Goal: Task Accomplishment & Management: Manage account settings

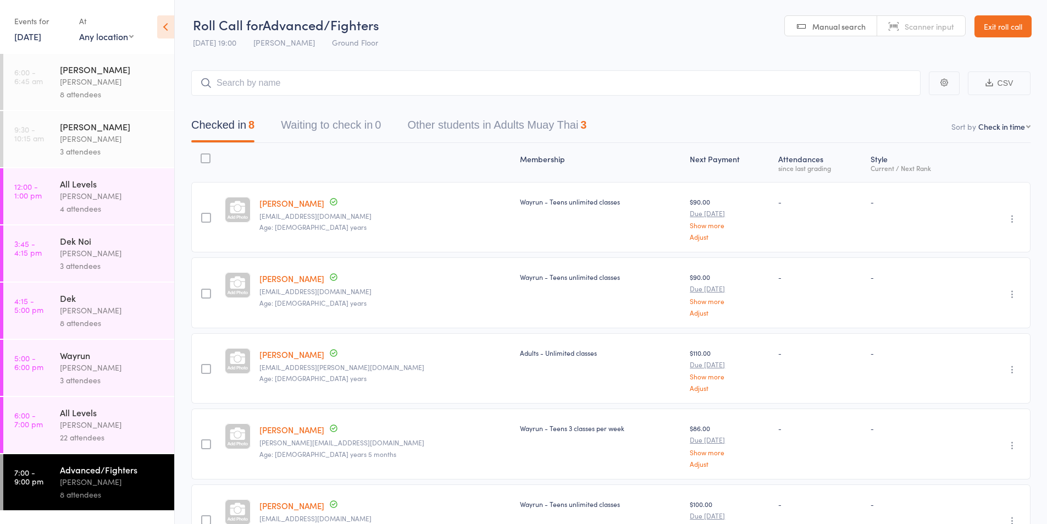
click at [41, 40] on link "[DATE]" at bounding box center [27, 36] width 27 height 12
click at [157, 107] on span "13" at bounding box center [157, 103] width 9 height 9
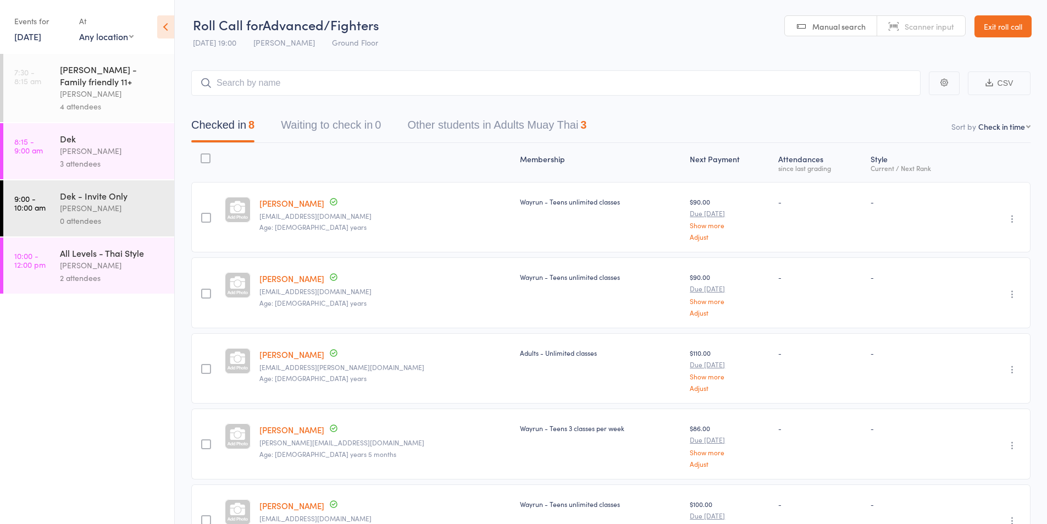
click at [88, 103] on div "4 attendees" at bounding box center [112, 106] width 105 height 13
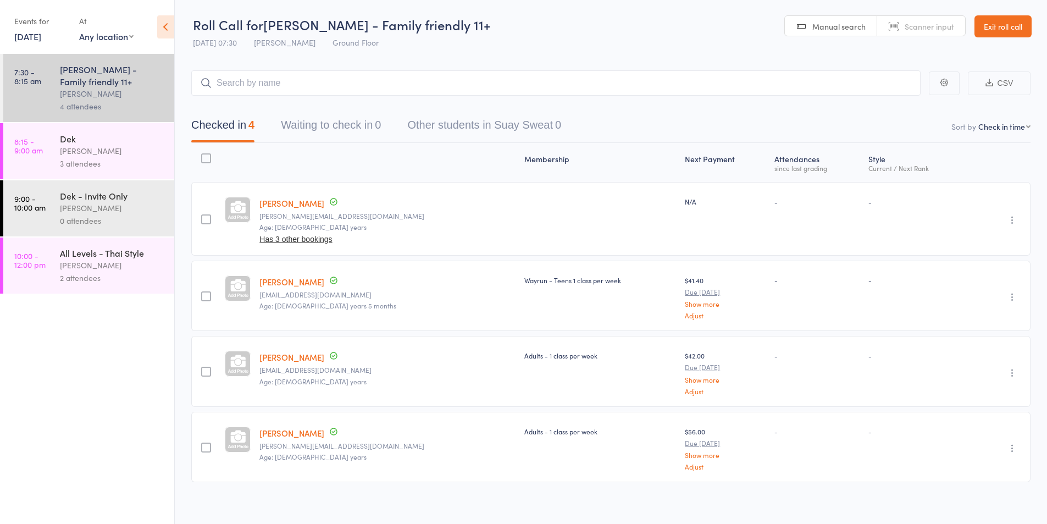
click at [87, 148] on div "Karl Puglia" at bounding box center [112, 151] width 105 height 13
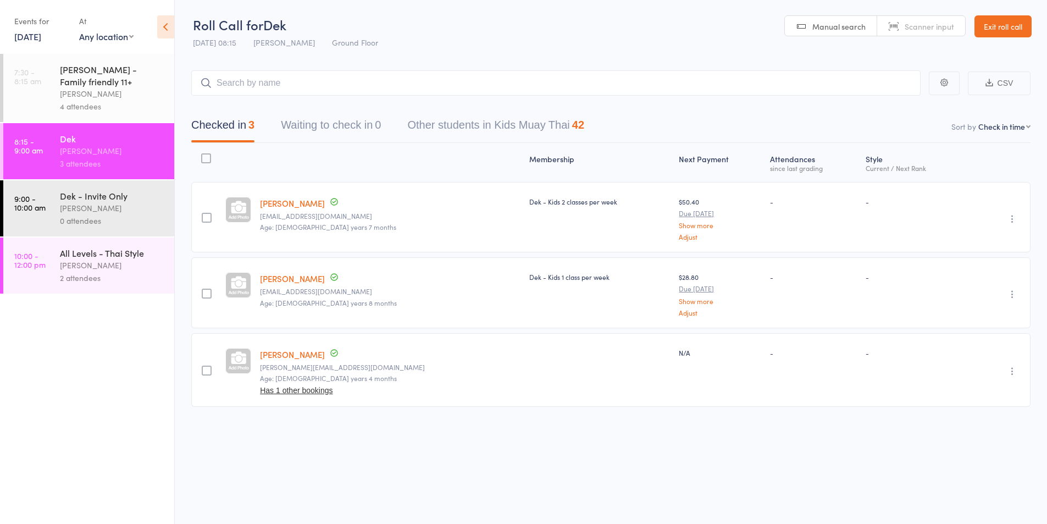
scroll to position [1, 0]
click at [73, 204] on div "Karl Puglia" at bounding box center [112, 208] width 105 height 13
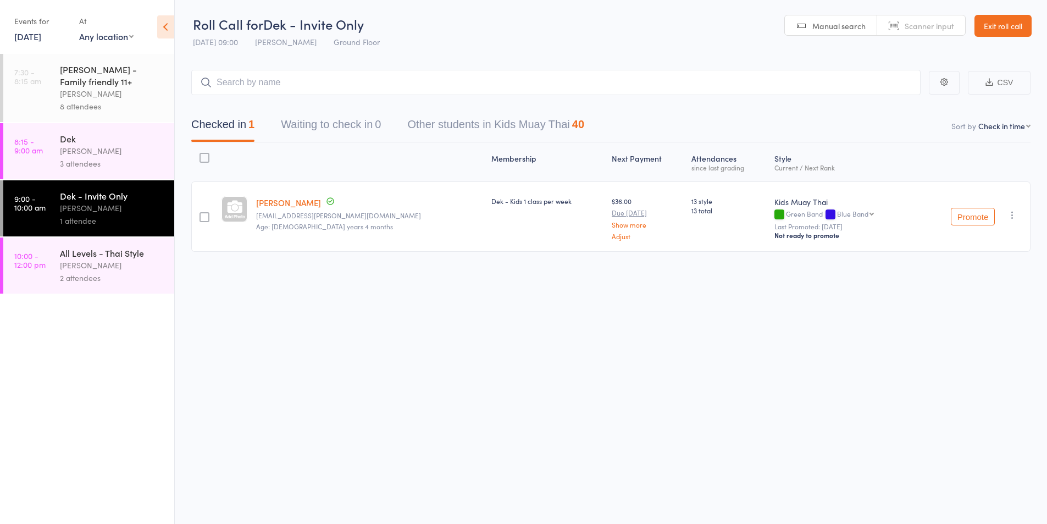
click at [71, 154] on div "Karl Puglia" at bounding box center [112, 151] width 105 height 13
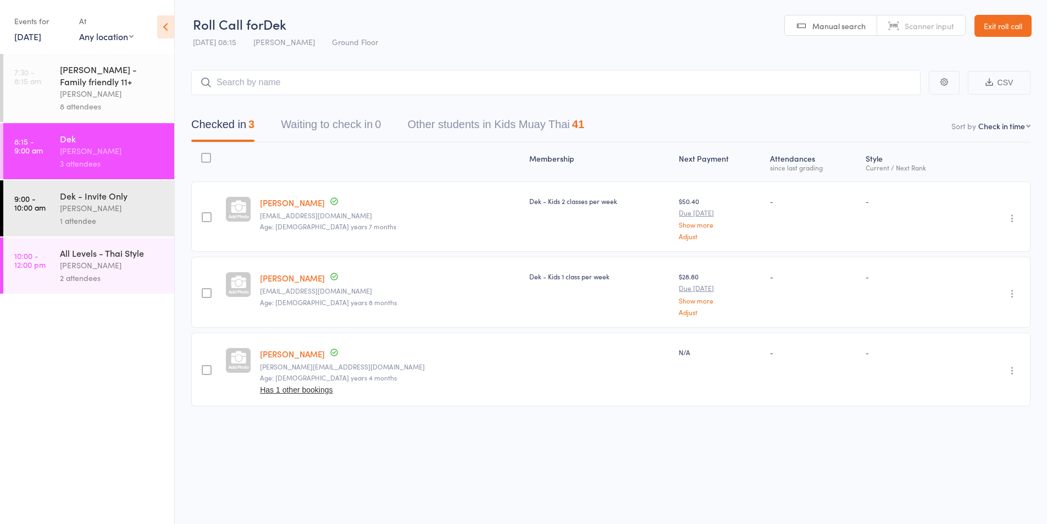
click at [111, 215] on div "1 attendee" at bounding box center [112, 220] width 105 height 13
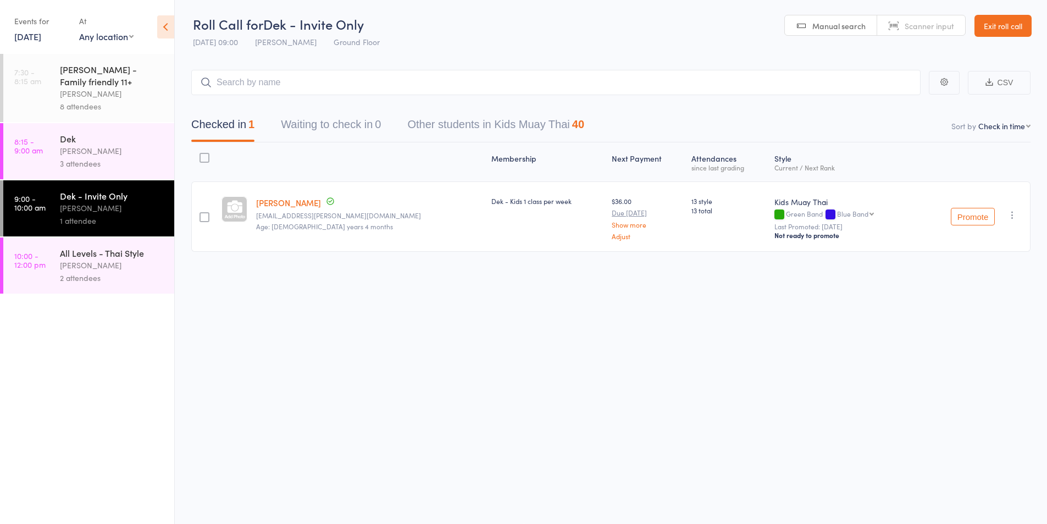
click at [122, 85] on div "Suay Sweat - Family friendly 11+" at bounding box center [112, 75] width 105 height 24
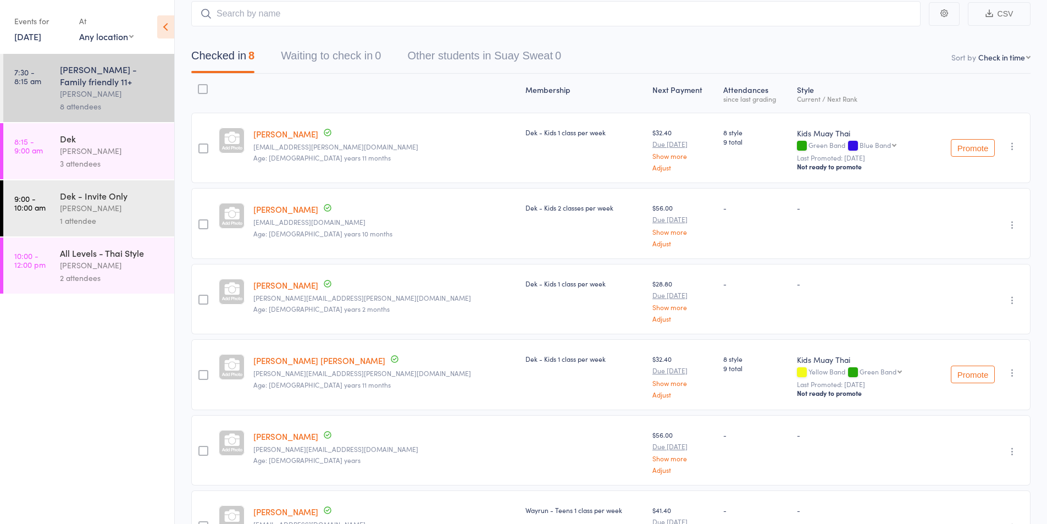
scroll to position [92, 0]
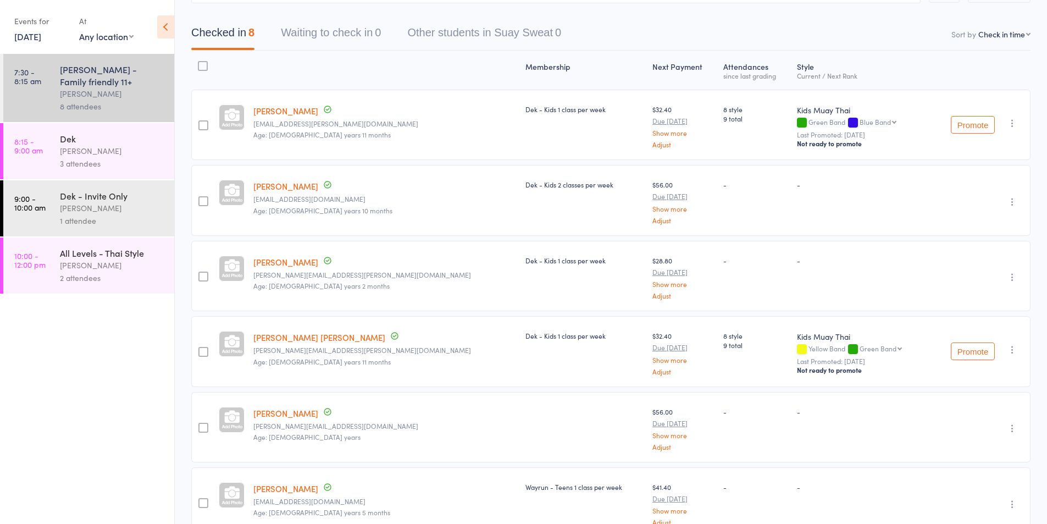
click at [1011, 122] on icon "button" at bounding box center [1012, 123] width 11 height 11
click at [973, 232] on li "Remove" at bounding box center [972, 233] width 91 height 15
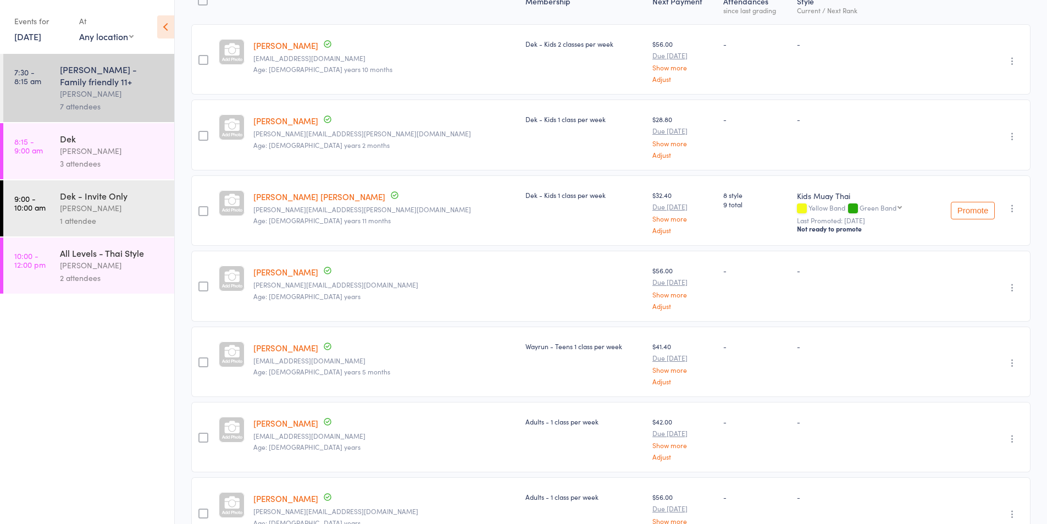
scroll to position [184, 0]
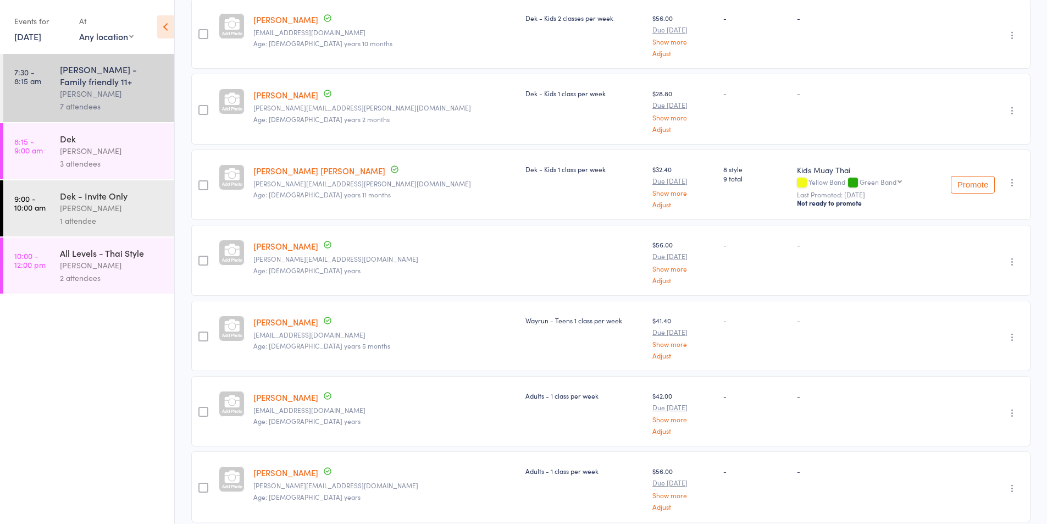
click at [75, 153] on div "Karl Puglia" at bounding box center [112, 151] width 105 height 13
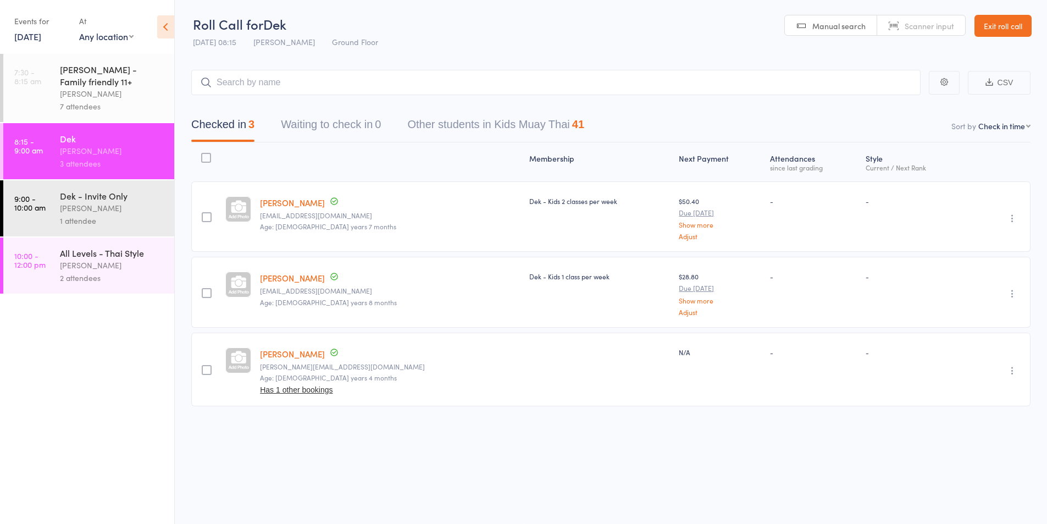
click at [223, 85] on input "search" at bounding box center [555, 82] width 729 height 25
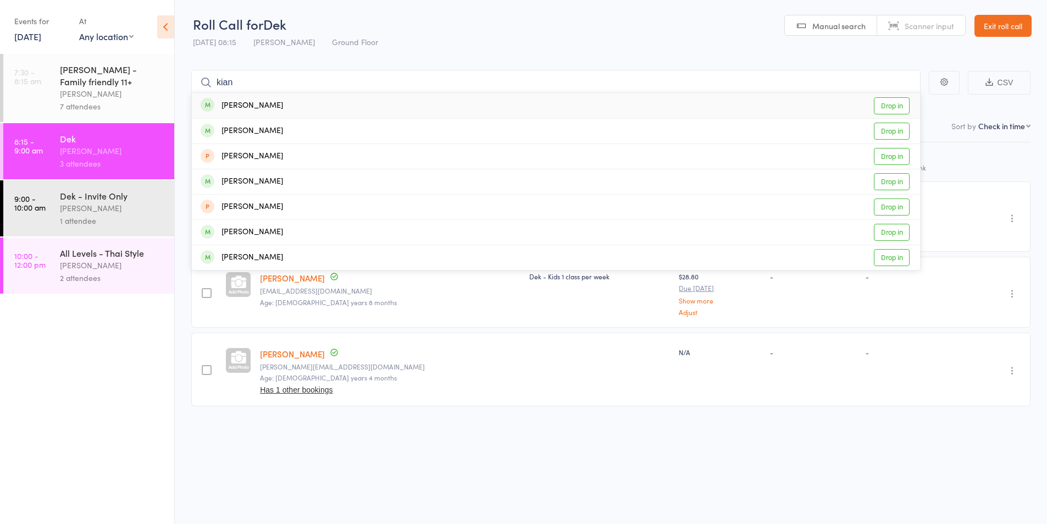
type input "kian"
click at [260, 104] on div "Kian Jagatia" at bounding box center [242, 105] width 82 height 13
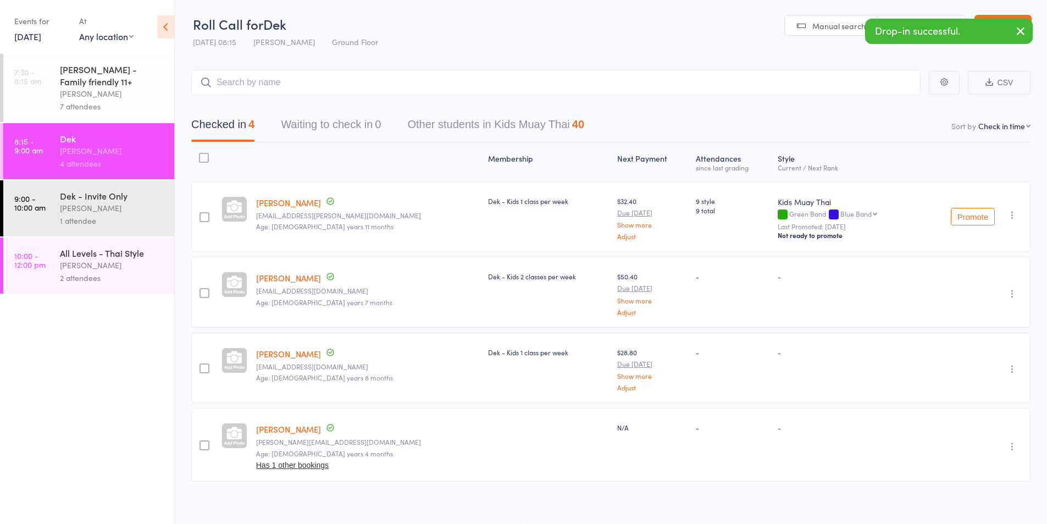
click at [98, 99] on div "Karl Puglia" at bounding box center [112, 93] width 105 height 13
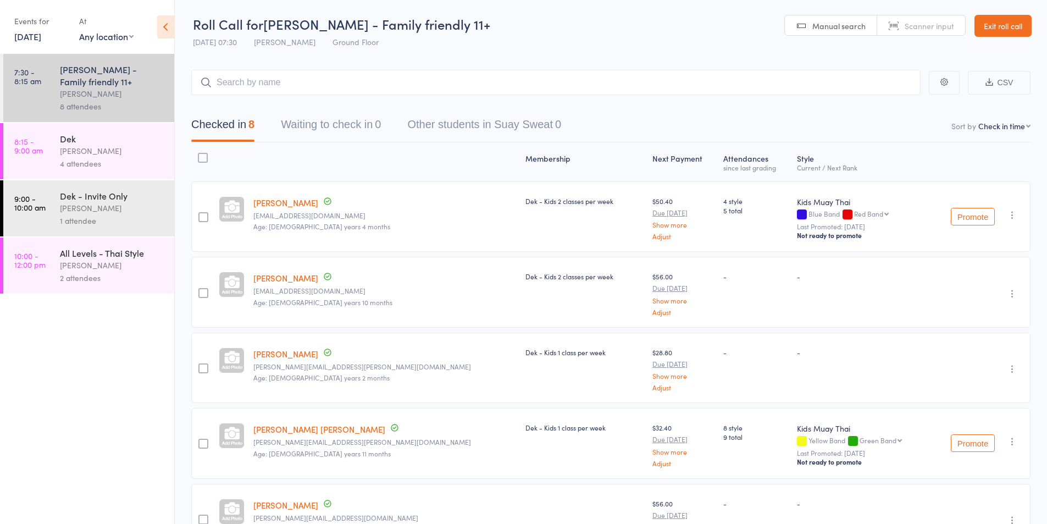
click at [1009, 215] on icon "button" at bounding box center [1012, 214] width 11 height 11
click at [973, 329] on li "Remove" at bounding box center [972, 325] width 91 height 15
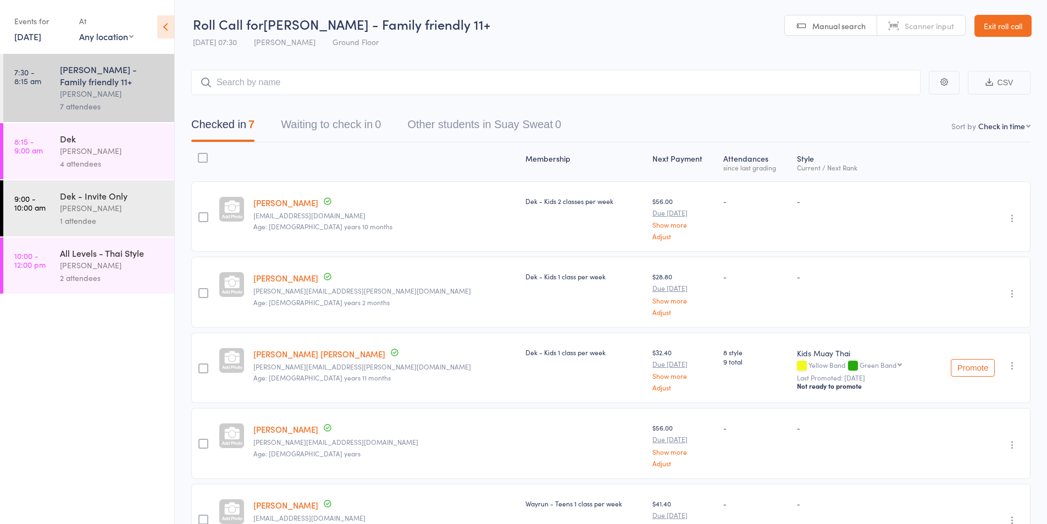
click at [82, 149] on div "Karl Puglia" at bounding box center [112, 151] width 105 height 13
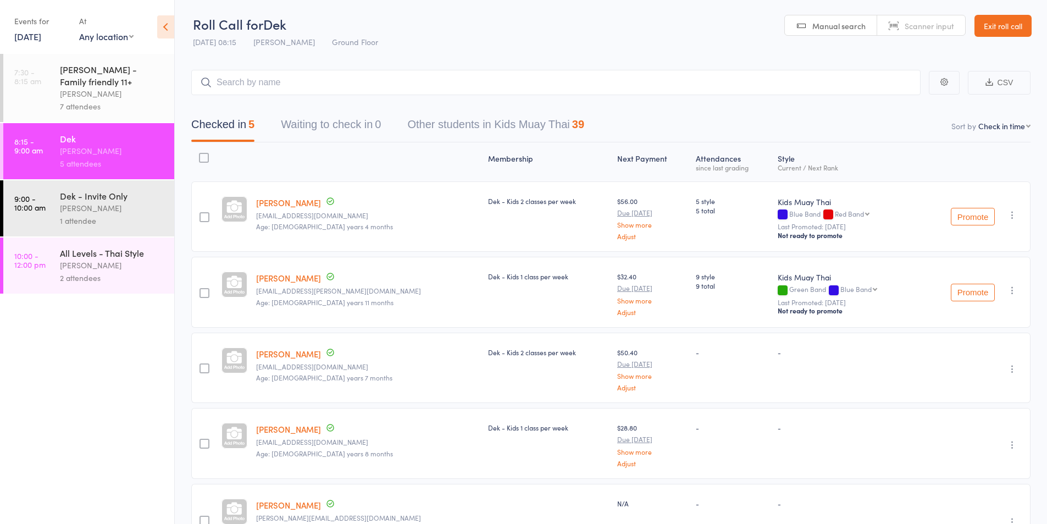
click at [96, 95] on div "Karl Puglia" at bounding box center [112, 93] width 105 height 13
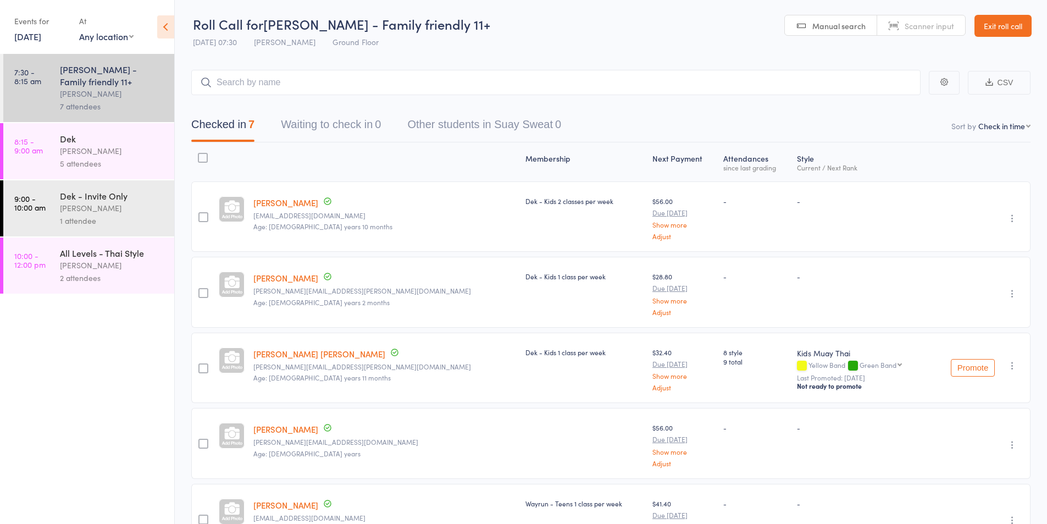
click at [1013, 218] on icon "button" at bounding box center [1012, 218] width 11 height 11
click at [964, 310] on li "Remove" at bounding box center [972, 313] width 91 height 15
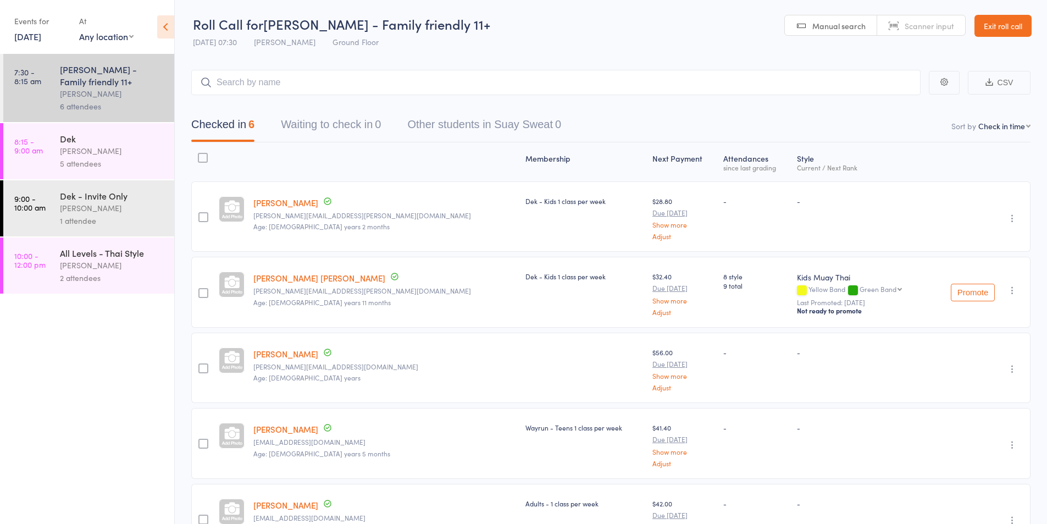
click at [1010, 214] on icon "button" at bounding box center [1012, 218] width 11 height 11
drag, startPoint x: 976, startPoint y: 319, endPoint x: 581, endPoint y: 64, distance: 469.4
click at [976, 318] on li "Remove" at bounding box center [972, 313] width 91 height 15
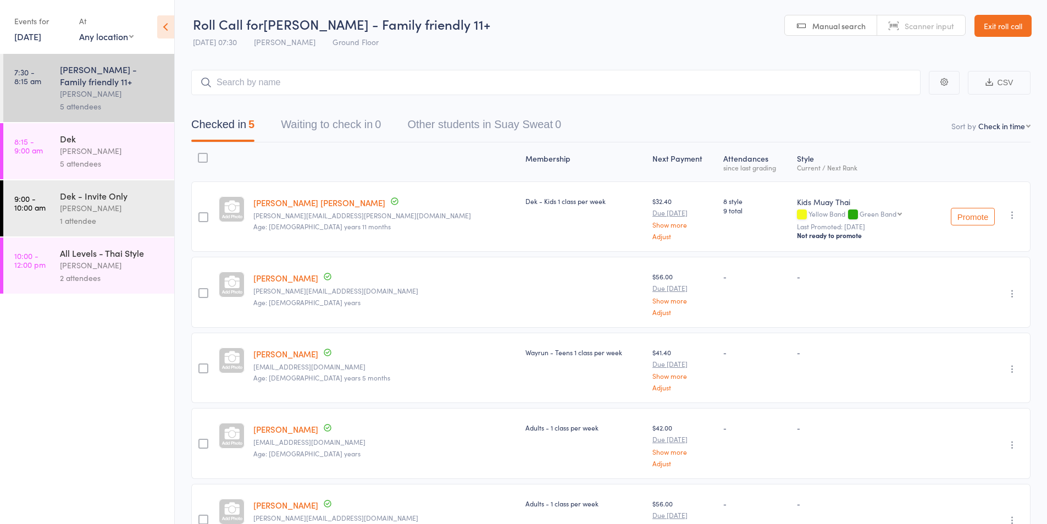
click at [1007, 214] on icon "button" at bounding box center [1012, 214] width 11 height 11
click at [952, 323] on li "Remove" at bounding box center [972, 325] width 91 height 15
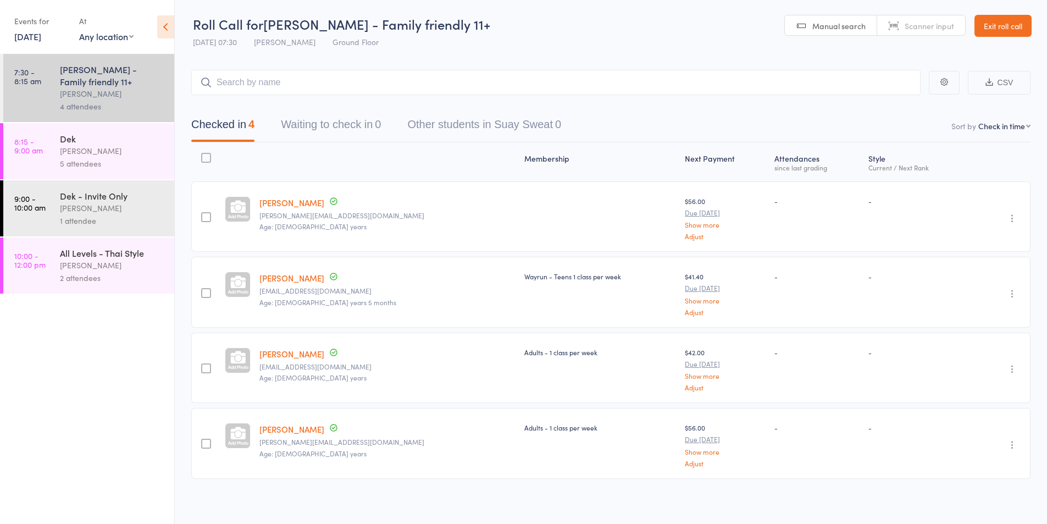
click at [74, 142] on div "Dek" at bounding box center [112, 138] width 105 height 12
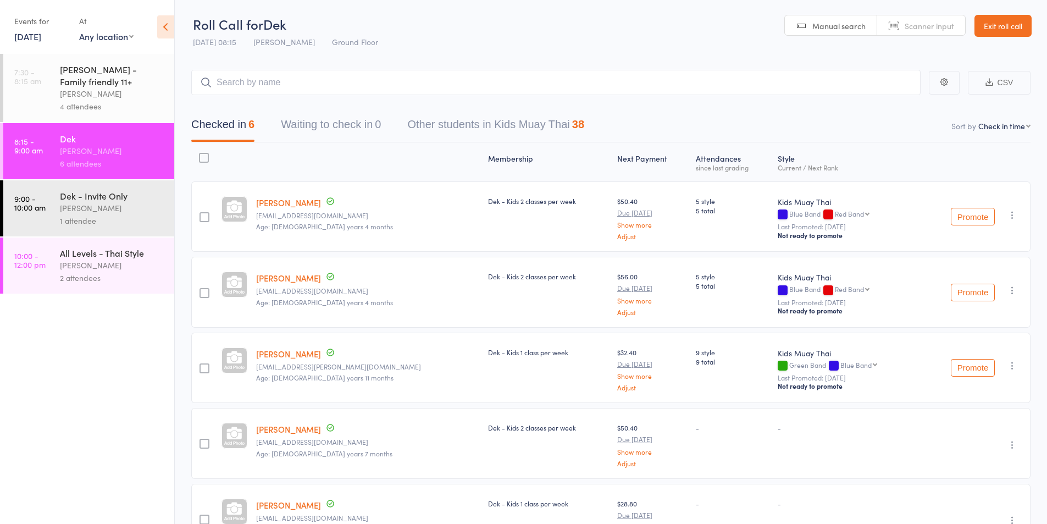
click at [240, 85] on input "search" at bounding box center [555, 82] width 729 height 25
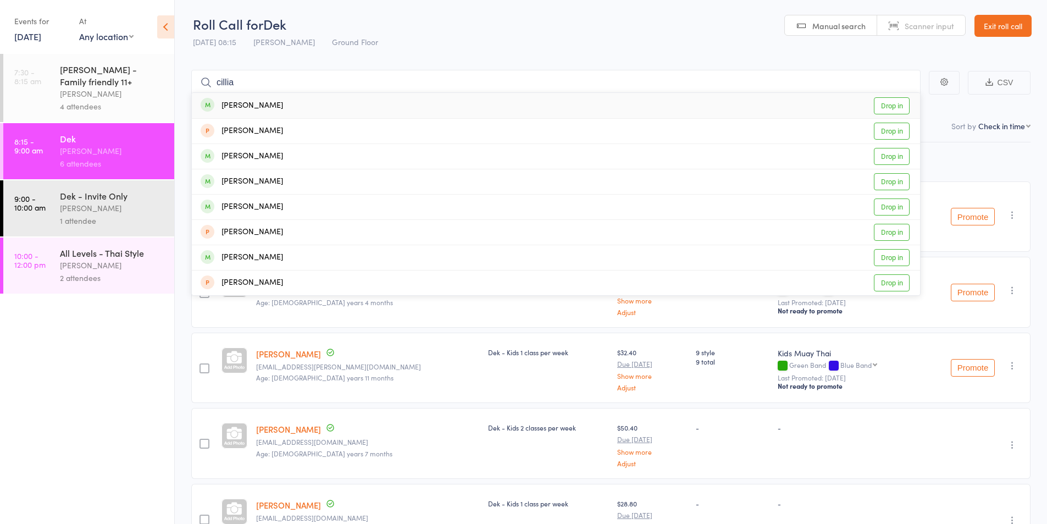
type input "cillia"
click at [240, 105] on div "Cillian Broderick" at bounding box center [242, 105] width 82 height 13
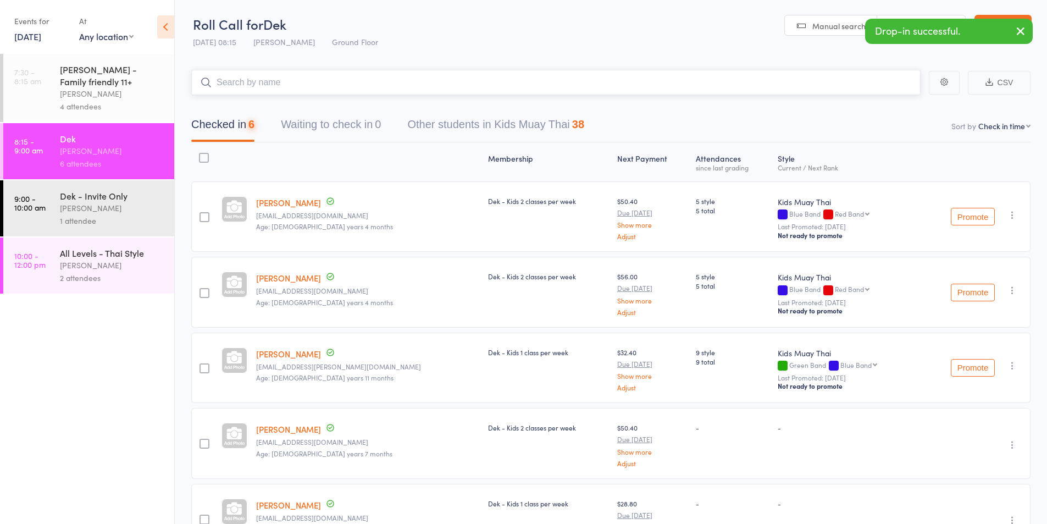
click at [233, 81] on input "search" at bounding box center [555, 82] width 729 height 25
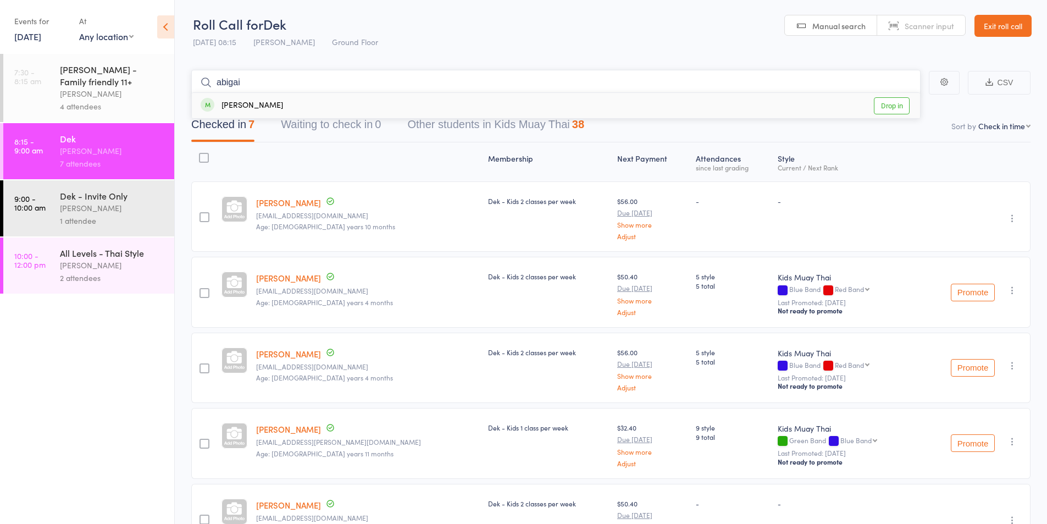
type input "abigai"
click at [238, 101] on div "Abigail Hartmann" at bounding box center [242, 105] width 82 height 13
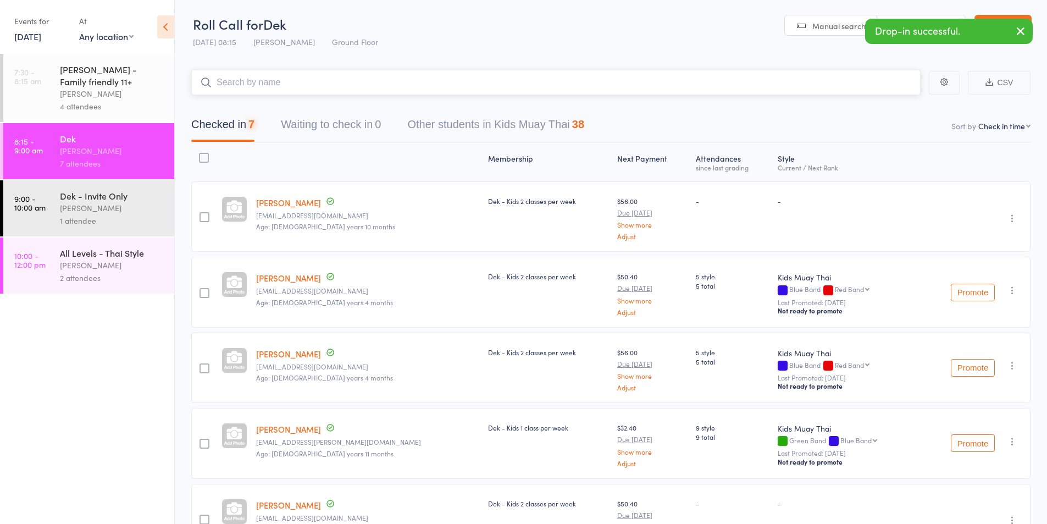
click at [237, 85] on input "search" at bounding box center [555, 82] width 729 height 25
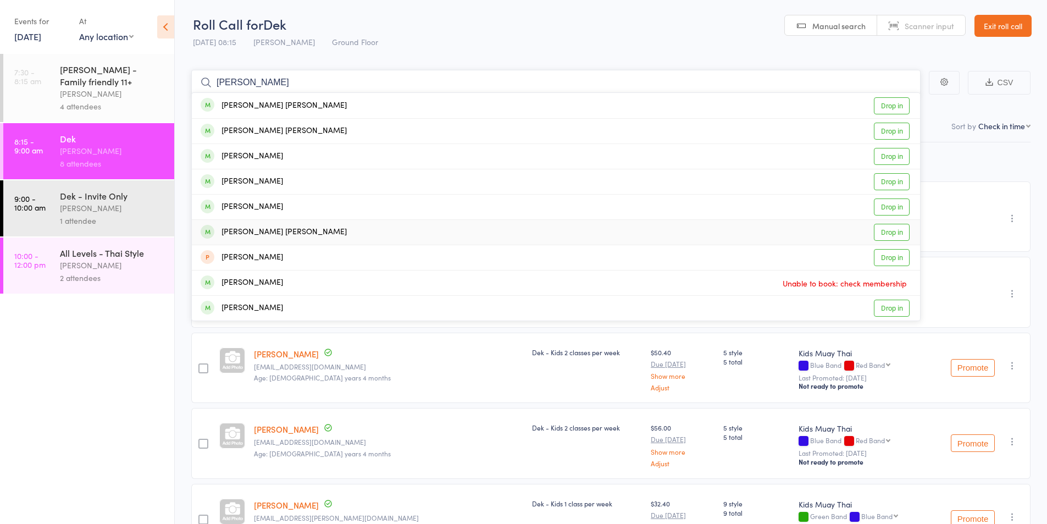
type input "cooper"
click at [261, 231] on div "Cooper Hartmann" at bounding box center [274, 232] width 146 height 13
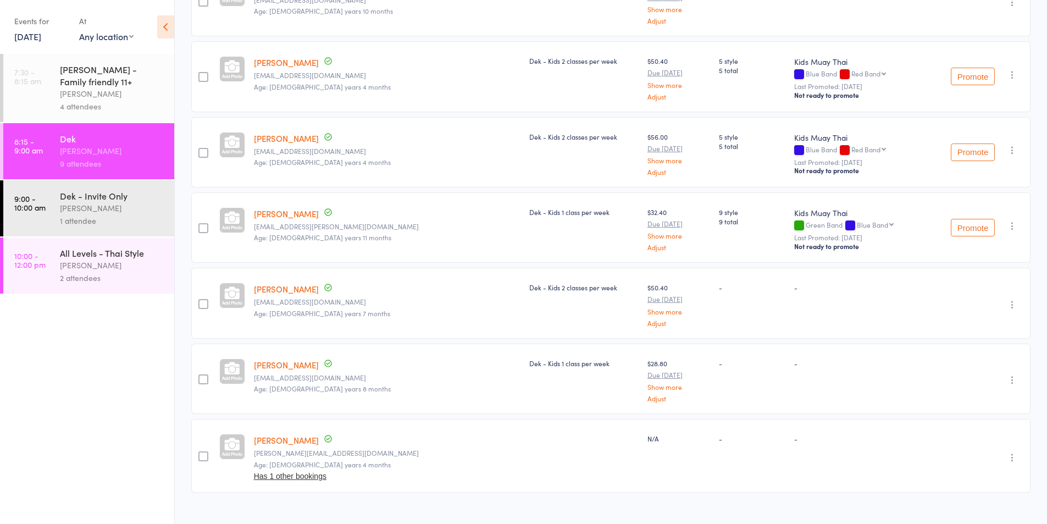
scroll to position [385, 0]
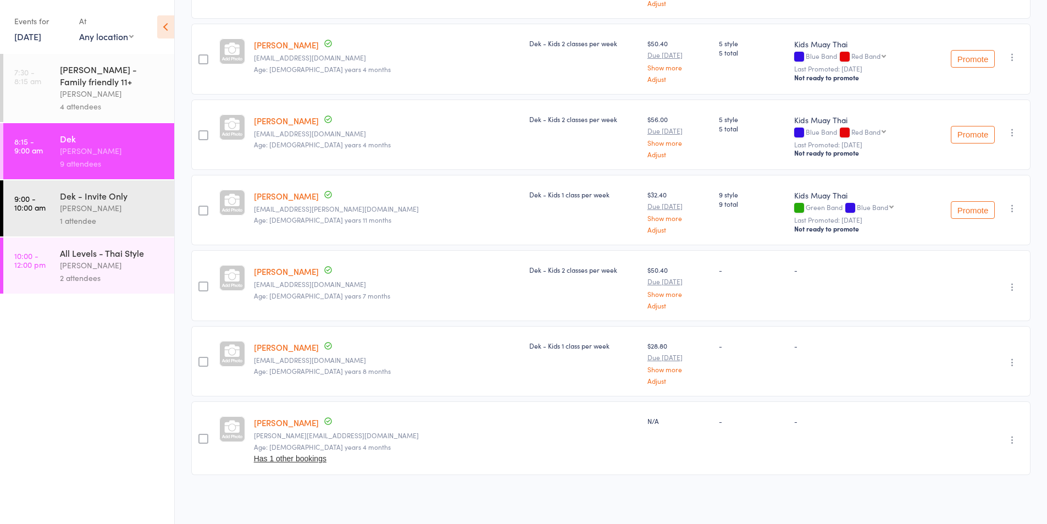
click at [70, 208] on div "Karl Puglia" at bounding box center [112, 208] width 105 height 13
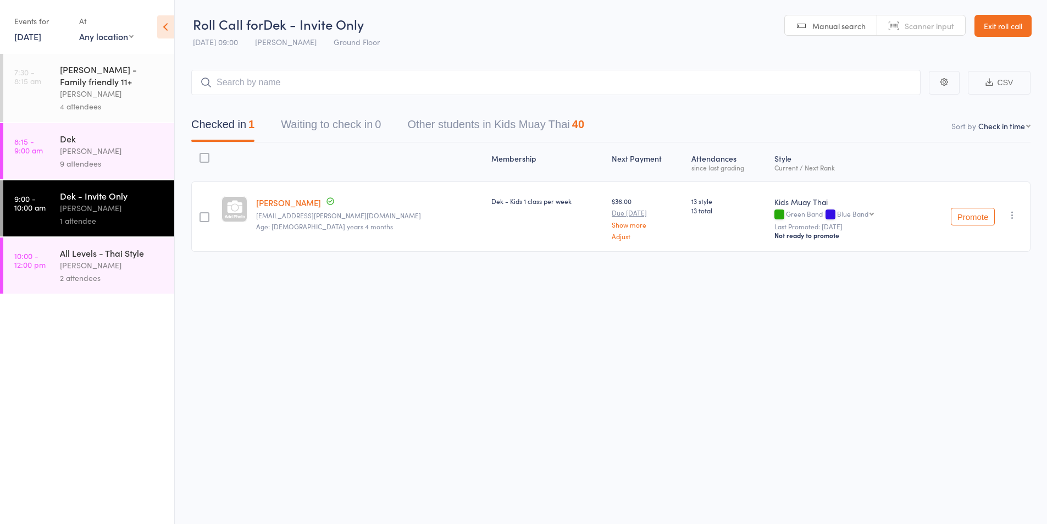
click at [114, 273] on div "2 attendees" at bounding box center [112, 277] width 105 height 13
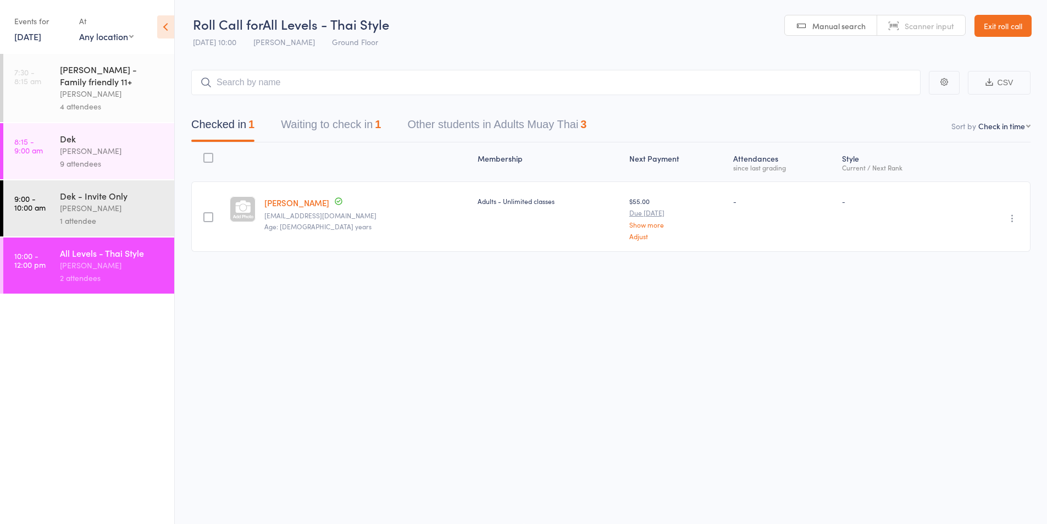
click at [94, 213] on div "Karl Puglia" at bounding box center [112, 208] width 105 height 13
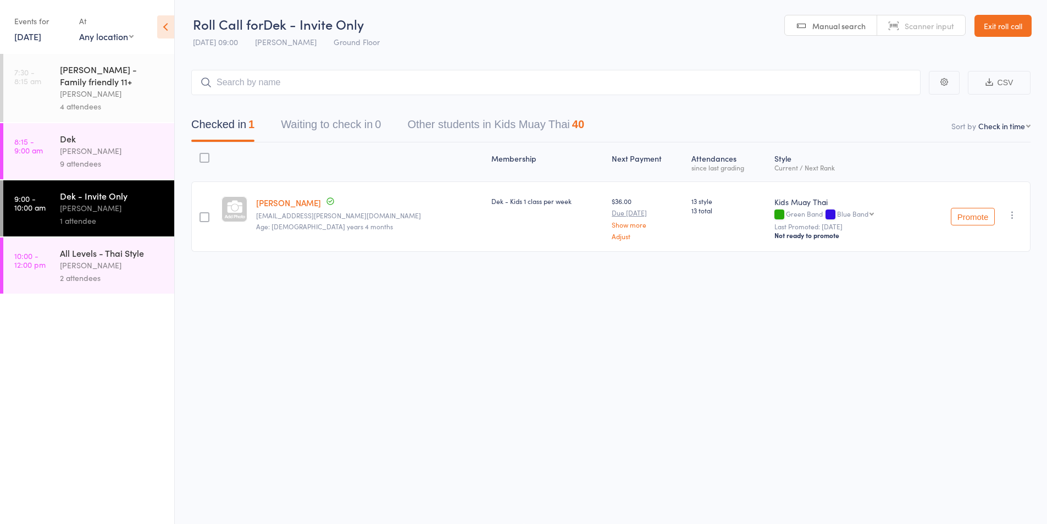
click at [91, 172] on div "Dek Karl Puglia 9 attendees" at bounding box center [117, 151] width 114 height 56
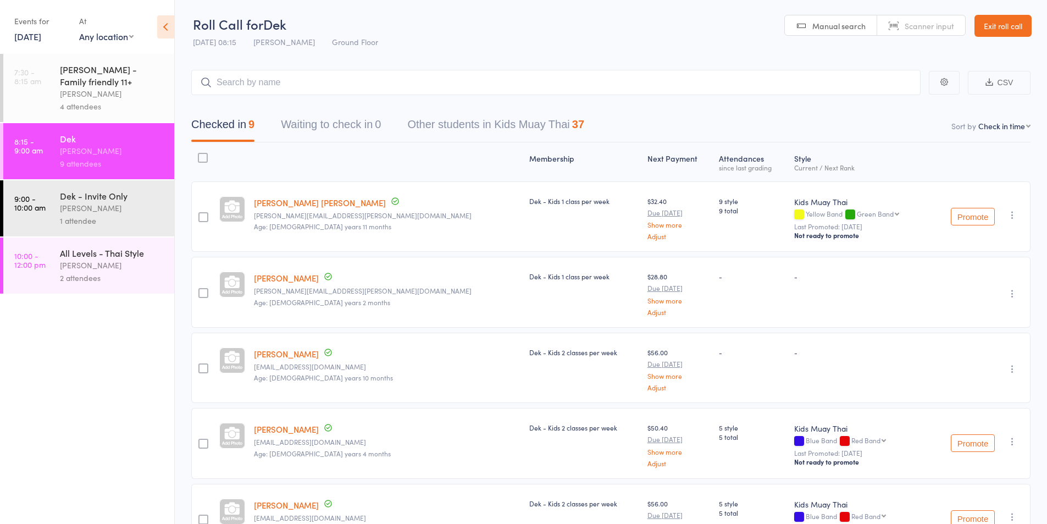
click at [87, 101] on div "4 attendees" at bounding box center [112, 106] width 105 height 13
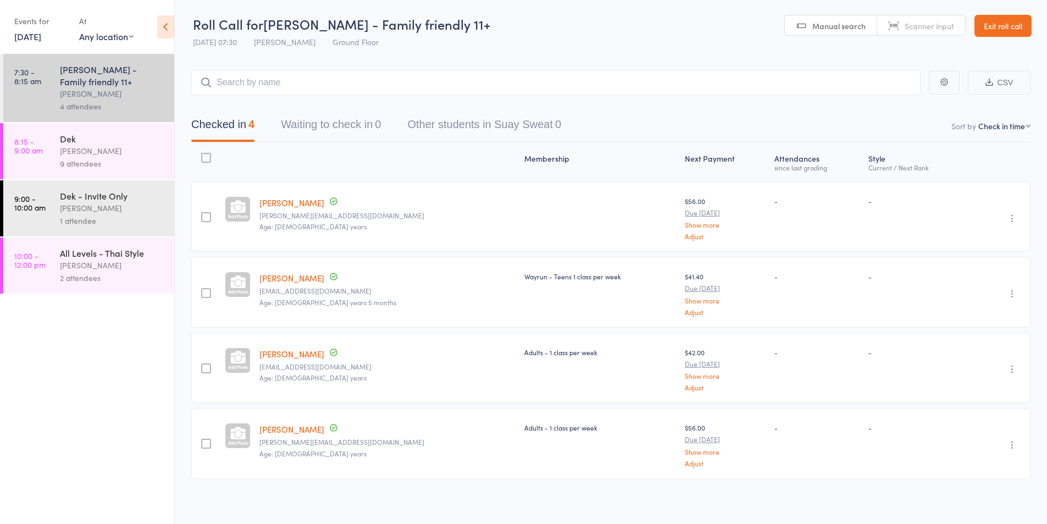
click at [91, 152] on div "Karl Puglia" at bounding box center [112, 151] width 105 height 13
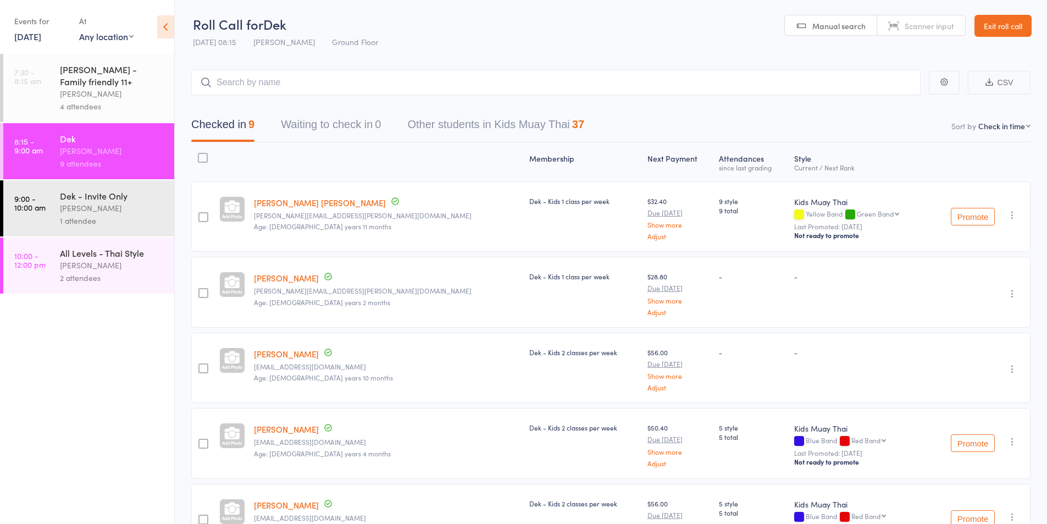
click at [99, 220] on div "1 attendee" at bounding box center [112, 220] width 105 height 13
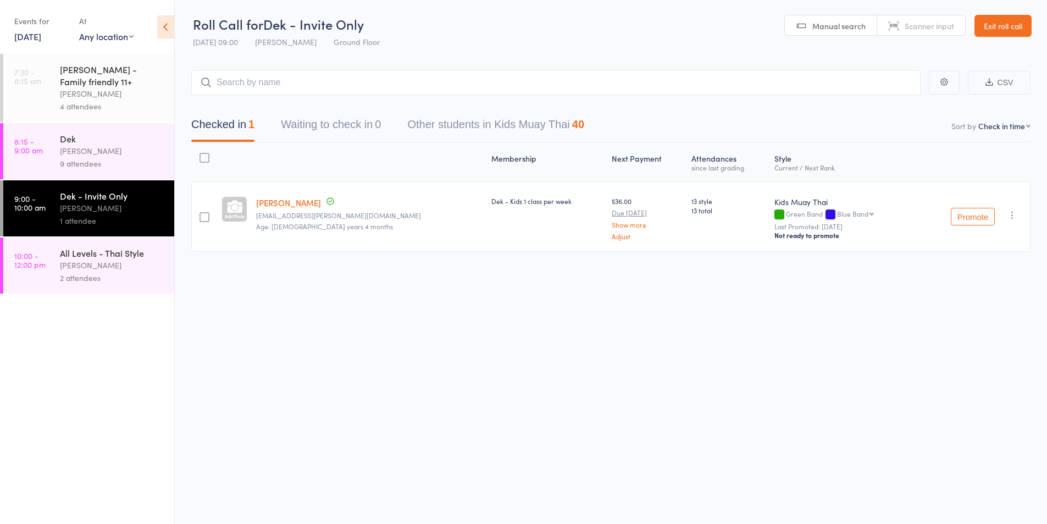
click at [126, 156] on div "Karl Puglia" at bounding box center [112, 151] width 105 height 13
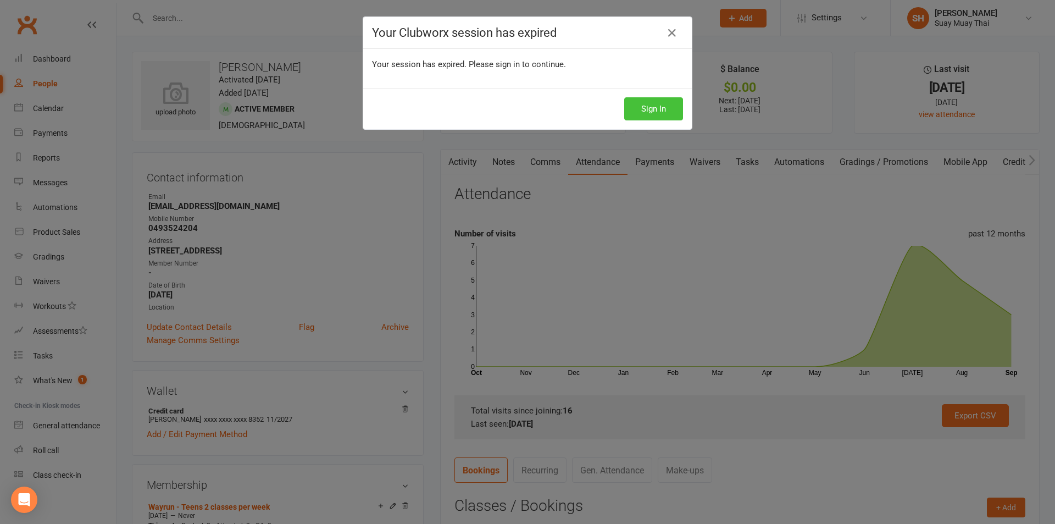
click at [648, 109] on button "Sign In" at bounding box center [653, 108] width 59 height 23
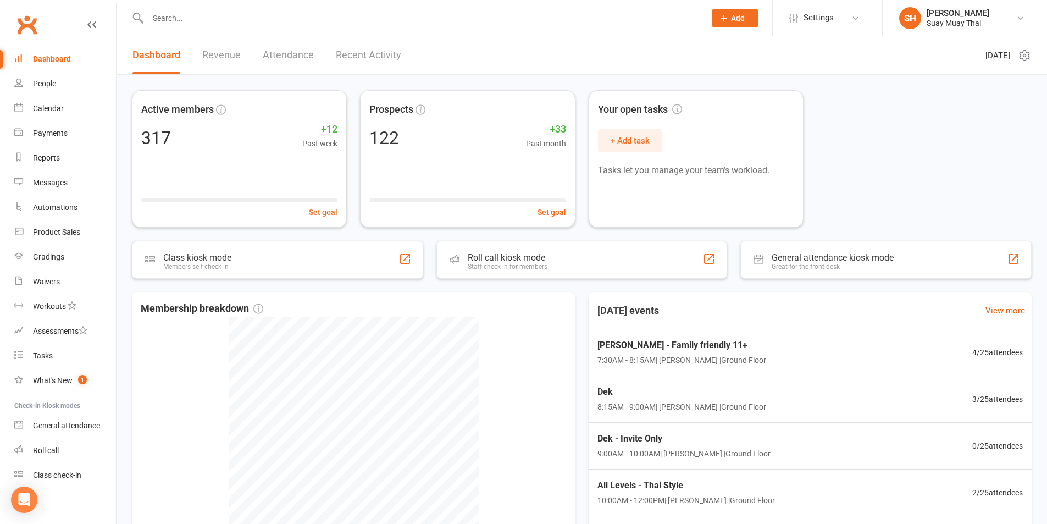
click at [160, 26] on div at bounding box center [414, 18] width 565 height 36
click at [162, 21] on input "text" at bounding box center [421, 17] width 553 height 15
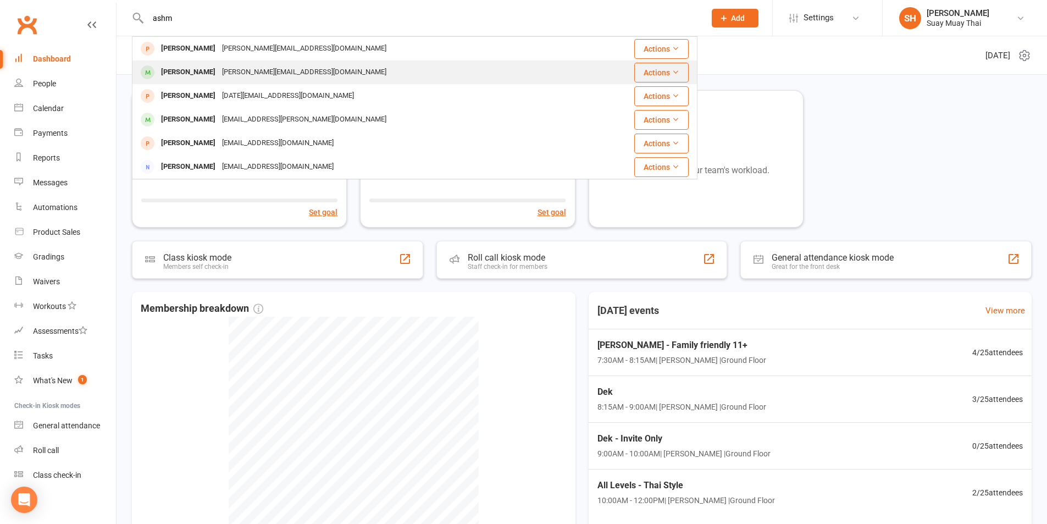
type input "ashm"
click at [204, 68] on div "[PERSON_NAME]" at bounding box center [188, 72] width 61 height 16
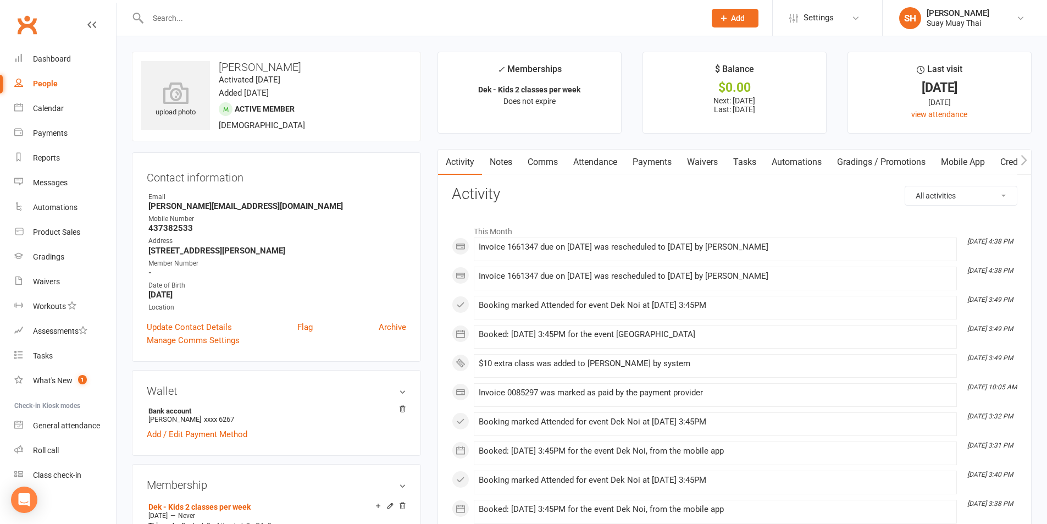
scroll to position [92, 0]
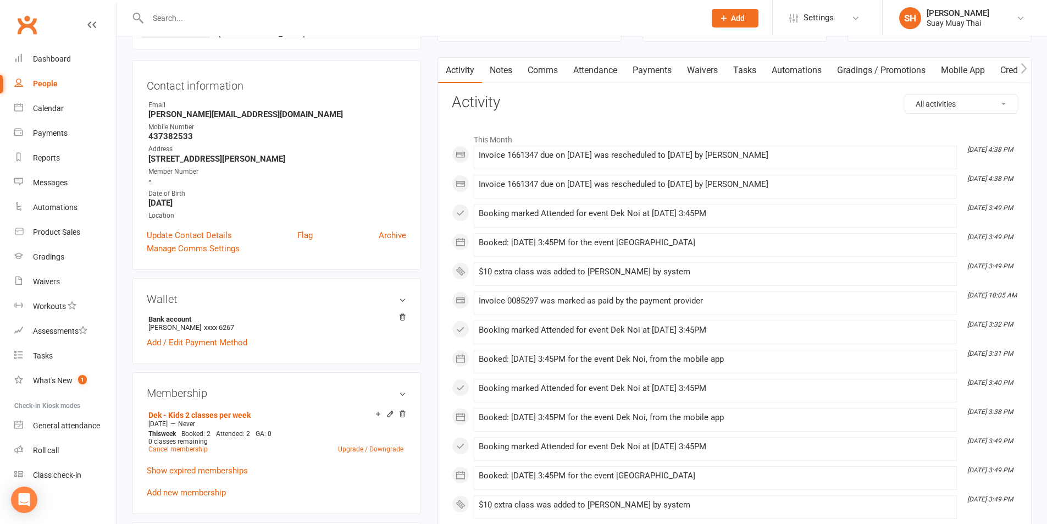
click at [649, 68] on link "Payments" at bounding box center [652, 70] width 54 height 25
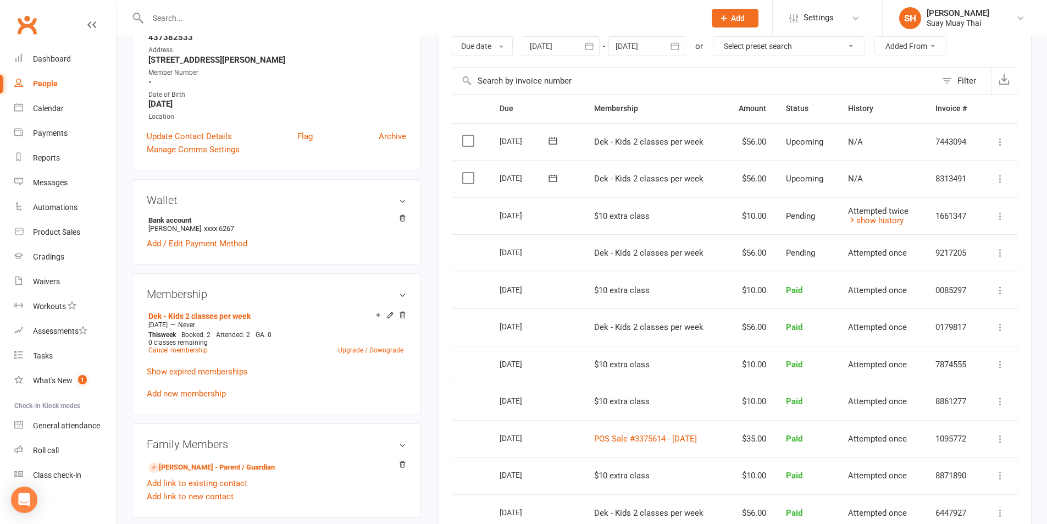
scroll to position [275, 0]
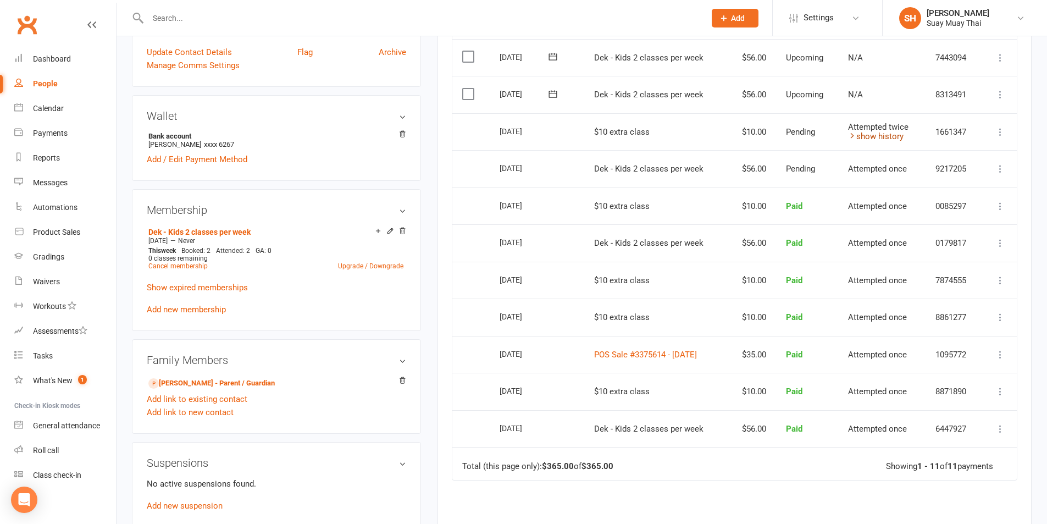
click at [876, 137] on link "show history" at bounding box center [875, 136] width 55 height 10
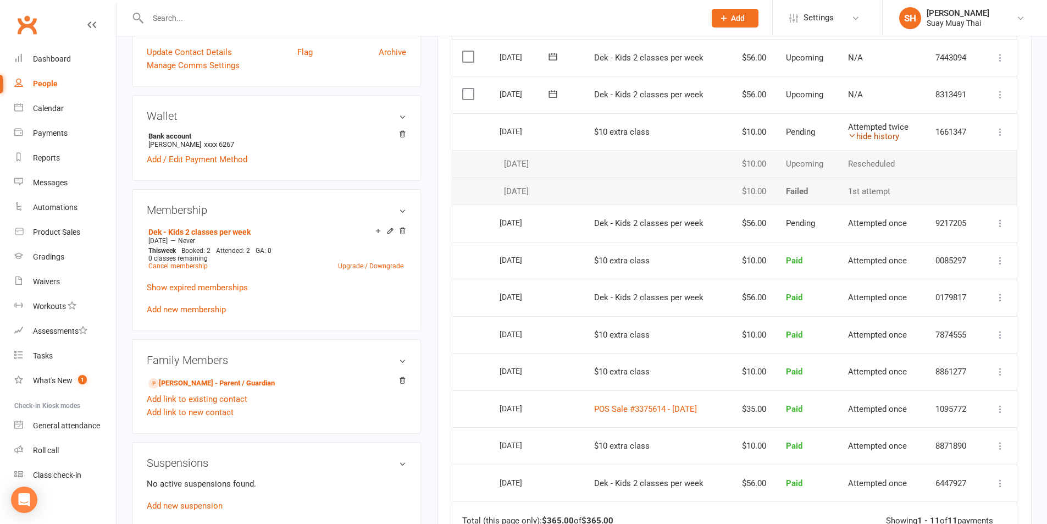
click at [880, 131] on link "hide history" at bounding box center [873, 136] width 51 height 10
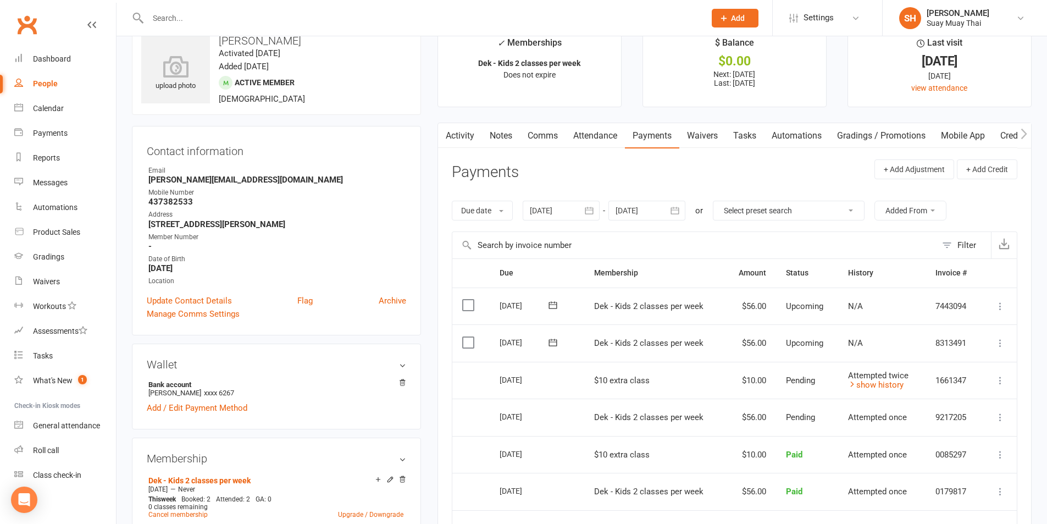
scroll to position [0, 0]
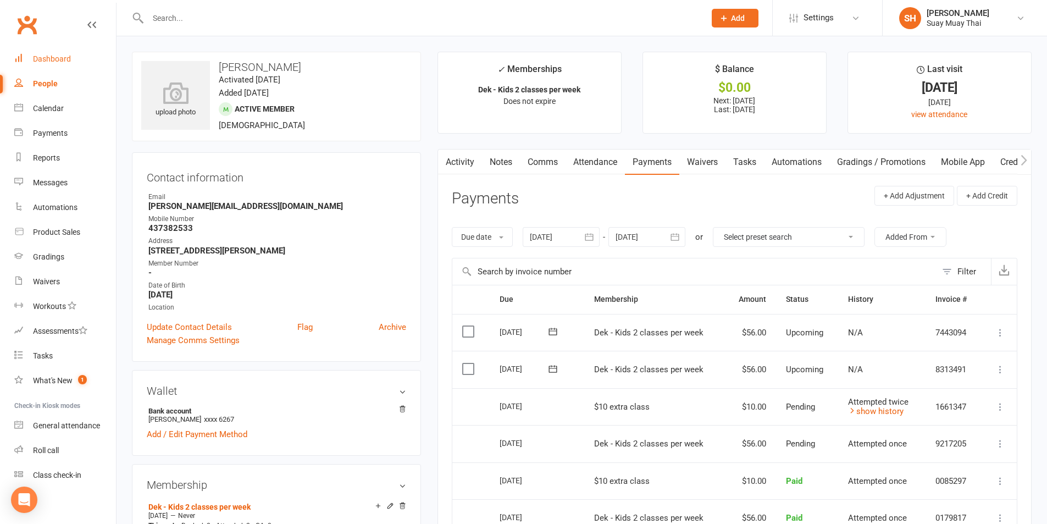
click at [61, 60] on div "Dashboard" at bounding box center [52, 58] width 38 height 9
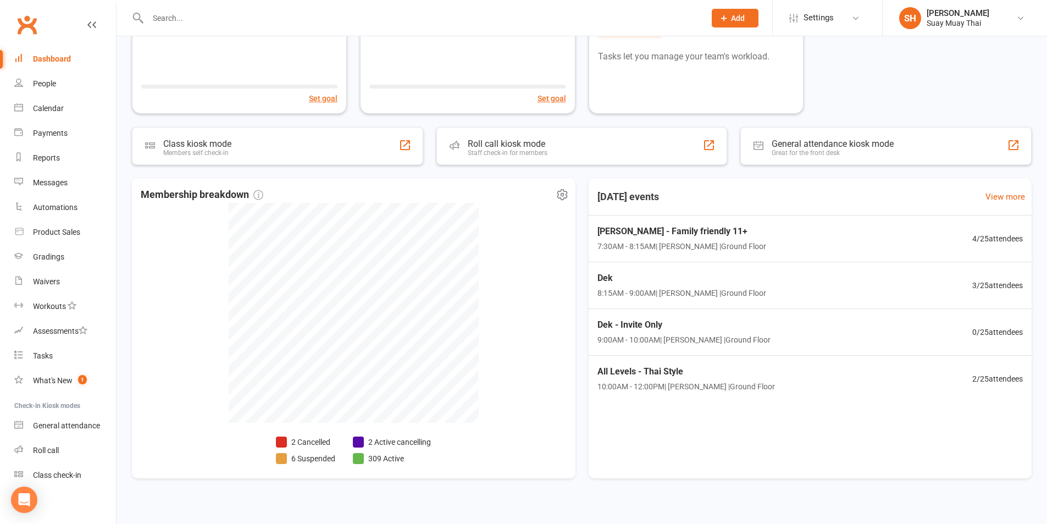
scroll to position [126, 0]
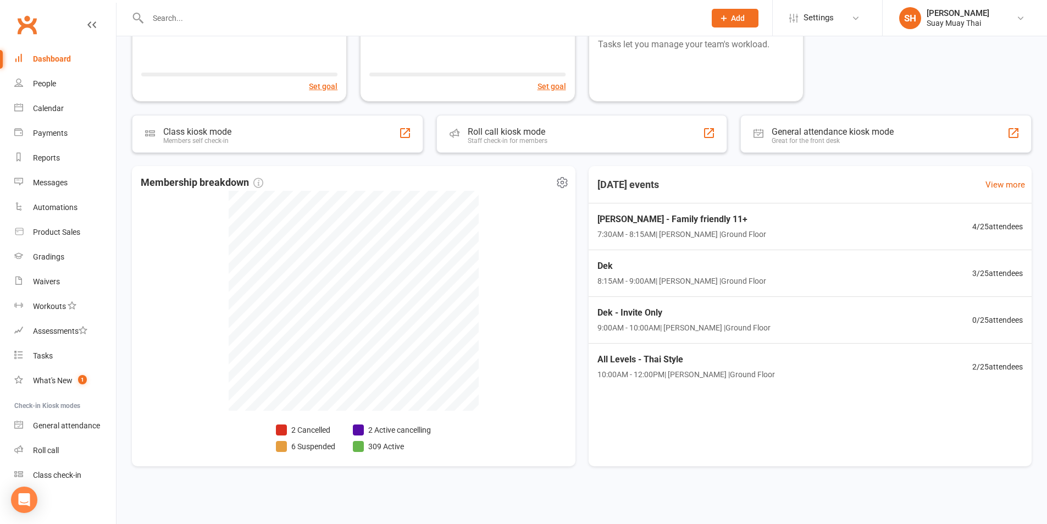
click at [313, 425] on li "2 Cancelled" at bounding box center [305, 430] width 59 height 12
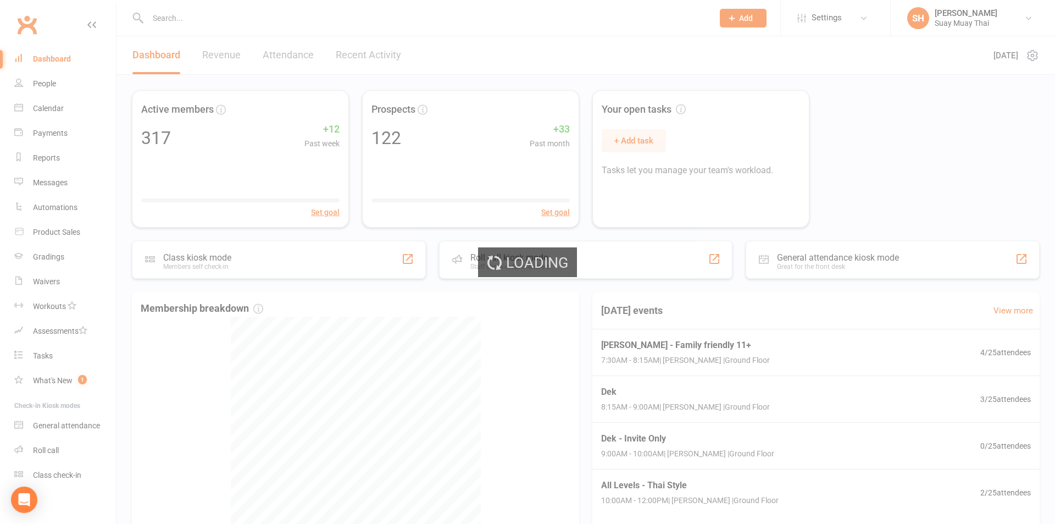
select select "no_trial"
select select "100"
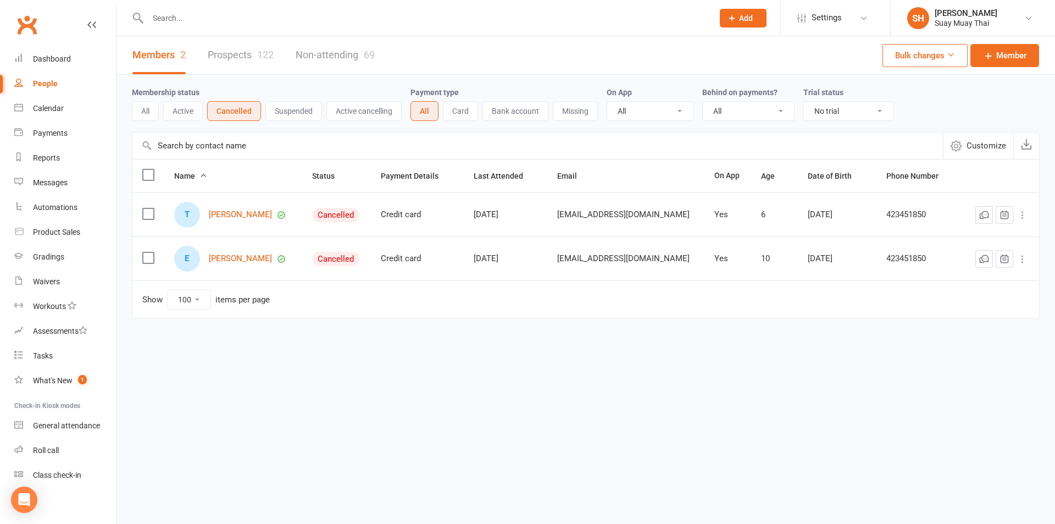
click at [1023, 214] on icon at bounding box center [1022, 214] width 11 height 11
click at [963, 240] on link "Convert to NAC" at bounding box center [974, 237] width 109 height 22
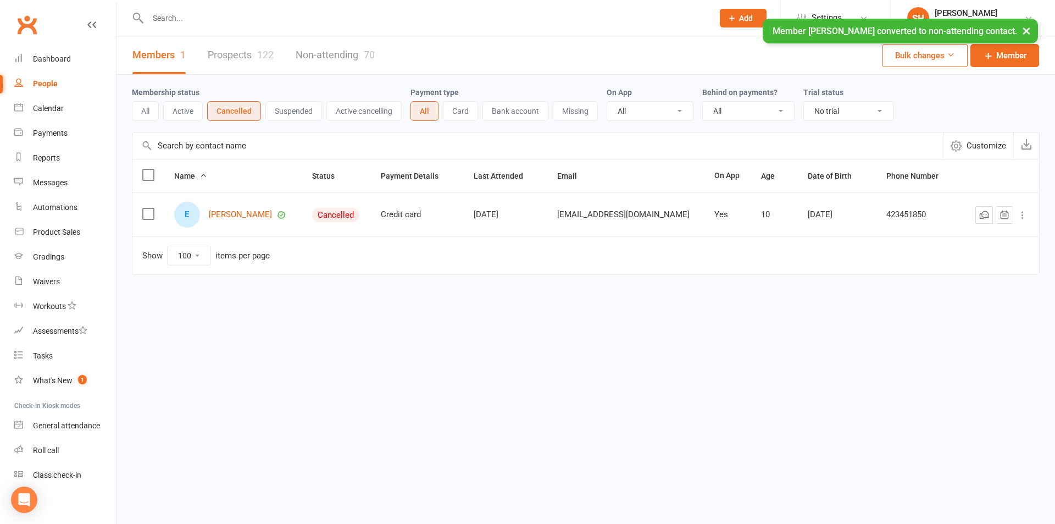
click at [1026, 214] on icon at bounding box center [1022, 214] width 11 height 11
click at [951, 243] on link "Convert to NAC" at bounding box center [974, 237] width 109 height 22
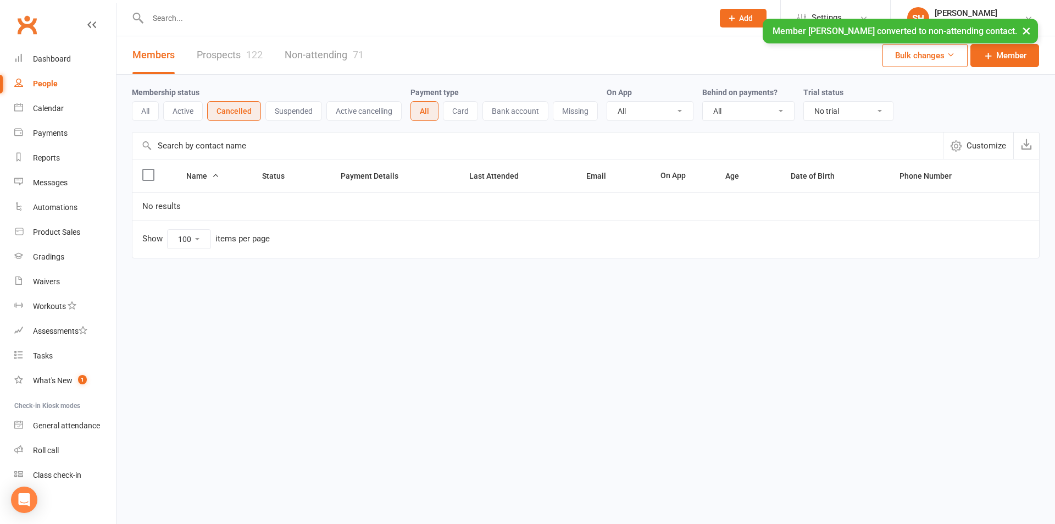
click at [146, 112] on button "All" at bounding box center [145, 111] width 27 height 20
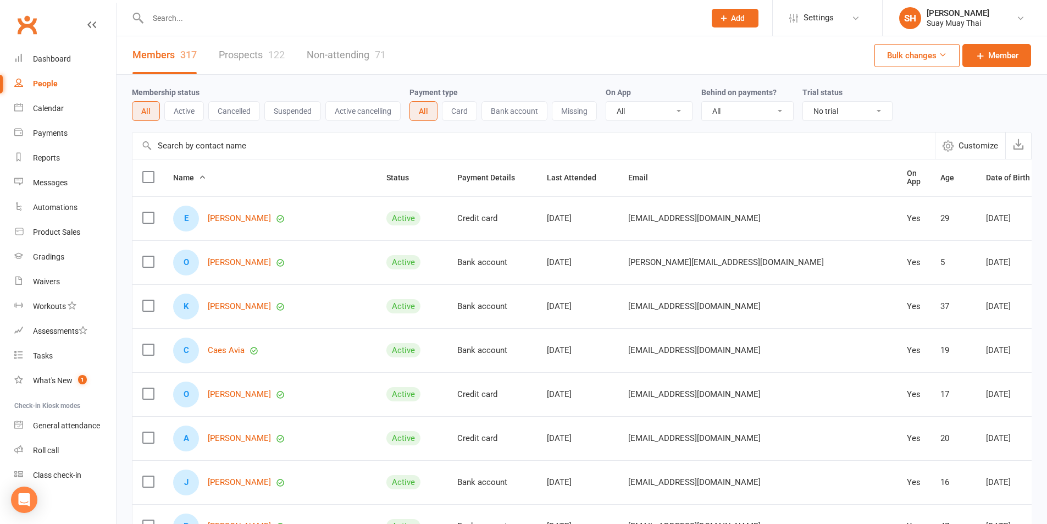
click at [188, 20] on input "text" at bounding box center [421, 17] width 553 height 15
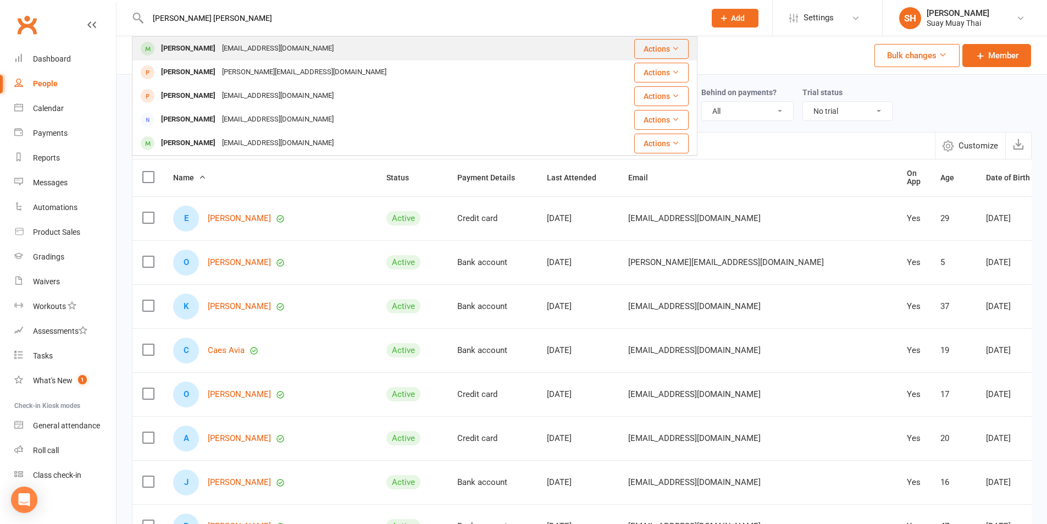
type input "brad wh"
click at [198, 43] on div "Brad Whyte" at bounding box center [188, 49] width 61 height 16
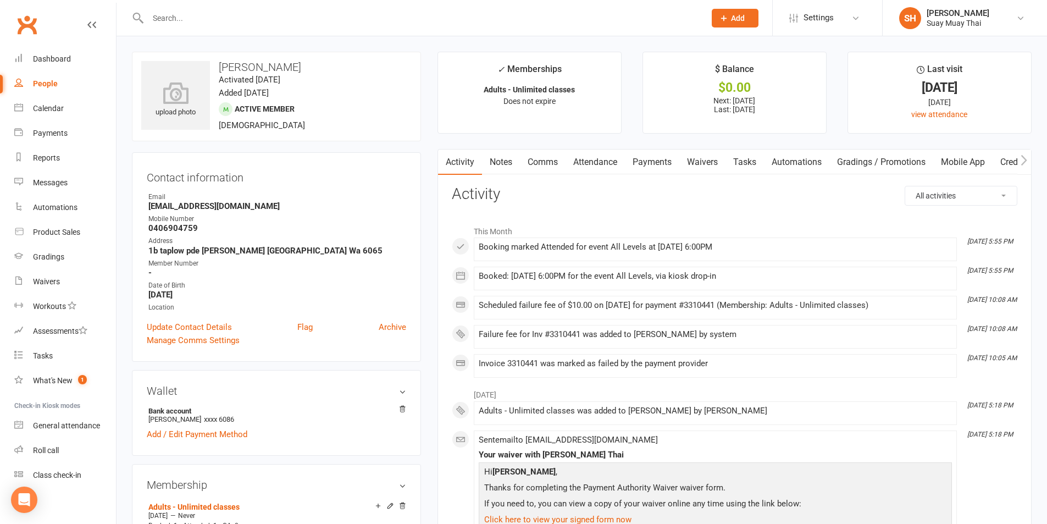
click at [654, 166] on link "Payments" at bounding box center [652, 161] width 54 height 25
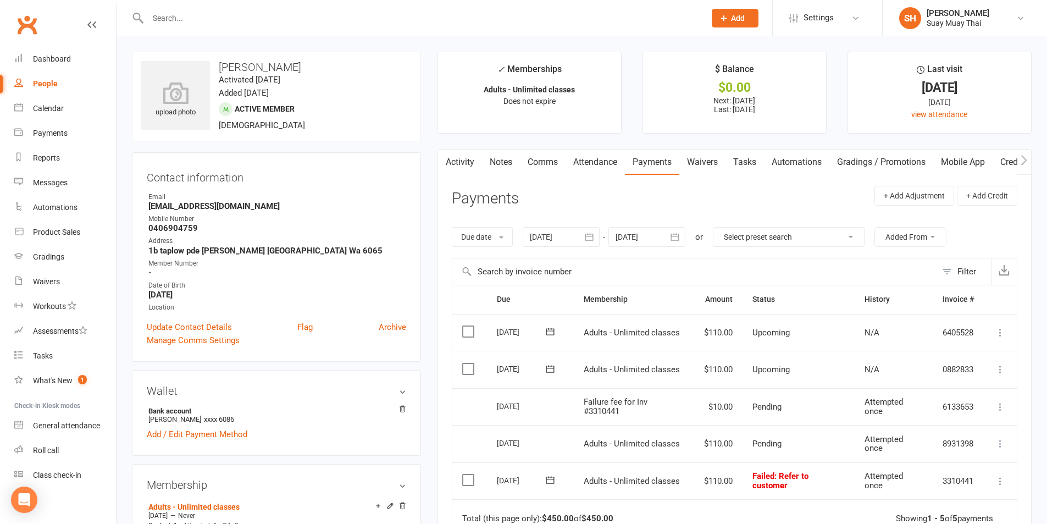
click at [212, 15] on input "text" at bounding box center [421, 17] width 553 height 15
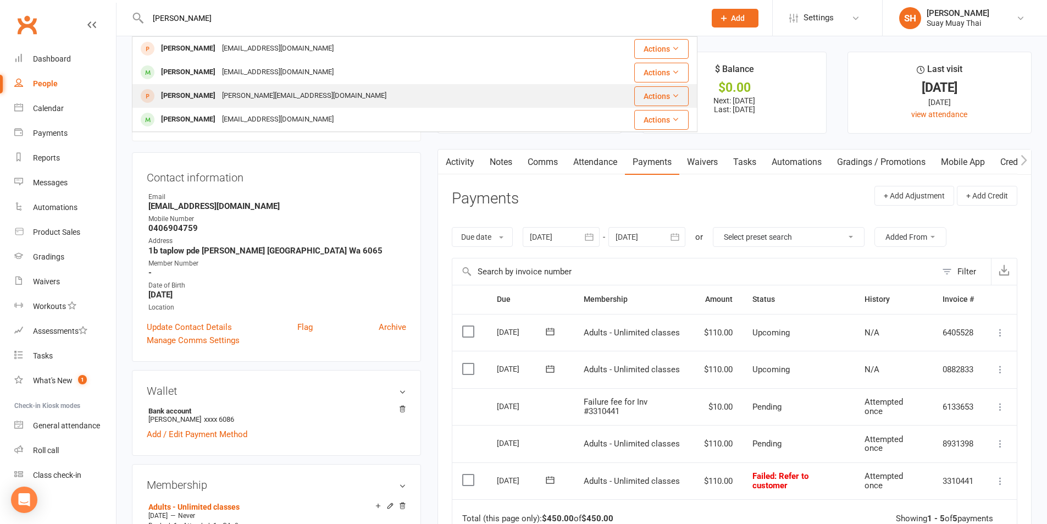
type input "james"
click at [229, 95] on div "jimmy_ashman@hotmail.com" at bounding box center [304, 96] width 171 height 16
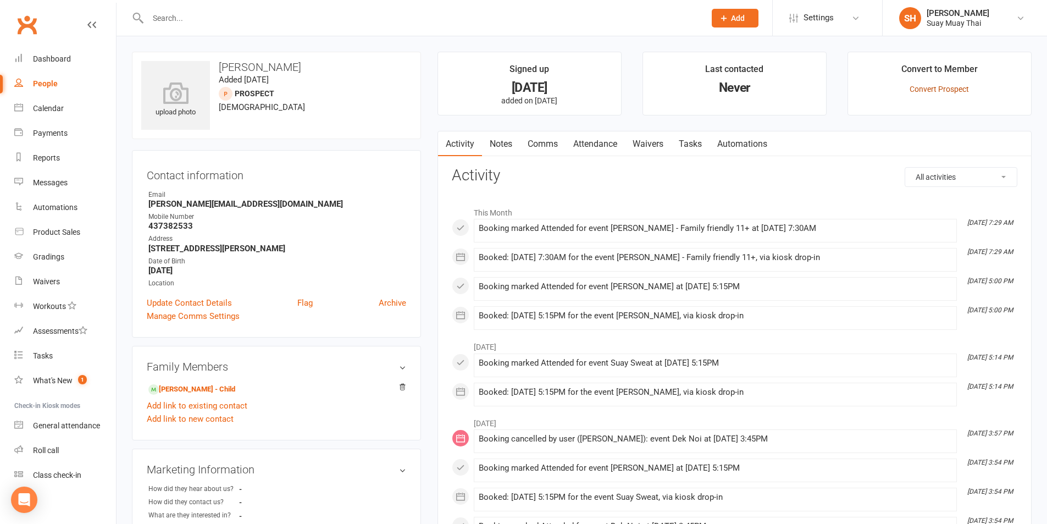
click at [949, 86] on link "Convert Prospect" at bounding box center [938, 89] width 59 height 9
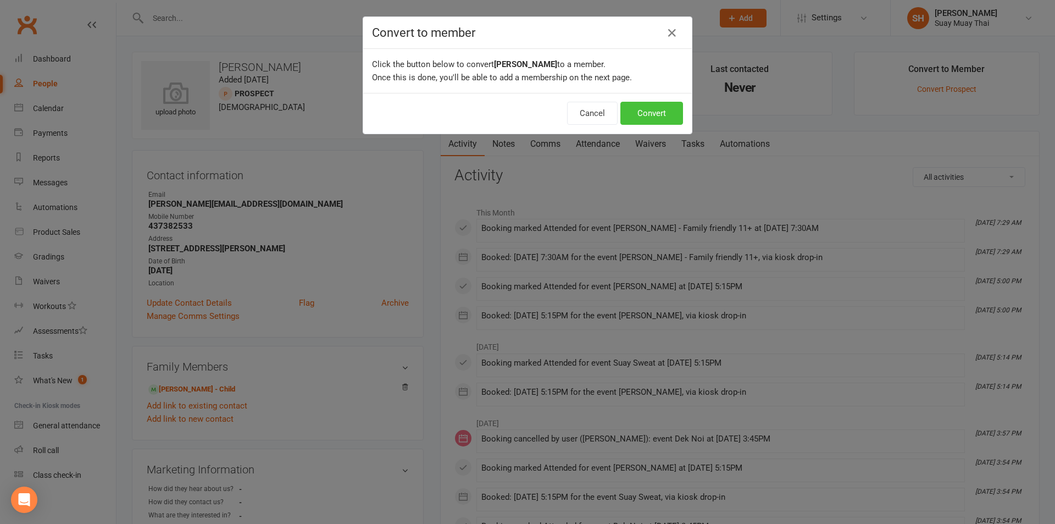
click at [660, 109] on button "Convert" at bounding box center [651, 113] width 63 height 23
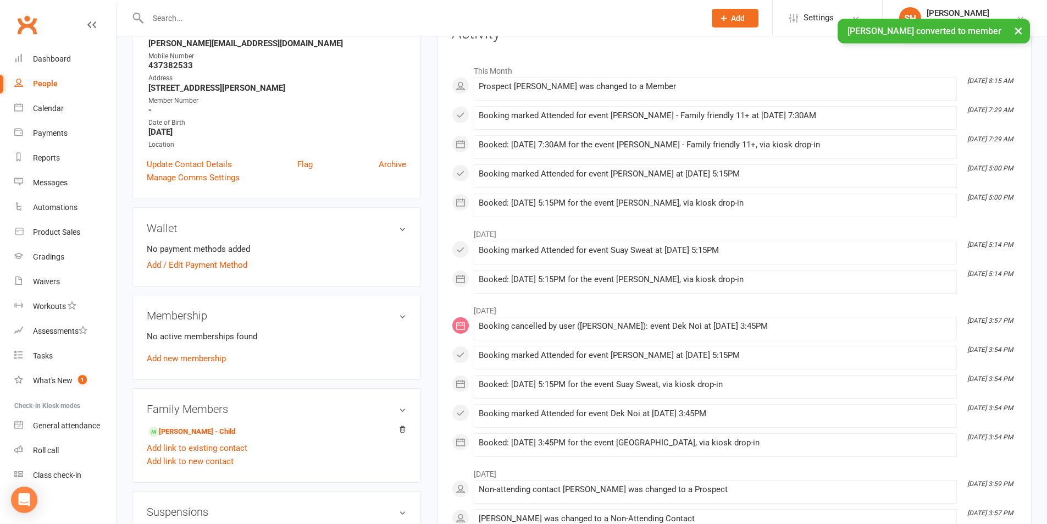
scroll to position [183, 0]
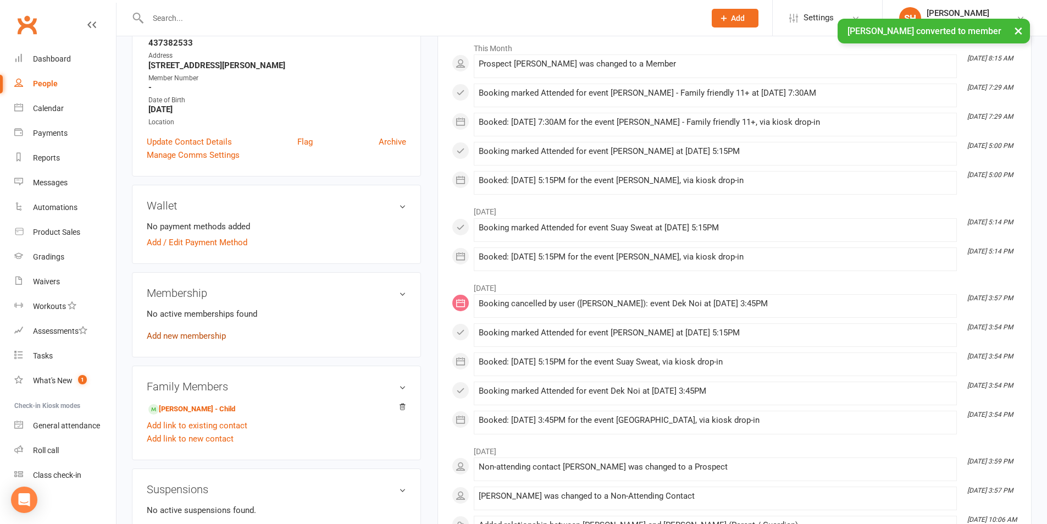
click at [197, 338] on link "Add new membership" at bounding box center [186, 336] width 79 height 10
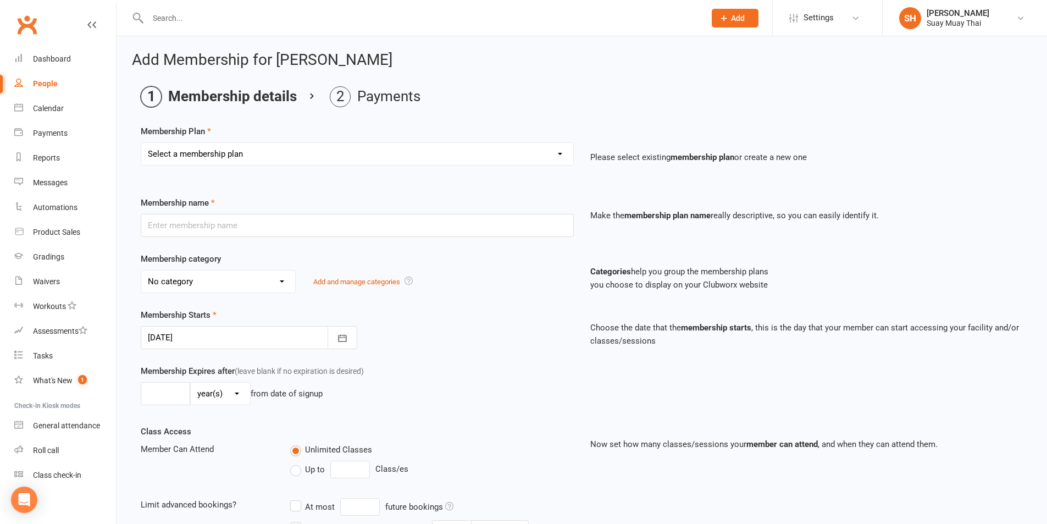
click at [228, 147] on select "Select a membership plan Create new Membership Plan Dek - Kids 1 class per week…" at bounding box center [357, 154] width 432 height 22
select select "9"
click at [141, 143] on select "Select a membership plan Create new Membership Plan Dek - Kids 1 class per week…" at bounding box center [357, 154] width 432 height 22
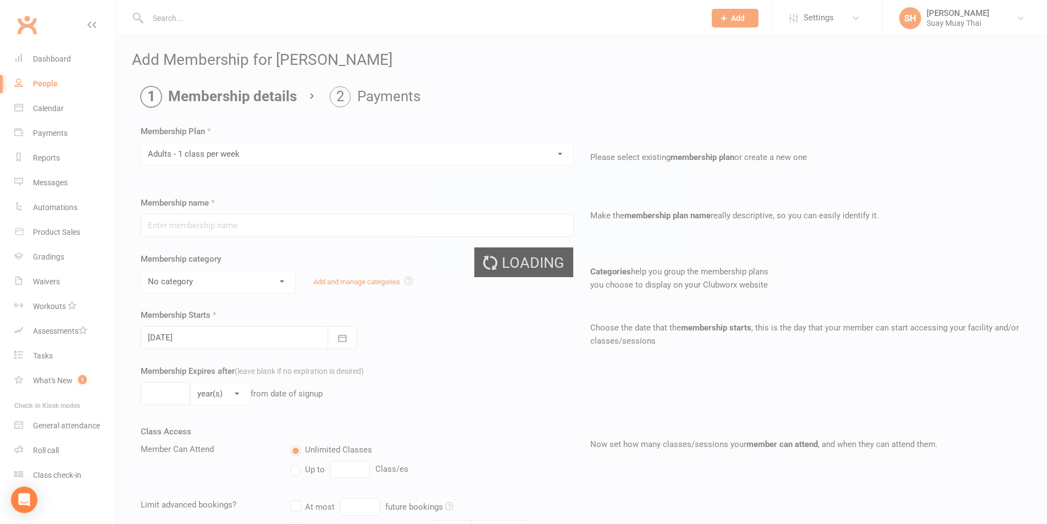
type input "Adults - 1 class per week"
select select "0"
type input "0"
type input "1"
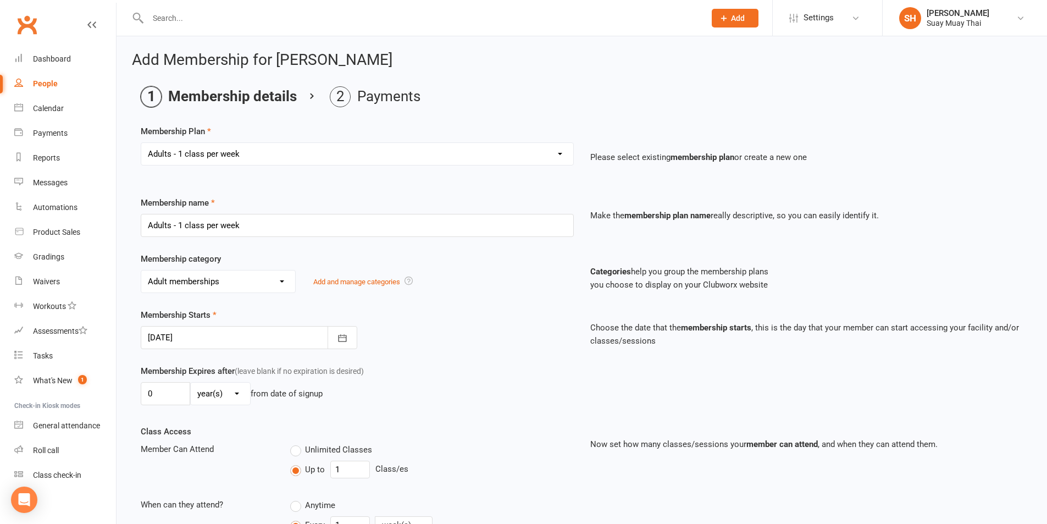
click at [46, 83] on div "People" at bounding box center [45, 83] width 25 height 9
select select "no_trial"
select select "100"
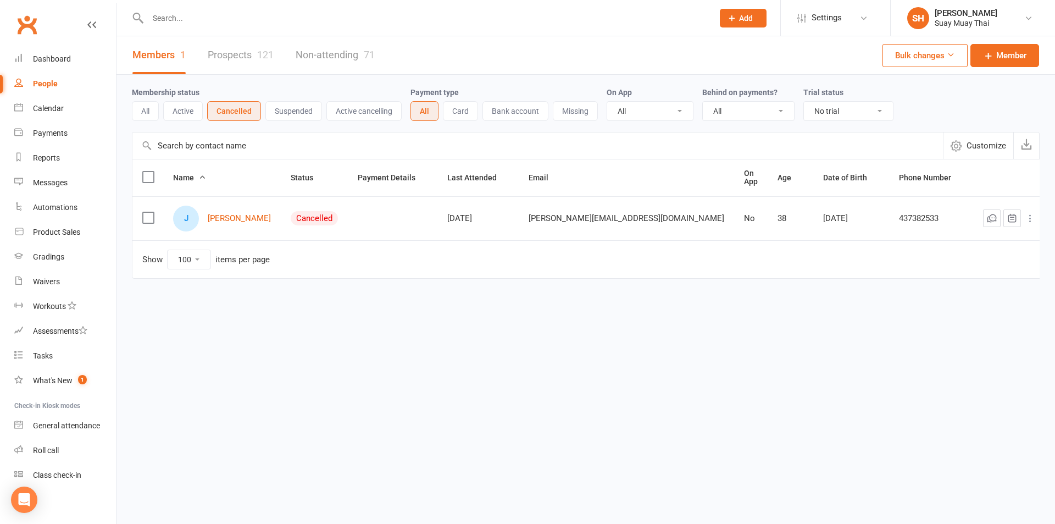
click at [229, 23] on input "text" at bounding box center [425, 17] width 561 height 15
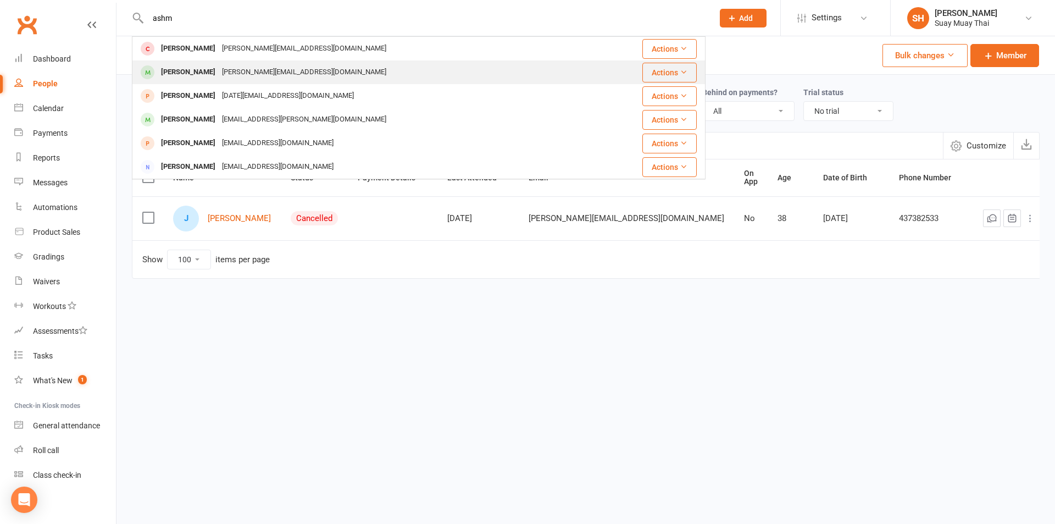
type input "ashm"
click at [219, 70] on div "jimmy_ashman@hotmail.com" at bounding box center [304, 72] width 171 height 16
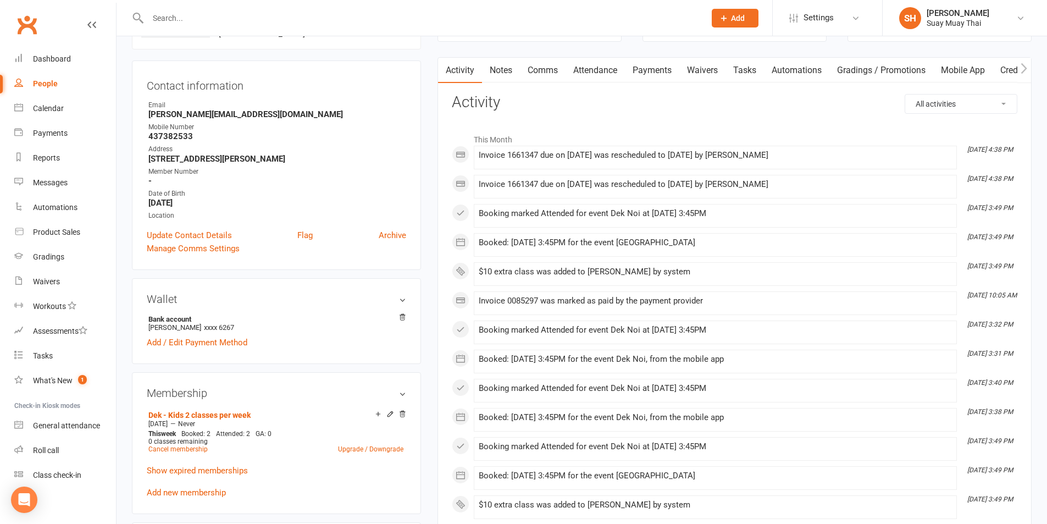
scroll to position [275, 0]
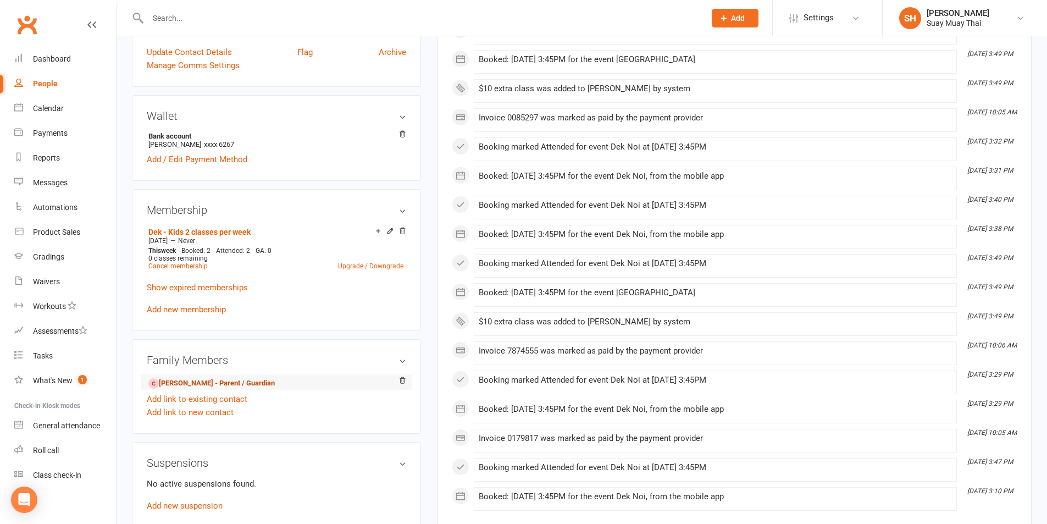
click at [187, 379] on link "James Ashman - Parent / Guardian" at bounding box center [211, 383] width 126 height 12
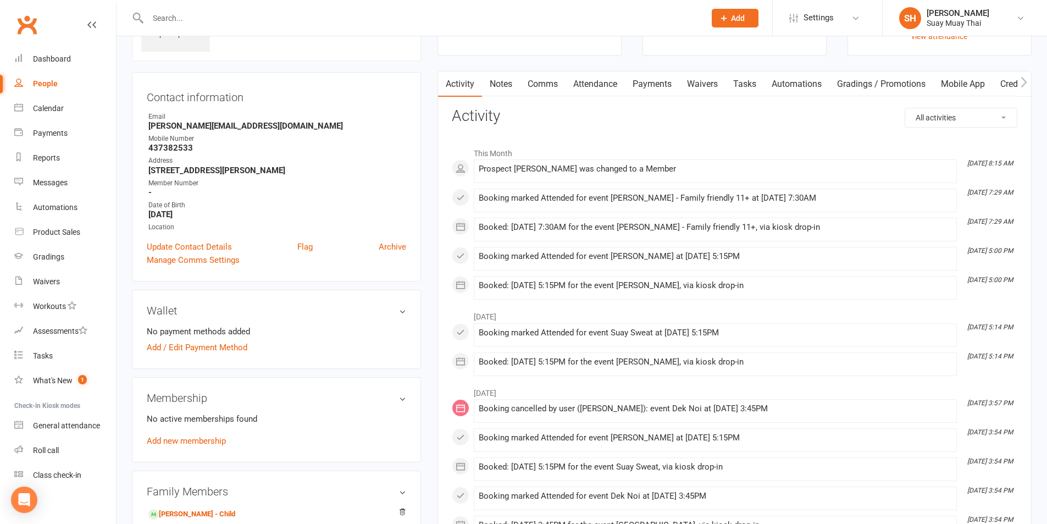
scroll to position [183, 0]
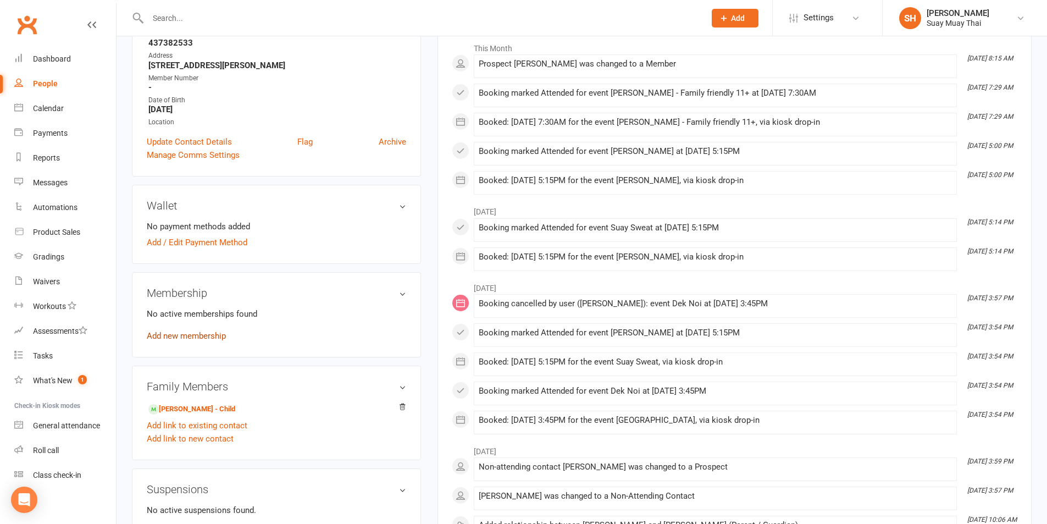
click at [201, 337] on link "Add new membership" at bounding box center [186, 336] width 79 height 10
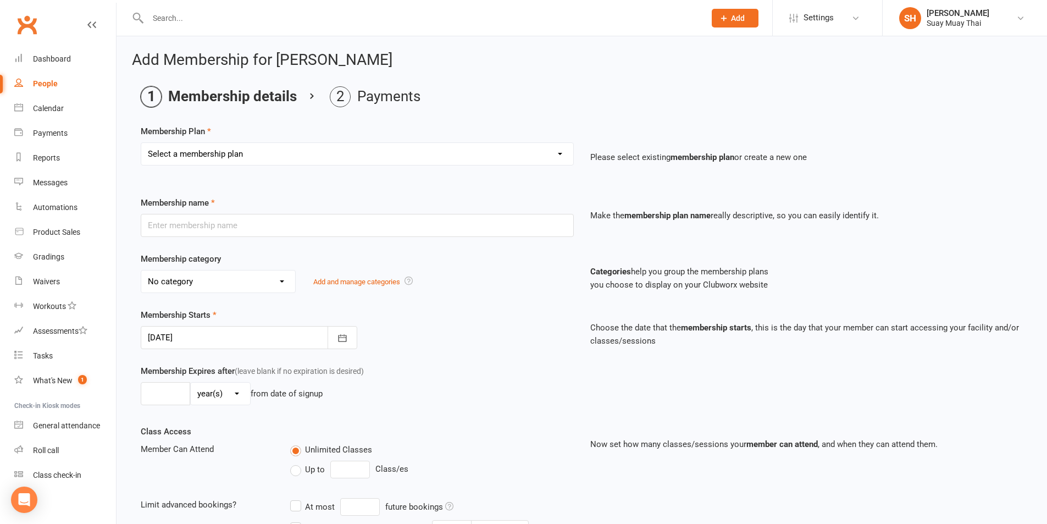
click at [262, 149] on select "Select a membership plan Create new Membership Plan Dek - Kids 1 class per week…" at bounding box center [357, 154] width 432 height 22
select select "9"
click at [141, 143] on select "Select a membership plan Create new Membership Plan Dek - Kids 1 class per week…" at bounding box center [357, 154] width 432 height 22
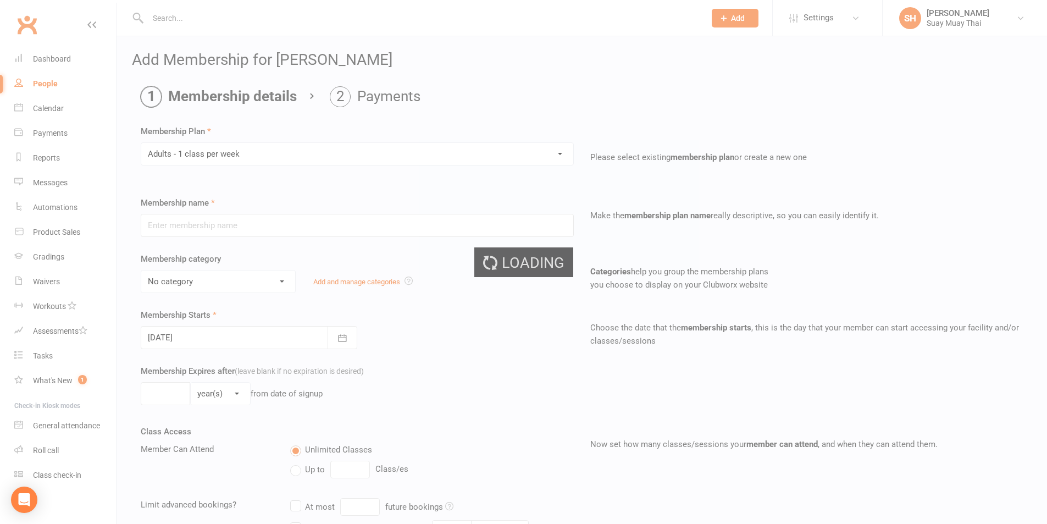
type input "Adults - 1 class per week"
select select "0"
type input "0"
type input "1"
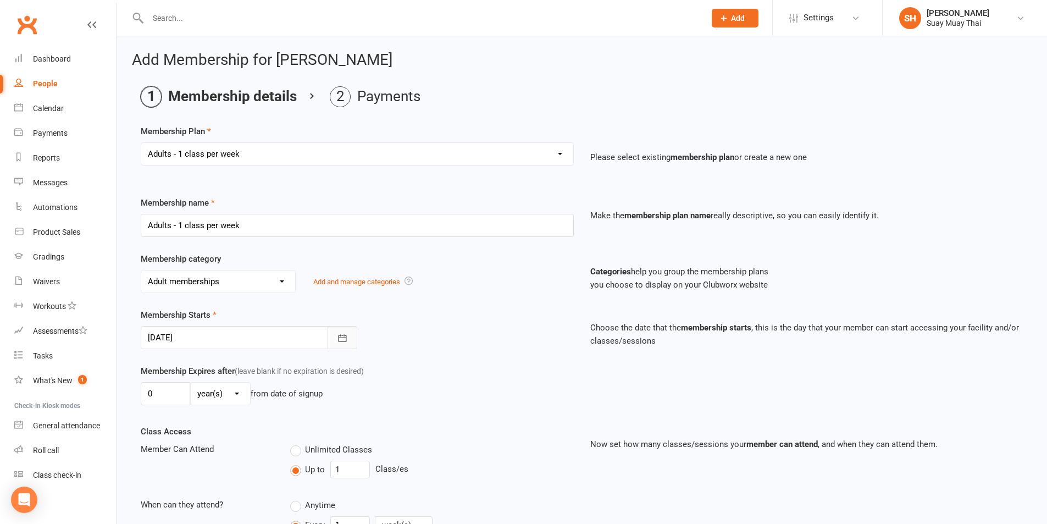
click at [331, 334] on button "button" at bounding box center [342, 337] width 30 height 23
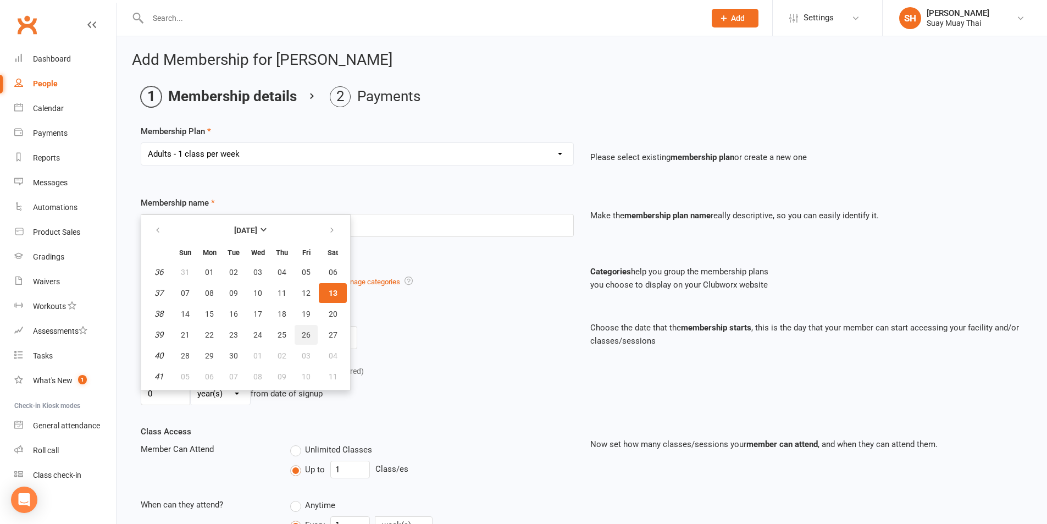
click at [299, 332] on button "26" at bounding box center [306, 335] width 23 height 20
type input "[DATE]"
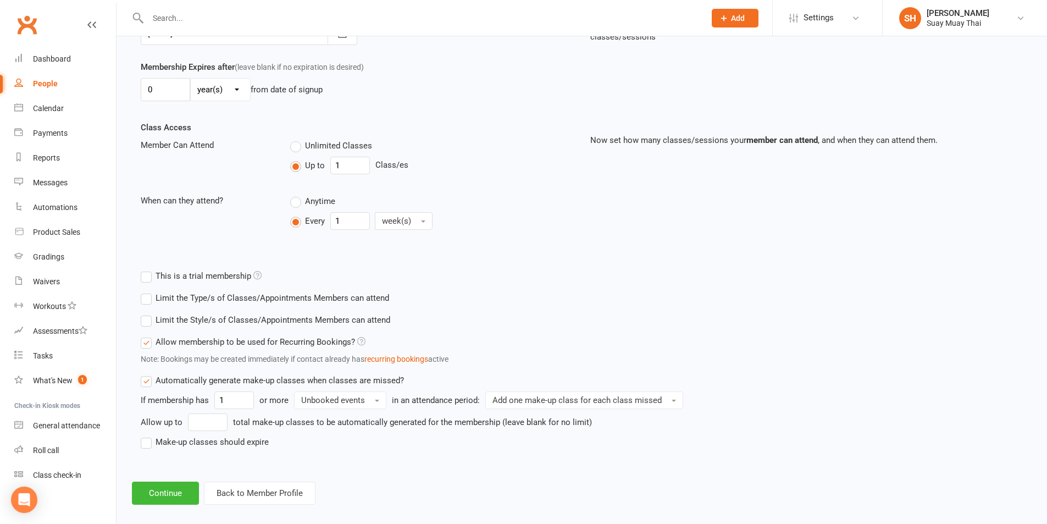
scroll to position [316, 0]
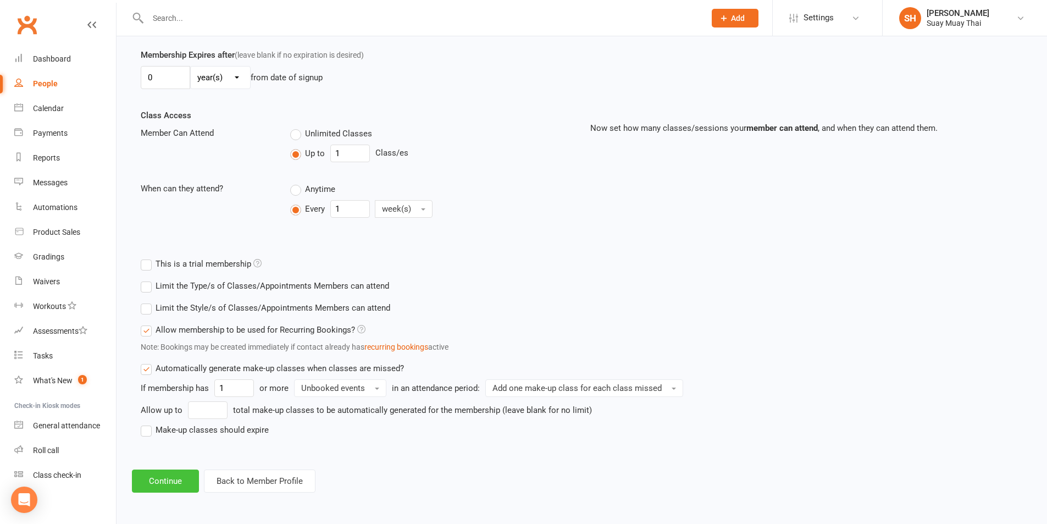
click at [174, 481] on button "Continue" at bounding box center [165, 480] width 67 height 23
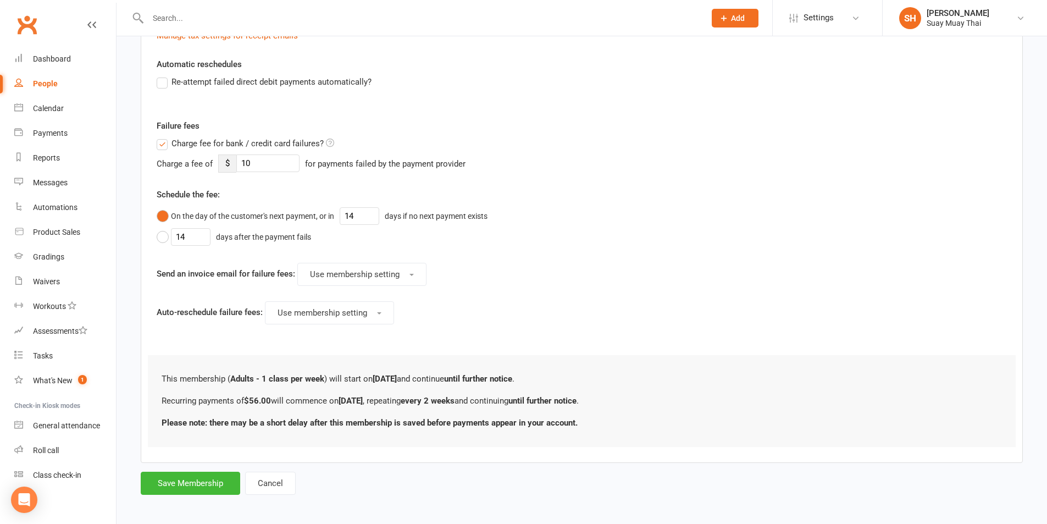
scroll to position [377, 0]
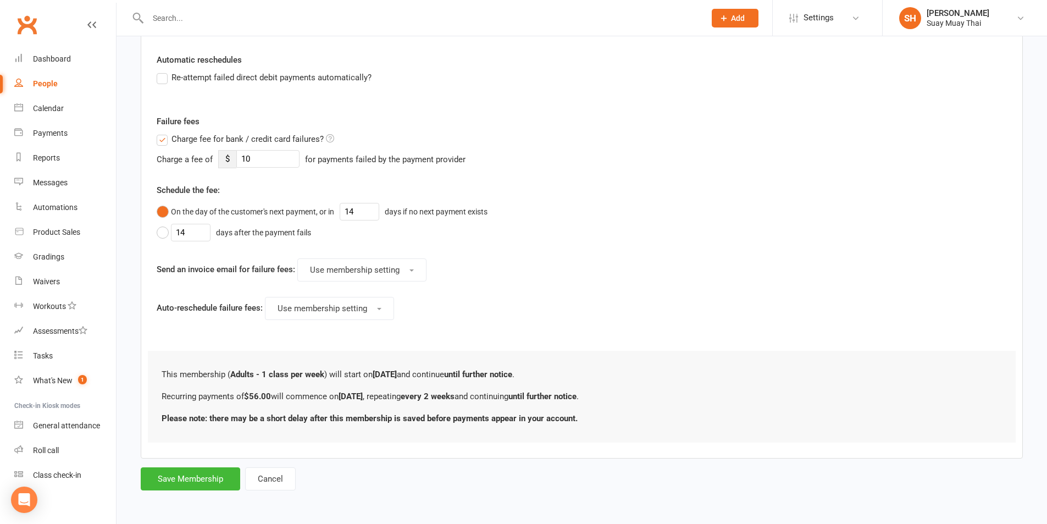
click at [164, 135] on label "Charge fee for bank / credit card failures?" at bounding box center [245, 138] width 177 height 13
click at [164, 132] on input "Charge fee for bank / credit card failures?" at bounding box center [245, 132] width 177 height 0
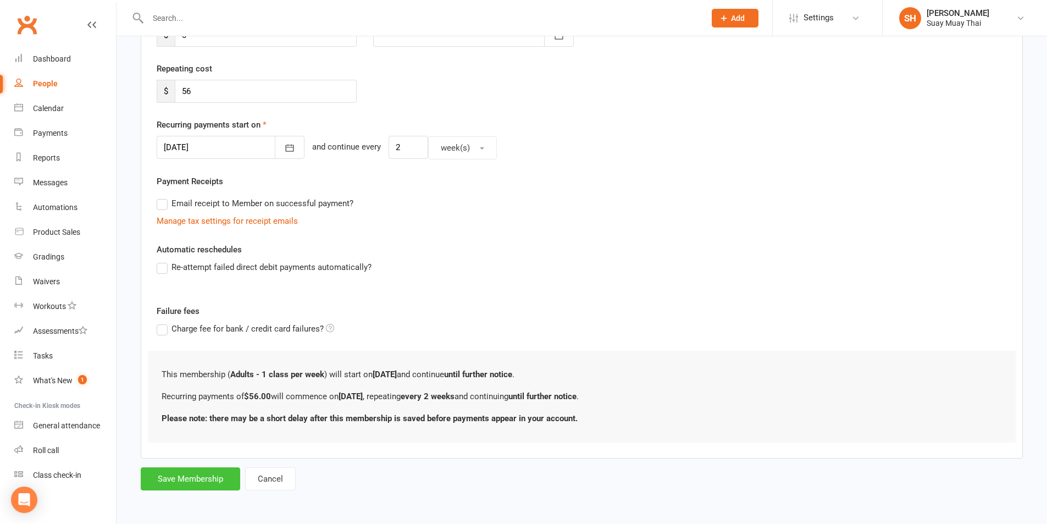
click at [197, 471] on button "Save Membership" at bounding box center [190, 478] width 99 height 23
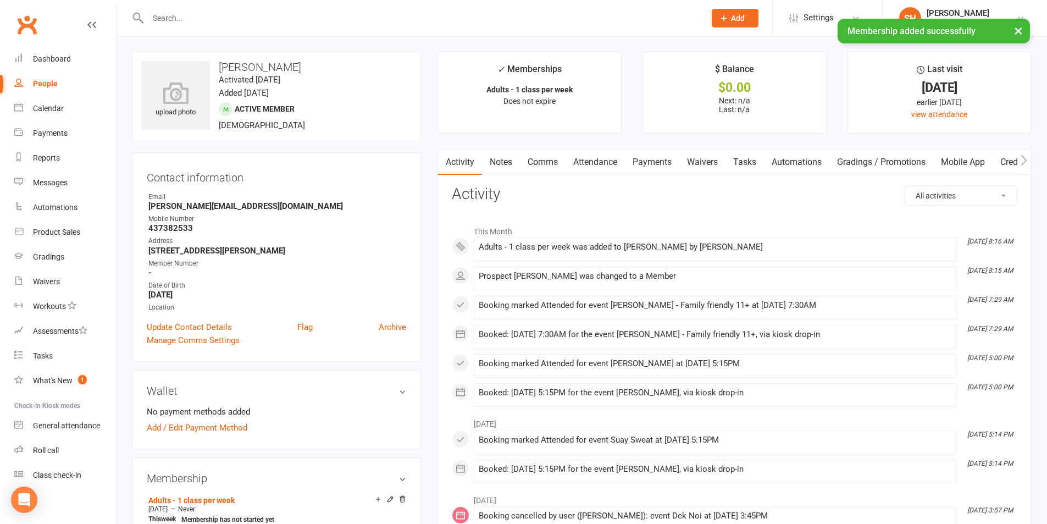
scroll to position [92, 0]
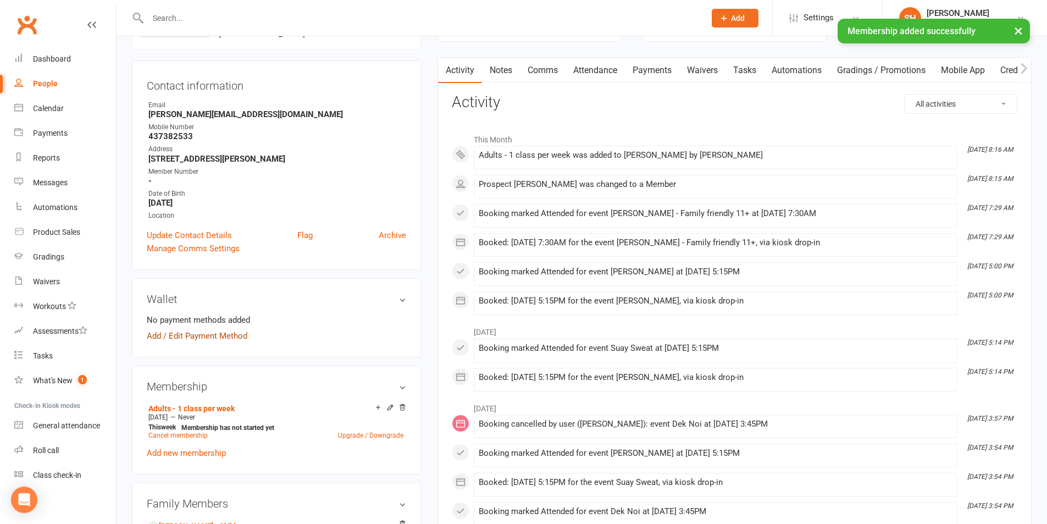
click at [190, 333] on link "Add / Edit Payment Method" at bounding box center [197, 335] width 101 height 13
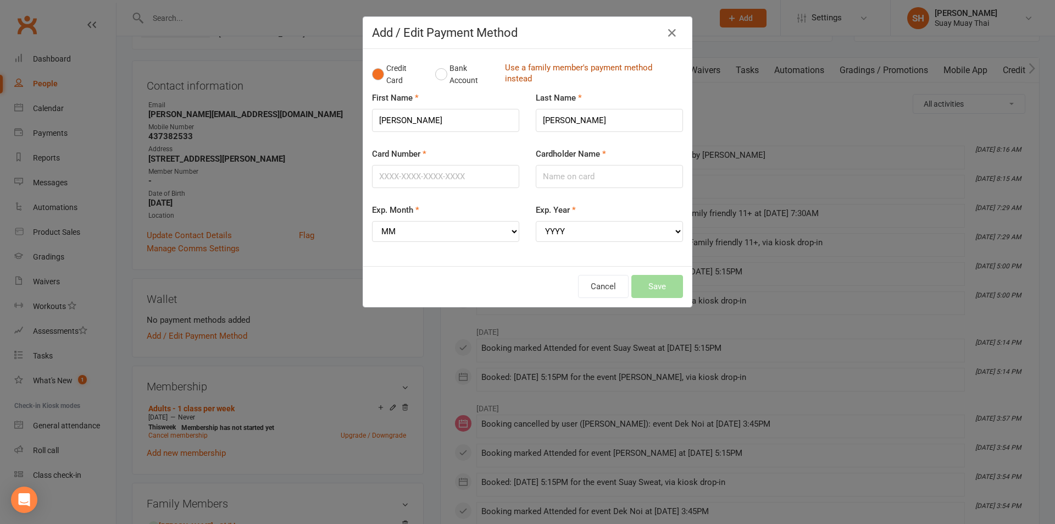
click at [554, 69] on link "Use a family member's payment method instead" at bounding box center [591, 74] width 173 height 25
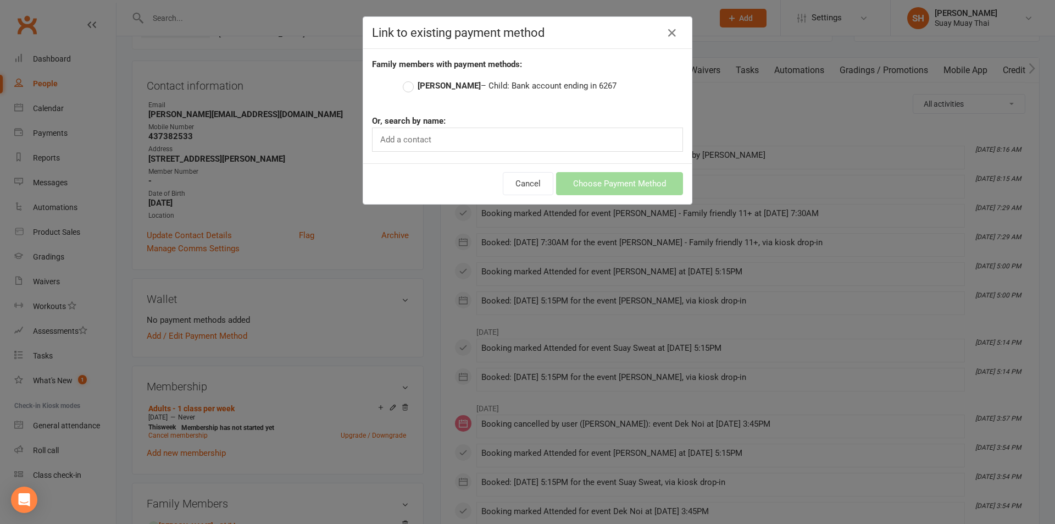
click at [404, 88] on label "Oliver Ashman – Child: Bank account ending in 6267" at bounding box center [510, 85] width 214 height 13
click at [404, 79] on input "Oliver Ashman – Child: Bank account ending in 6267" at bounding box center [406, 79] width 7 height 0
click at [593, 182] on button "Choose Payment Method" at bounding box center [619, 183] width 127 height 23
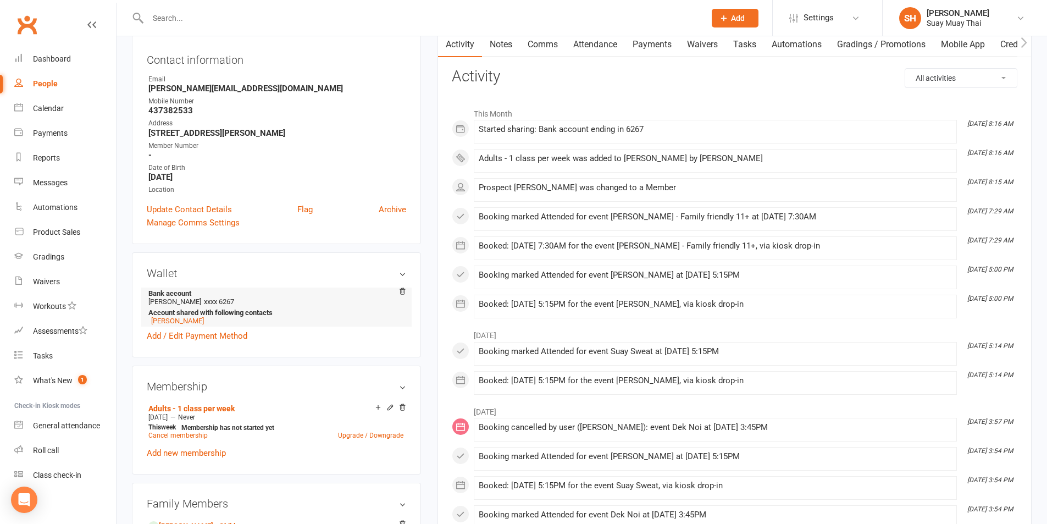
scroll to position [183, 0]
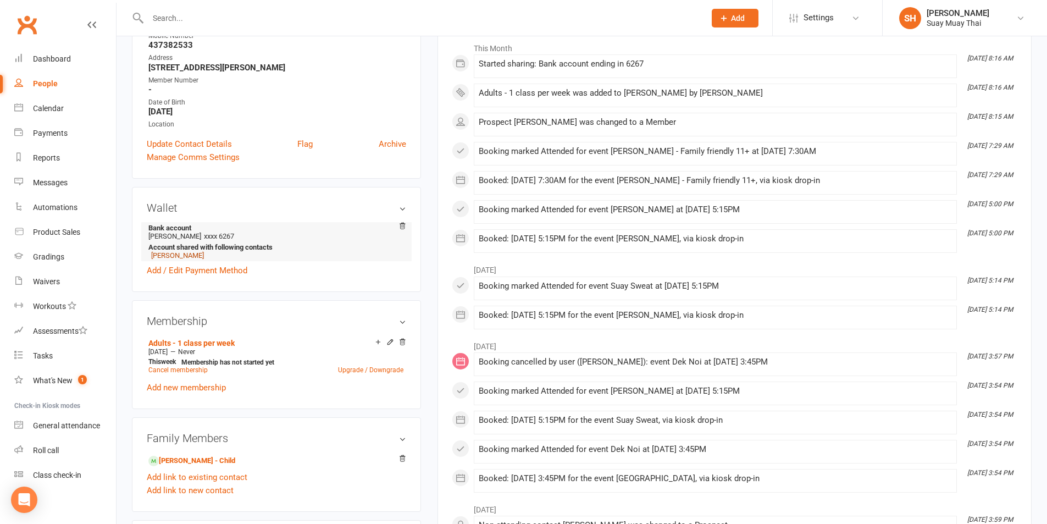
click at [174, 253] on link "Oliver Ashman" at bounding box center [177, 255] width 53 height 8
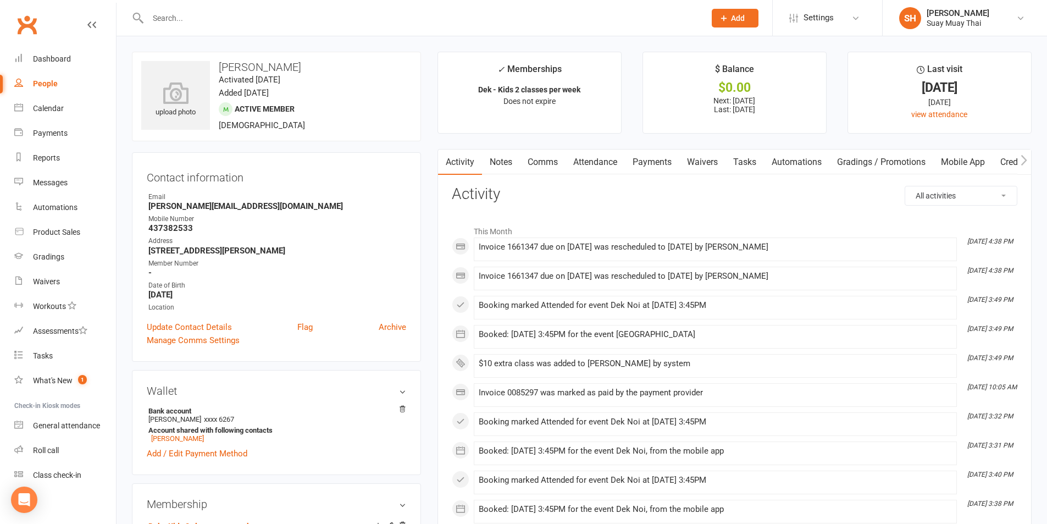
click at [653, 160] on link "Payments" at bounding box center [652, 161] width 54 height 25
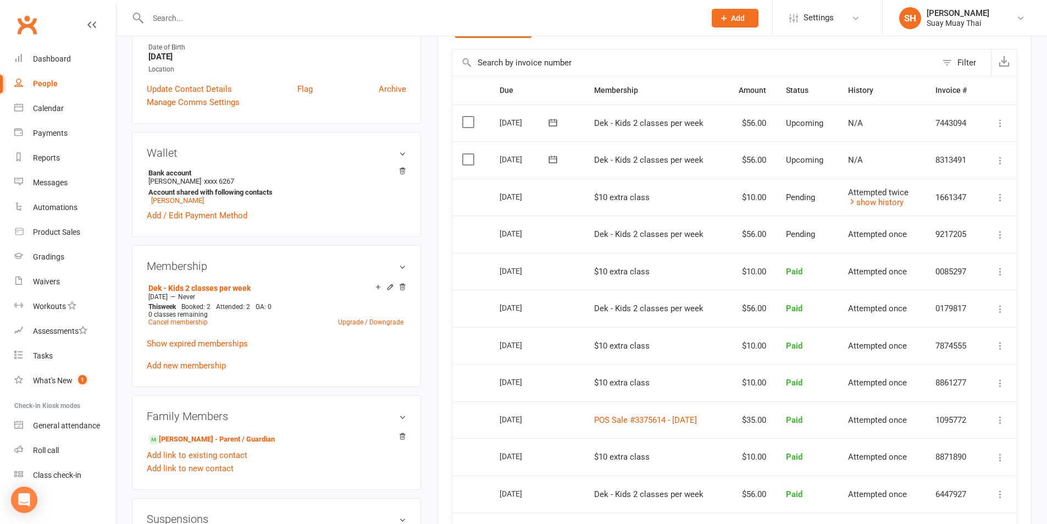
scroll to position [275, 0]
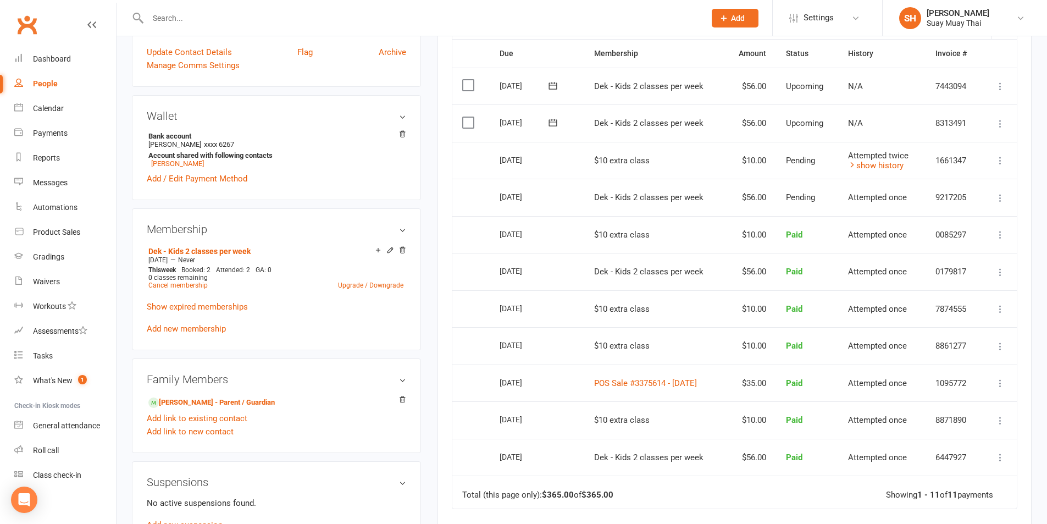
click at [998, 121] on icon at bounding box center [1000, 123] width 11 height 11
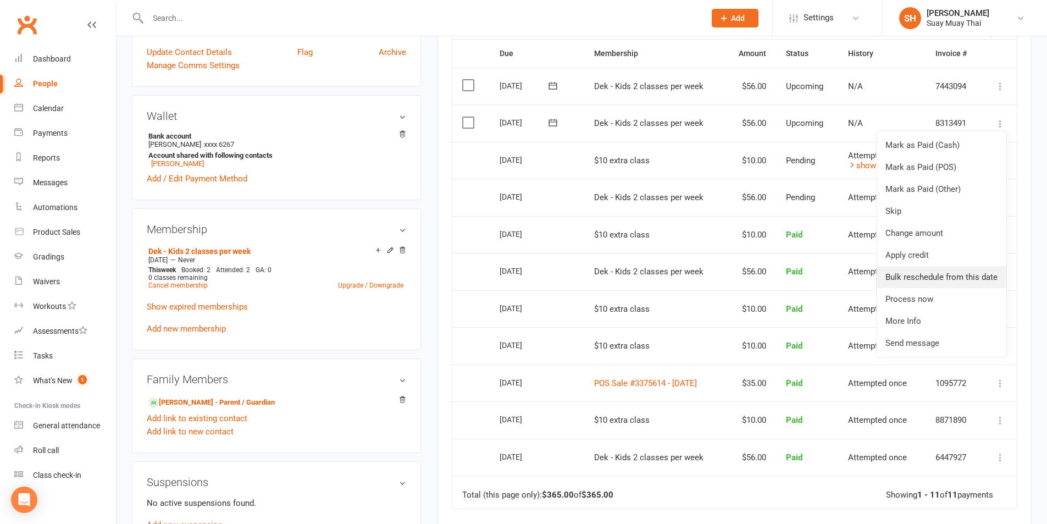
click at [931, 277] on link "Bulk reschedule from this date" at bounding box center [941, 277] width 130 height 22
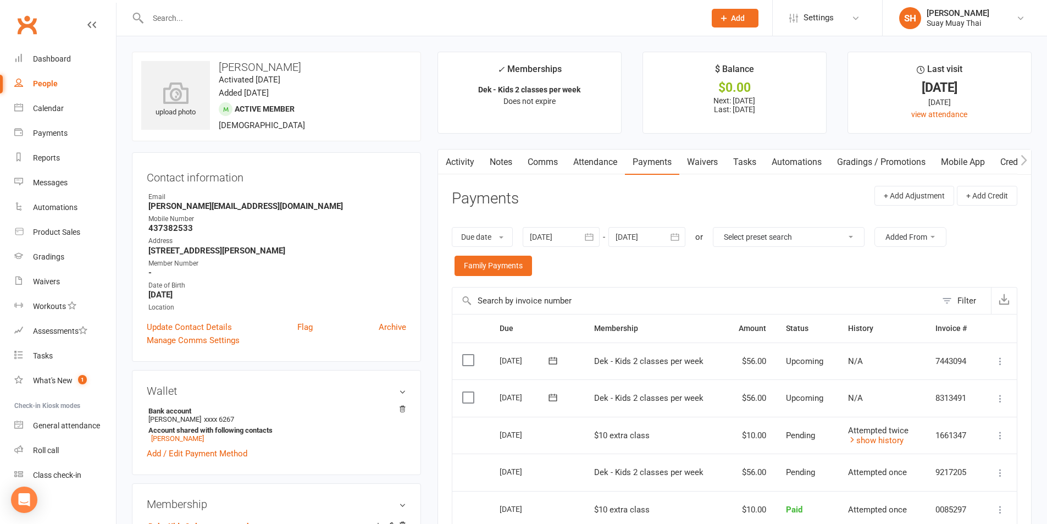
scroll to position [92, 0]
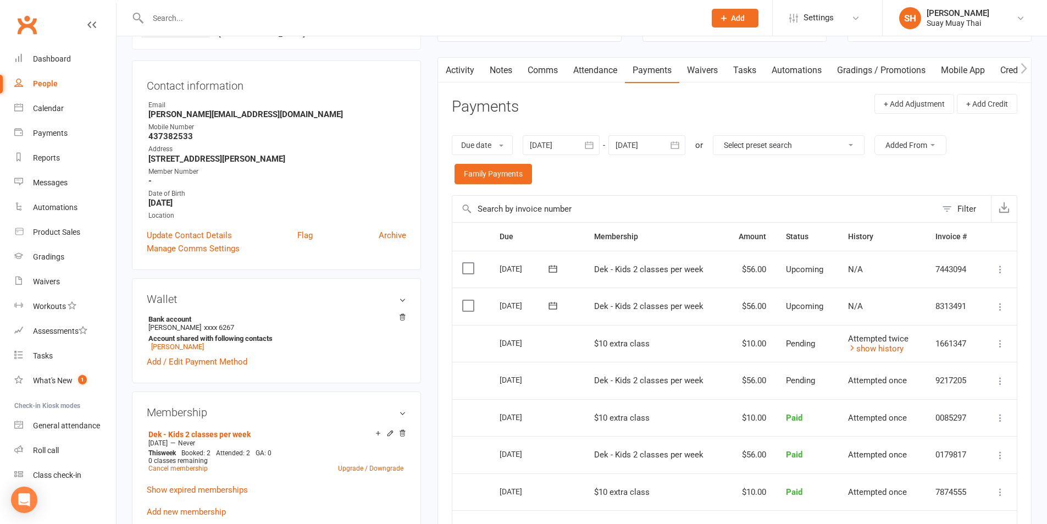
click at [997, 305] on icon at bounding box center [1000, 306] width 11 height 11
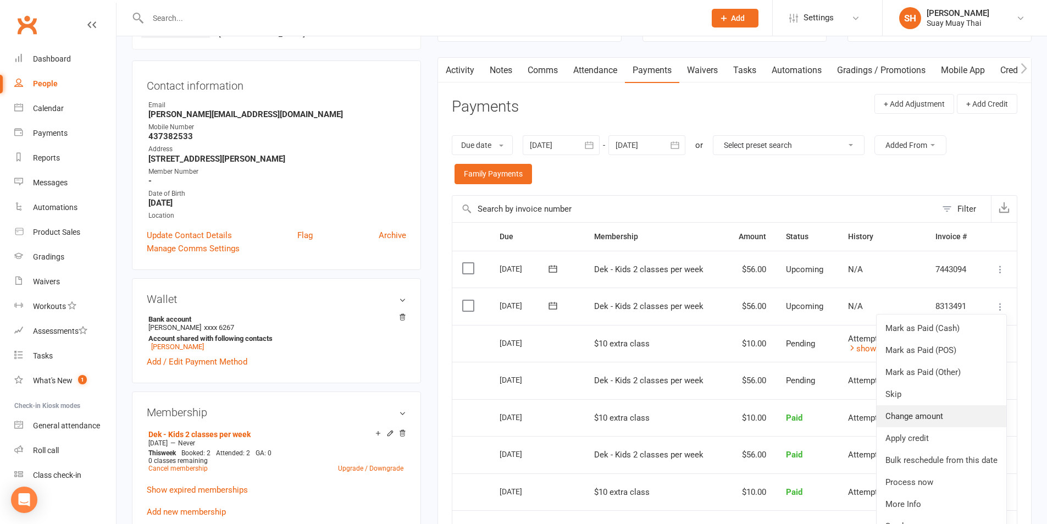
click at [919, 418] on link "Change amount" at bounding box center [941, 416] width 130 height 22
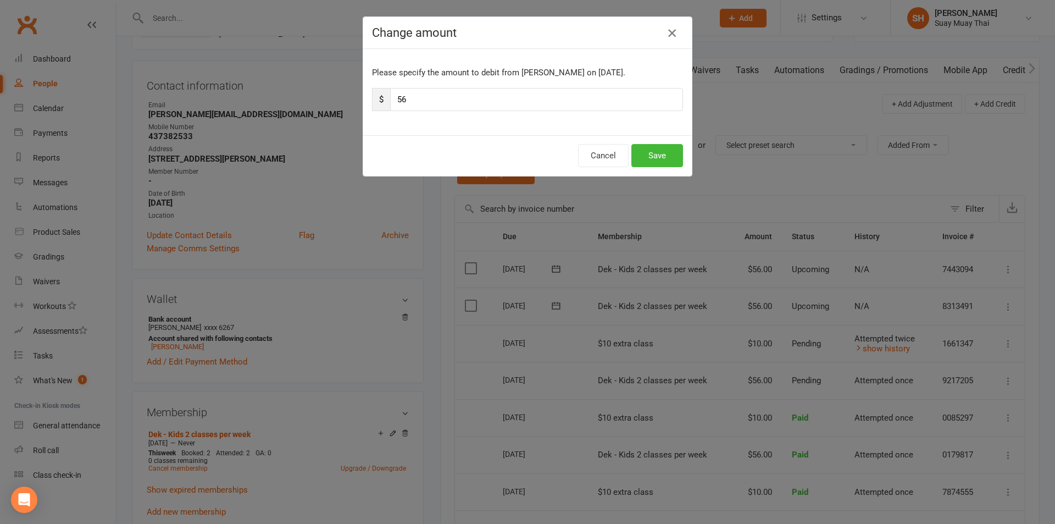
click at [668, 36] on icon "button" at bounding box center [671, 32] width 13 height 13
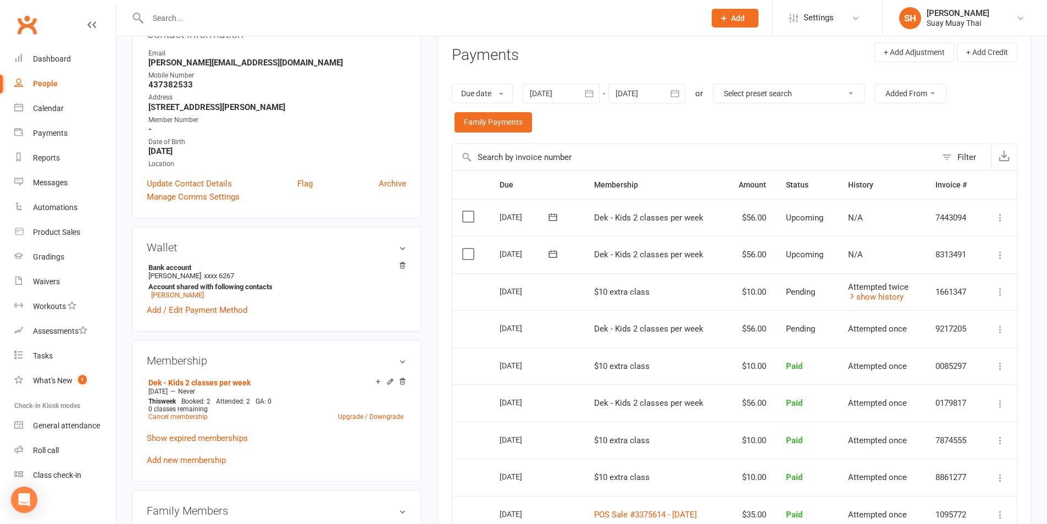
scroll to position [183, 0]
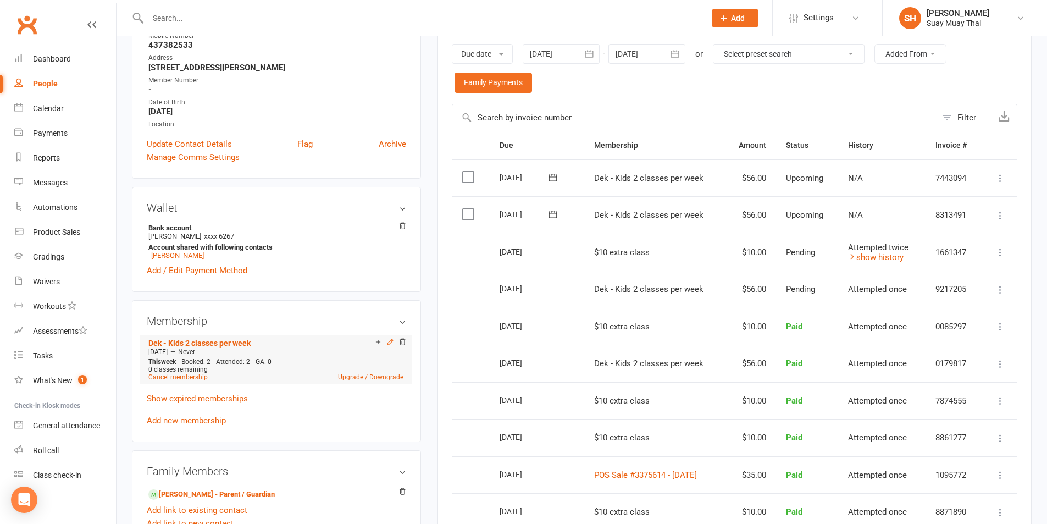
click at [388, 343] on icon at bounding box center [390, 342] width 8 height 8
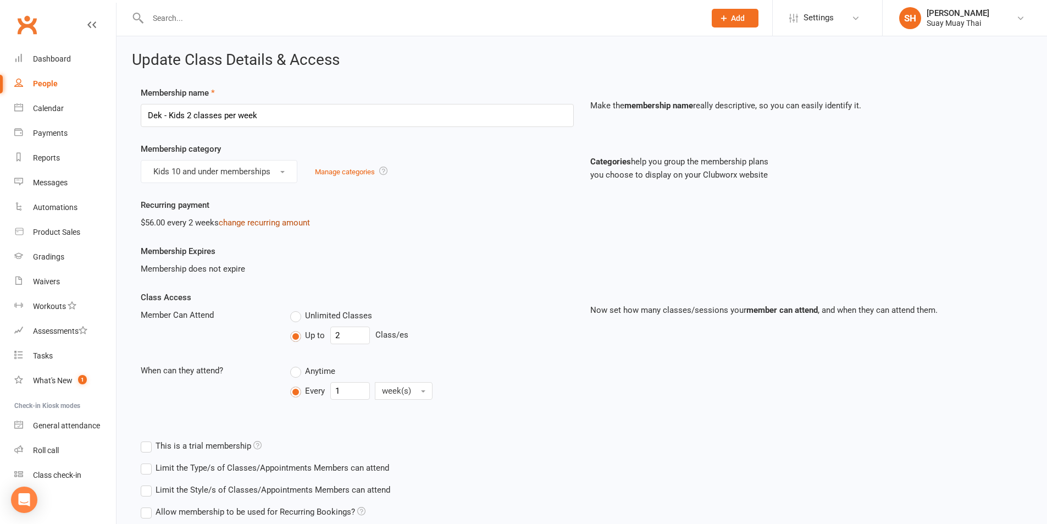
click at [249, 225] on link "change recurring amount" at bounding box center [264, 223] width 91 height 10
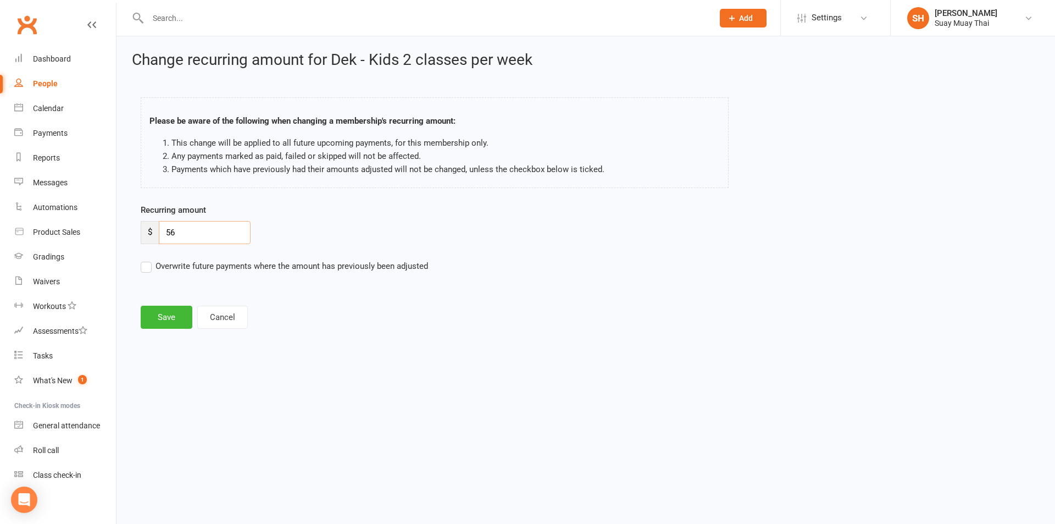
drag, startPoint x: 169, startPoint y: 231, endPoint x: 186, endPoint y: 233, distance: 16.6
click at [186, 233] on input "56" at bounding box center [205, 232] width 92 height 23
type input "50.4"
click at [146, 269] on label "Overwrite future payments where the amount has previously been adjusted" at bounding box center [284, 265] width 287 height 13
click at [146, 259] on input "Overwrite future payments where the amount has previously been adjusted" at bounding box center [284, 259] width 287 height 0
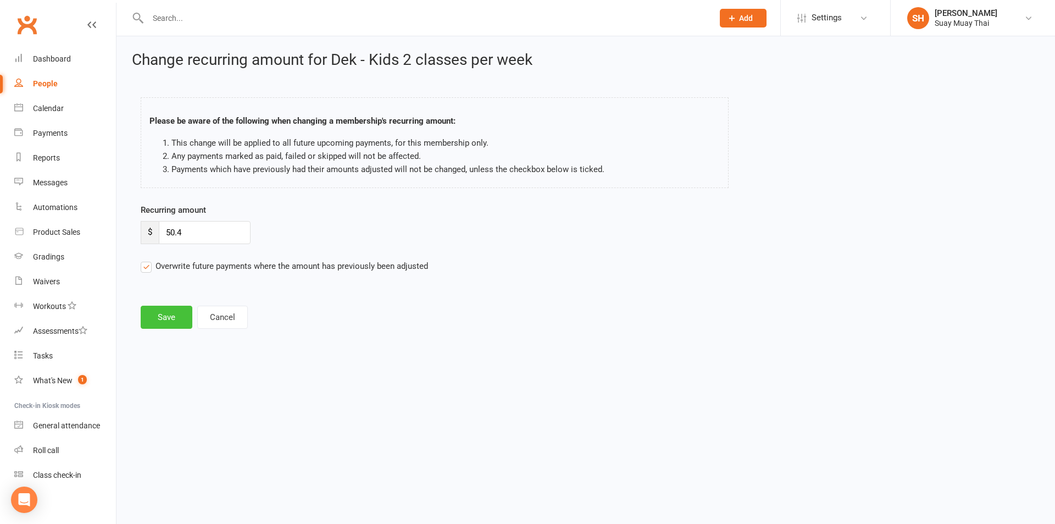
click at [161, 316] on button "Save" at bounding box center [167, 316] width 52 height 23
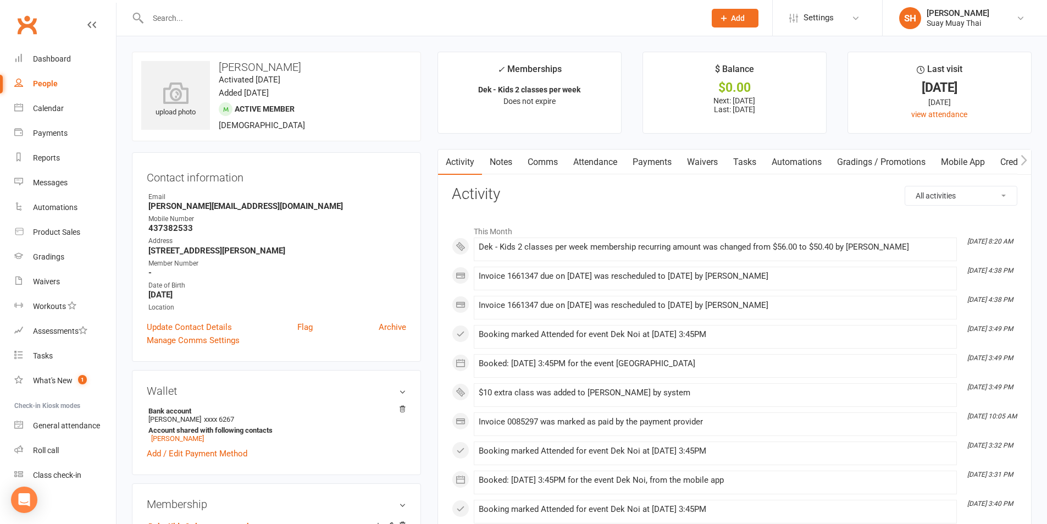
click at [658, 162] on link "Payments" at bounding box center [652, 161] width 54 height 25
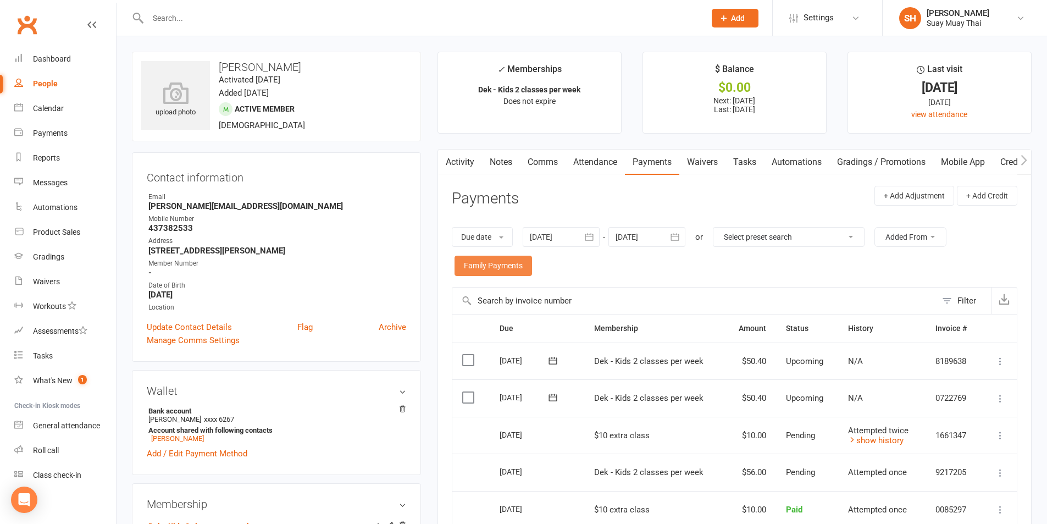
click at [494, 260] on link "Family Payments" at bounding box center [492, 265] width 77 height 20
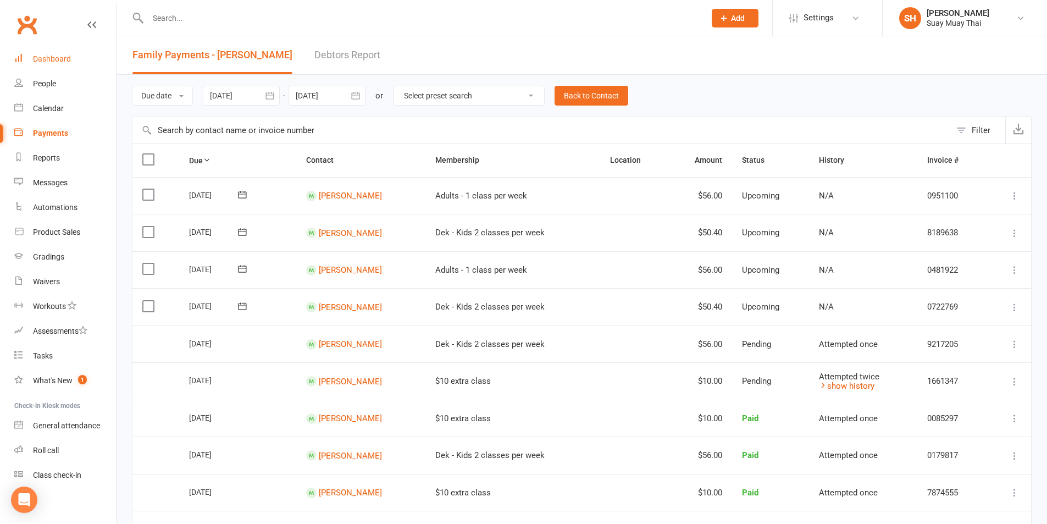
click at [57, 62] on div "Dashboard" at bounding box center [52, 58] width 38 height 9
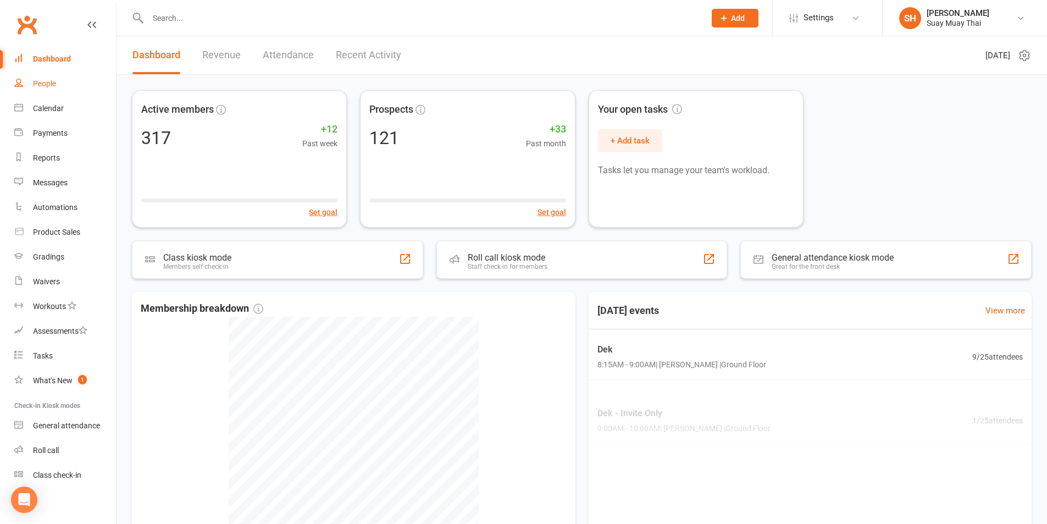
click at [48, 82] on div "People" at bounding box center [44, 83] width 23 height 9
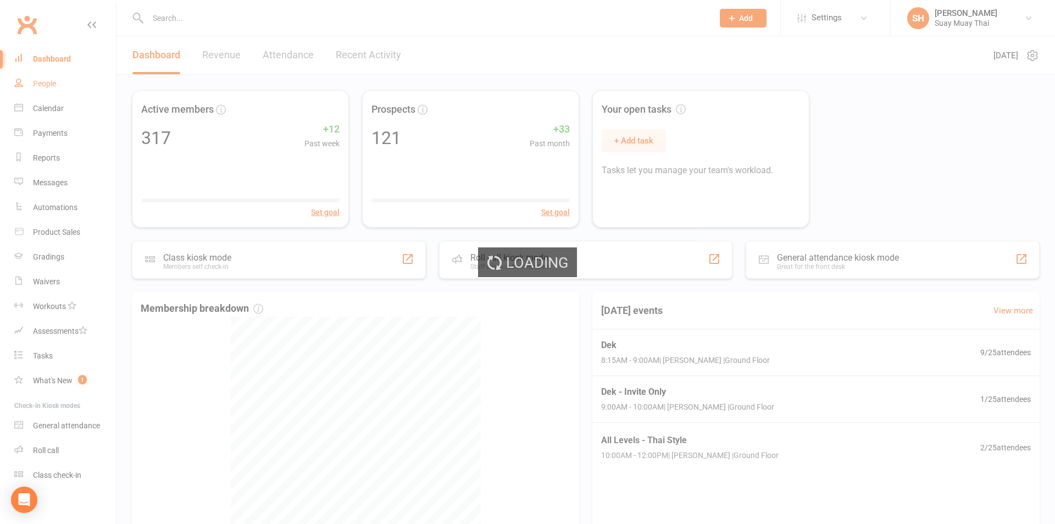
select select "100"
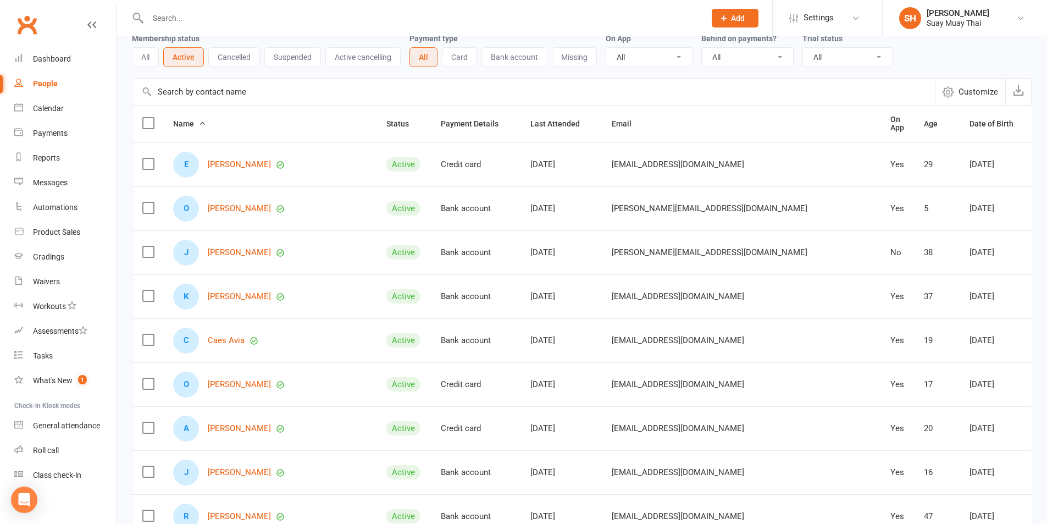
scroll to position [92, 0]
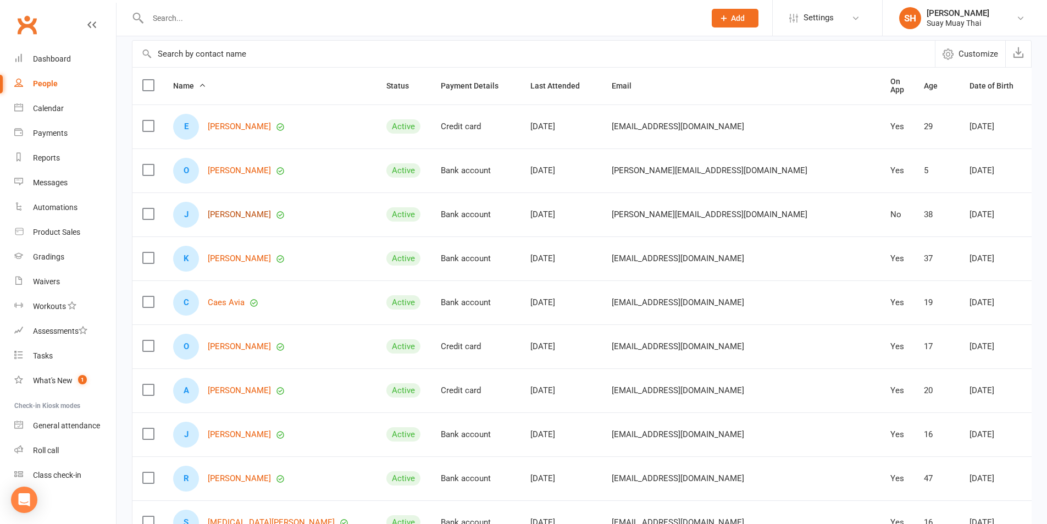
click at [217, 210] on link "James Ashman" at bounding box center [239, 214] width 63 height 9
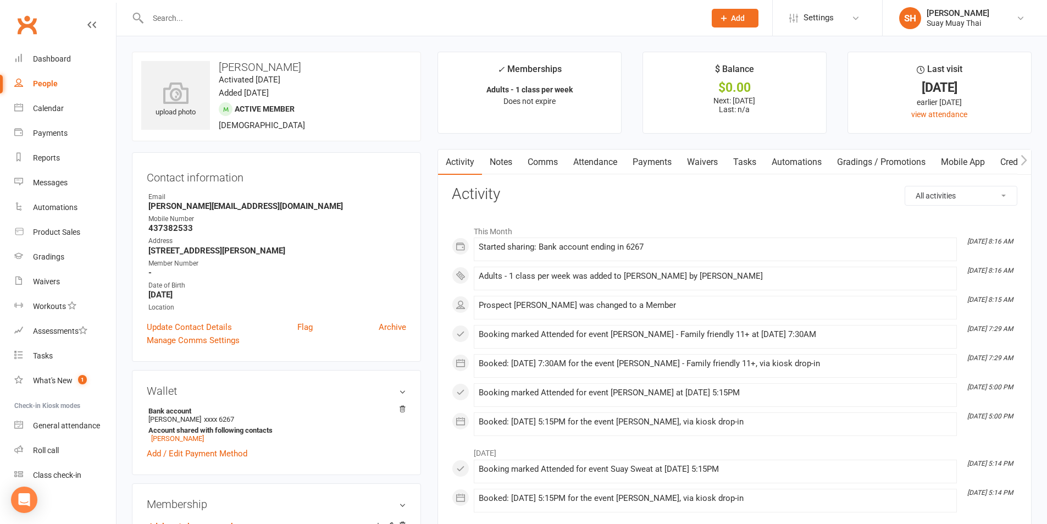
click at [201, 16] on input "text" at bounding box center [421, 17] width 553 height 15
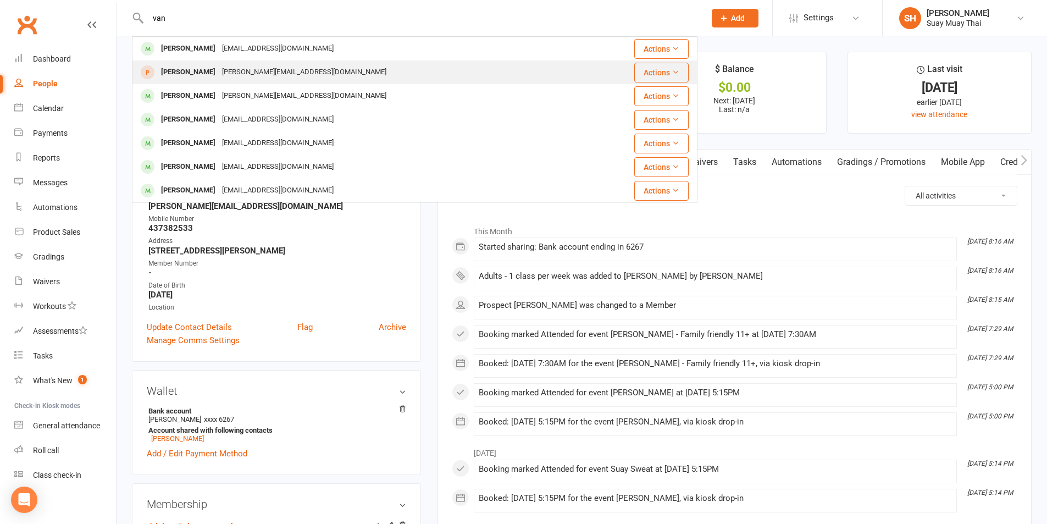
type input "van"
click at [207, 74] on div "Michael Vanderbroeck" at bounding box center [188, 72] width 61 height 16
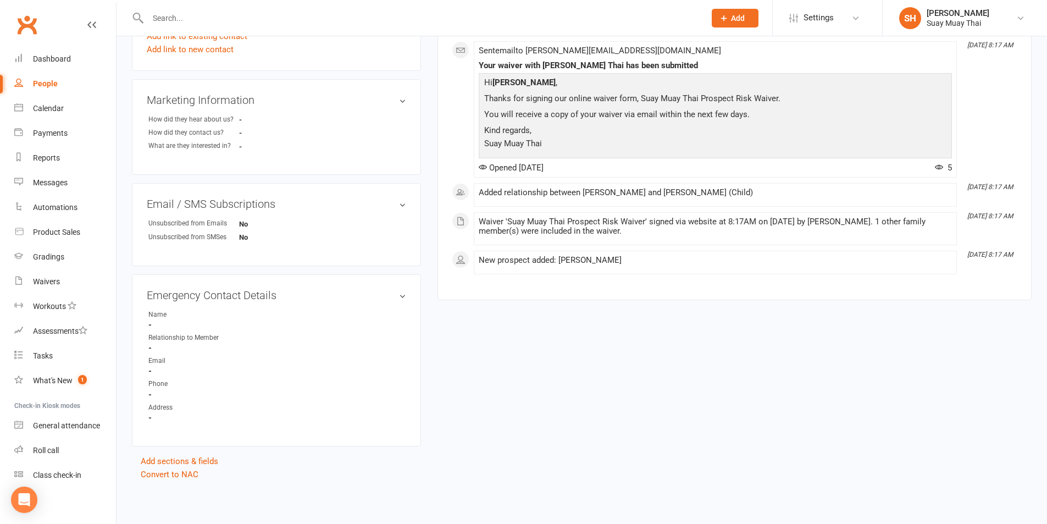
scroll to position [370, 0]
click at [164, 478] on link "Convert to NAC" at bounding box center [170, 474] width 58 height 10
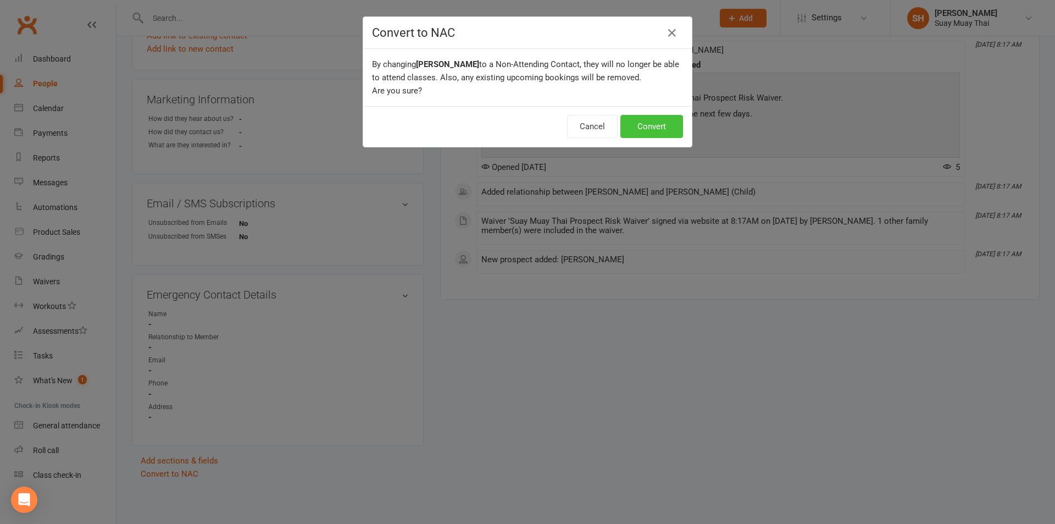
click at [640, 127] on button "Convert" at bounding box center [651, 126] width 63 height 23
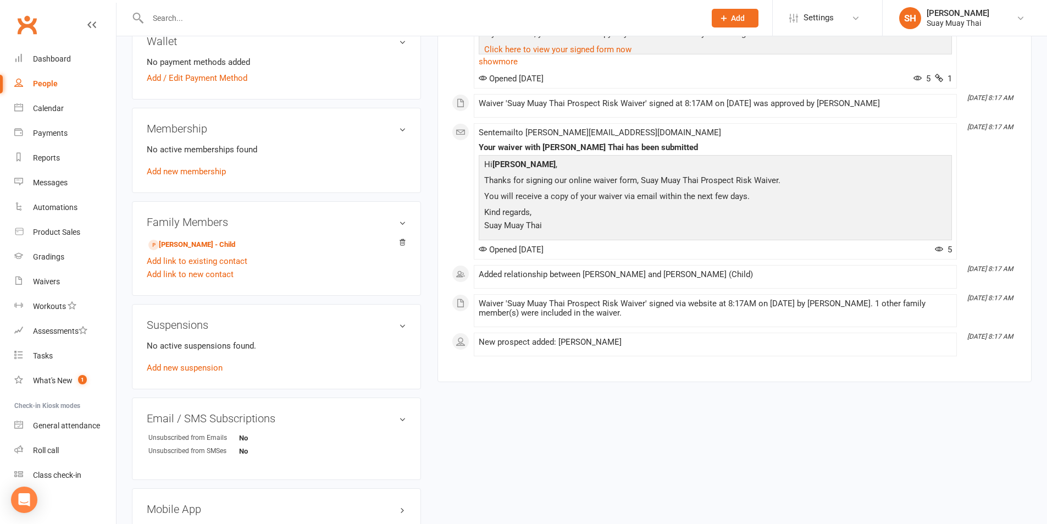
scroll to position [304, 0]
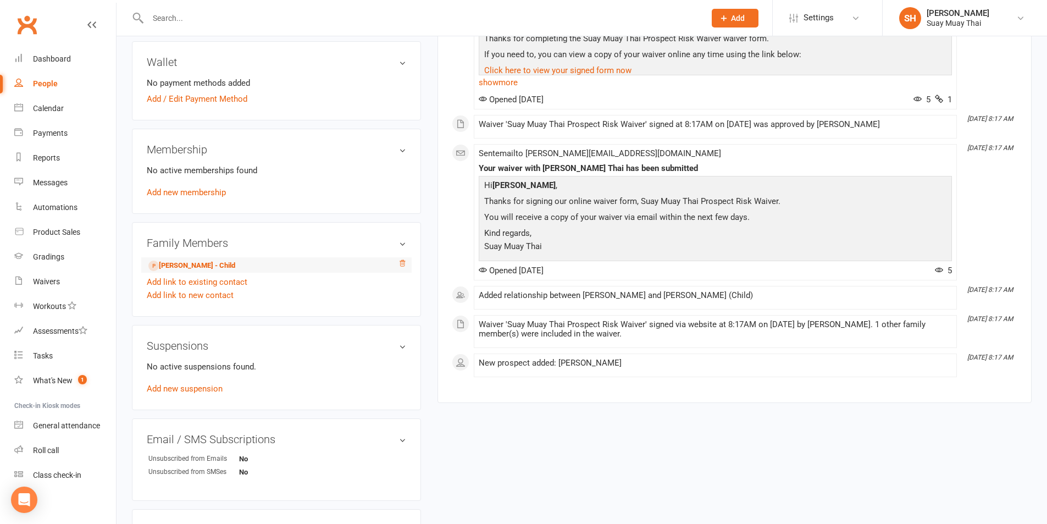
click at [401, 262] on icon at bounding box center [402, 263] width 8 height 8
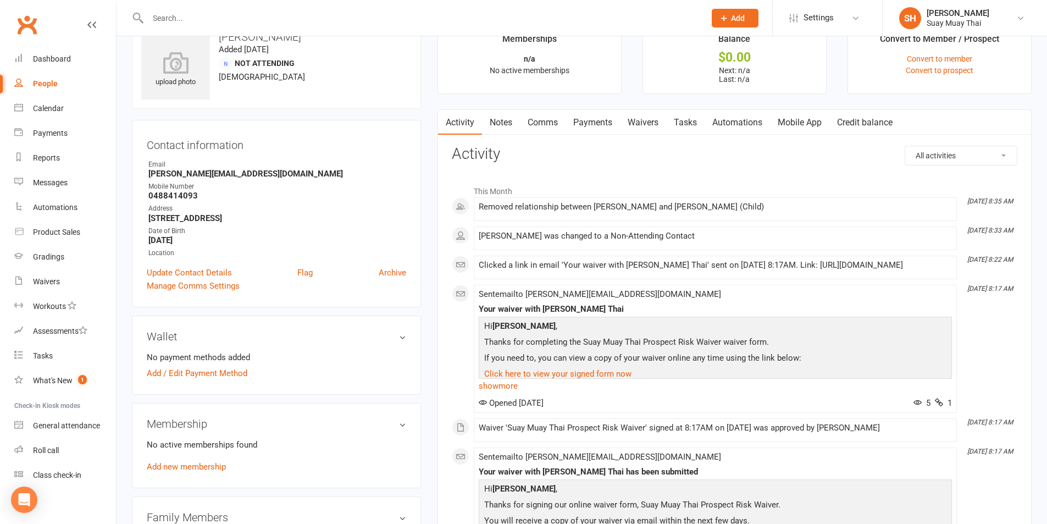
scroll to position [0, 0]
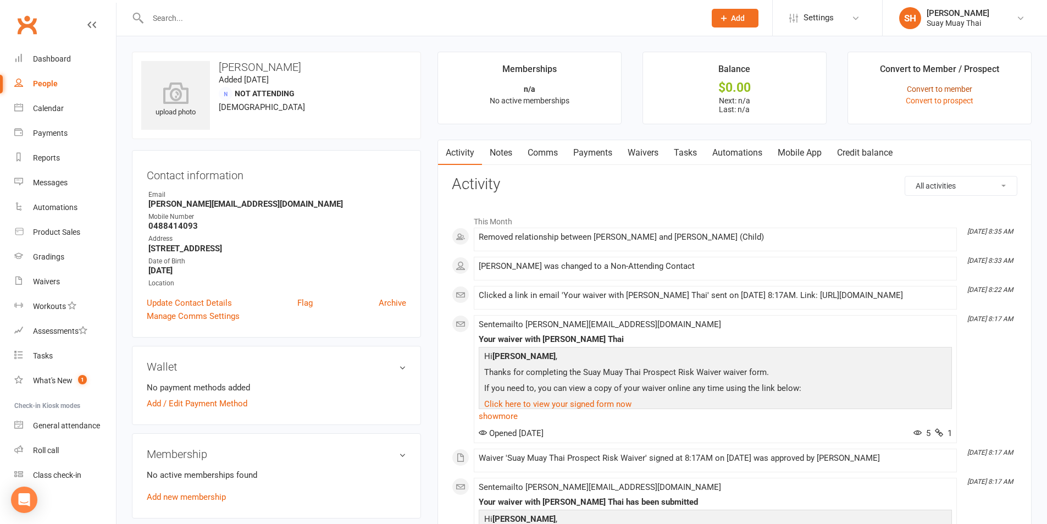
click at [931, 91] on link "Convert to member" at bounding box center [939, 89] width 65 height 9
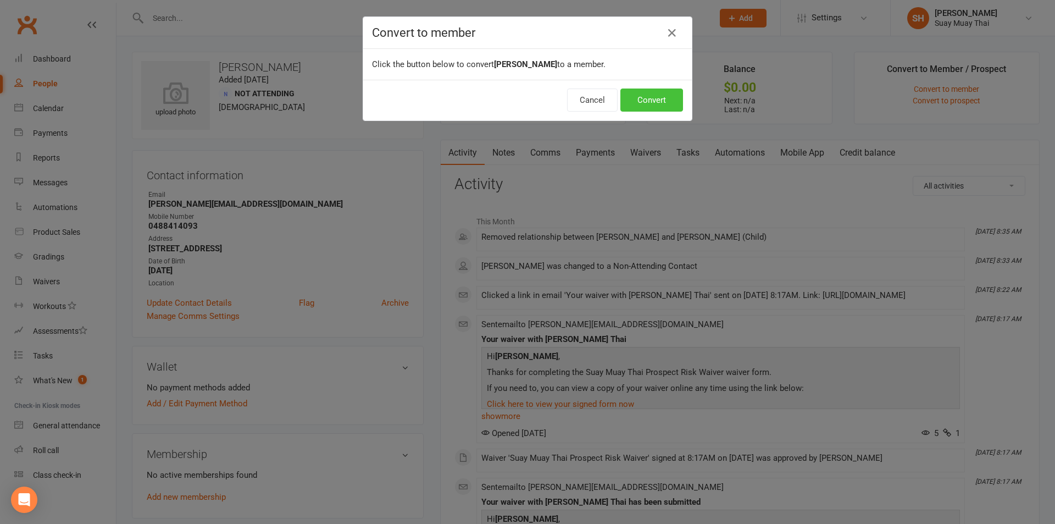
click at [642, 101] on button "Convert" at bounding box center [651, 99] width 63 height 23
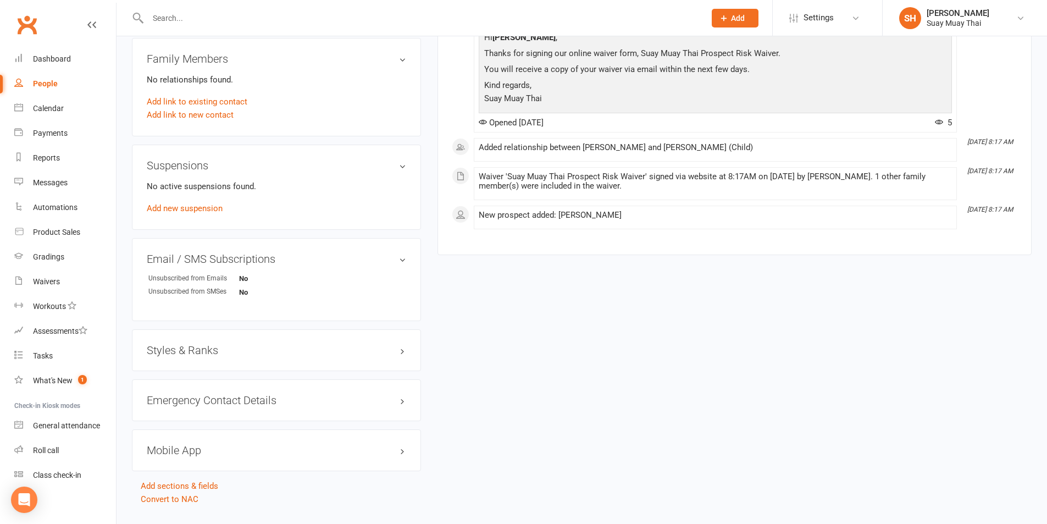
scroll to position [536, 0]
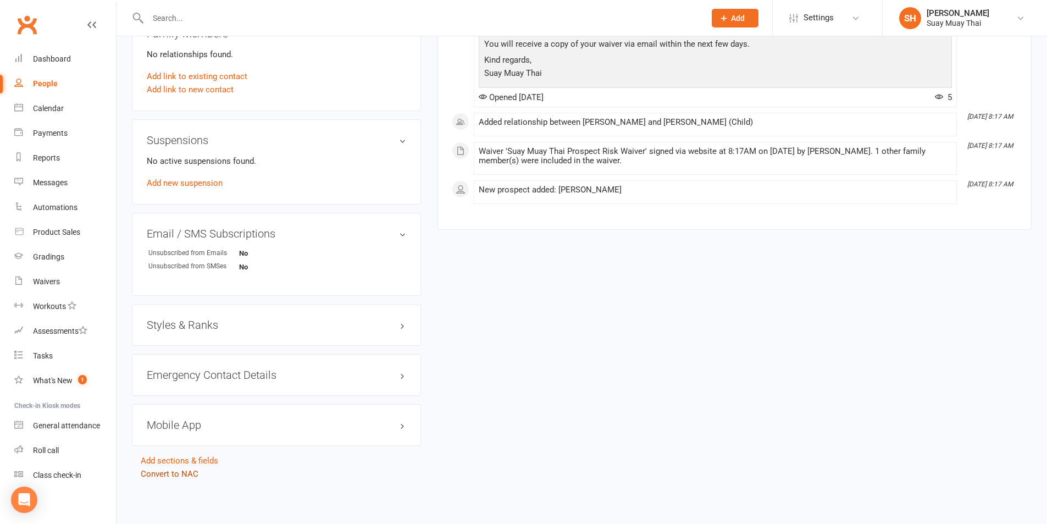
click at [170, 475] on link "Convert to NAC" at bounding box center [170, 474] width 58 height 10
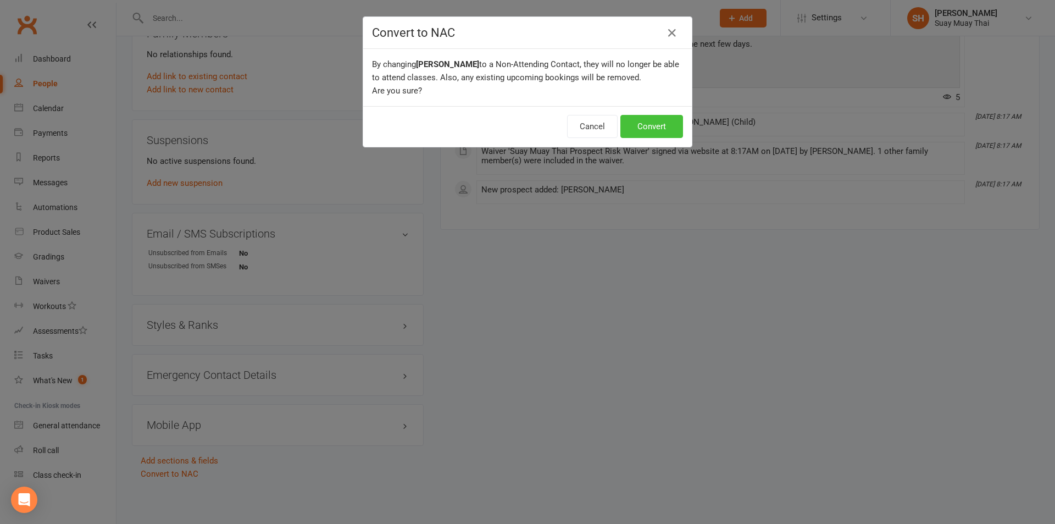
click at [656, 134] on button "Convert" at bounding box center [651, 126] width 63 height 23
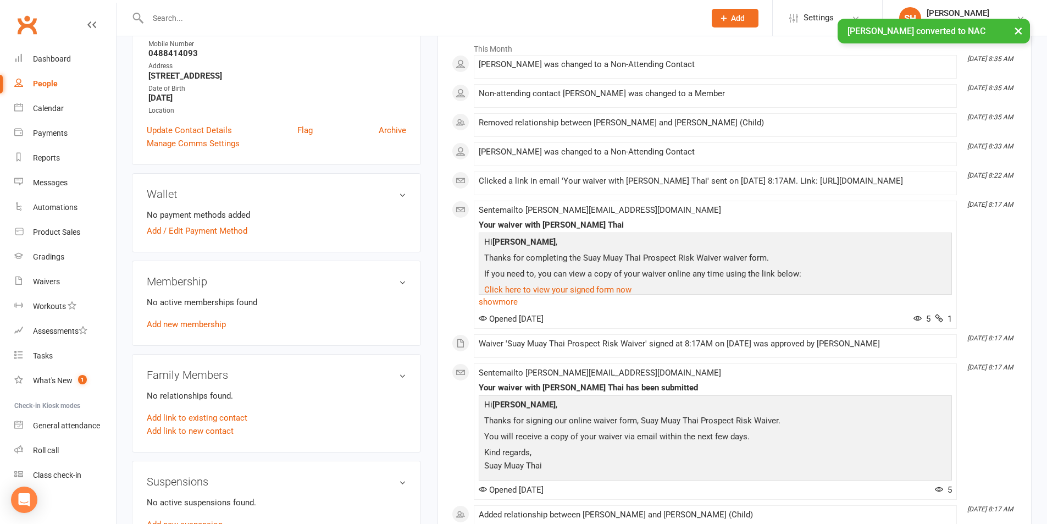
scroll to position [183, 0]
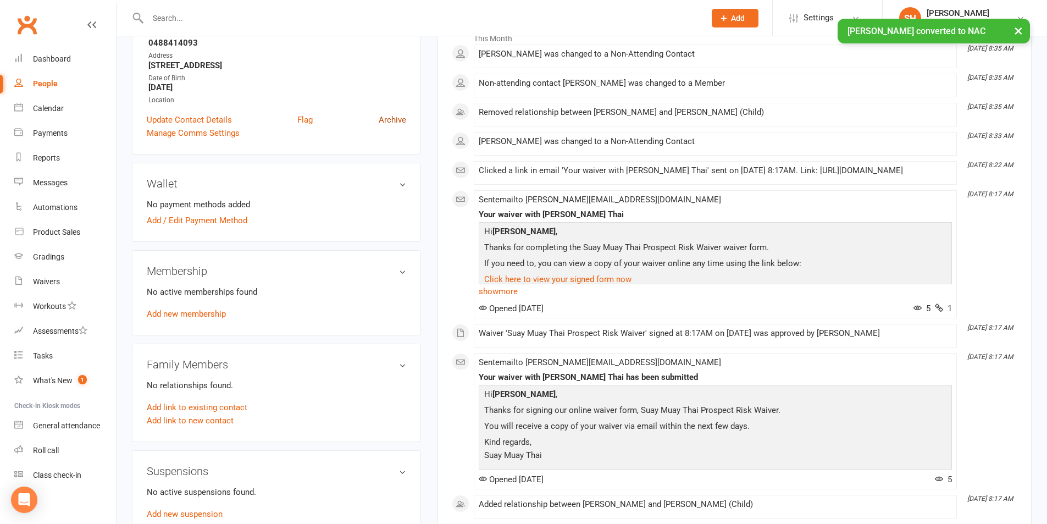
click at [392, 119] on link "Archive" at bounding box center [392, 119] width 27 height 13
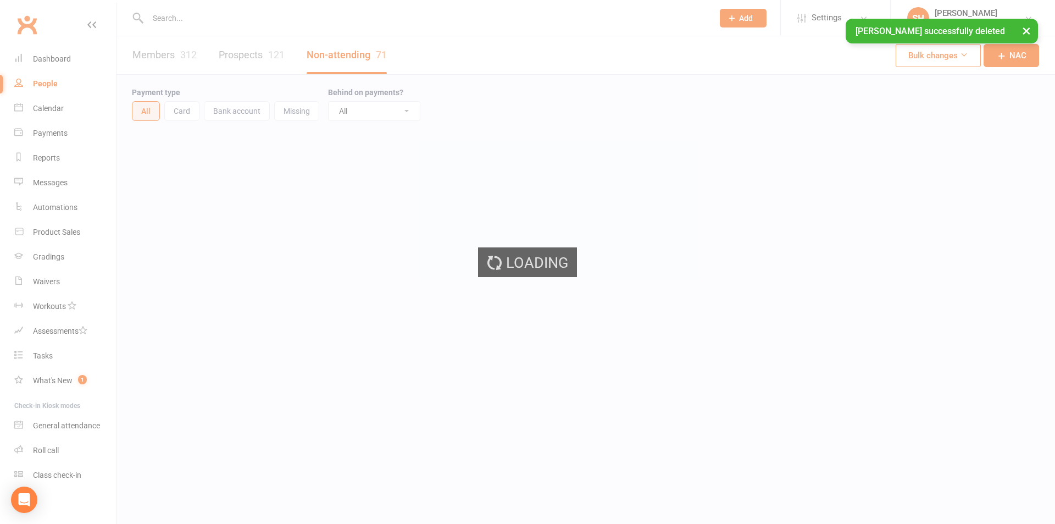
select select "100"
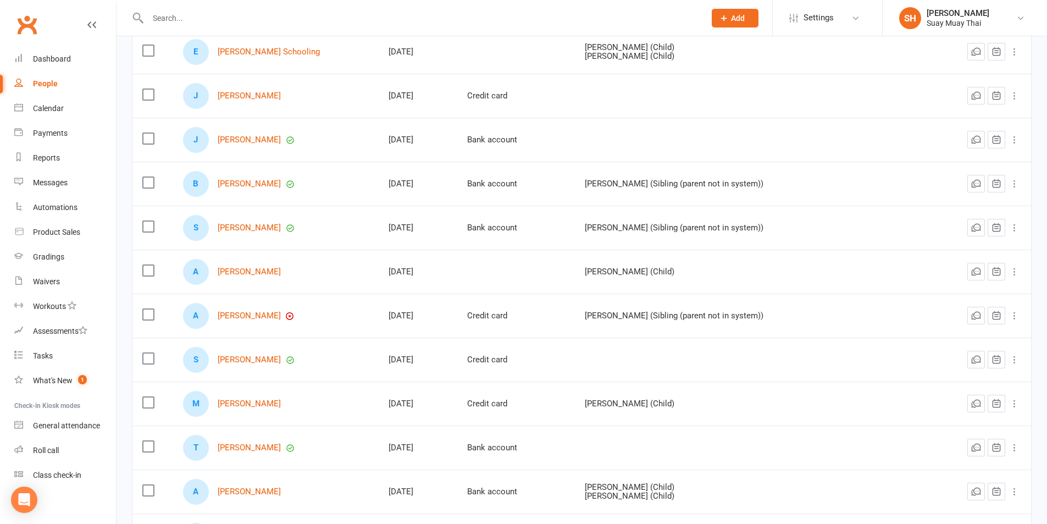
scroll to position [2159, 0]
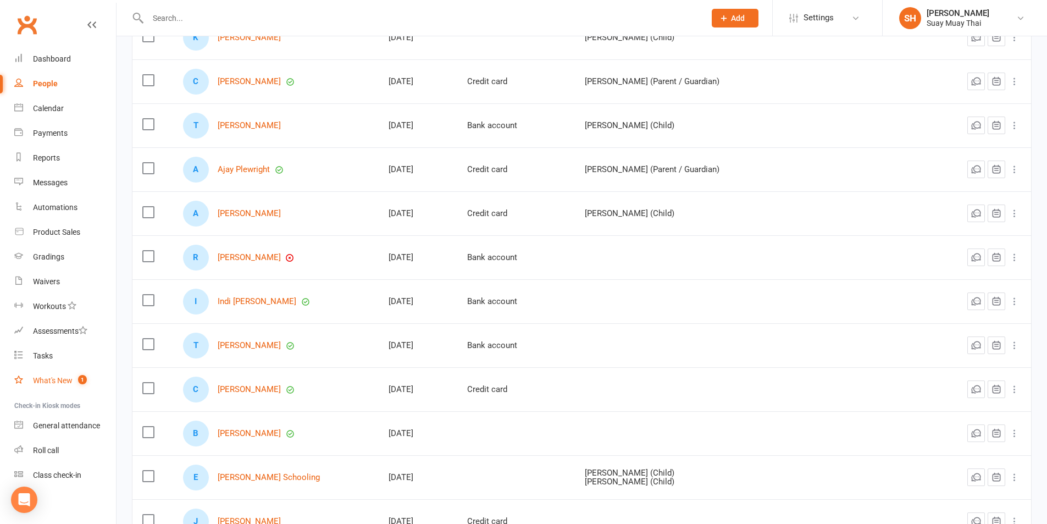
click at [49, 382] on div "What's New" at bounding box center [53, 380] width 40 height 9
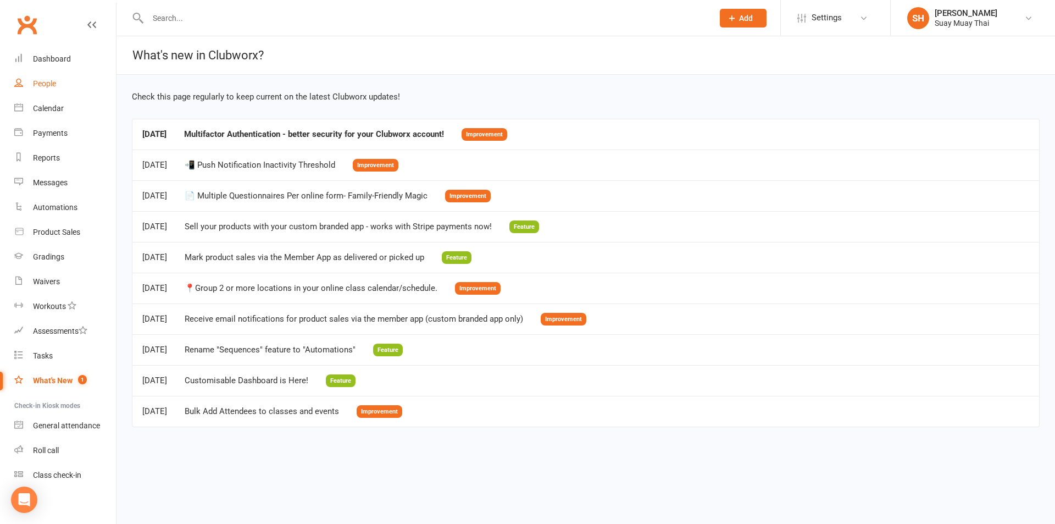
click at [42, 79] on div "People" at bounding box center [44, 83] width 23 height 9
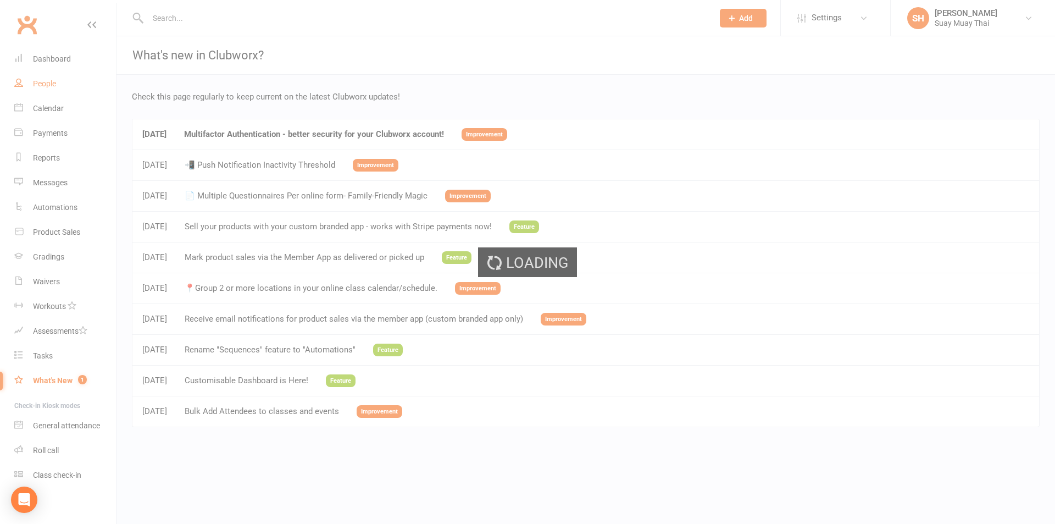
select select "100"
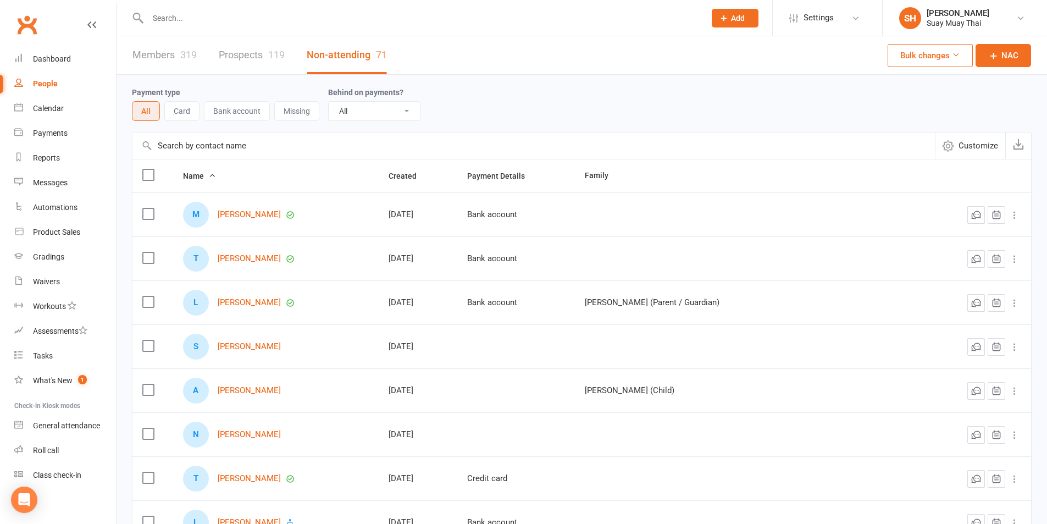
click at [169, 64] on link "Members 319" at bounding box center [164, 55] width 64 height 38
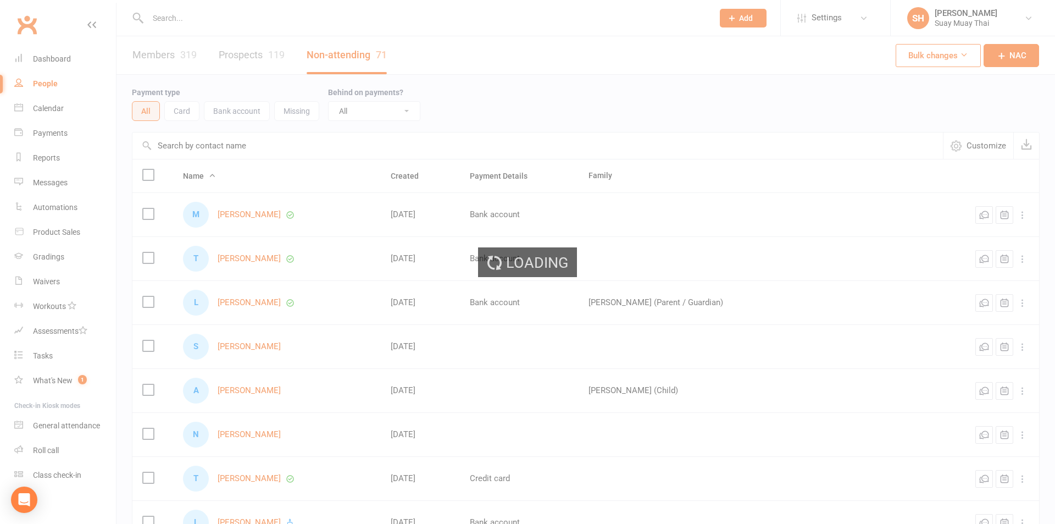
select select "100"
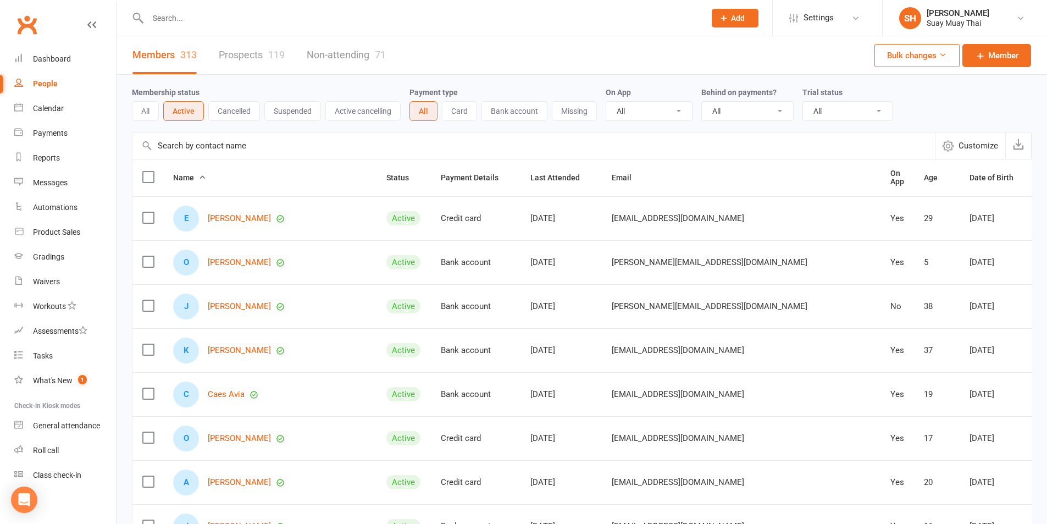
click at [168, 18] on input "text" at bounding box center [421, 17] width 553 height 15
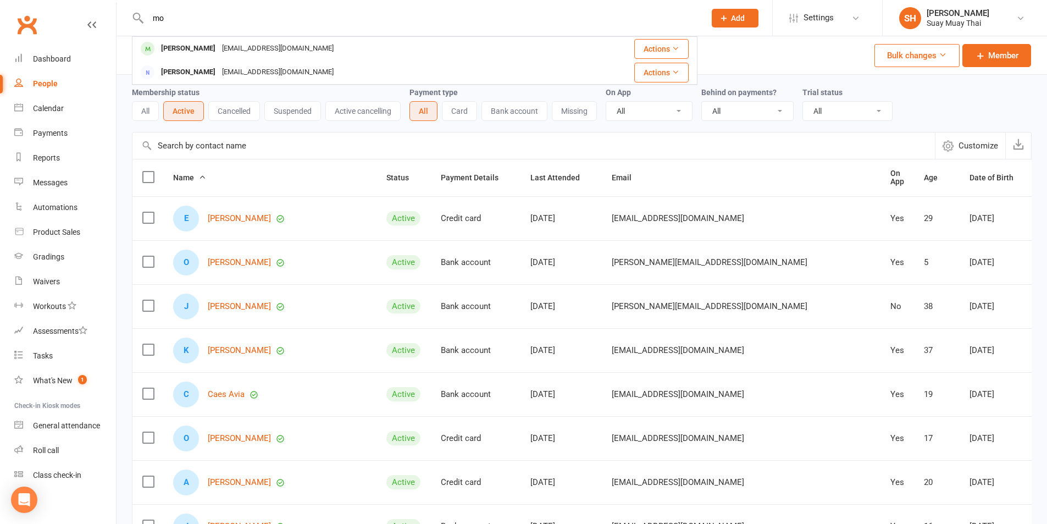
type input "m"
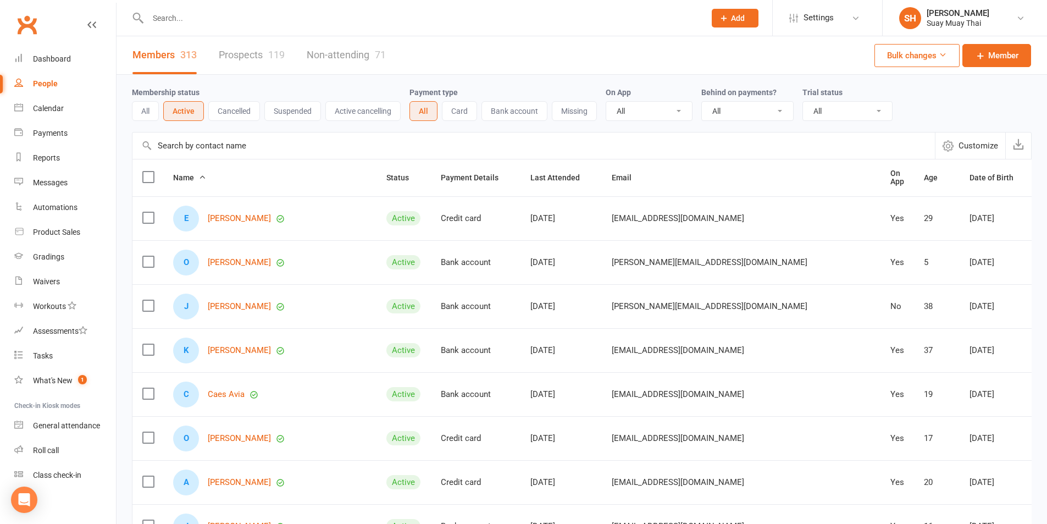
scroll to position [92, 0]
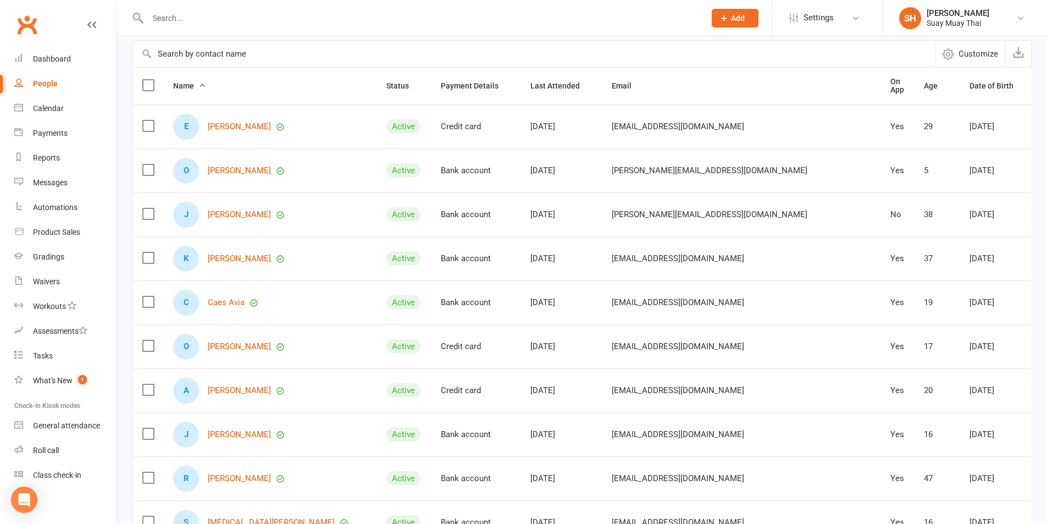
click at [175, 21] on input "text" at bounding box center [421, 17] width 553 height 15
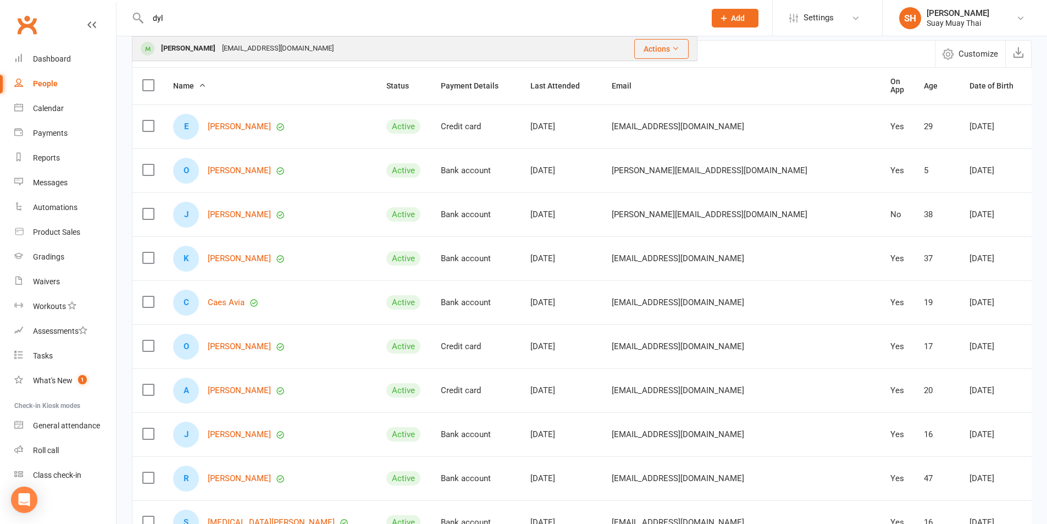
type input "dyl"
click at [177, 43] on div "Dylan Norsworthy" at bounding box center [188, 49] width 61 height 16
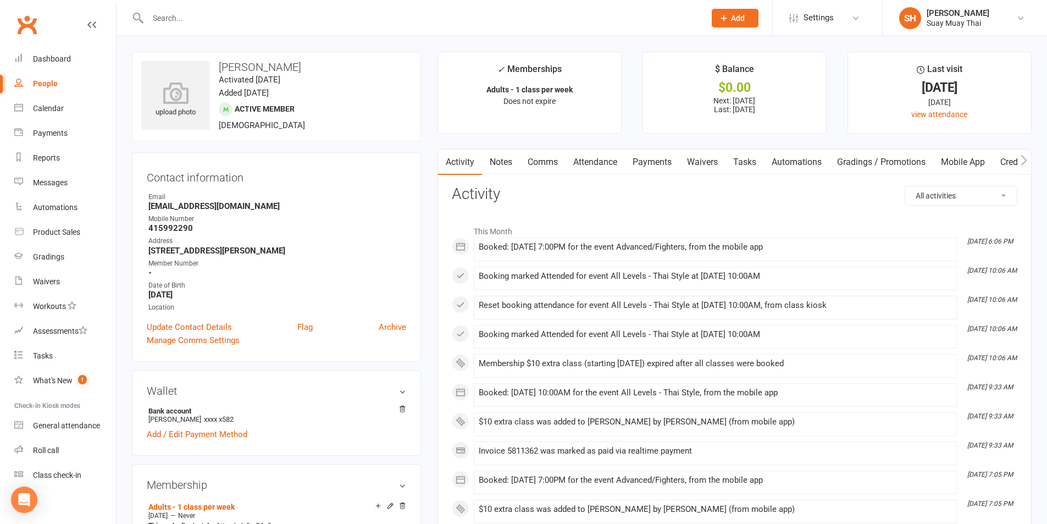
click at [231, 20] on input "text" at bounding box center [421, 17] width 553 height 15
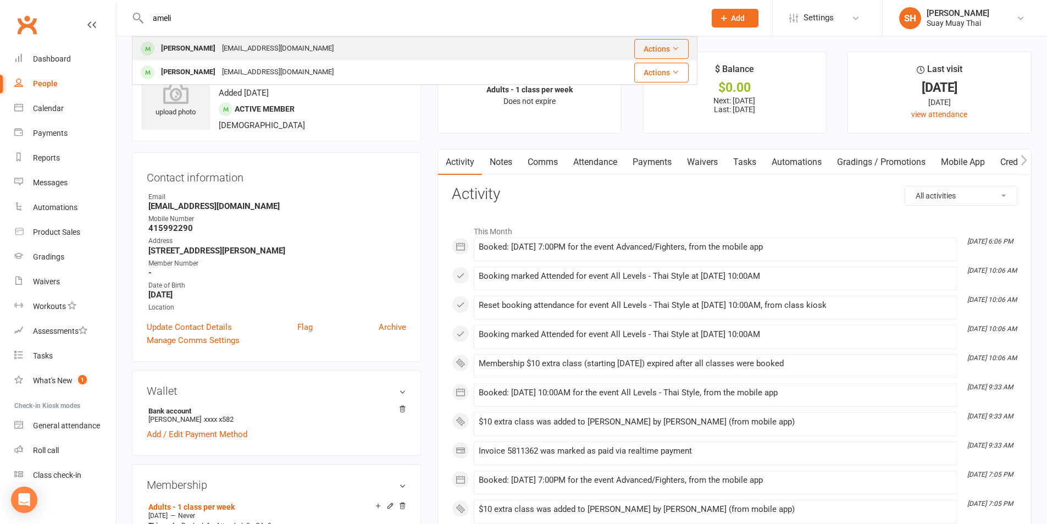
type input "ameli"
click at [230, 45] on div "fionaal@hotmail.com" at bounding box center [278, 49] width 118 height 16
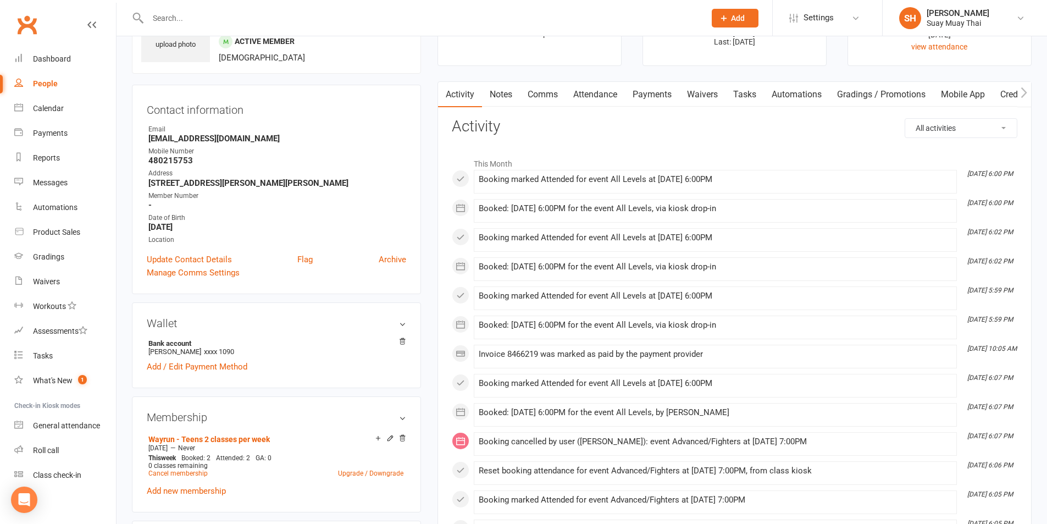
scroll to position [92, 0]
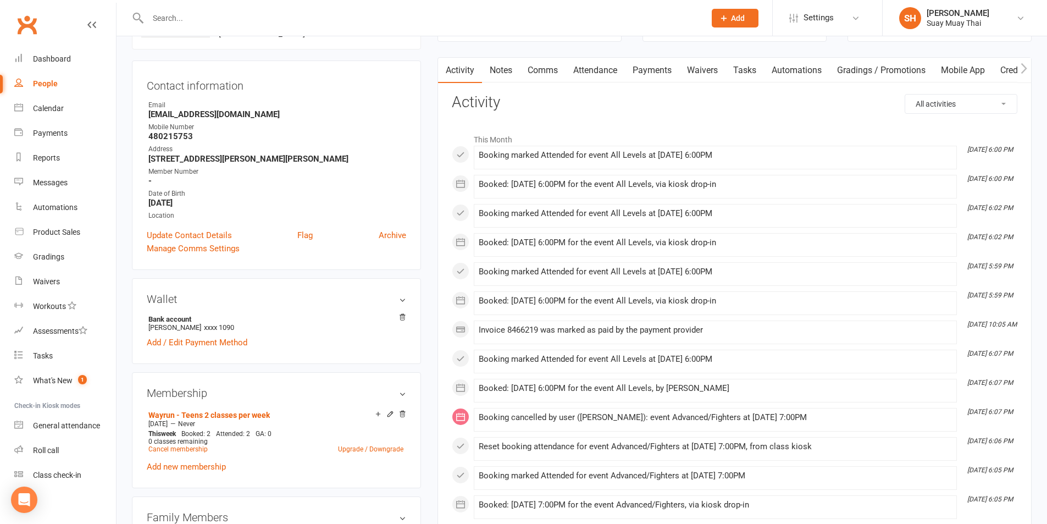
click at [660, 71] on link "Payments" at bounding box center [652, 70] width 54 height 25
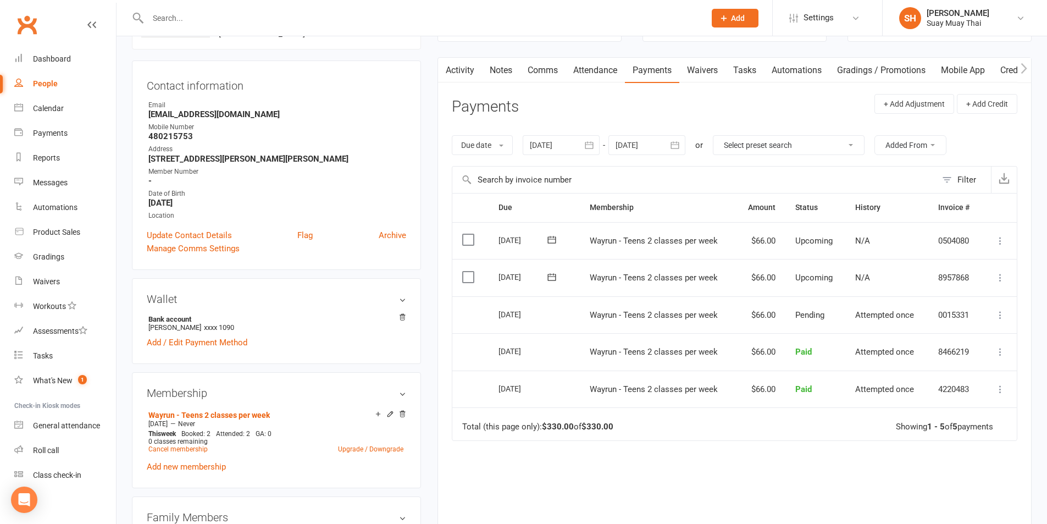
click at [452, 75] on link "Activity" at bounding box center [460, 70] width 44 height 25
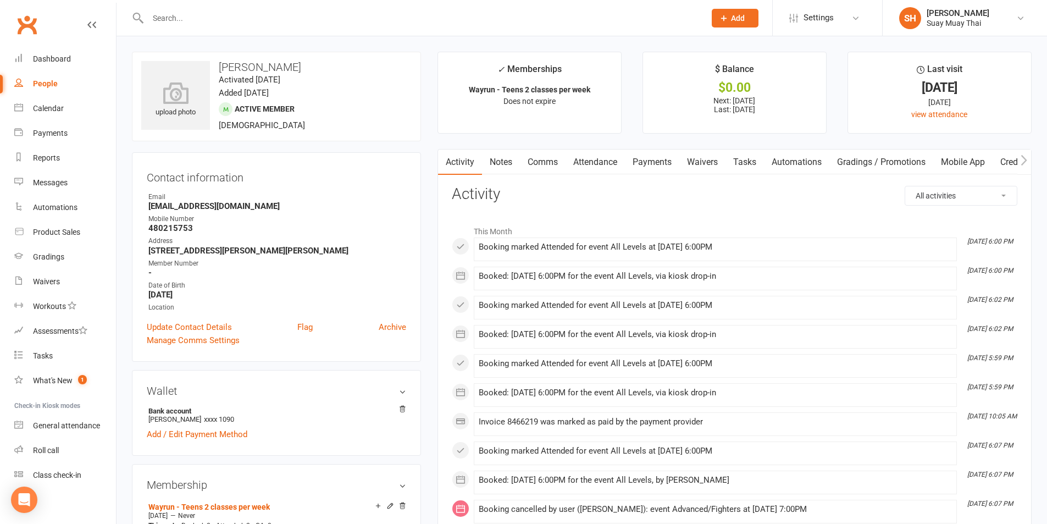
click at [218, 21] on input "text" at bounding box center [421, 17] width 553 height 15
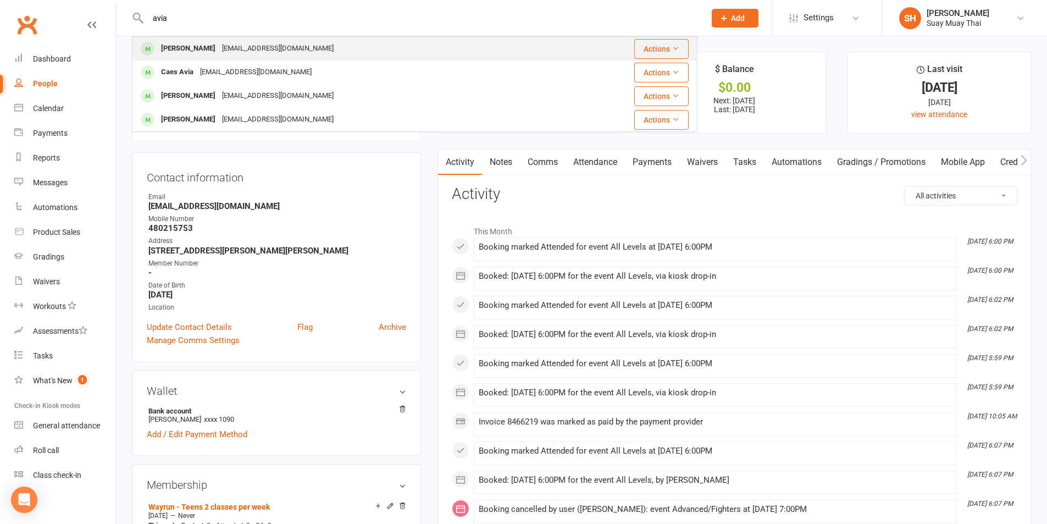
type input "avia"
click at [219, 46] on div "karli.a@me.com" at bounding box center [278, 49] width 118 height 16
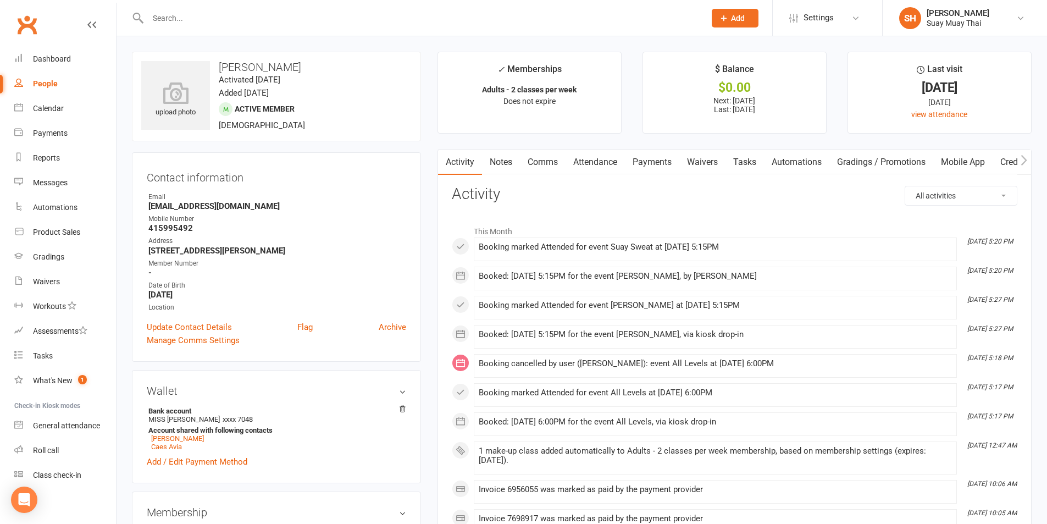
click at [655, 160] on link "Payments" at bounding box center [652, 161] width 54 height 25
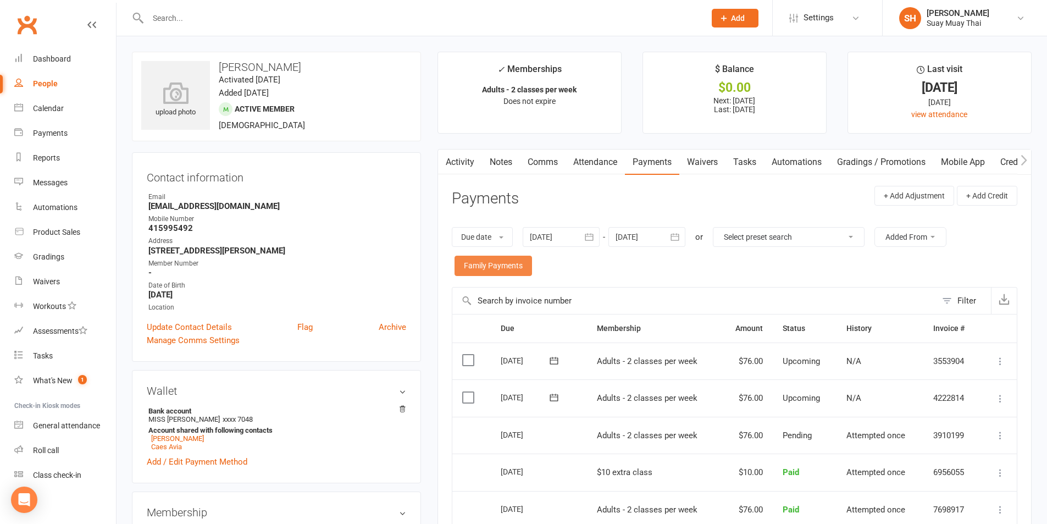
click at [476, 255] on link "Family Payments" at bounding box center [492, 265] width 77 height 20
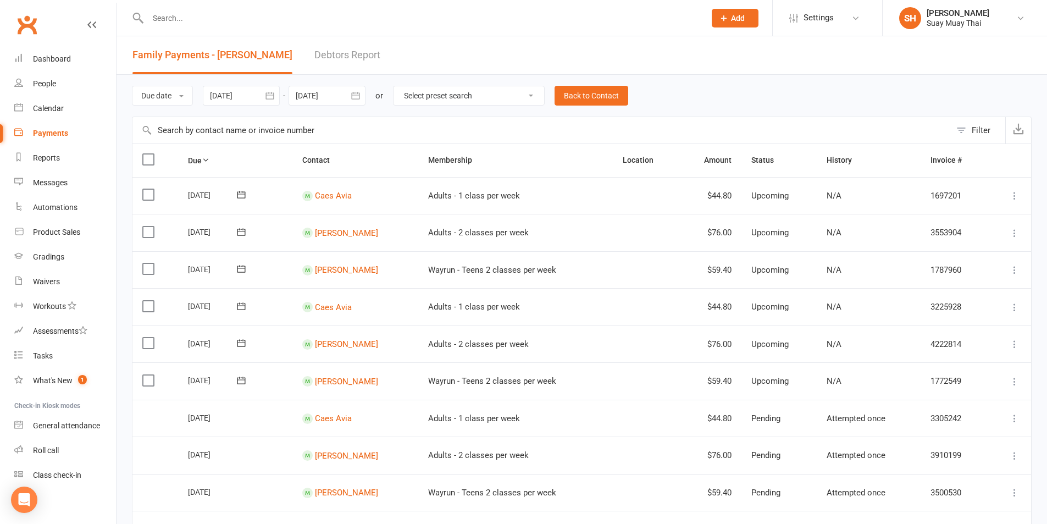
click at [218, 23] on input "text" at bounding box center [421, 17] width 553 height 15
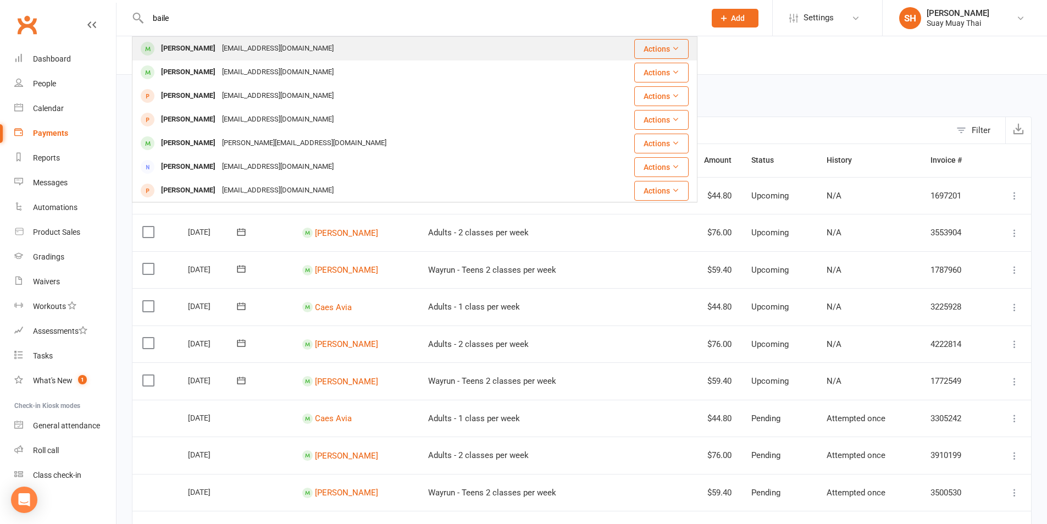
type input "baile"
click at [219, 48] on div "aleeshabailey05@gmail.com" at bounding box center [278, 49] width 118 height 16
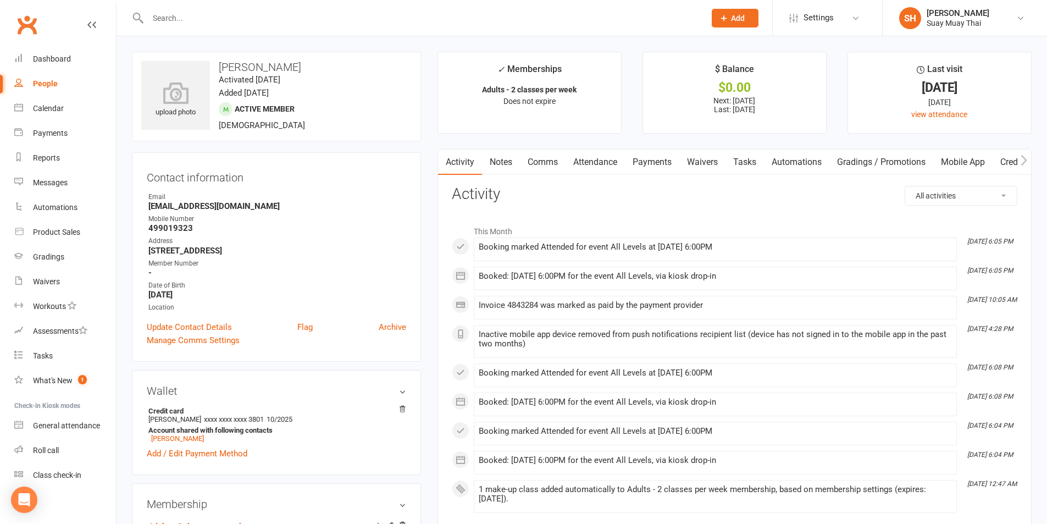
click at [657, 160] on link "Payments" at bounding box center [652, 161] width 54 height 25
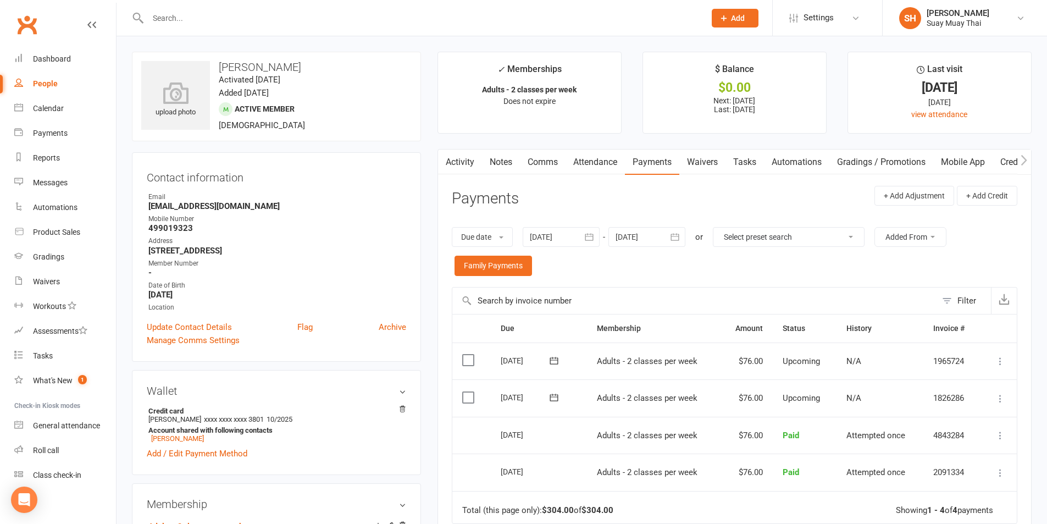
scroll to position [183, 0]
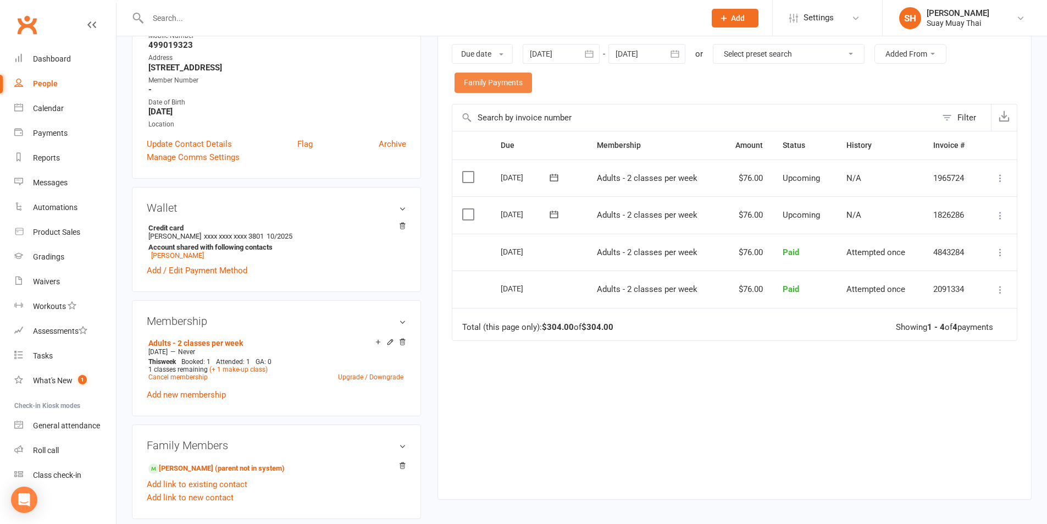
click at [514, 92] on link "Family Payments" at bounding box center [492, 83] width 77 height 20
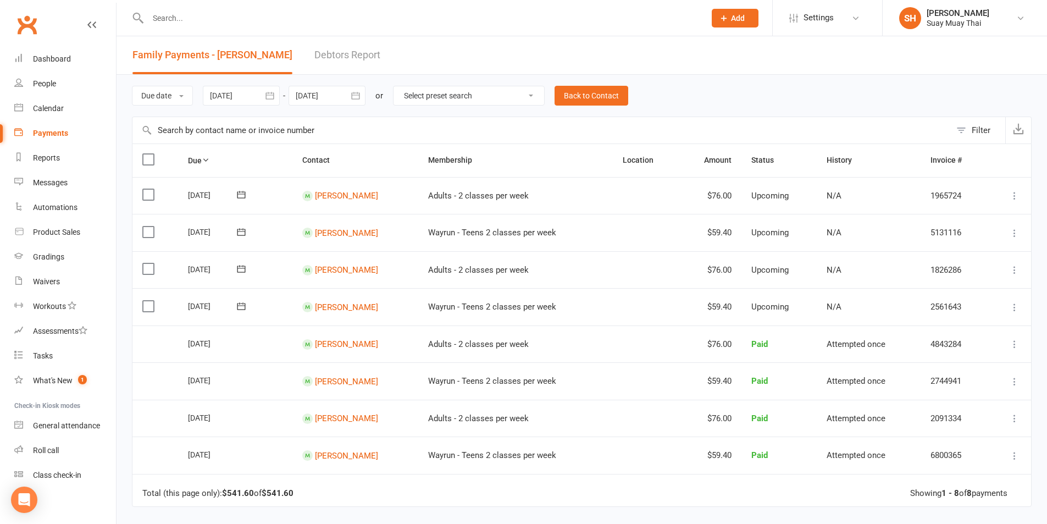
scroll to position [92, 0]
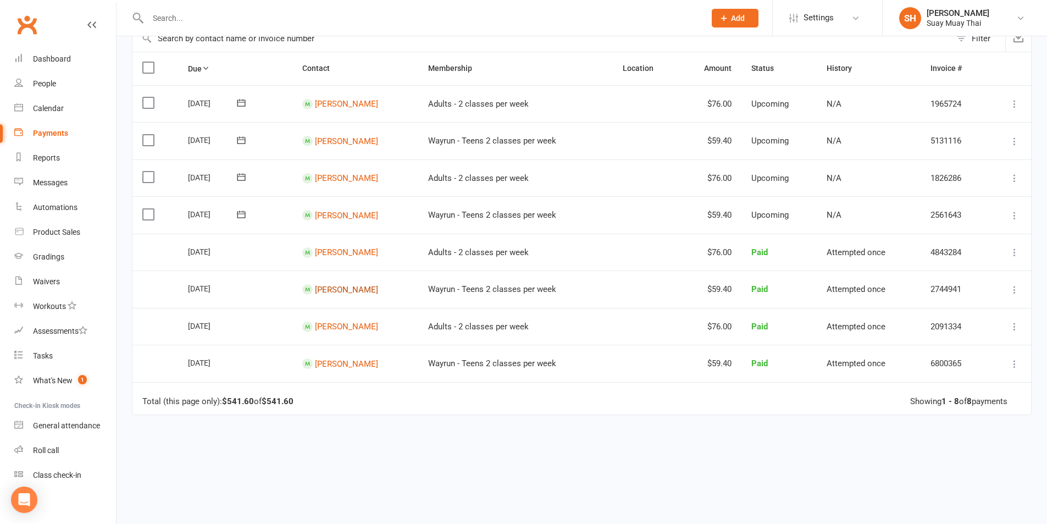
click at [329, 293] on link "Orson Bailey" at bounding box center [346, 289] width 63 height 10
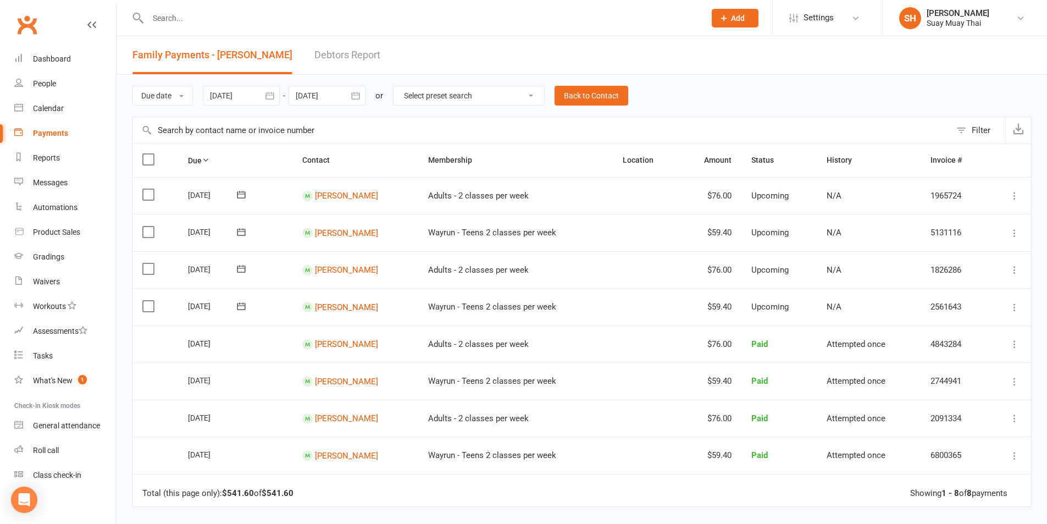
click at [266, 27] on div at bounding box center [414, 18] width 565 height 36
click at [241, 16] on input "text" at bounding box center [421, 17] width 553 height 15
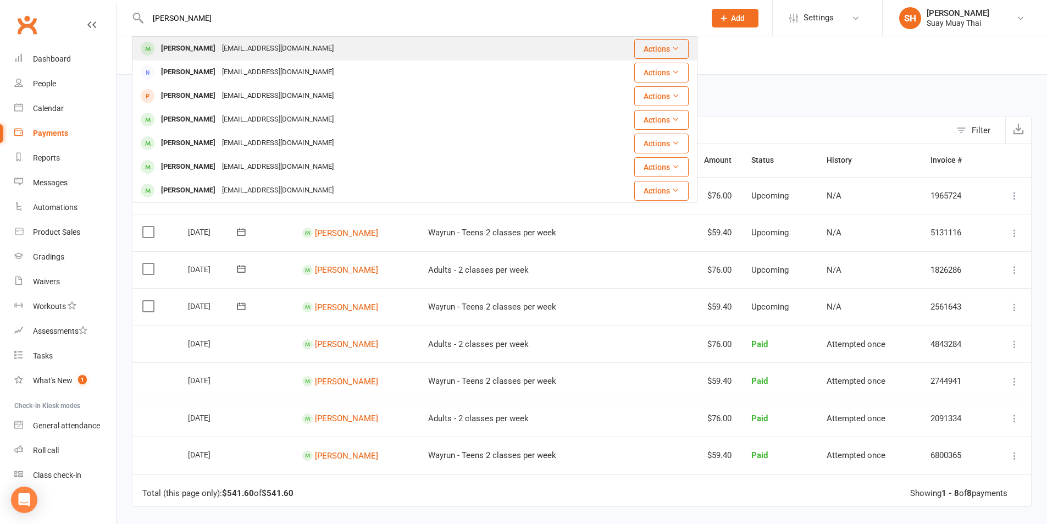
type input "jack Bakk"
click at [249, 46] on div "jack.bakker4@icloud.com" at bounding box center [278, 49] width 118 height 16
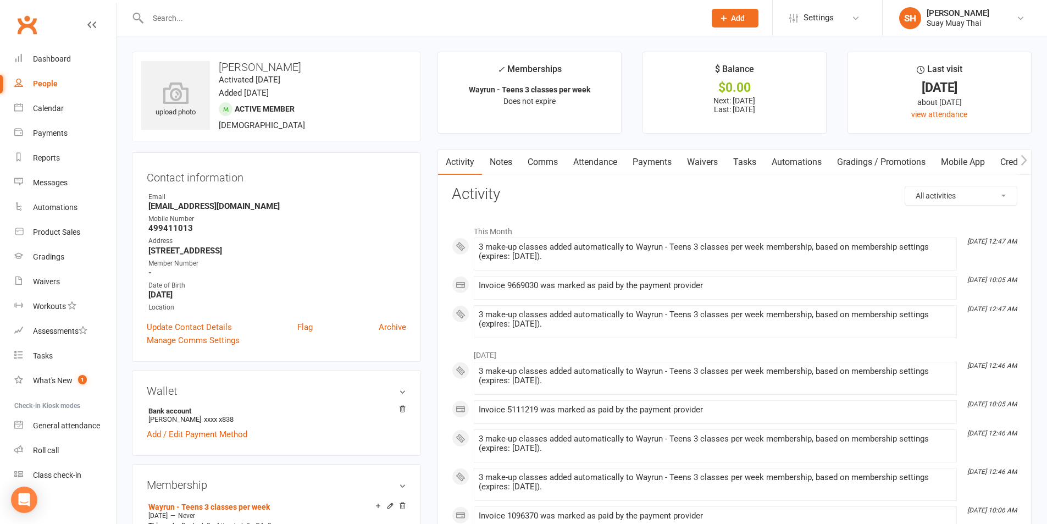
click at [544, 161] on link "Comms" at bounding box center [543, 161] width 46 height 25
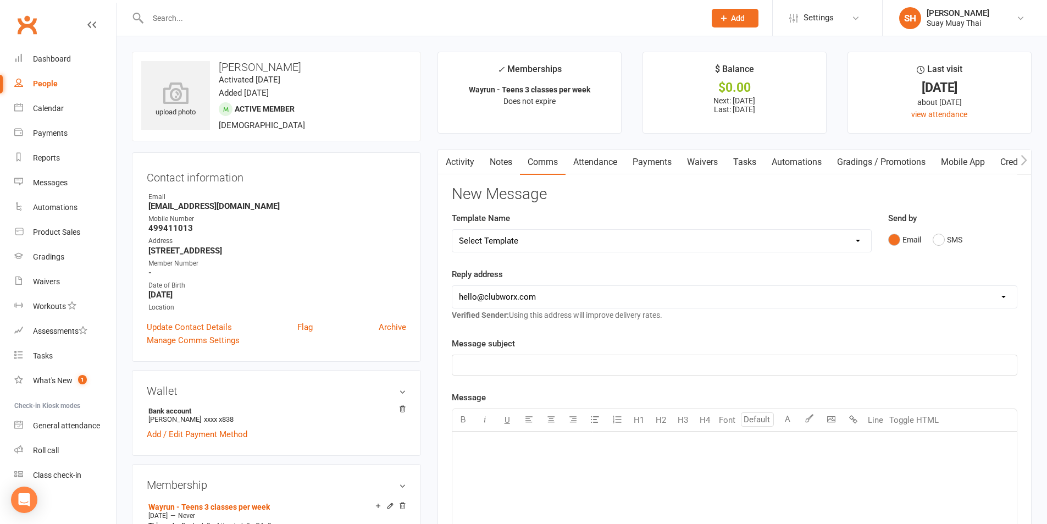
click at [507, 243] on select "Select Template [SMS] [Default template - review before using] Appointment remi…" at bounding box center [661, 241] width 419 height 22
select select "34"
click at [452, 230] on select "Select Template [SMS] [Default template - review before using] Appointment remi…" at bounding box center [661, 241] width 419 height 22
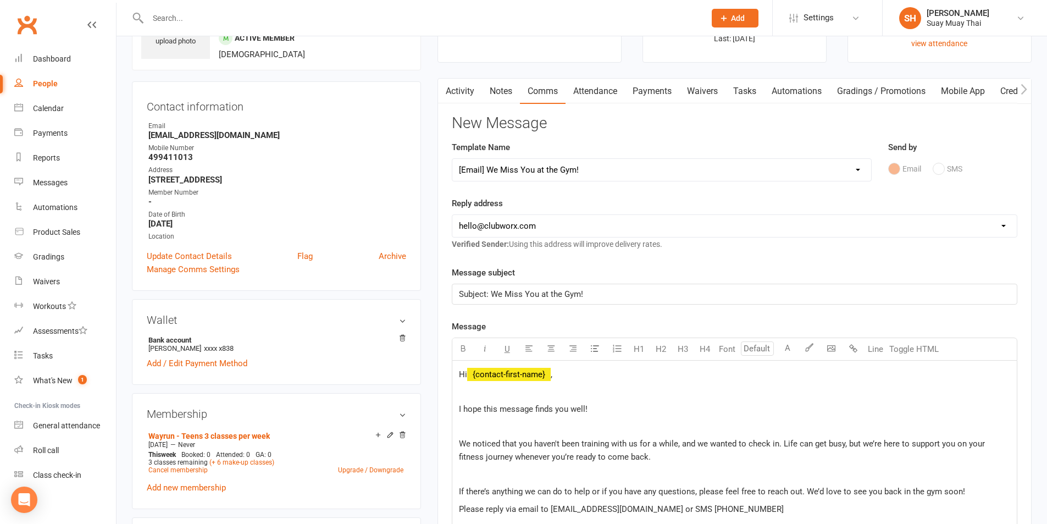
scroll to position [92, 0]
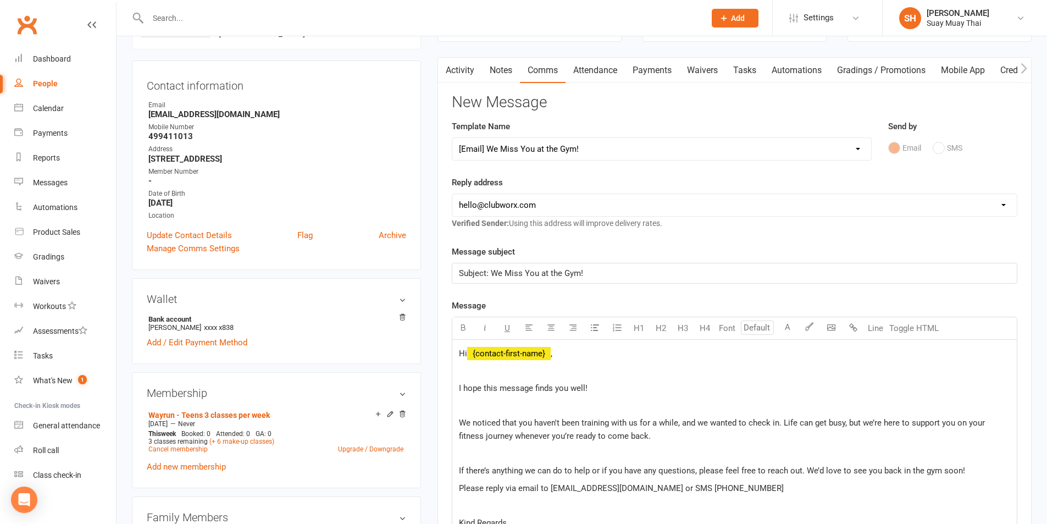
click at [546, 200] on select "hello@clubworx.com" at bounding box center [734, 205] width 564 height 22
click at [452, 194] on select "hello@clubworx.com" at bounding box center [734, 205] width 564 height 22
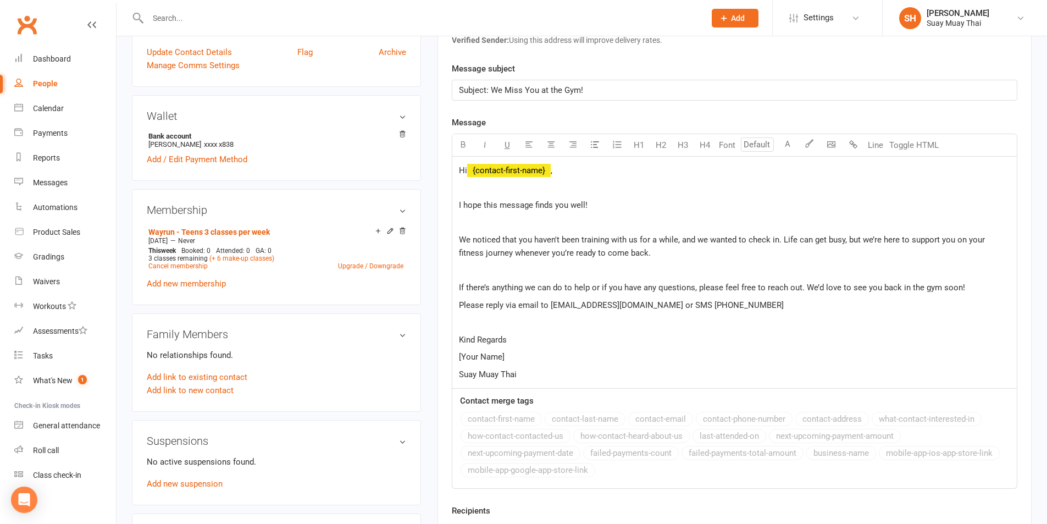
scroll to position [366, 0]
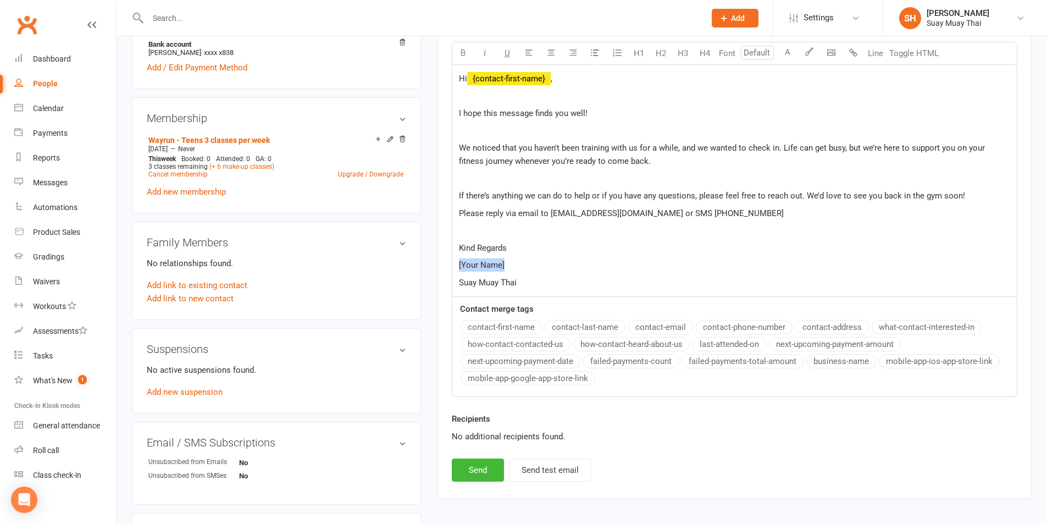
drag, startPoint x: 457, startPoint y: 262, endPoint x: 521, endPoint y: 263, distance: 64.8
click at [521, 263] on div "Hi ﻿ {contact-first-name} , I hope this message finds you well! We noticed that…" at bounding box center [734, 181] width 564 height 232
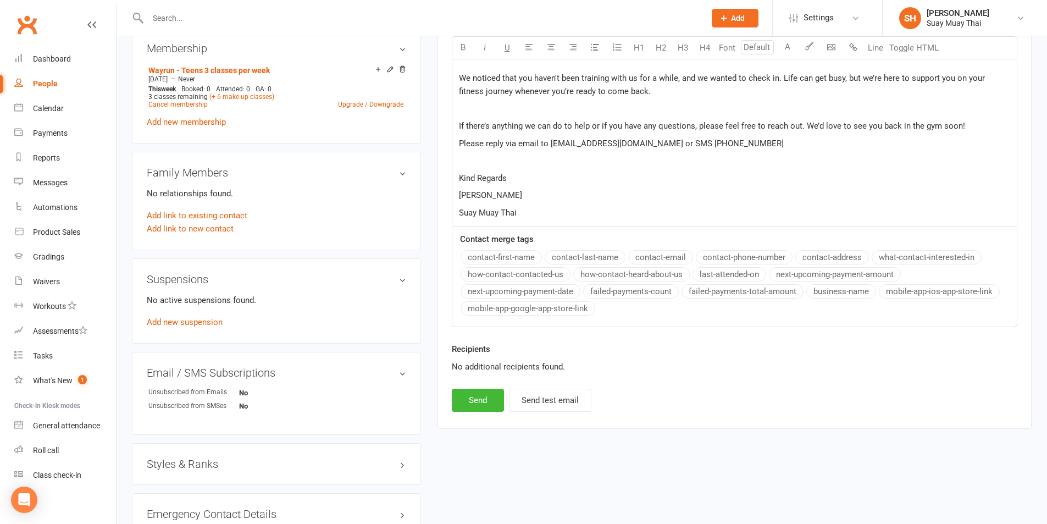
scroll to position [458, 0]
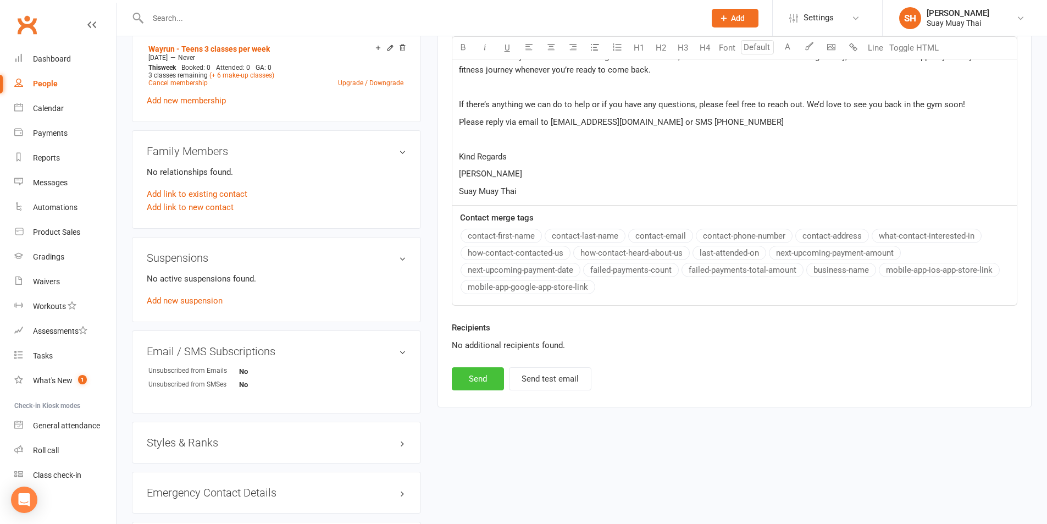
click at [486, 378] on button "Send" at bounding box center [478, 378] width 52 height 23
select select
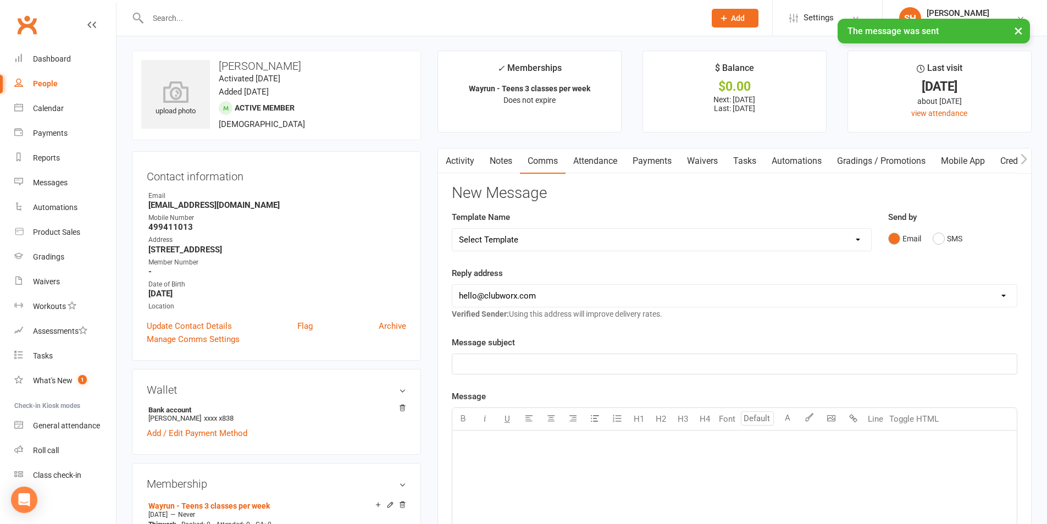
scroll to position [0, 0]
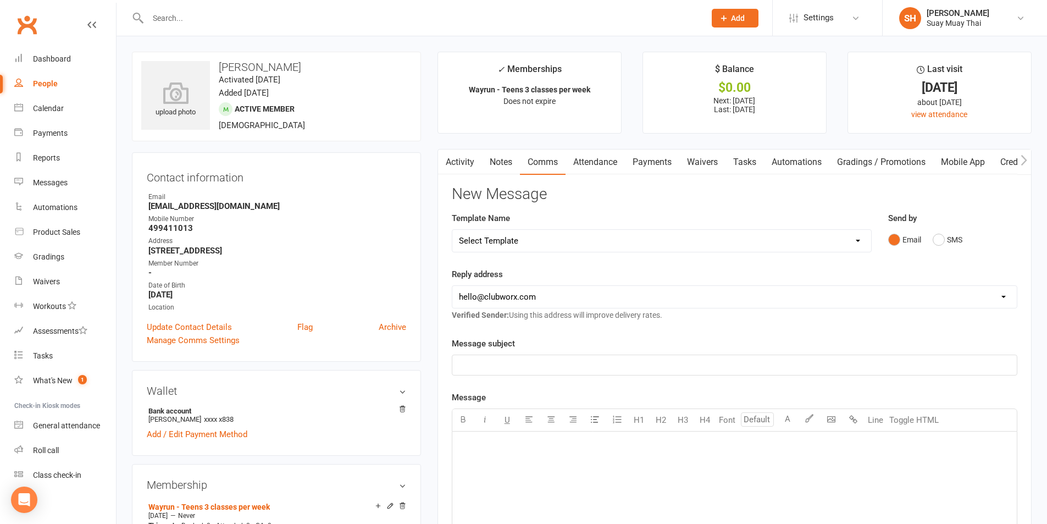
click at [231, 22] on input "text" at bounding box center [421, 17] width 553 height 15
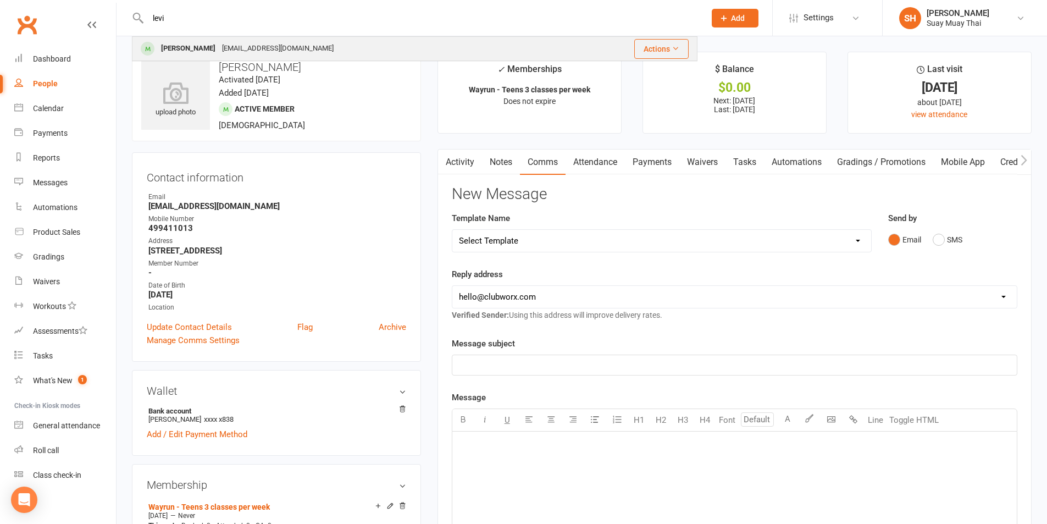
type input "levi"
click at [199, 48] on div "Levi Bauckham" at bounding box center [188, 49] width 61 height 16
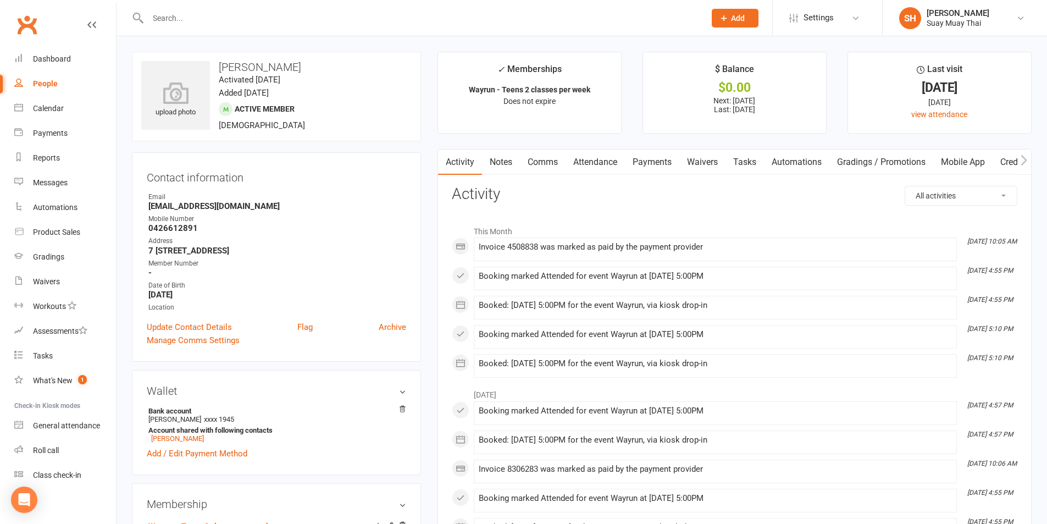
click at [232, 18] on input "text" at bounding box center [421, 17] width 553 height 15
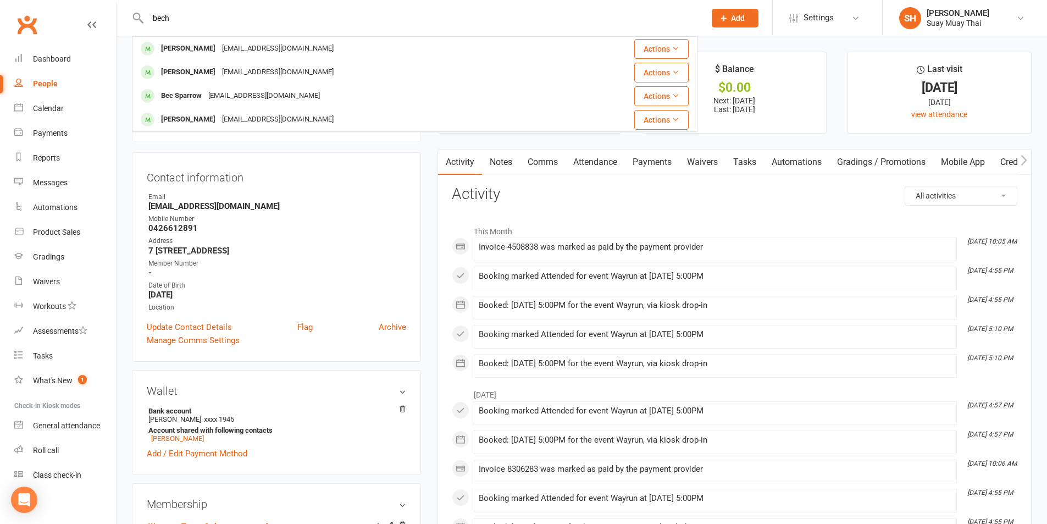
type input "bech"
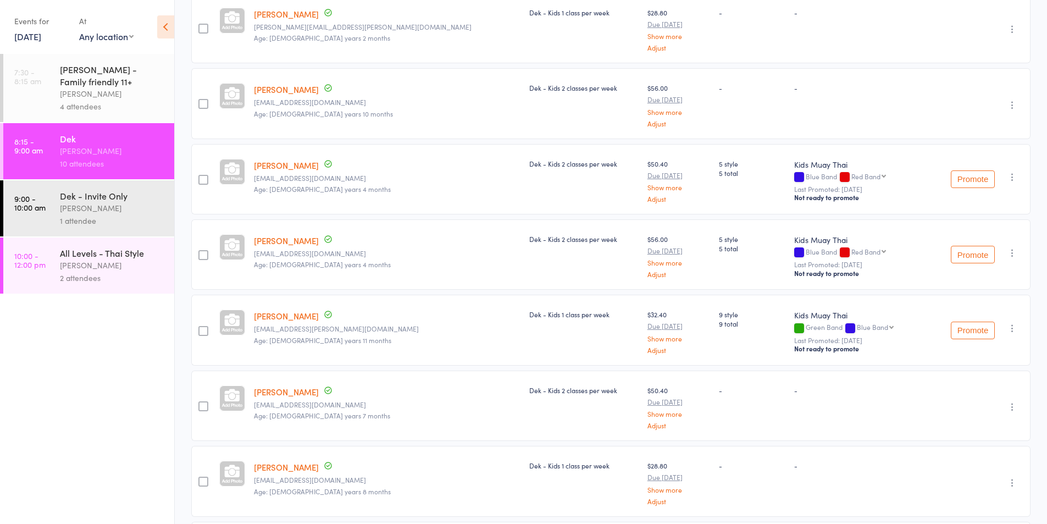
scroll to position [366, 0]
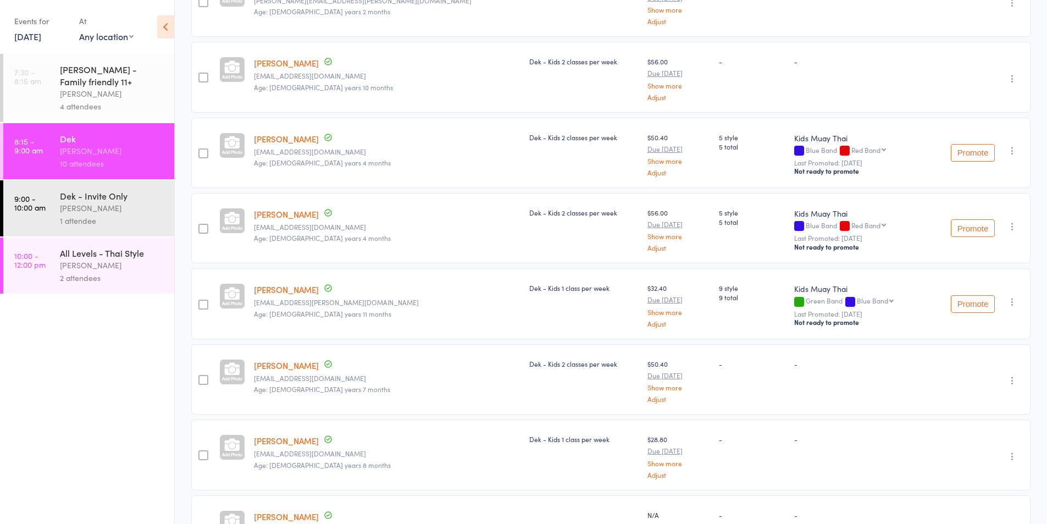
click at [120, 205] on div "[PERSON_NAME]" at bounding box center [112, 208] width 105 height 13
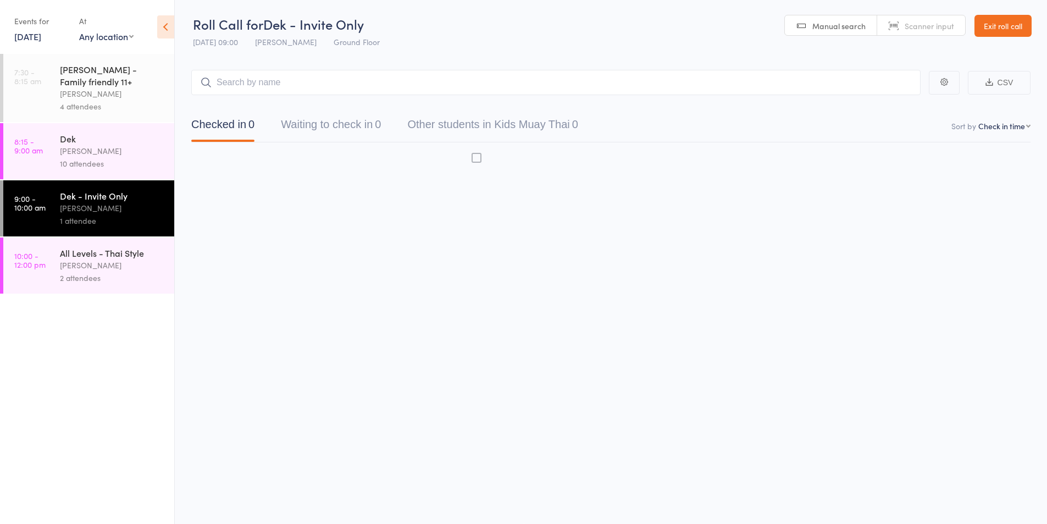
scroll to position [1, 0]
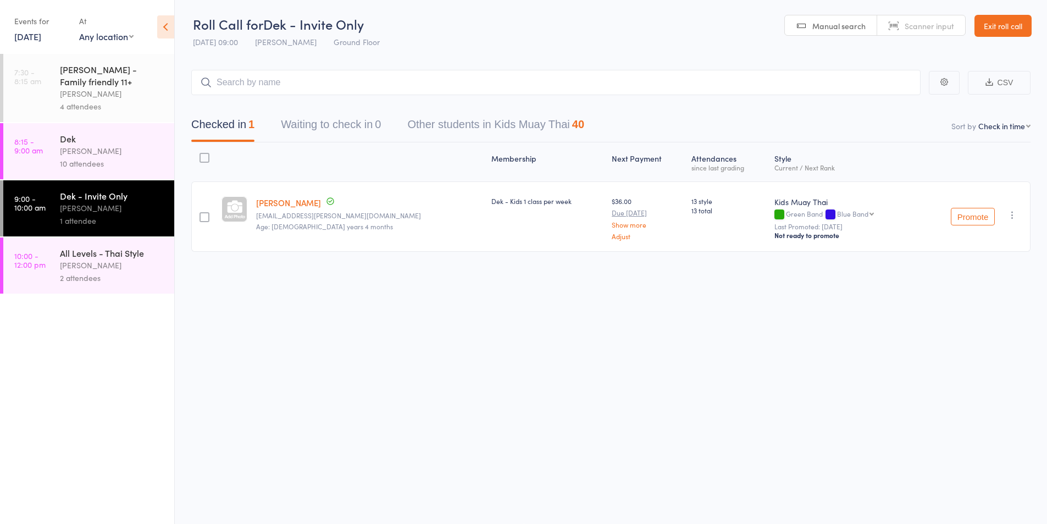
click at [99, 79] on div "[PERSON_NAME] - Family friendly 11+" at bounding box center [112, 75] width 105 height 24
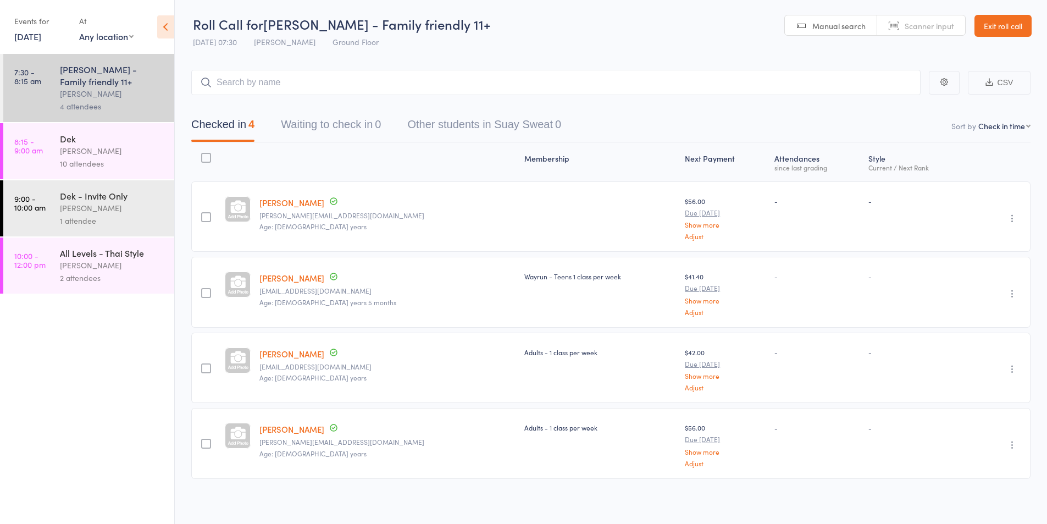
click at [300, 429] on link "[PERSON_NAME]" at bounding box center [291, 429] width 65 height 12
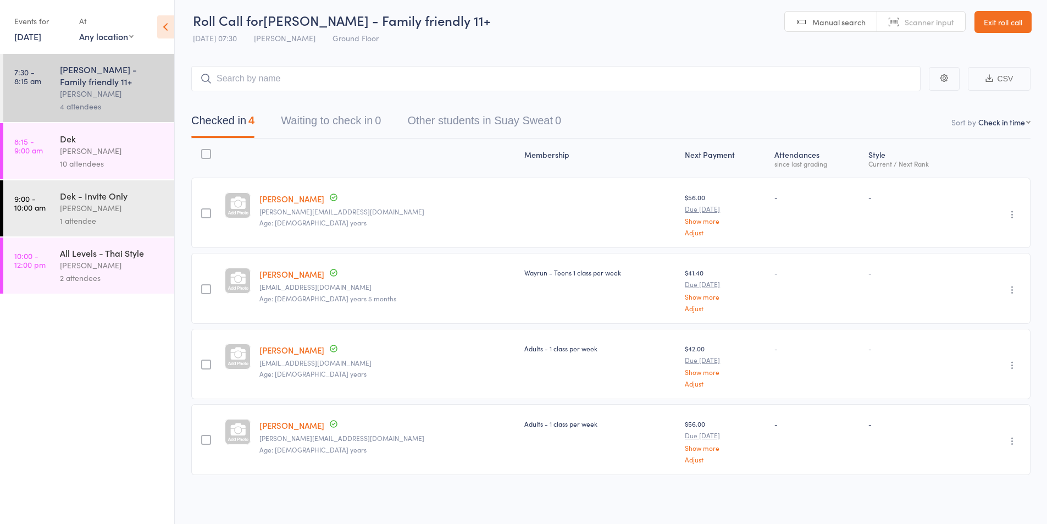
click at [85, 146] on div "Karl Puglia" at bounding box center [112, 151] width 105 height 13
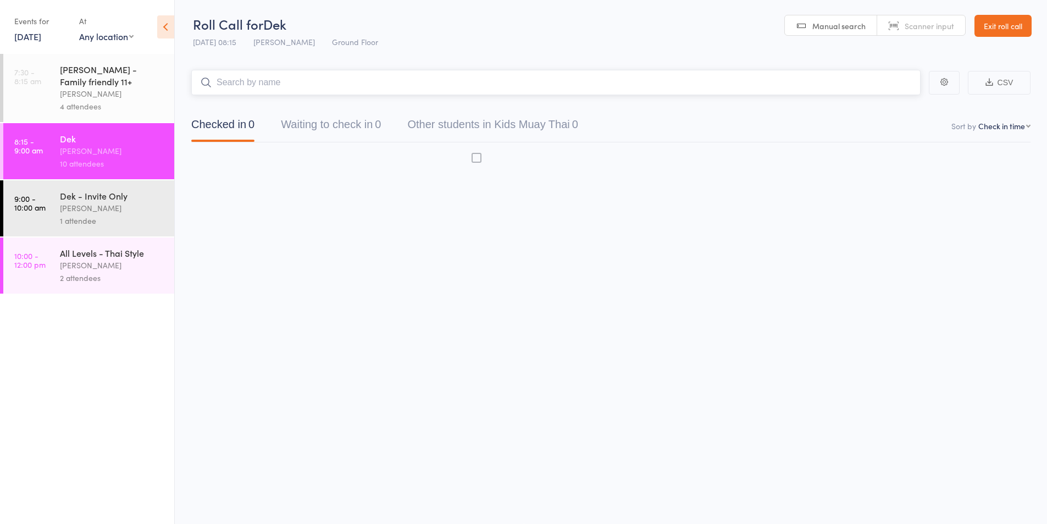
scroll to position [1, 0]
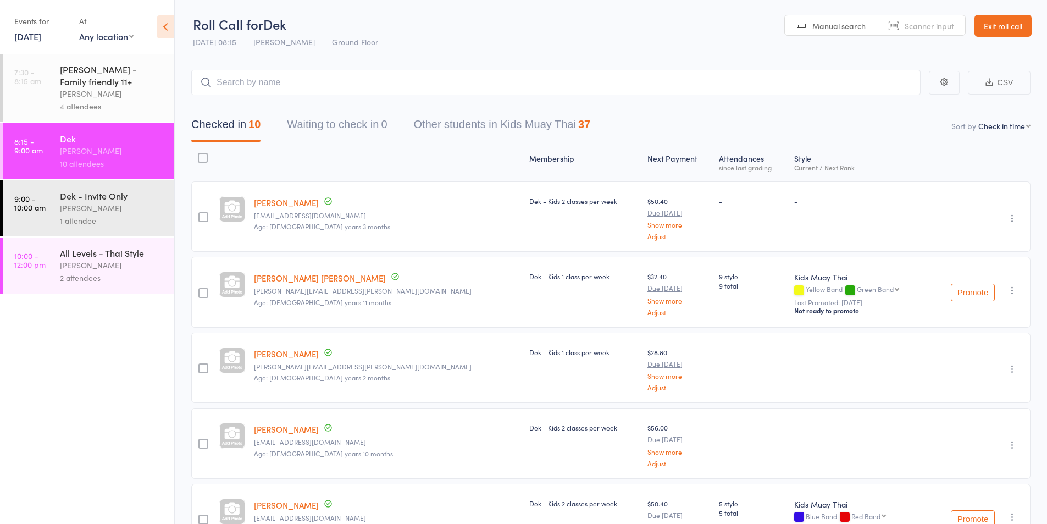
click at [91, 215] on div "1 attendee" at bounding box center [112, 220] width 105 height 13
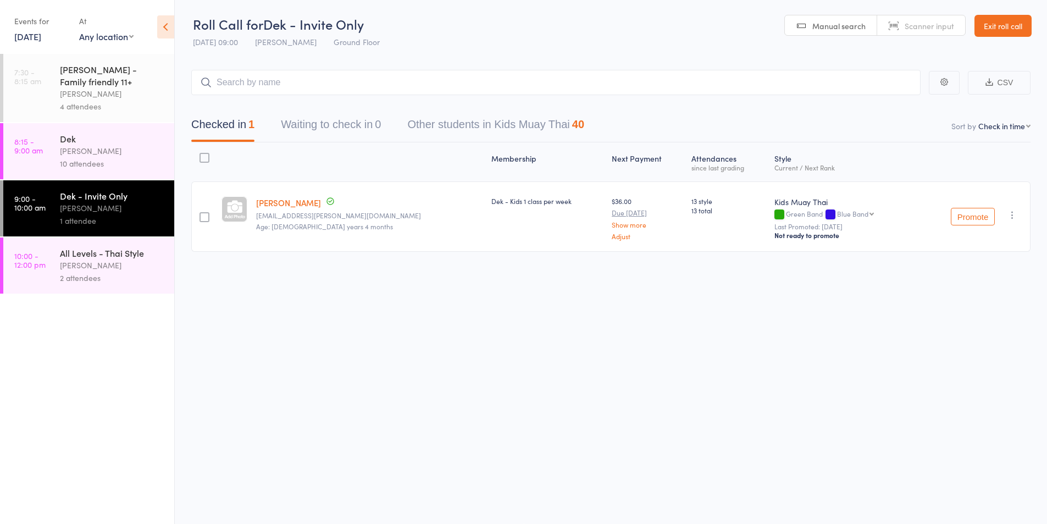
click at [93, 160] on div "10 attendees" at bounding box center [112, 163] width 105 height 13
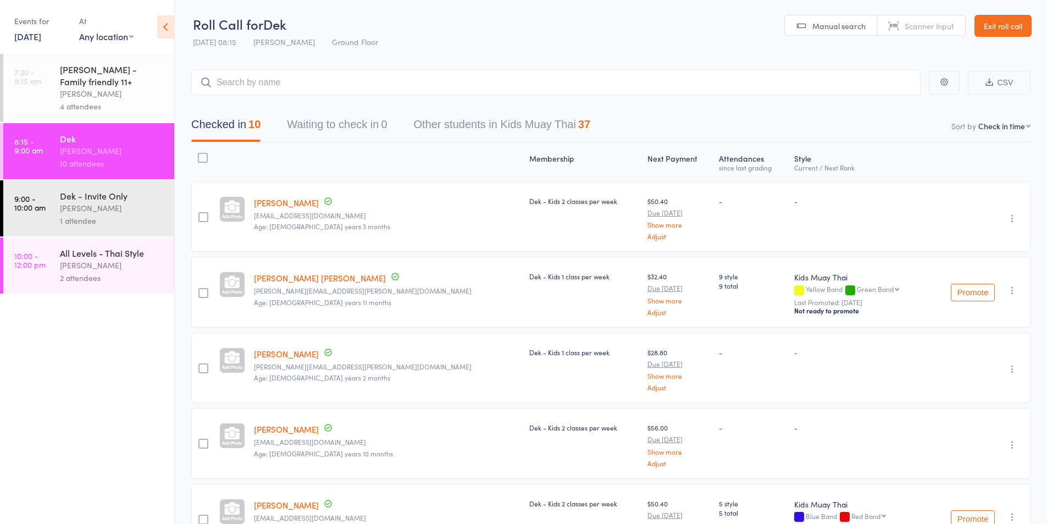
click at [111, 218] on div "1 attendee" at bounding box center [112, 220] width 105 height 13
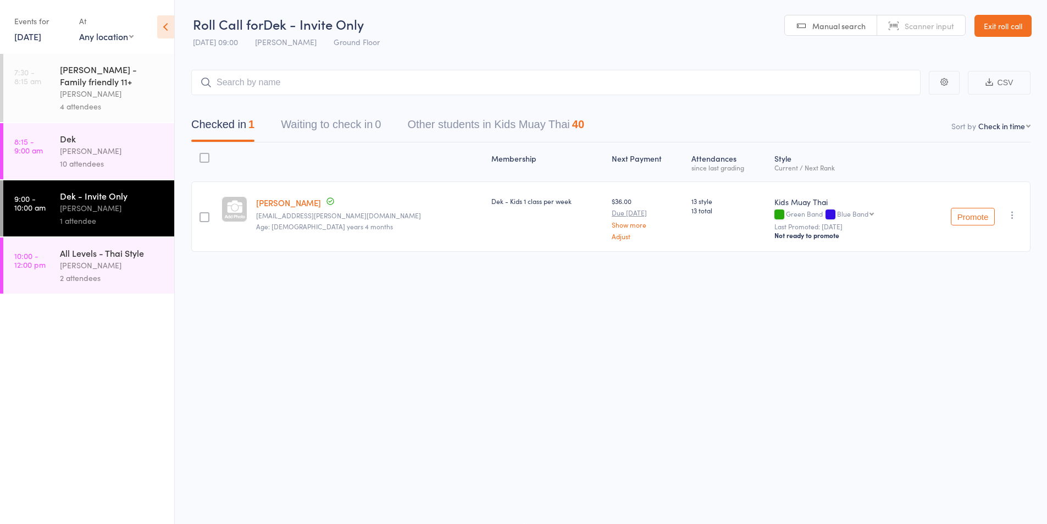
click at [81, 158] on div "10 attendees" at bounding box center [112, 163] width 105 height 13
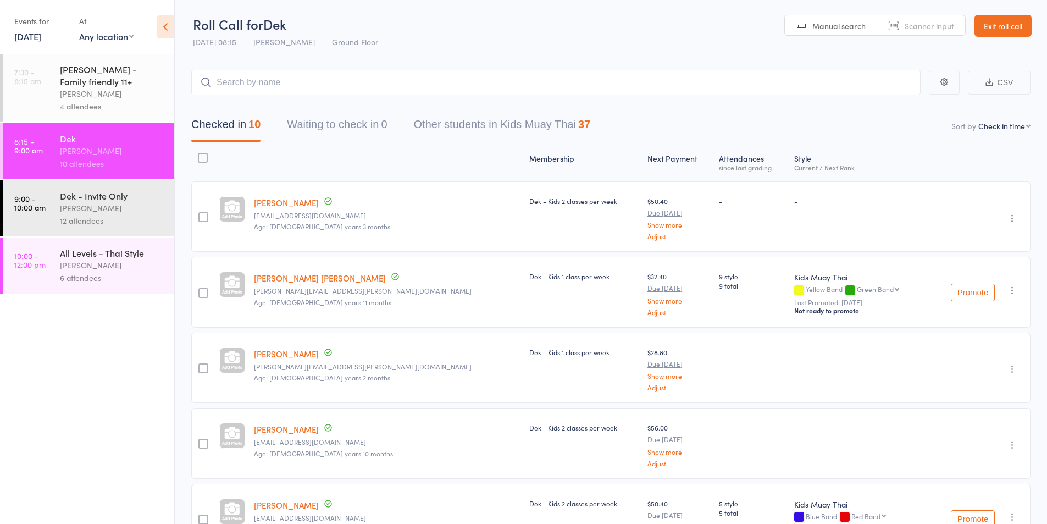
click at [87, 207] on div "Karl Puglia" at bounding box center [112, 208] width 105 height 13
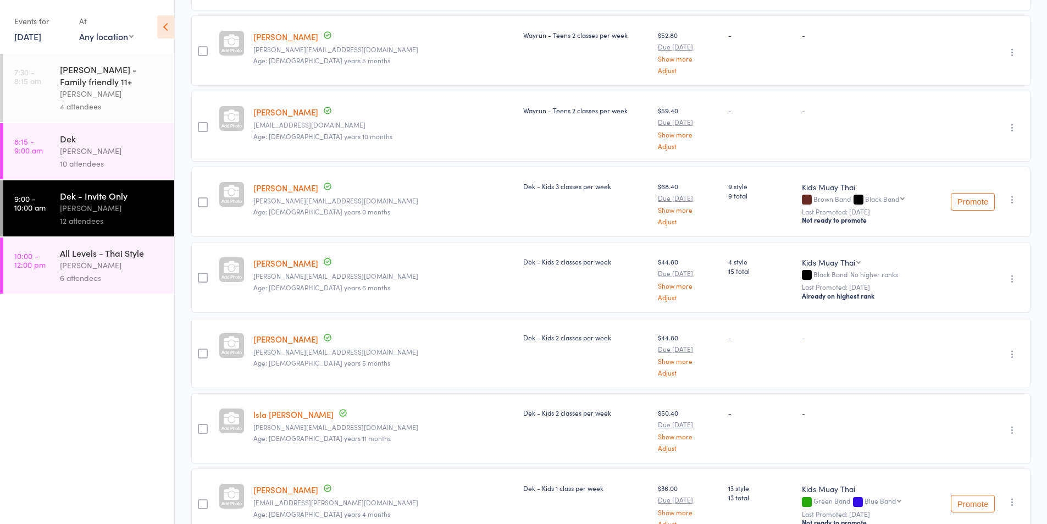
scroll to position [517, 0]
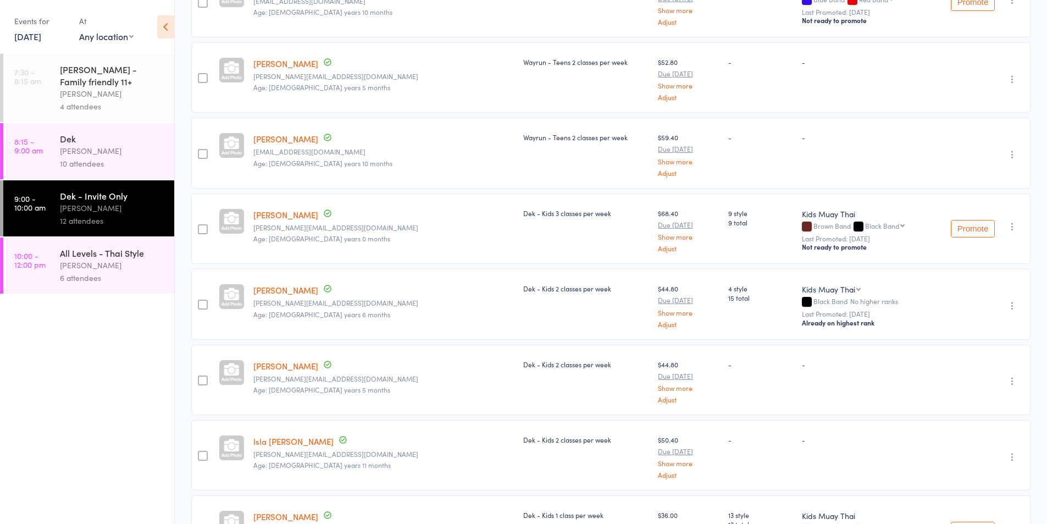
click at [62, 262] on div "Karl Puglia" at bounding box center [112, 265] width 105 height 13
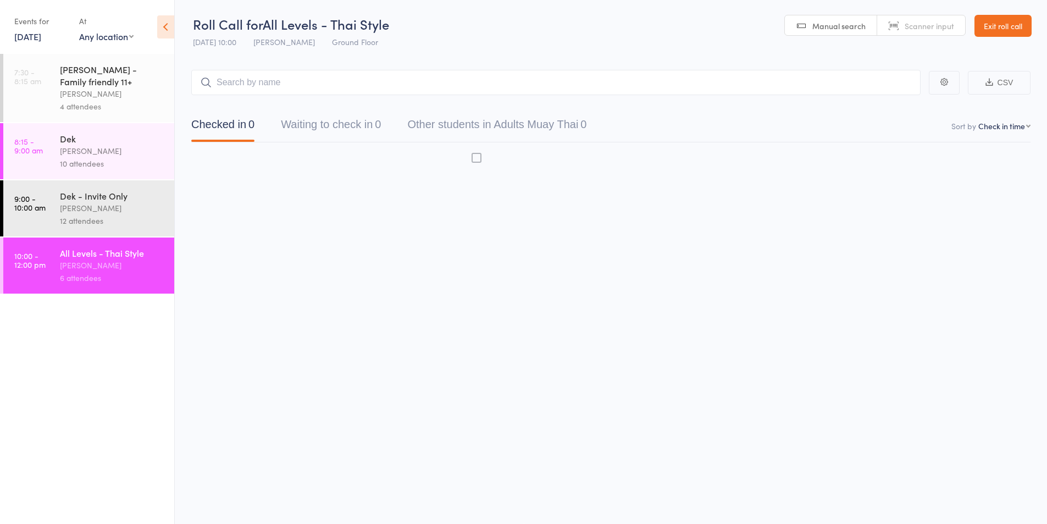
scroll to position [1, 0]
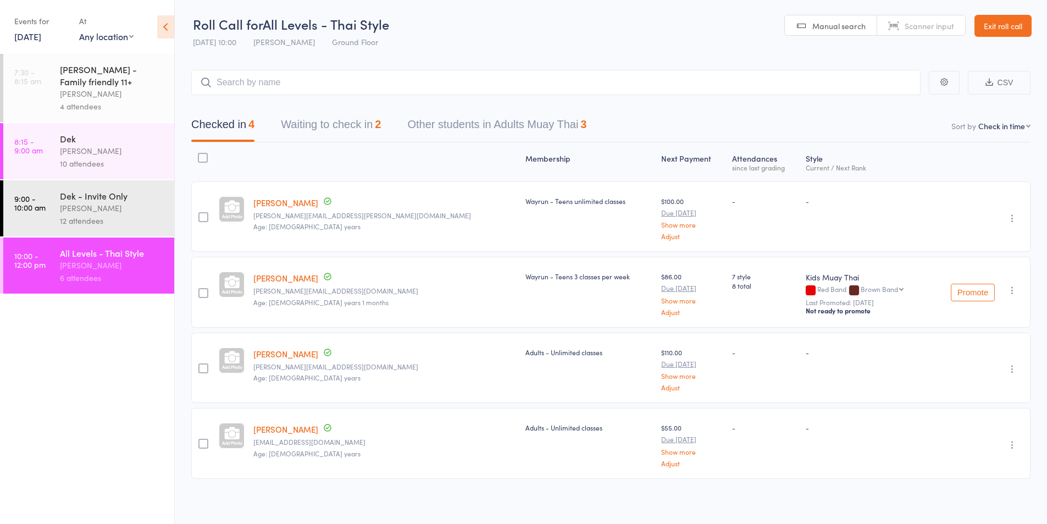
click at [1013, 288] on icon "button" at bounding box center [1012, 290] width 11 height 11
click at [963, 402] on li "Remove" at bounding box center [972, 400] width 91 height 15
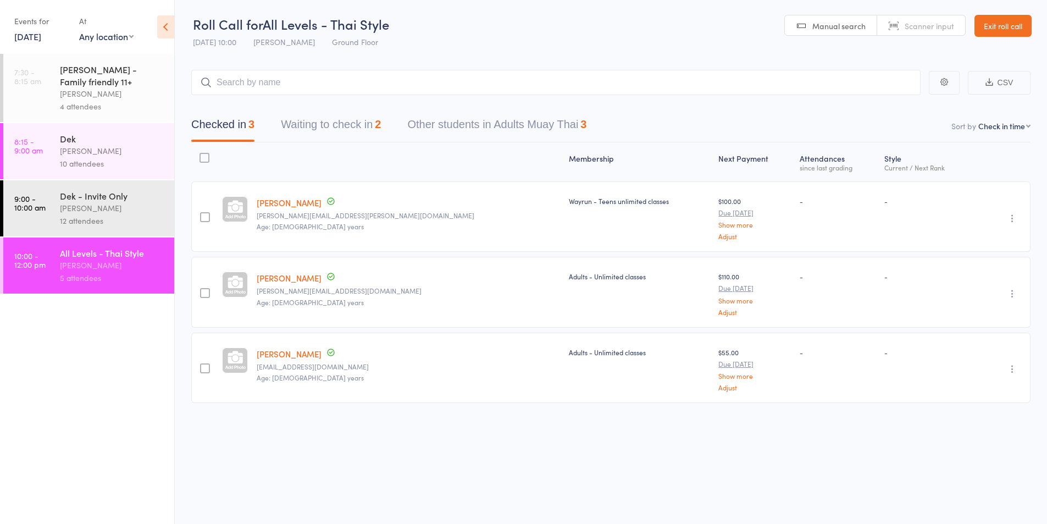
click at [324, 119] on button "Waiting to check in 2" at bounding box center [331, 127] width 100 height 29
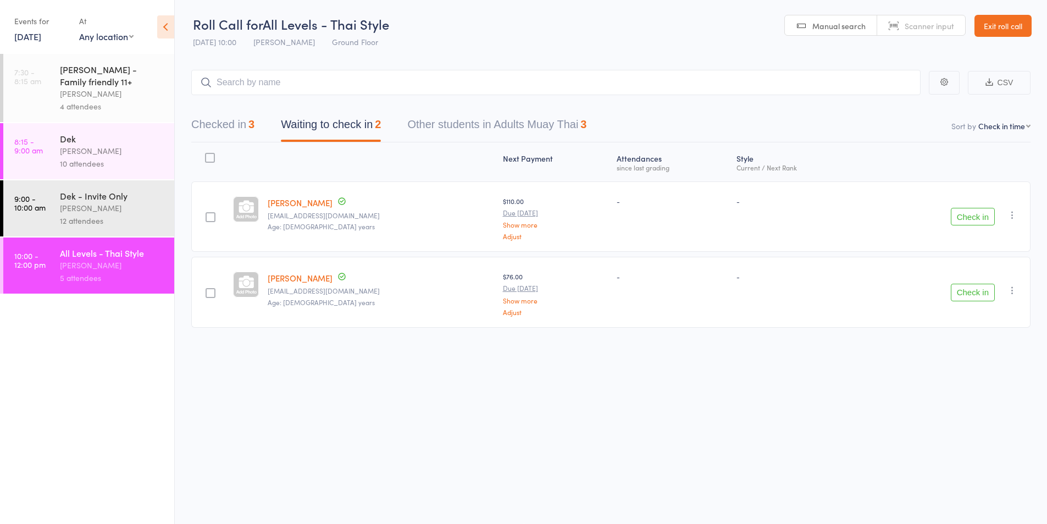
click at [226, 126] on button "Checked in 3" at bounding box center [222, 127] width 63 height 29
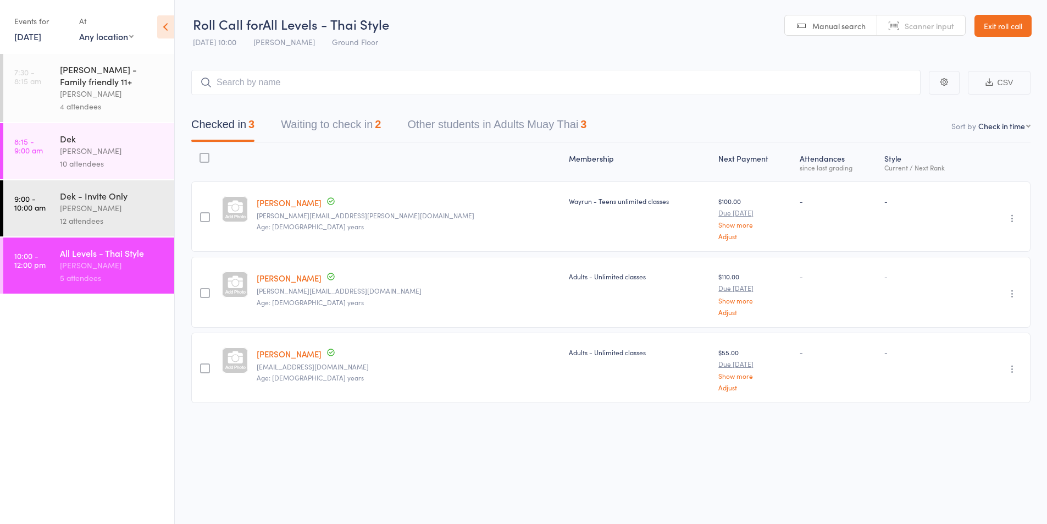
click at [95, 209] on div "Karl Puglia" at bounding box center [112, 208] width 105 height 13
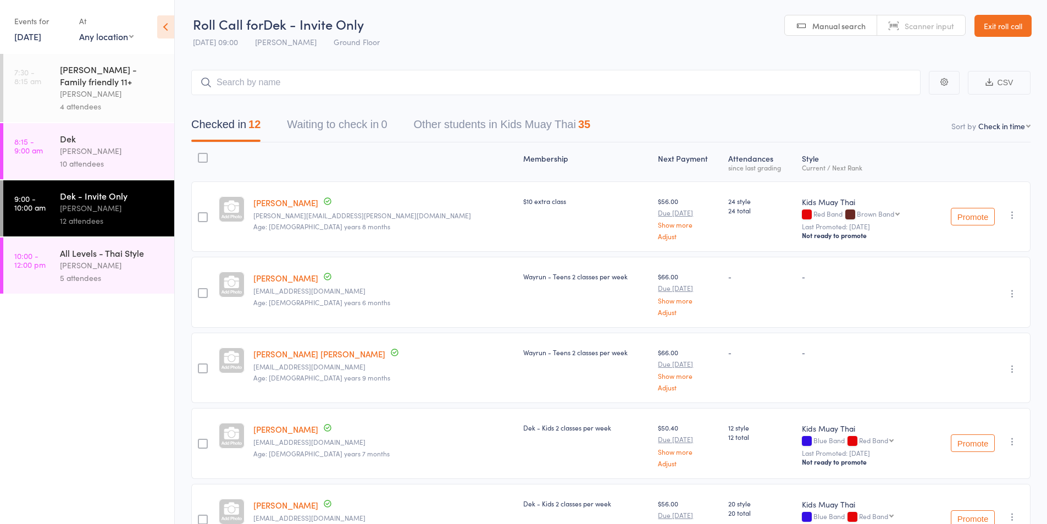
click at [269, 86] on input "search" at bounding box center [555, 82] width 729 height 25
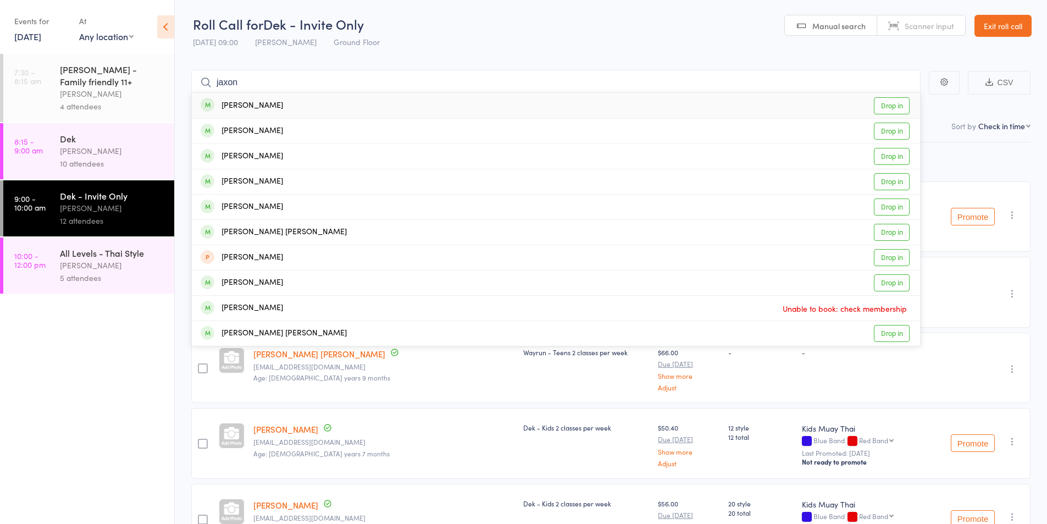
type input "jaxon"
click at [256, 107] on div "Jaxon Dalton" at bounding box center [242, 105] width 82 height 13
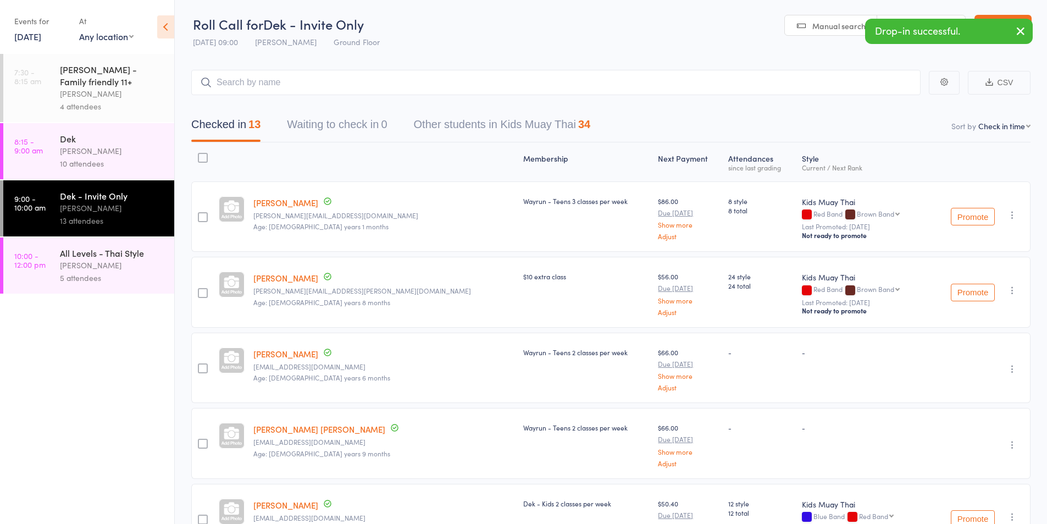
click at [108, 152] on div "Karl Puglia" at bounding box center [112, 151] width 105 height 13
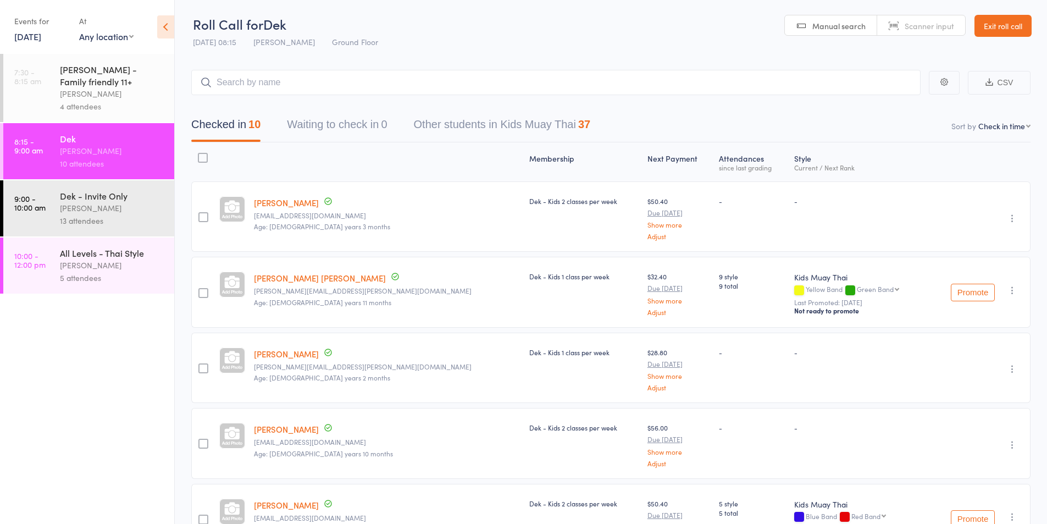
click at [84, 214] on div "13 attendees" at bounding box center [112, 220] width 105 height 13
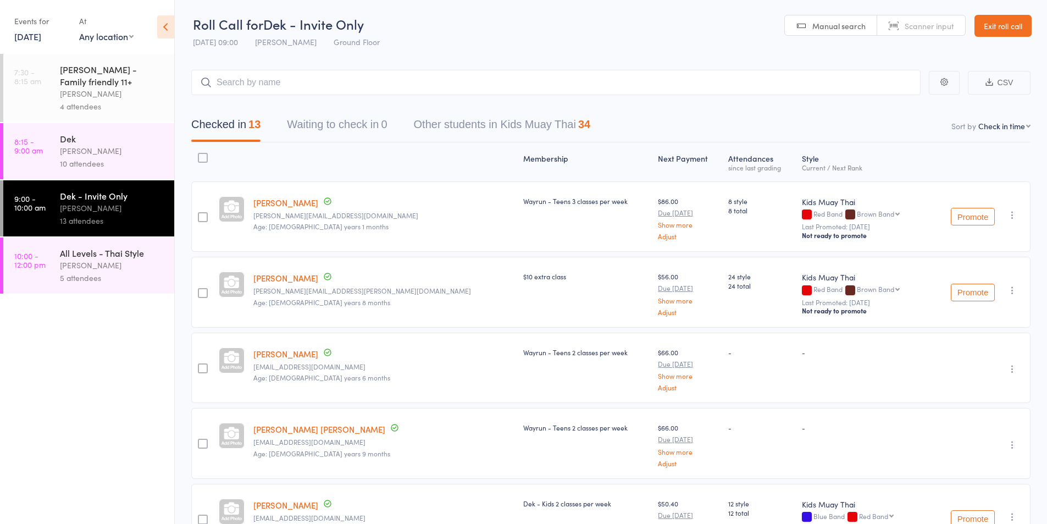
click at [272, 81] on input "search" at bounding box center [555, 82] width 729 height 25
click at [92, 159] on div "10 attendees" at bounding box center [112, 163] width 105 height 13
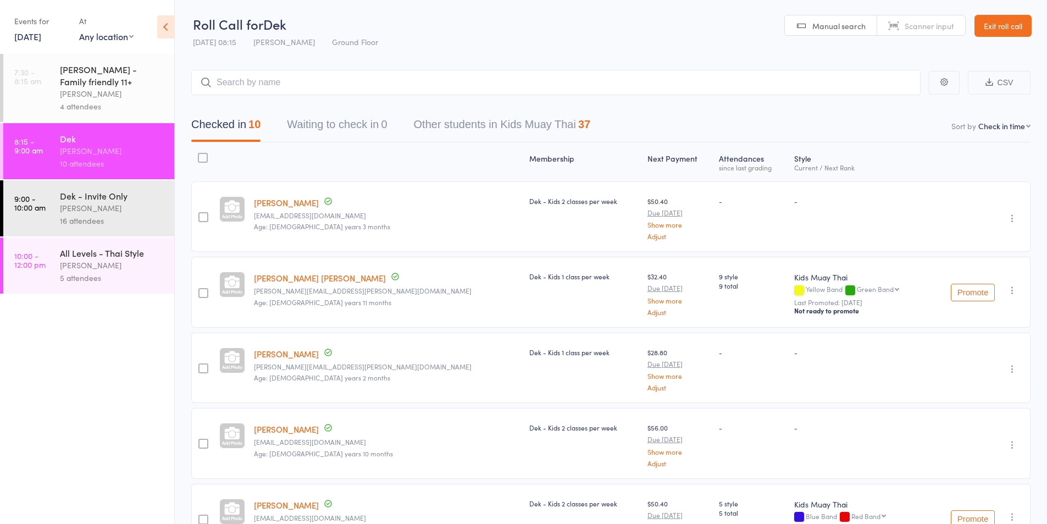
click at [92, 202] on div "Karl Puglia" at bounding box center [112, 208] width 105 height 13
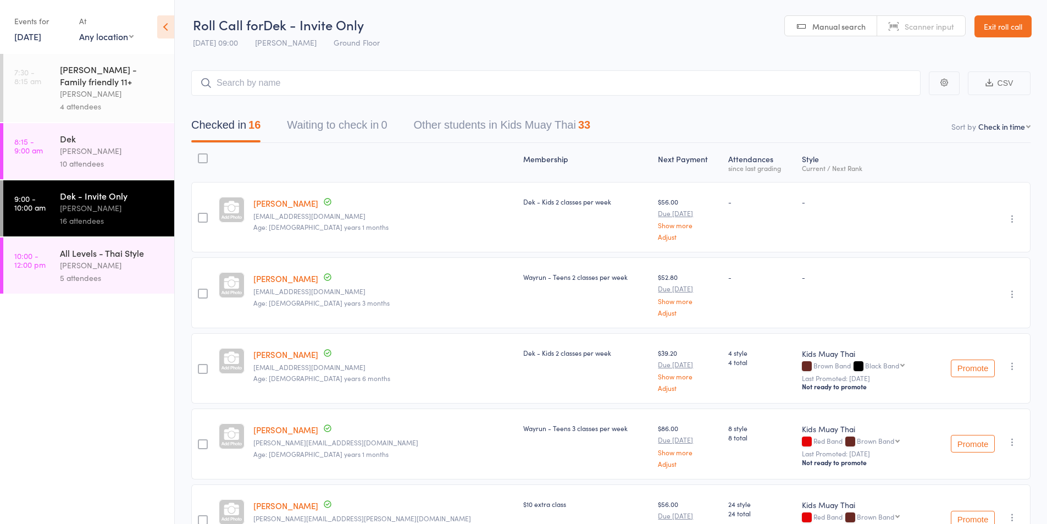
click at [96, 266] on div "Karl Puglia" at bounding box center [112, 265] width 105 height 13
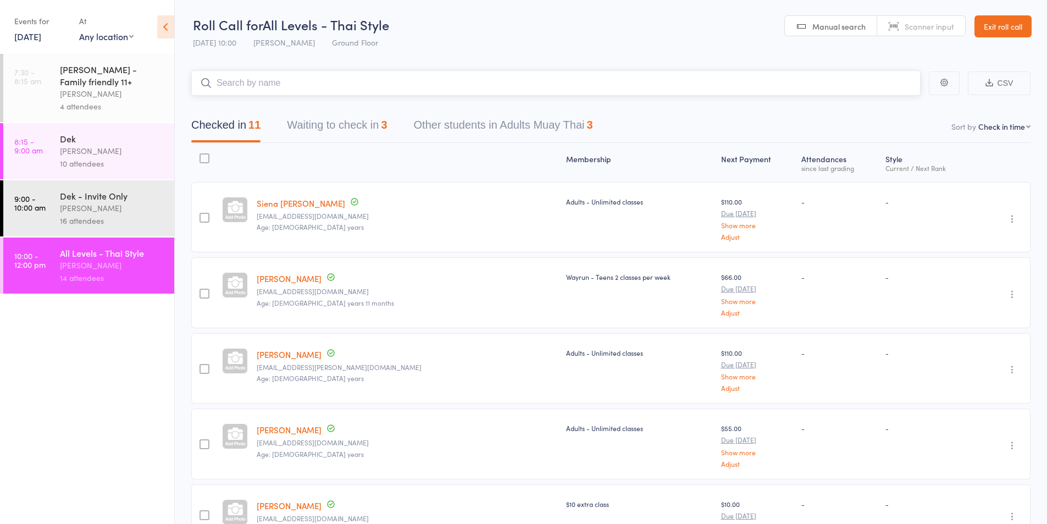
click at [257, 79] on input "search" at bounding box center [555, 82] width 729 height 25
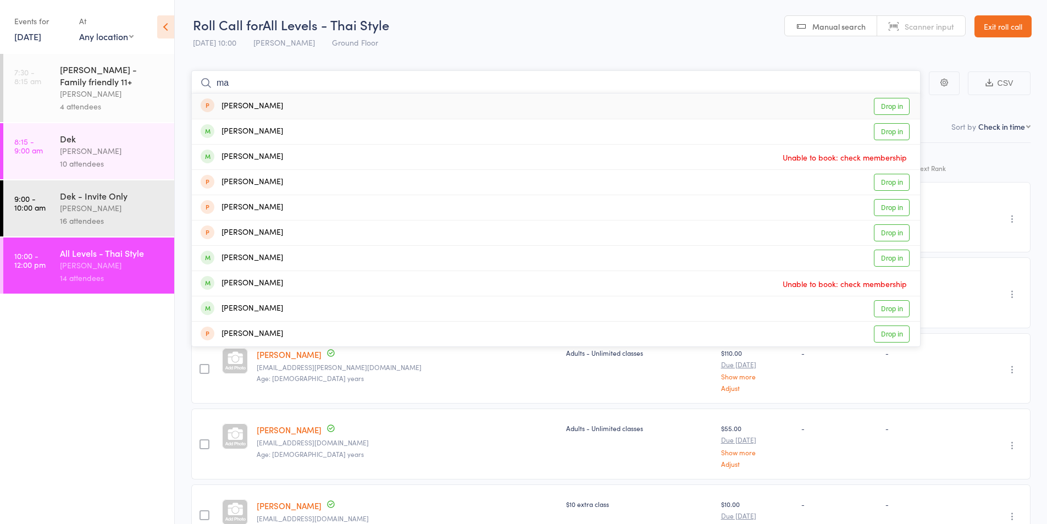
type input "m"
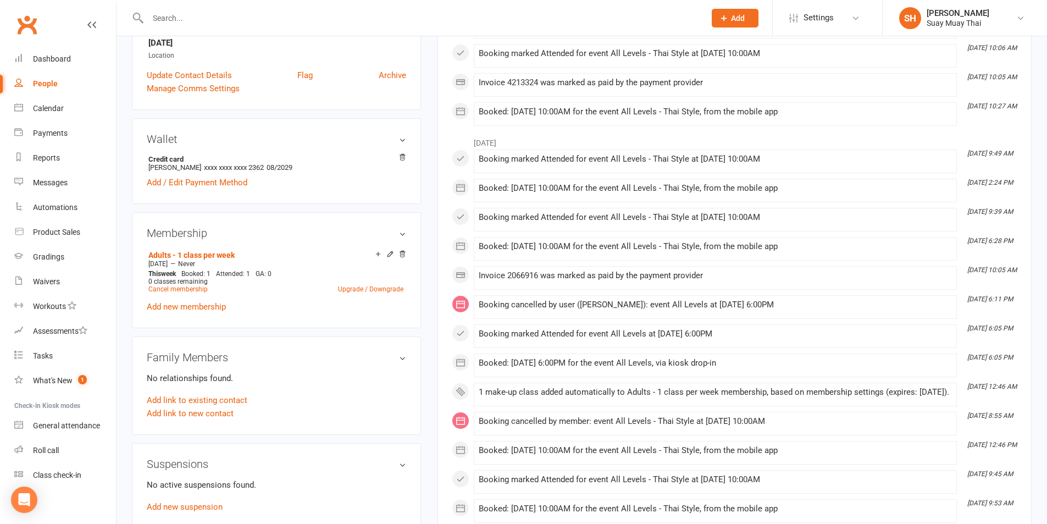
scroll to position [275, 0]
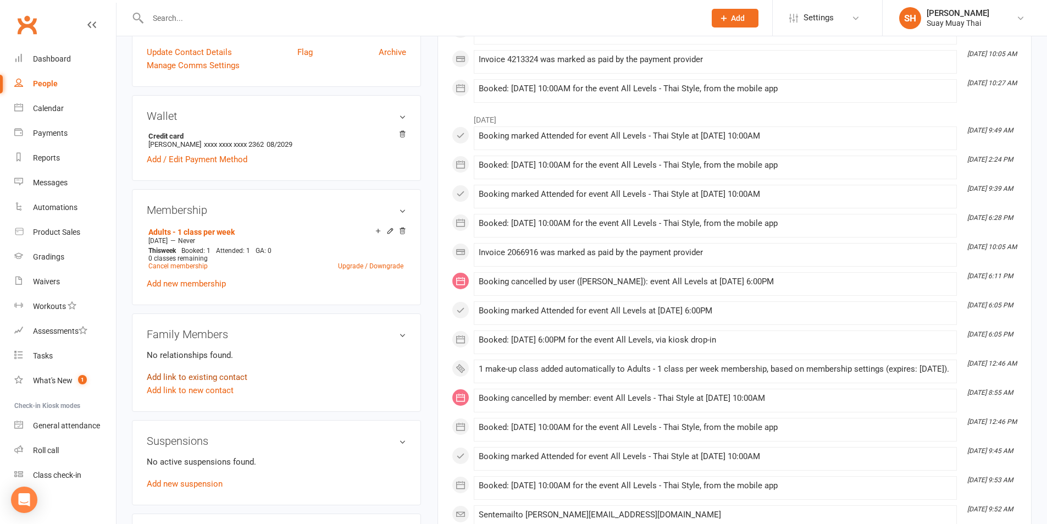
click at [220, 376] on link "Add link to existing contact" at bounding box center [197, 376] width 101 height 13
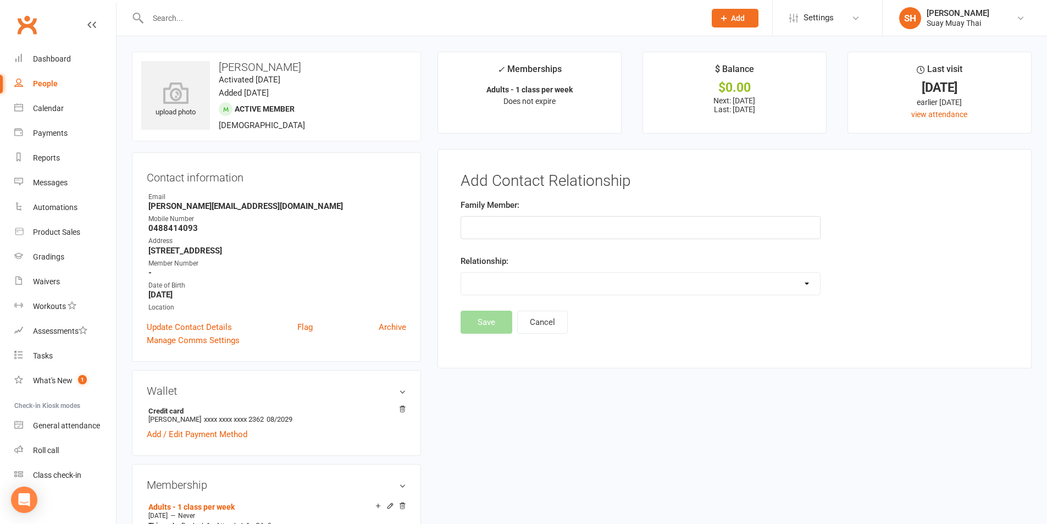
click at [499, 226] on input "text" at bounding box center [640, 227] width 360 height 23
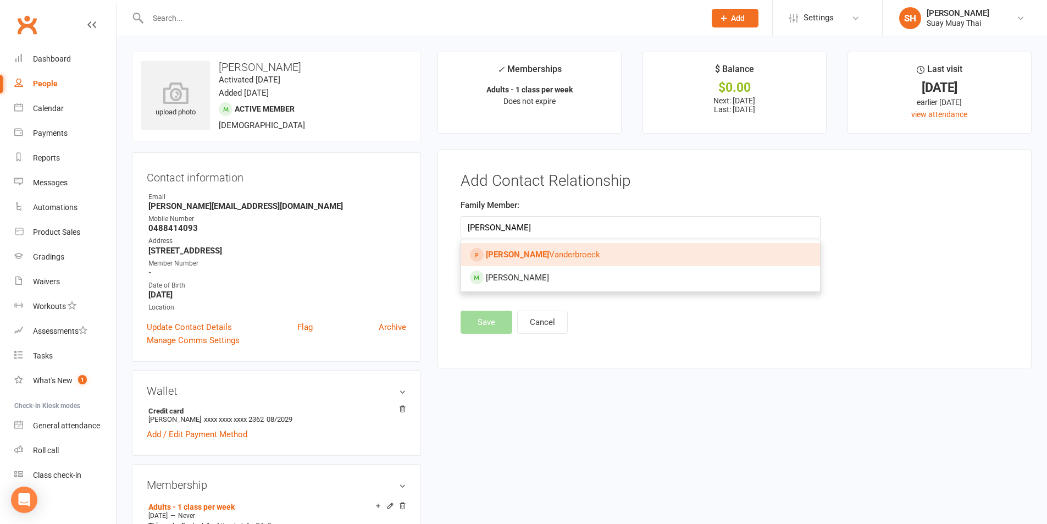
type input "[PERSON_NAME]"
click at [528, 255] on span "[PERSON_NAME]" at bounding box center [543, 254] width 114 height 10
type input "[PERSON_NAME]"
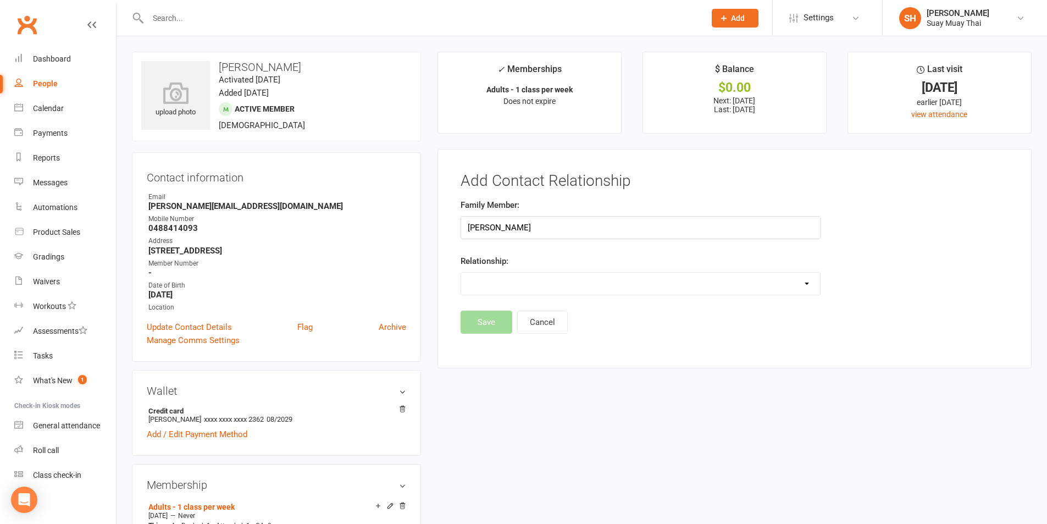
click at [490, 285] on select "Parent / Guardian Child Sibling (parent not in system) Spouse / Partner Cousin …" at bounding box center [640, 284] width 359 height 22
click at [461, 273] on select "Parent / Guardian Child Sibling (parent not in system) Spouse / Partner Cousin …" at bounding box center [640, 284] width 359 height 22
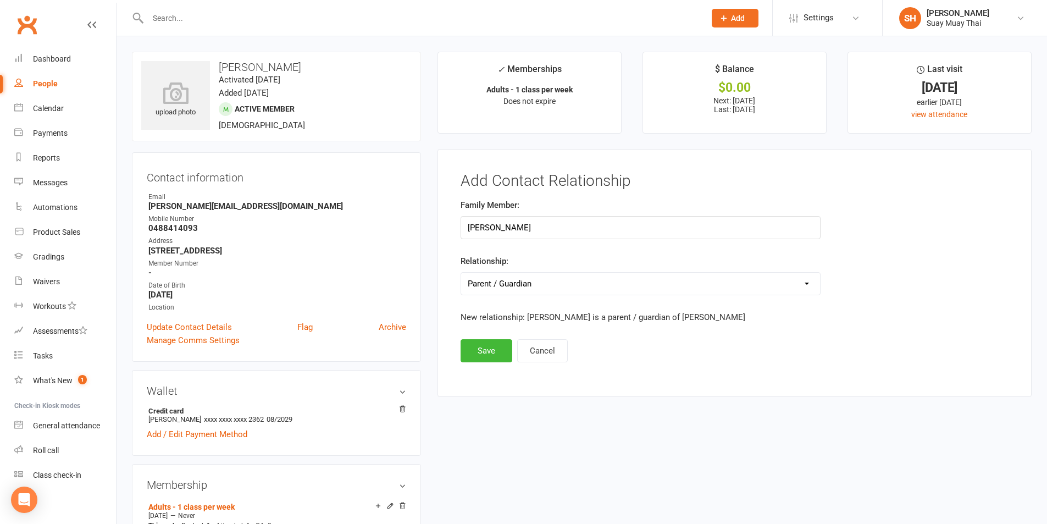
click at [523, 281] on select "Parent / Guardian Child Sibling (parent not in system) Spouse / Partner Cousin …" at bounding box center [640, 284] width 359 height 22
select select "1"
click at [461, 273] on select "Parent / Guardian Child Sibling (parent not in system) Spouse / Partner Cousin …" at bounding box center [640, 284] width 359 height 22
click at [496, 351] on button "Save" at bounding box center [486, 350] width 52 height 23
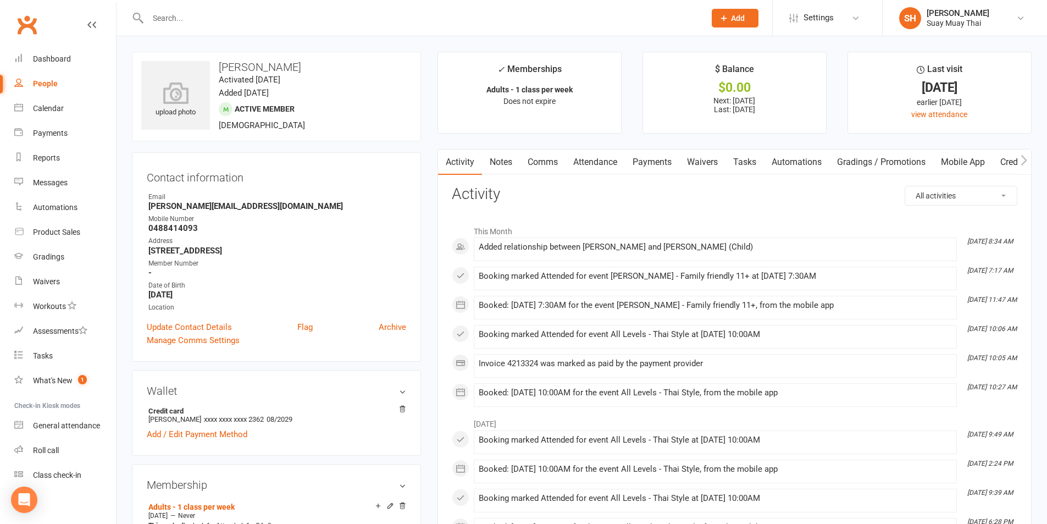
click at [230, 22] on input "text" at bounding box center [421, 17] width 553 height 15
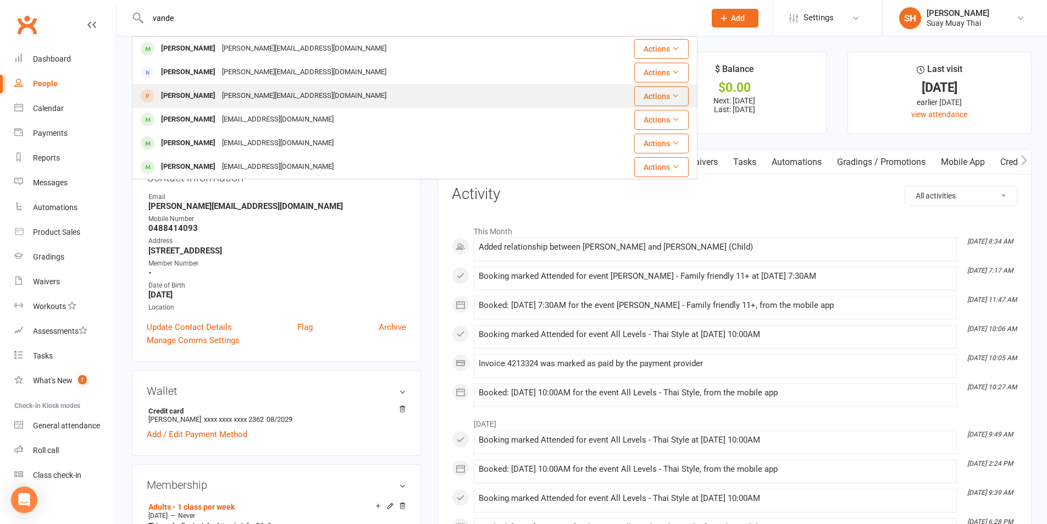
type input "vande"
click at [185, 95] on div "[PERSON_NAME]" at bounding box center [188, 96] width 61 height 16
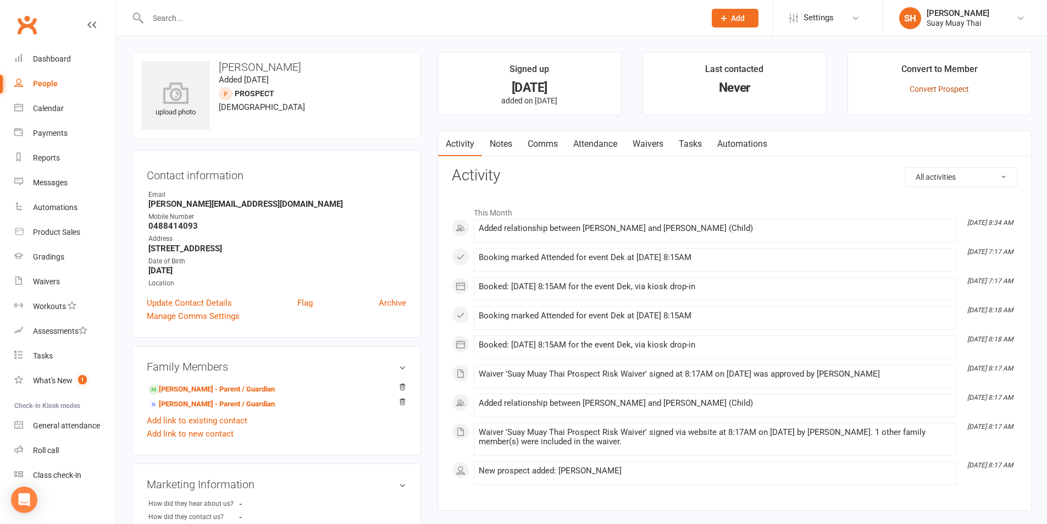
click at [935, 86] on link "Convert Prospect" at bounding box center [938, 89] width 59 height 9
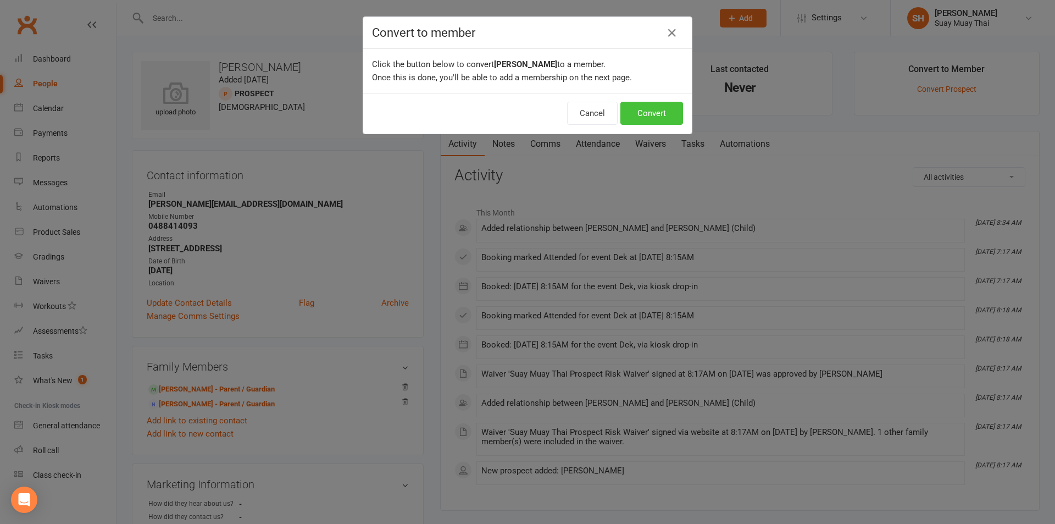
click at [641, 114] on button "Convert" at bounding box center [651, 113] width 63 height 23
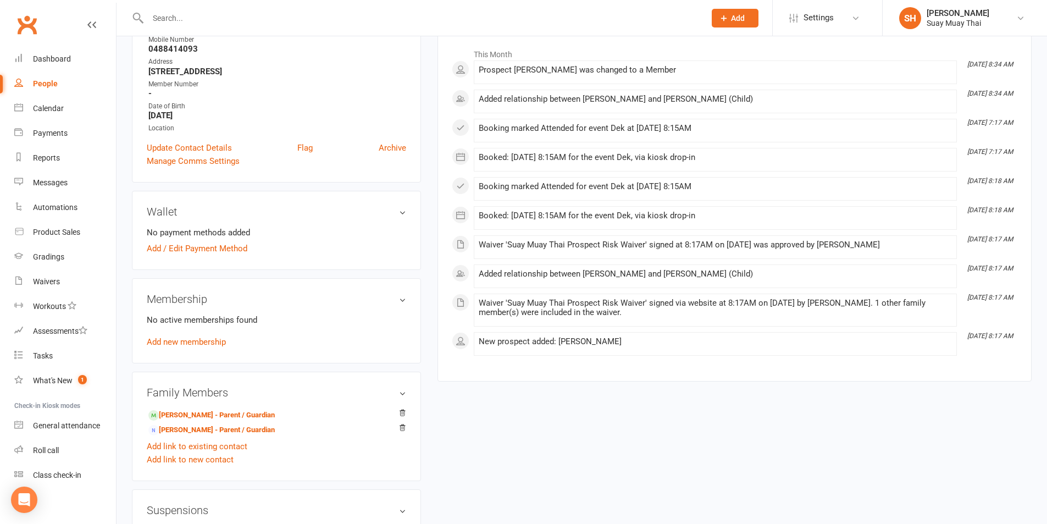
scroll to position [183, 0]
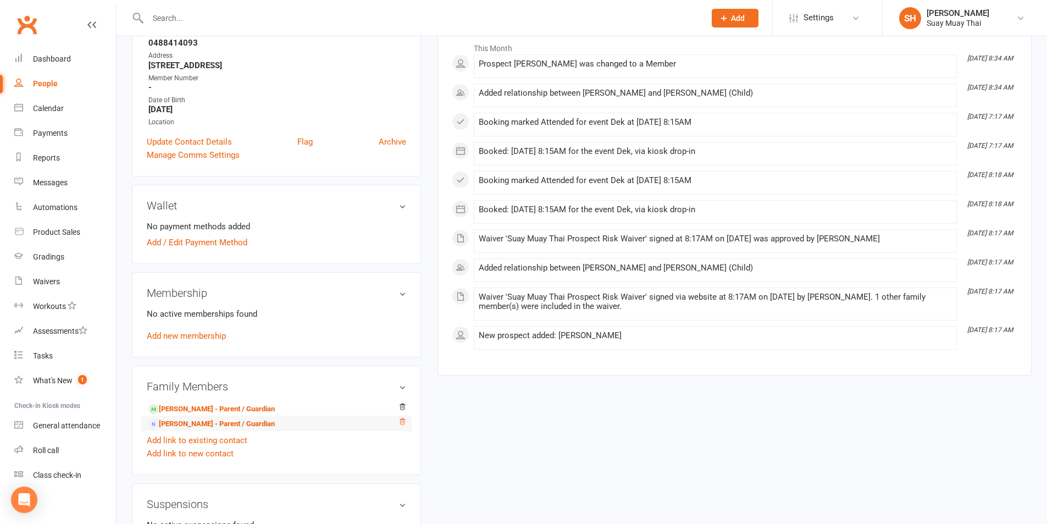
click at [403, 423] on icon at bounding box center [402, 422] width 8 height 8
click at [198, 408] on link "Michael Vanderbroeck - Parent / Guardian" at bounding box center [211, 409] width 126 height 12
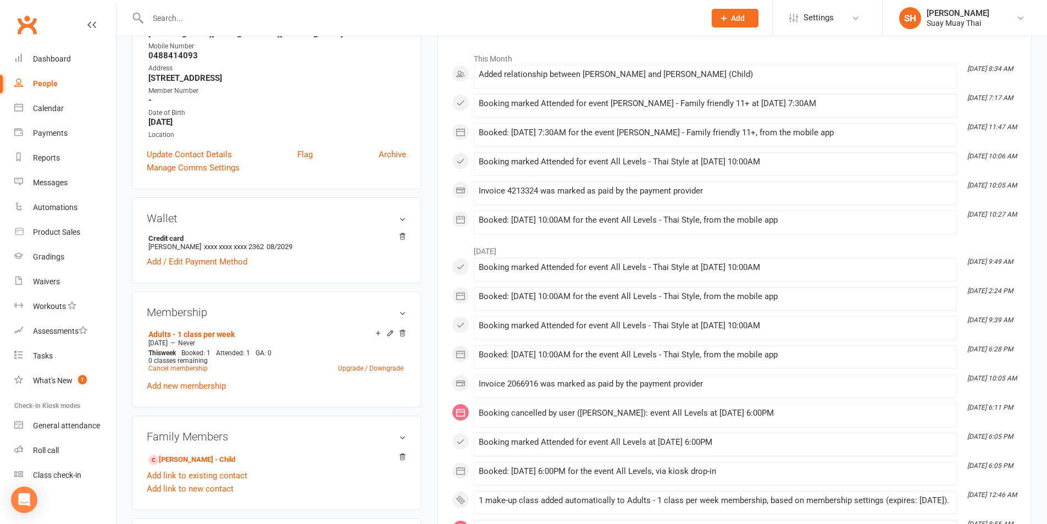
scroll to position [183, 0]
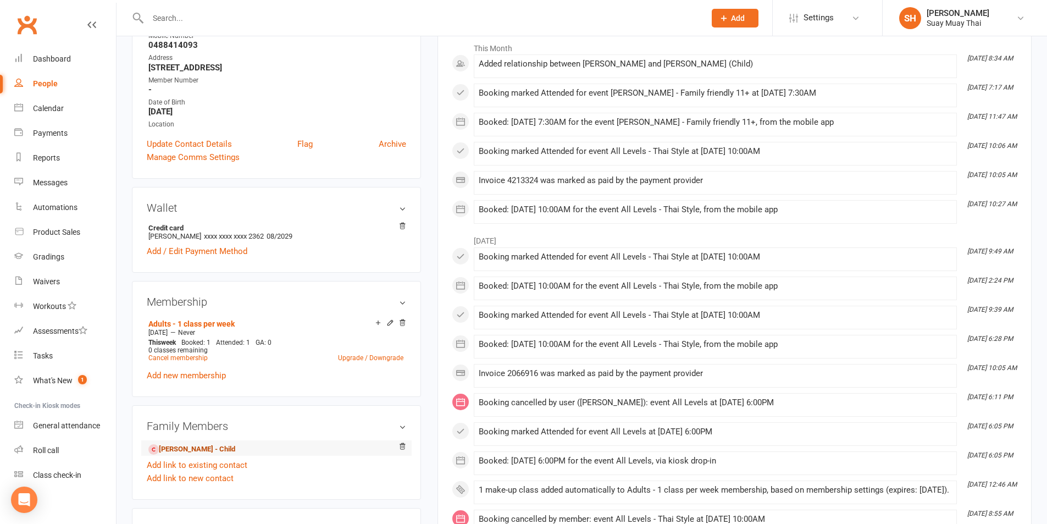
click at [210, 445] on link "Toby Vanderbroeck - Child" at bounding box center [191, 449] width 87 height 12
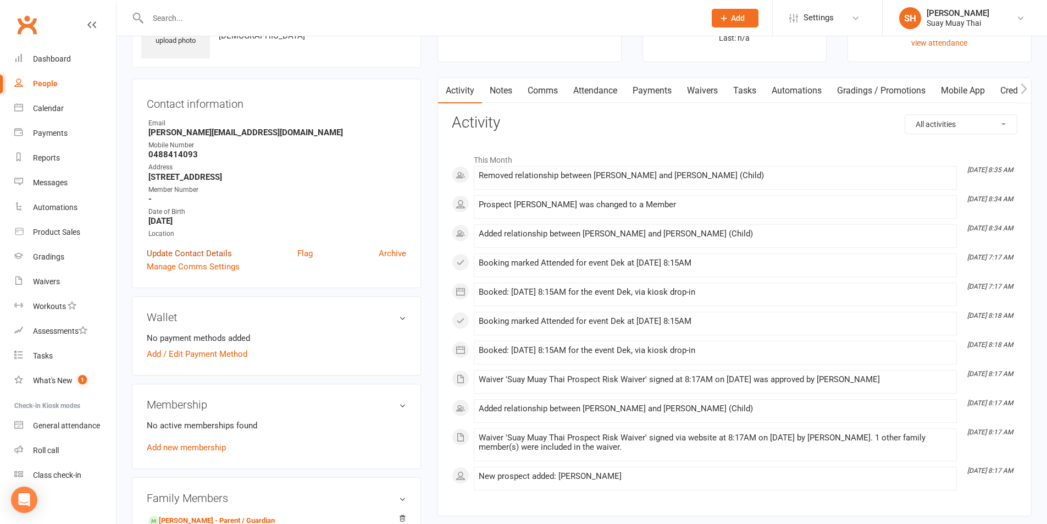
scroll to position [92, 0]
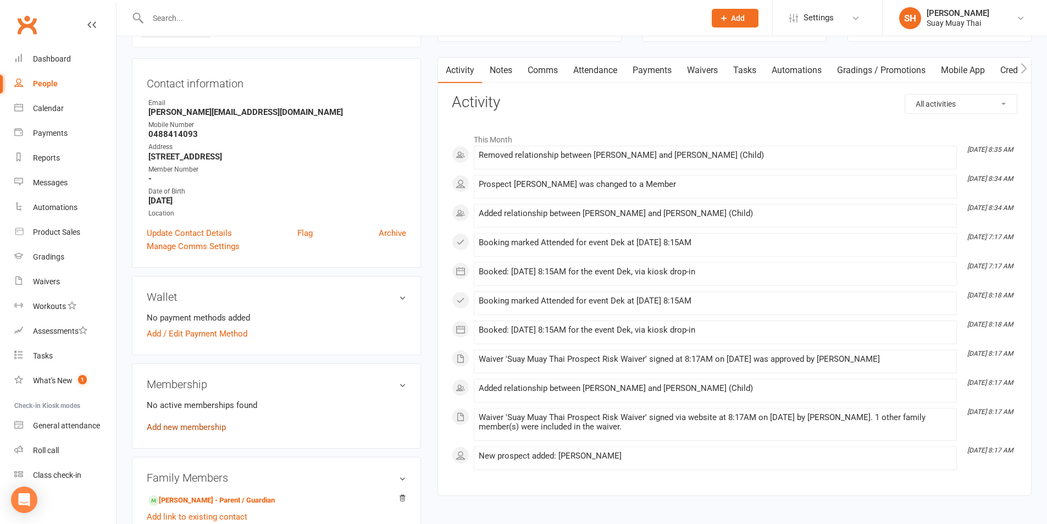
click at [193, 424] on link "Add new membership" at bounding box center [186, 427] width 79 height 10
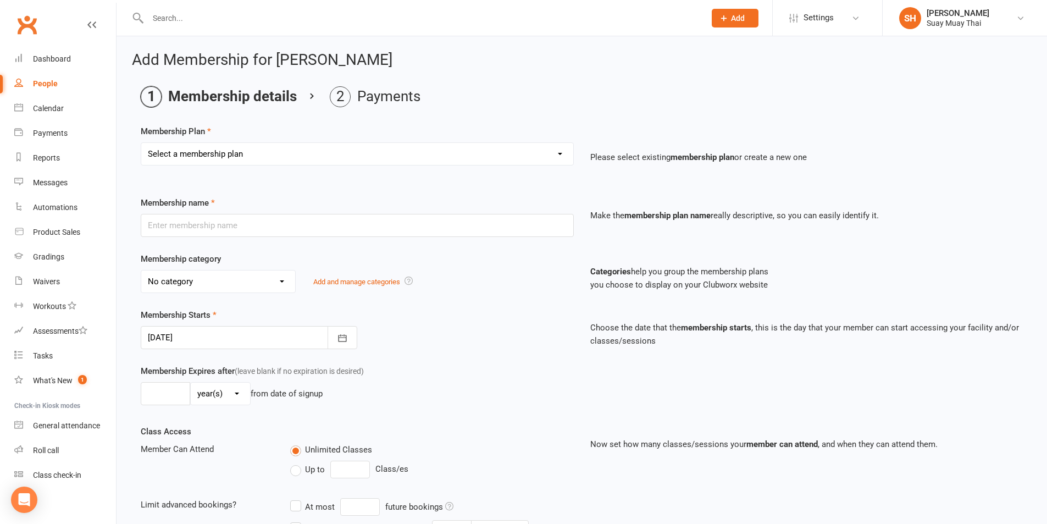
click at [304, 159] on select "Select a membership plan Create new Membership Plan Dek - Kids 1 class per week…" at bounding box center [357, 154] width 432 height 22
select select "1"
click at [141, 143] on select "Select a membership plan Create new Membership Plan Dek - Kids 1 class per week…" at bounding box center [357, 154] width 432 height 22
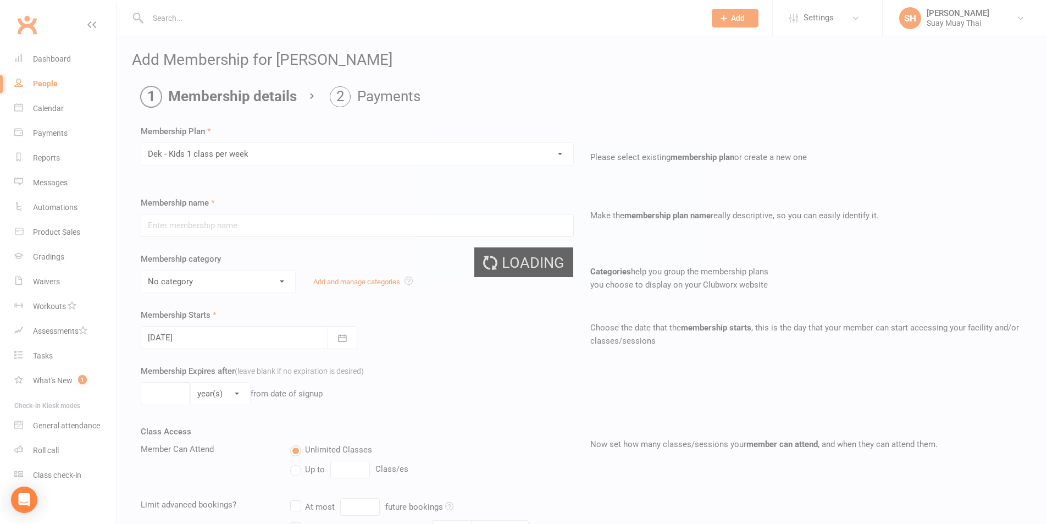
type input "Dek - Kids 1 class per week"
select select "2"
type input "0"
type input "1"
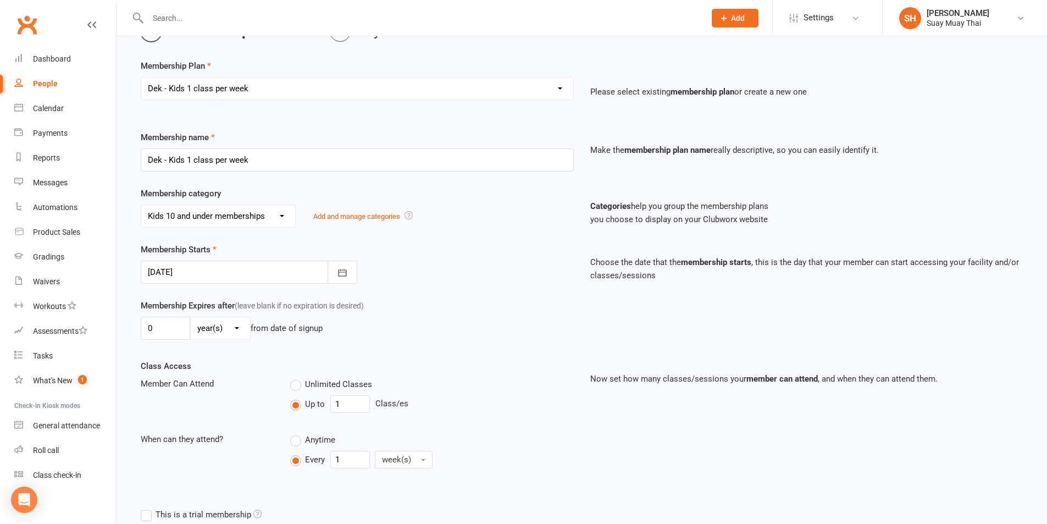
scroll to position [92, 0]
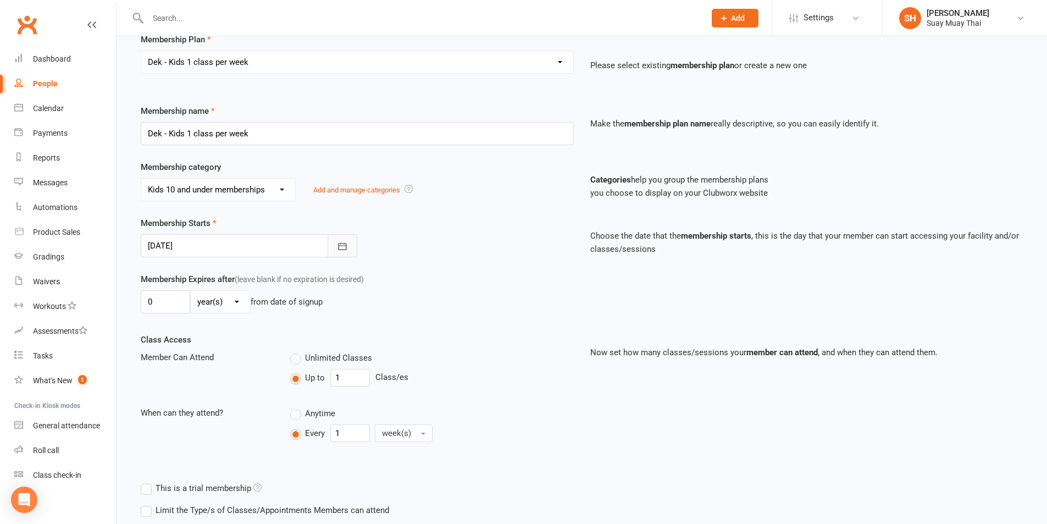
click at [356, 244] on button "button" at bounding box center [342, 245] width 30 height 23
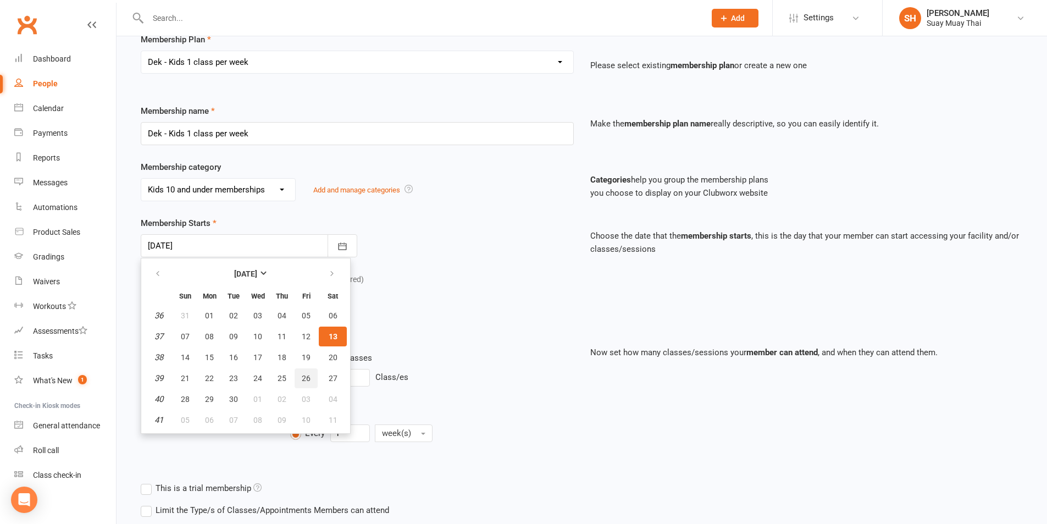
click at [302, 375] on span "26" at bounding box center [306, 378] width 9 height 9
type input "26 Sep 2025"
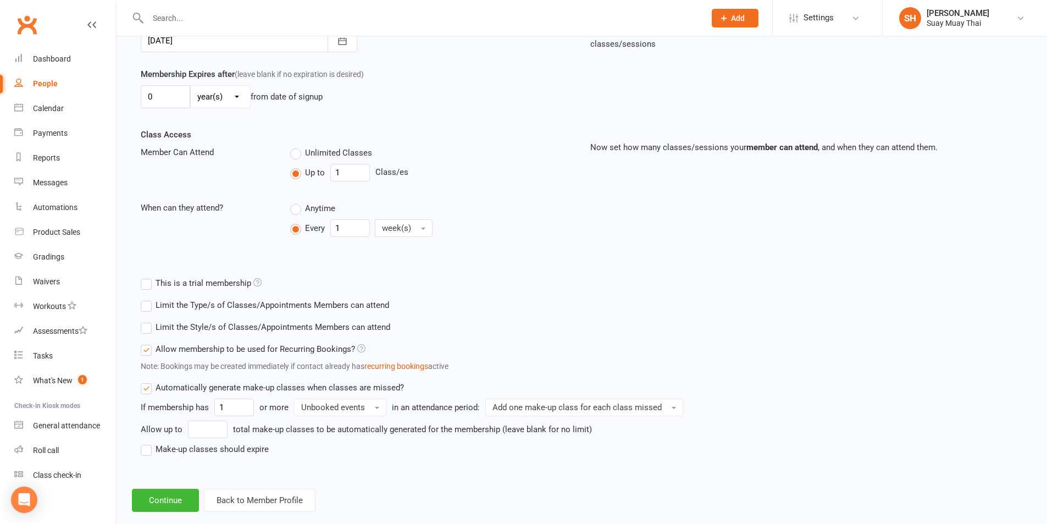
scroll to position [316, 0]
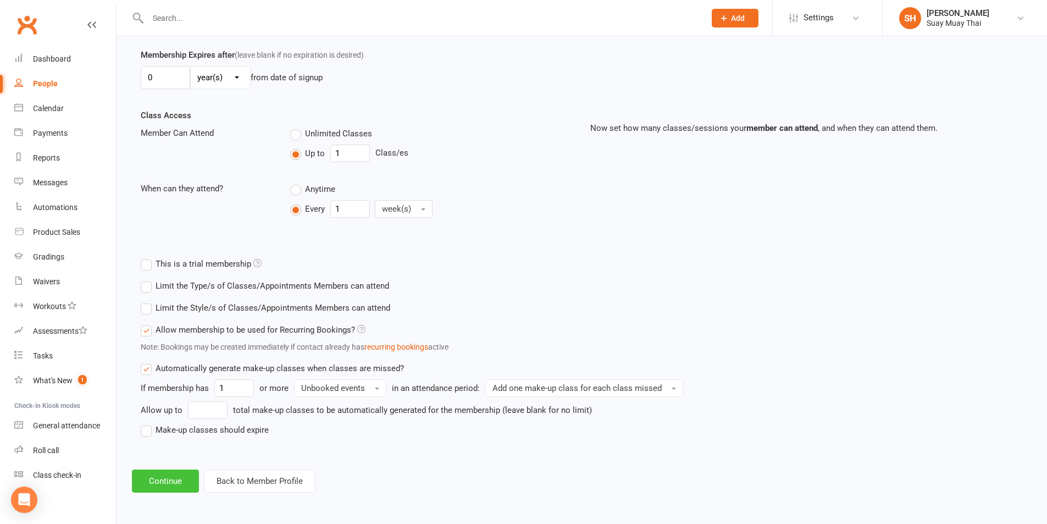
click at [170, 479] on button "Continue" at bounding box center [165, 480] width 67 height 23
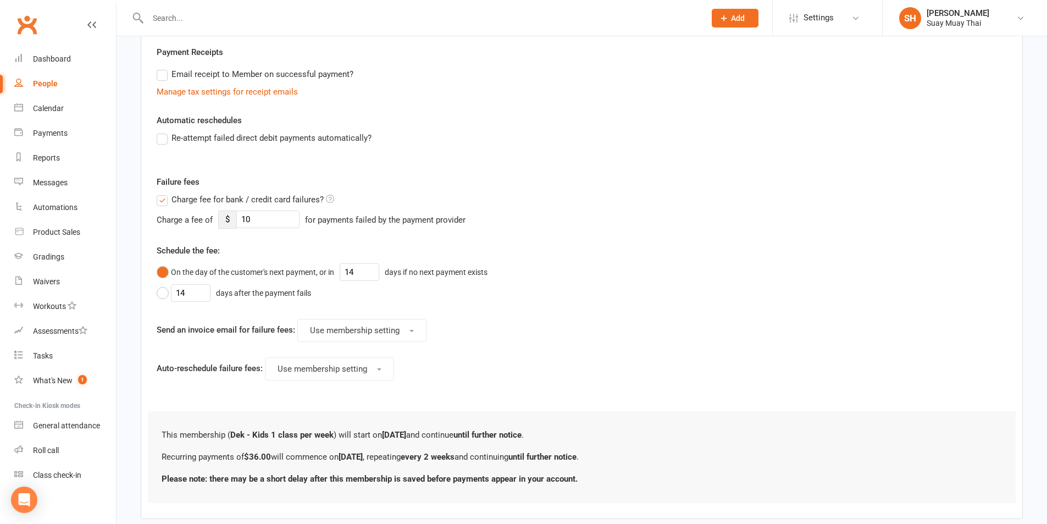
scroll to position [0, 0]
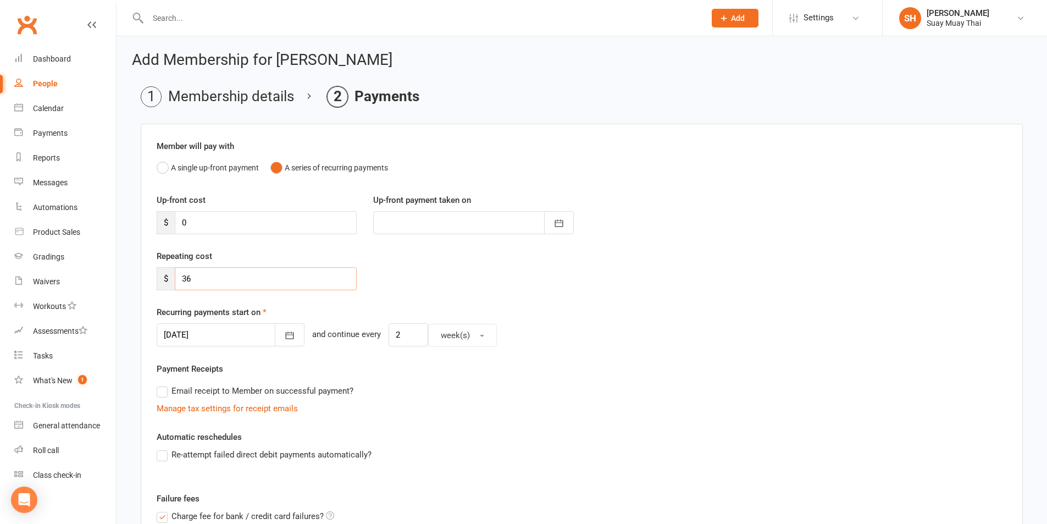
drag, startPoint x: 181, startPoint y: 279, endPoint x: 266, endPoint y: 279, distance: 84.6
click at [266, 279] on input "36" at bounding box center [266, 278] width 182 height 23
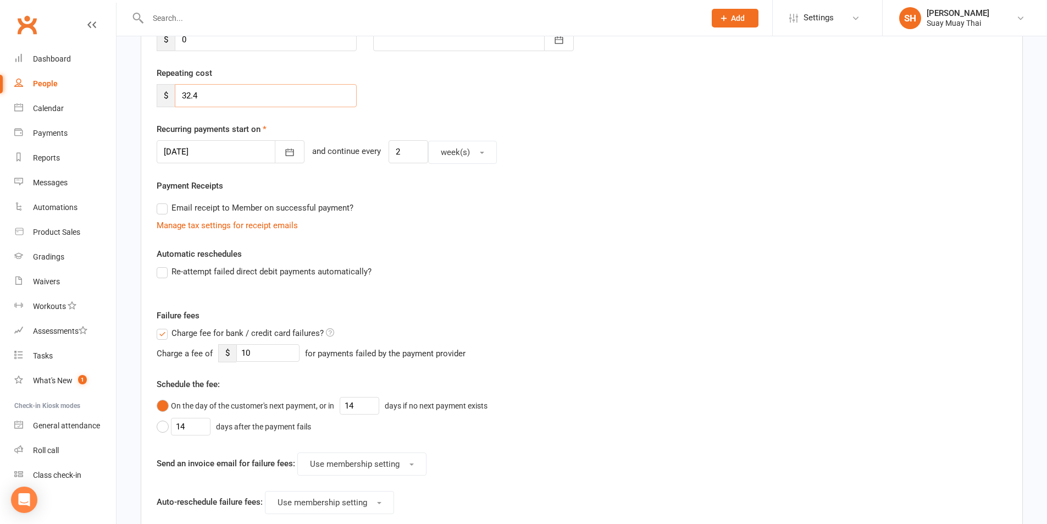
scroll to position [275, 0]
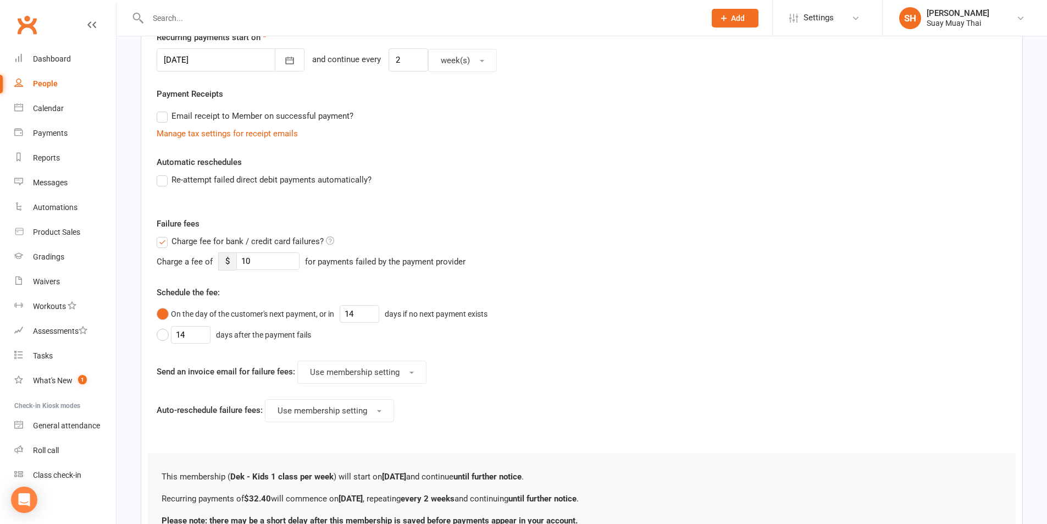
type input "32.4"
click at [160, 243] on label "Charge fee for bank / credit card failures?" at bounding box center [245, 241] width 177 height 13
click at [160, 235] on input "Charge fee for bank / credit card failures?" at bounding box center [245, 235] width 177 height 0
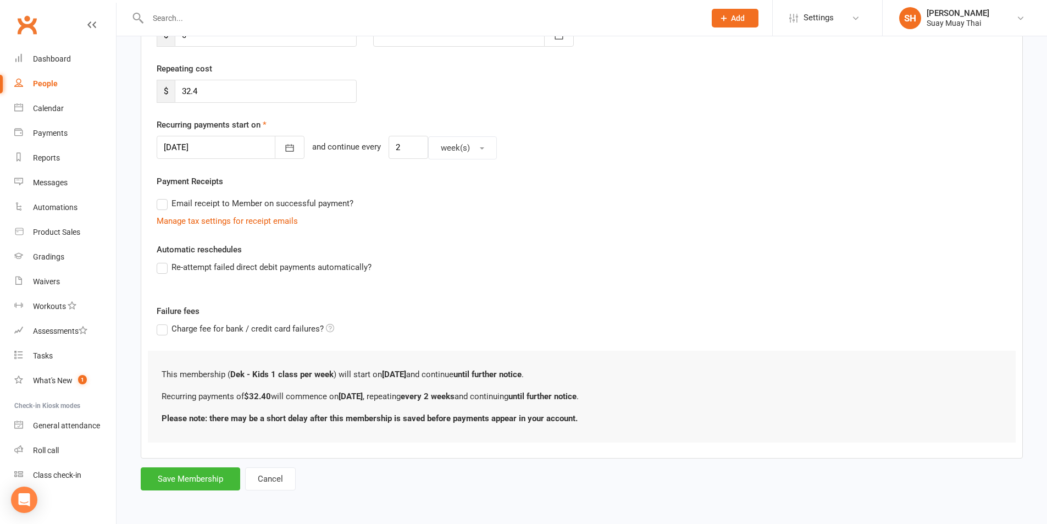
scroll to position [187, 0]
click at [201, 479] on button "Save Membership" at bounding box center [190, 478] width 99 height 23
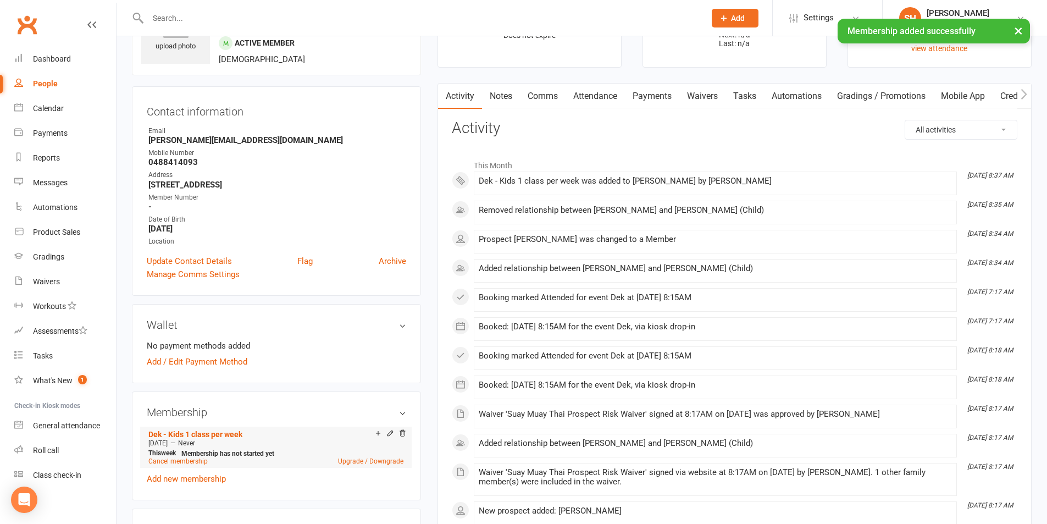
scroll to position [92, 0]
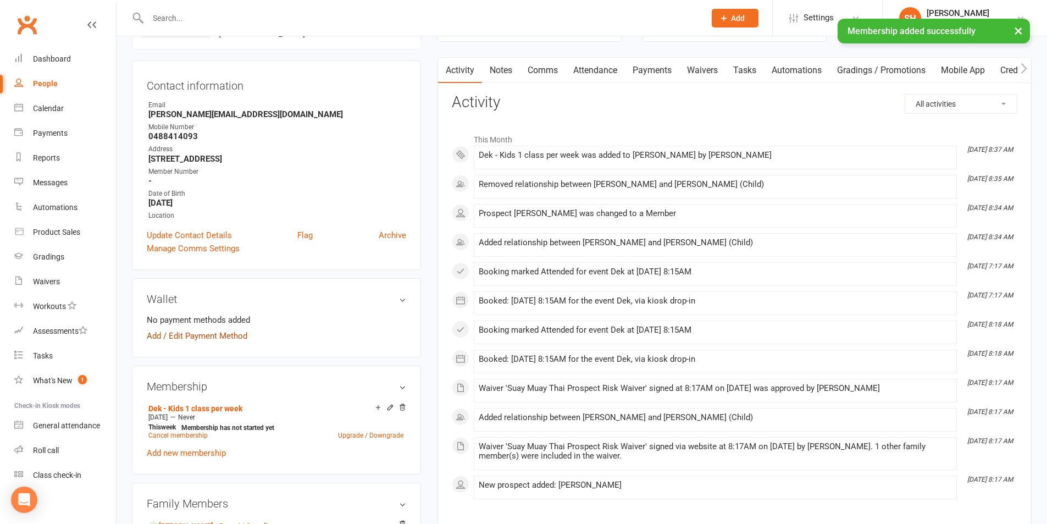
click at [215, 335] on link "Add / Edit Payment Method" at bounding box center [197, 335] width 101 height 13
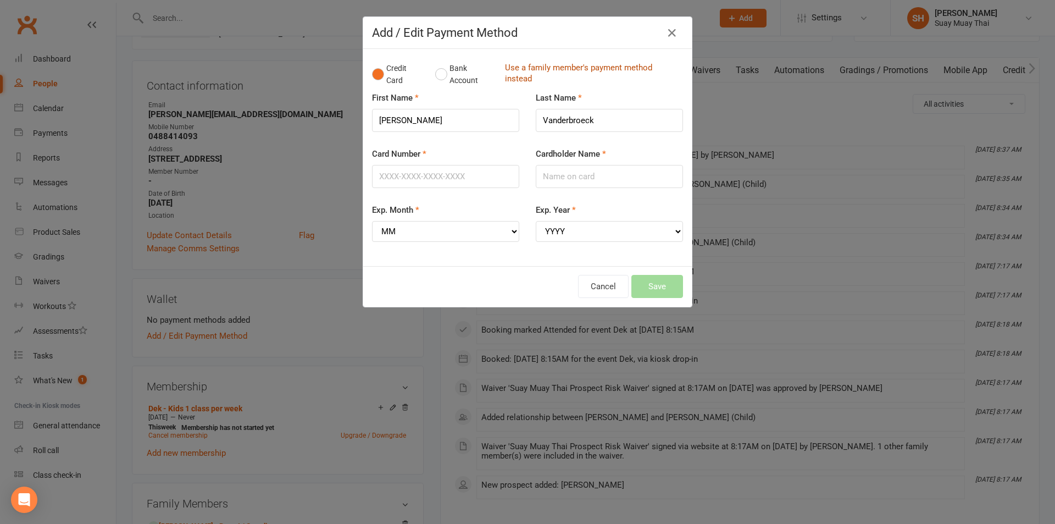
click at [505, 66] on link "Use a family member's payment method instead" at bounding box center [591, 74] width 173 height 25
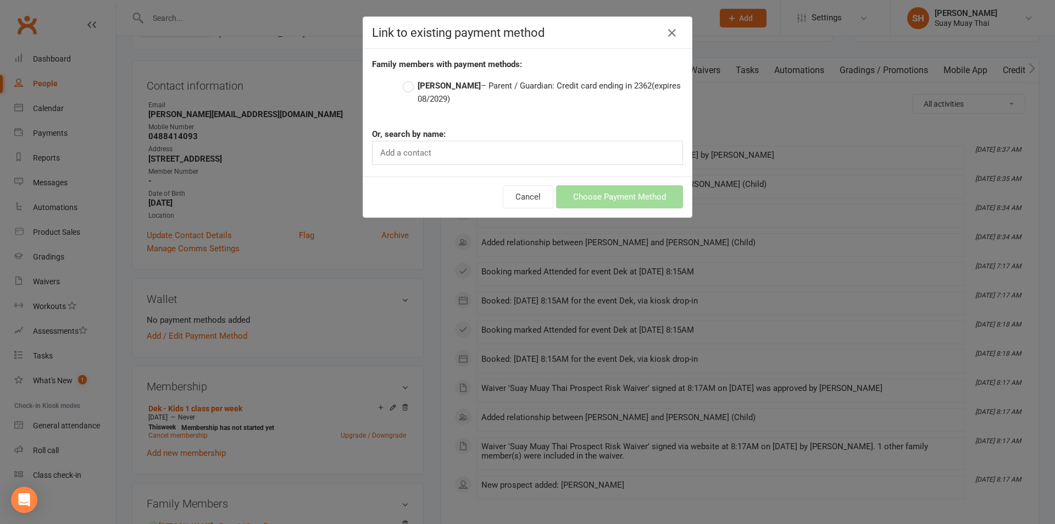
click at [409, 88] on label "Michael Vanderbroeck – Parent / Guardian: Credit card ending in 2362 (expires 0…" at bounding box center [543, 92] width 280 height 26
click at [409, 79] on input "Michael Vanderbroeck – Parent / Guardian: Credit card ending in 2362 (expires 0…" at bounding box center [406, 79] width 7 height 0
click at [600, 193] on button "Choose Payment Method" at bounding box center [619, 196] width 127 height 23
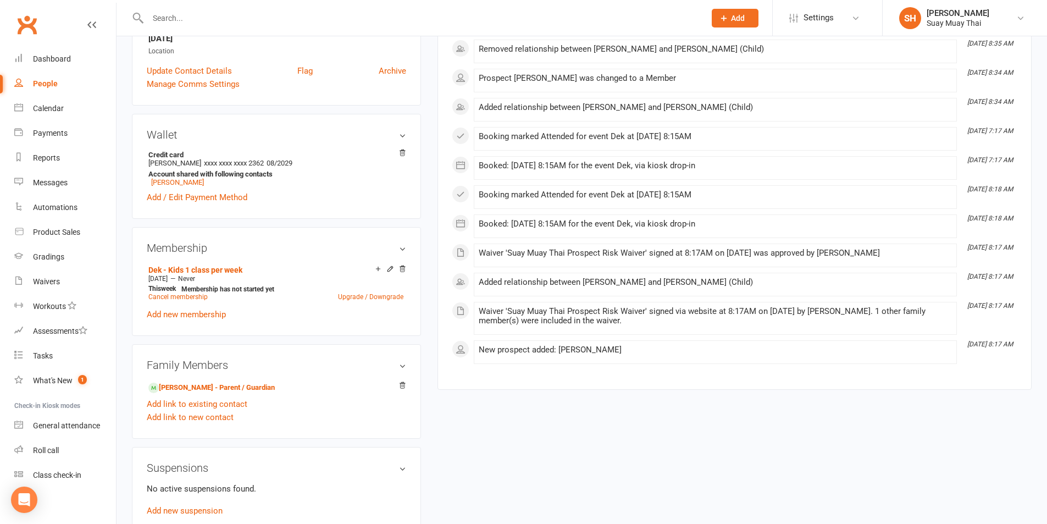
scroll to position [0, 0]
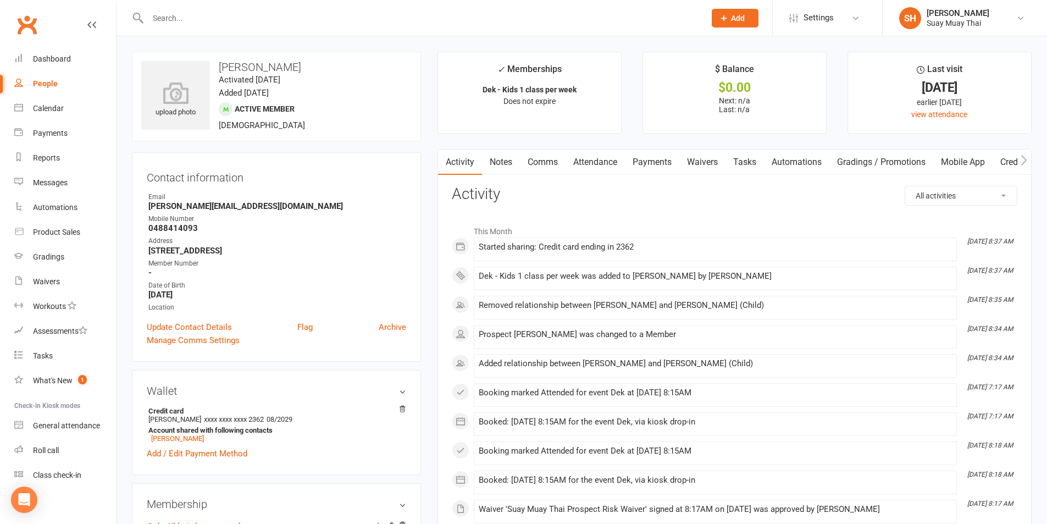
click at [653, 166] on link "Payments" at bounding box center [652, 161] width 54 height 25
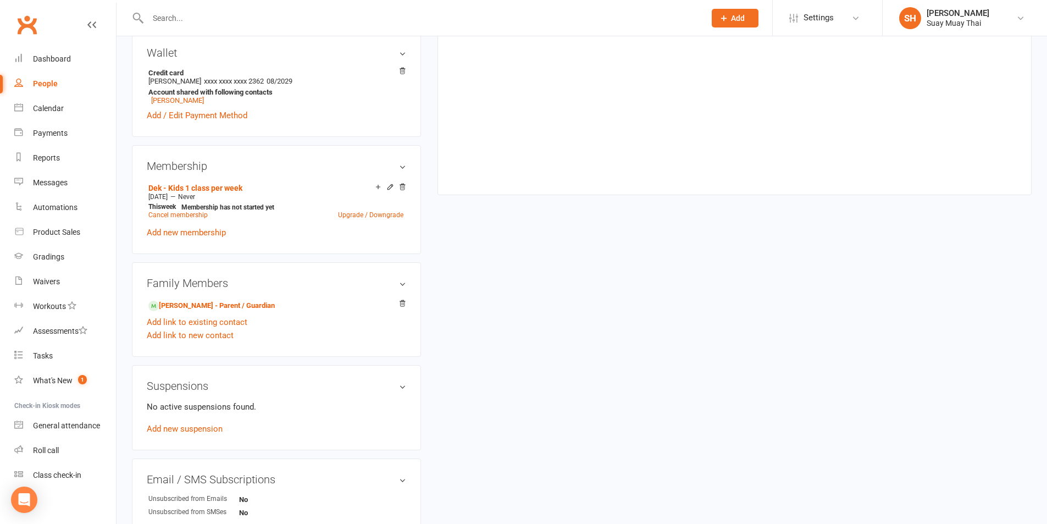
scroll to position [366, 0]
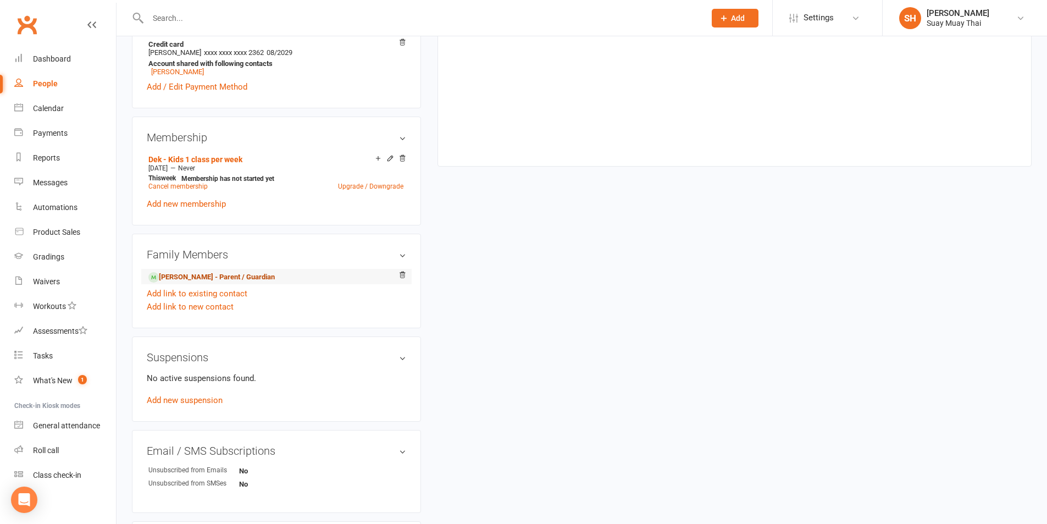
click at [197, 277] on link "Michael Vanderbroeck - Parent / Guardian" at bounding box center [211, 277] width 126 height 12
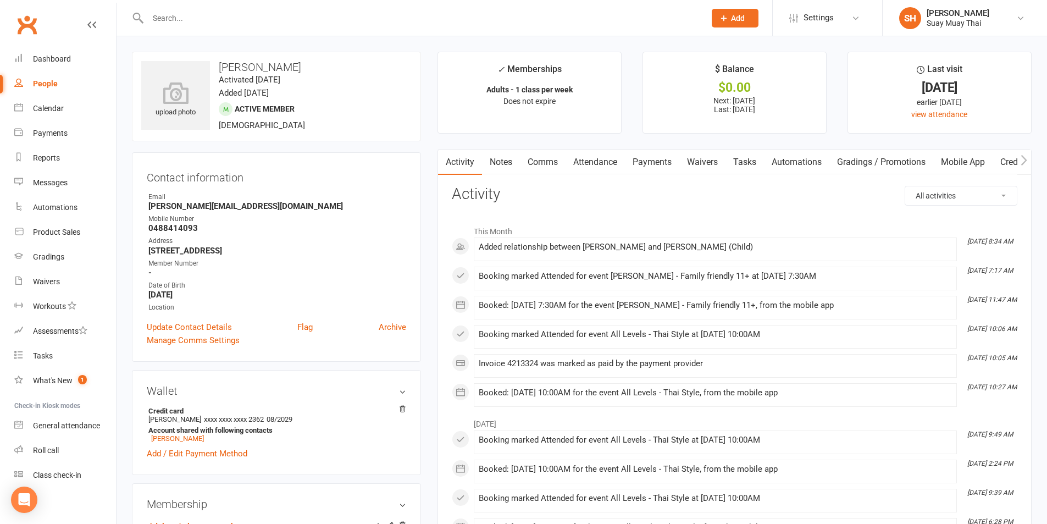
click at [646, 163] on link "Payments" at bounding box center [652, 161] width 54 height 25
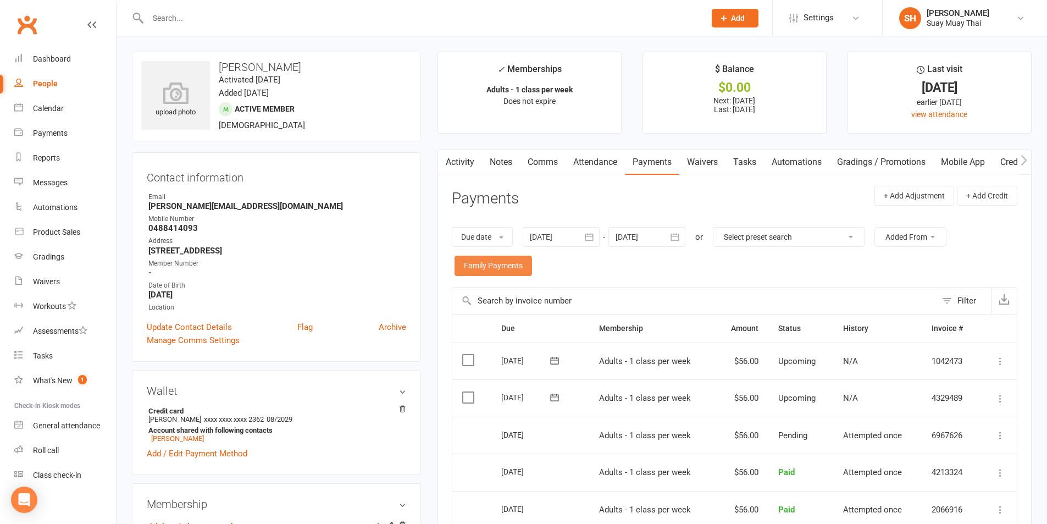
click at [487, 273] on link "Family Payments" at bounding box center [492, 265] width 77 height 20
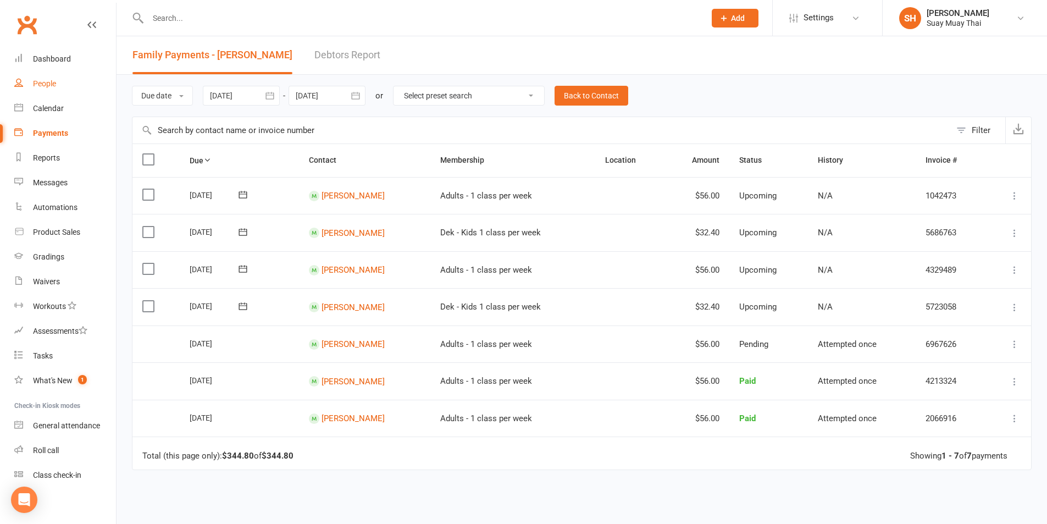
click at [57, 82] on link "People" at bounding box center [65, 83] width 102 height 25
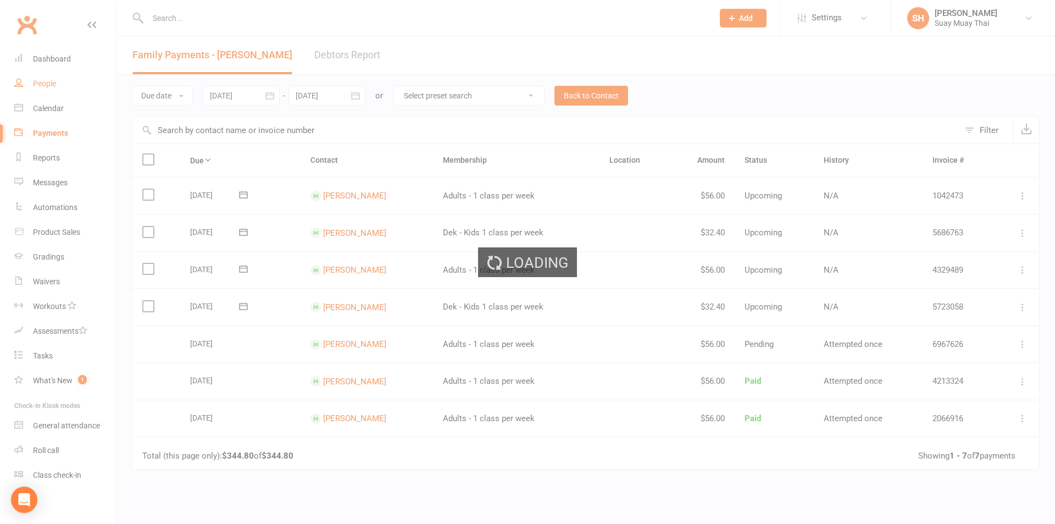
select select "100"
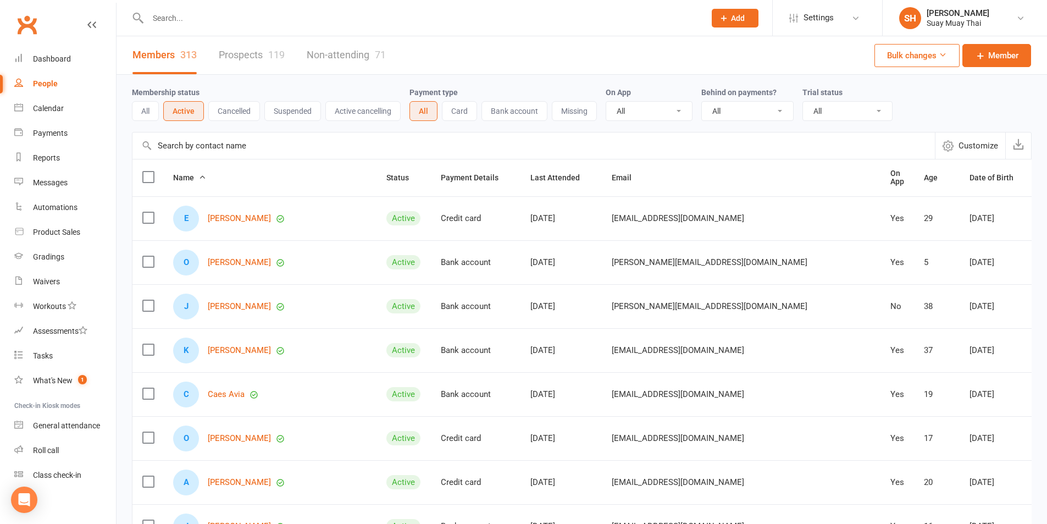
click at [947, 143] on icon "button" at bounding box center [947, 145] width 11 height 11
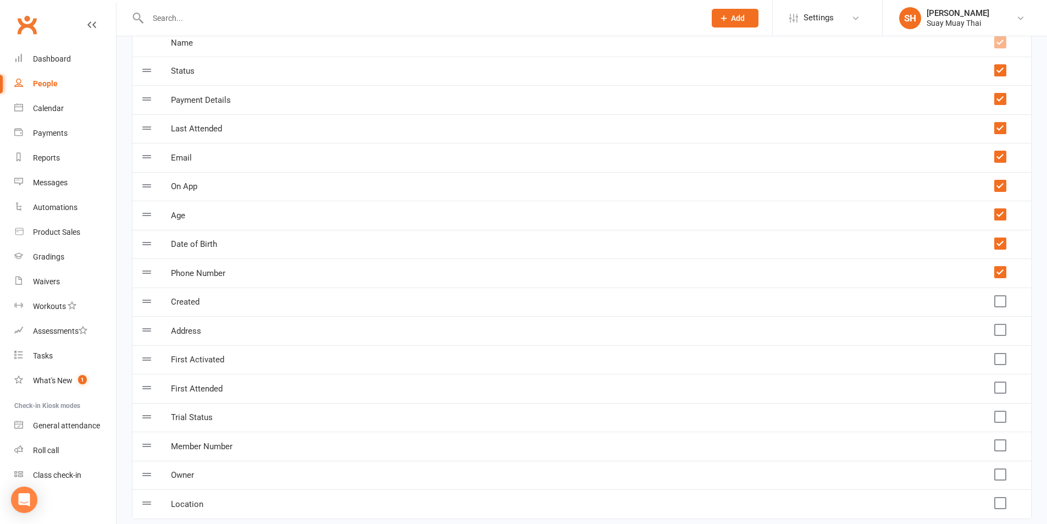
scroll to position [183, 0]
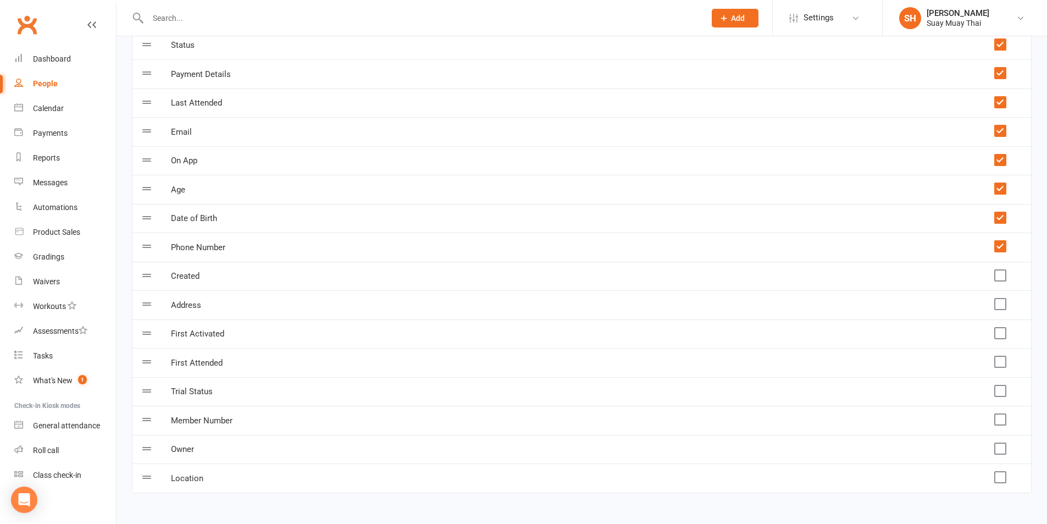
click at [997, 159] on label at bounding box center [999, 159] width 11 height 11
click at [997, 154] on input "checkbox" at bounding box center [999, 154] width 11 height 0
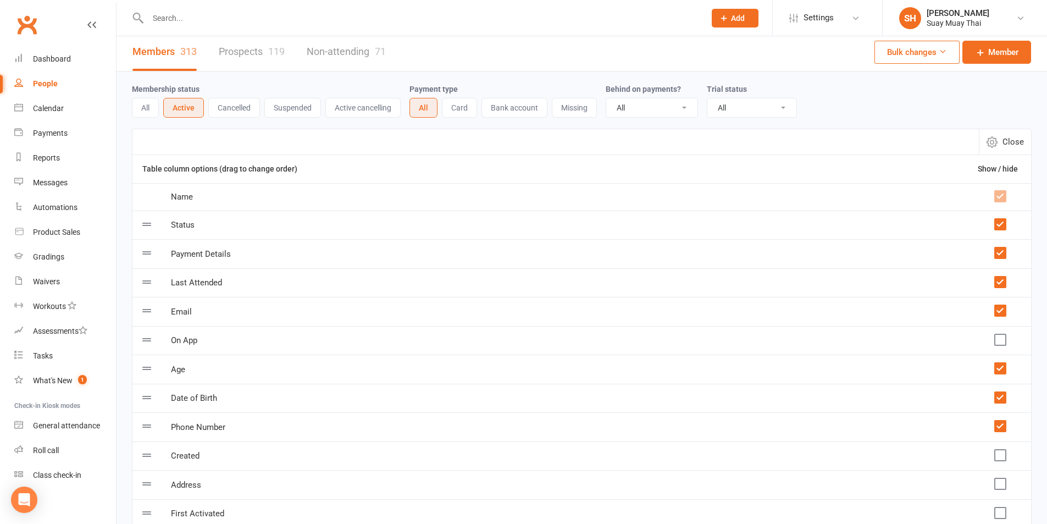
scroll to position [0, 0]
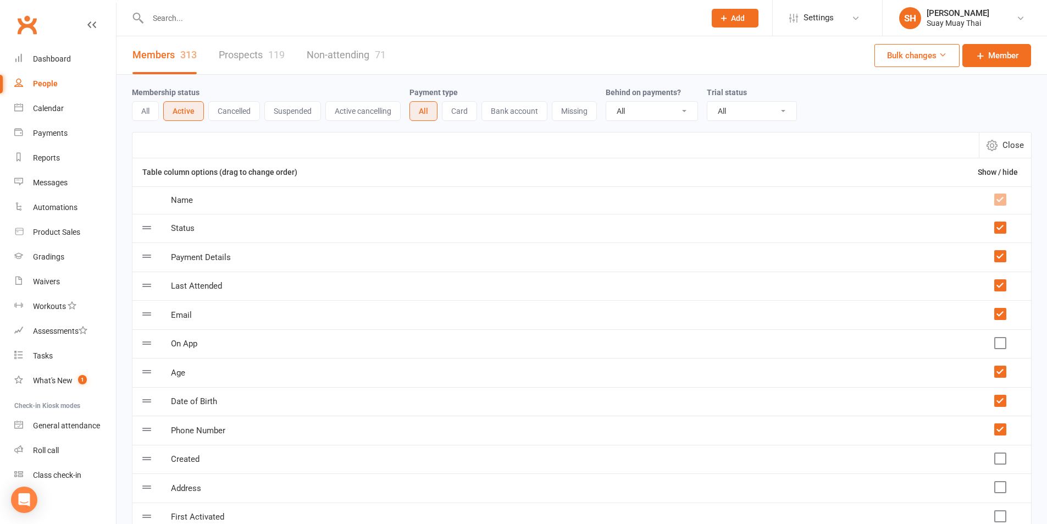
click at [37, 79] on div "People" at bounding box center [45, 83] width 25 height 9
click at [659, 110] on select "All No Yes" at bounding box center [651, 111] width 91 height 19
select select "true"
click at [607, 102] on select "All No Yes" at bounding box center [651, 111] width 91 height 19
click at [995, 148] on icon "button" at bounding box center [991, 145] width 11 height 11
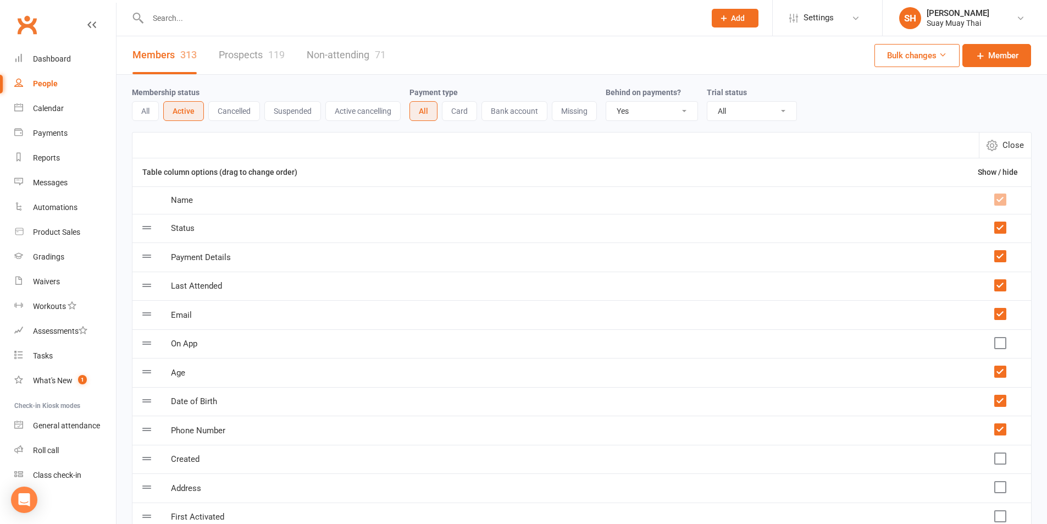
select select "100"
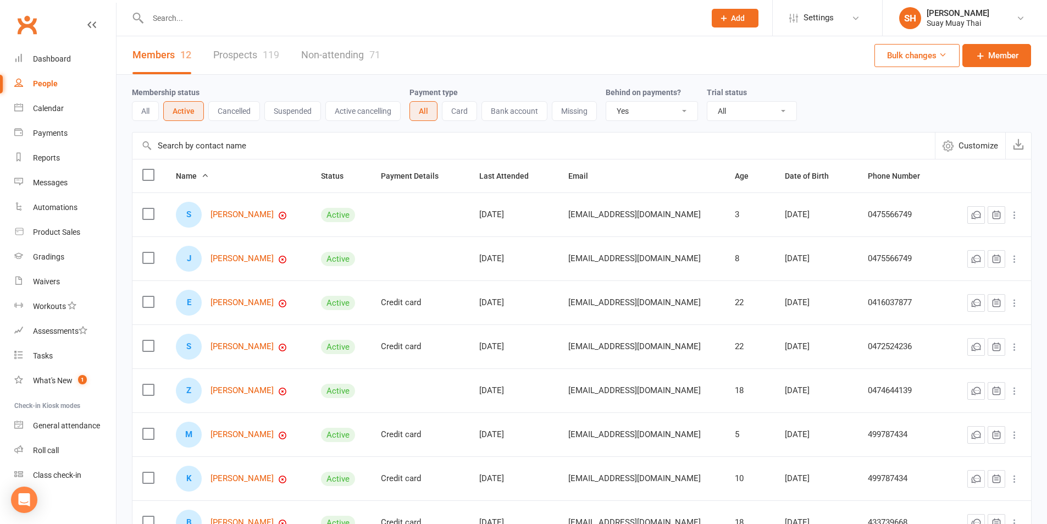
scroll to position [92, 0]
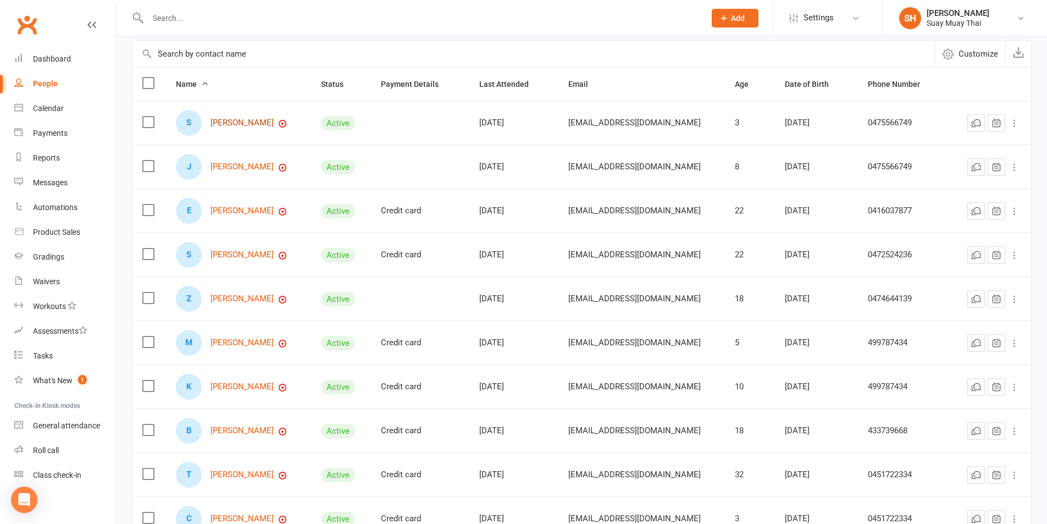
click at [232, 123] on link "Saoirse Dalton" at bounding box center [241, 122] width 63 height 9
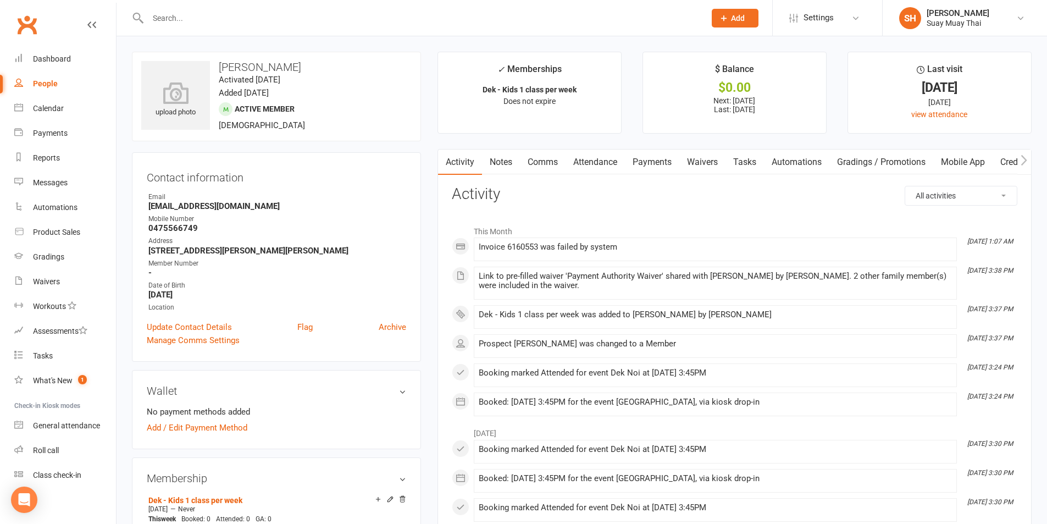
click at [704, 161] on link "Waivers" at bounding box center [702, 161] width 46 height 25
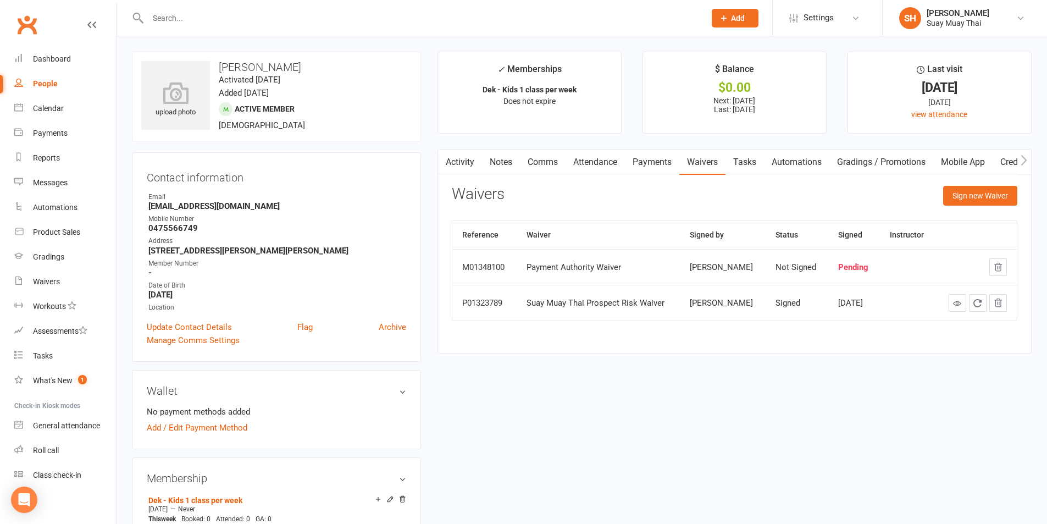
click at [45, 81] on div "People" at bounding box center [45, 83] width 25 height 9
select select "true"
select select "100"
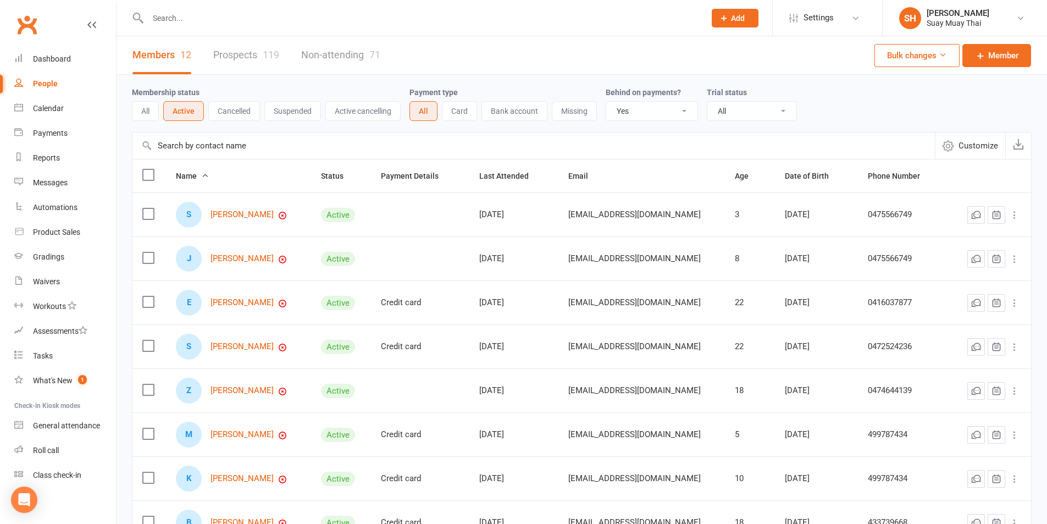
click at [219, 22] on input "text" at bounding box center [421, 17] width 553 height 15
type input "z"
type input "m"
click at [243, 31] on div at bounding box center [414, 18] width 565 height 36
click at [340, 57] on link "Non-attending 71" at bounding box center [340, 55] width 79 height 38
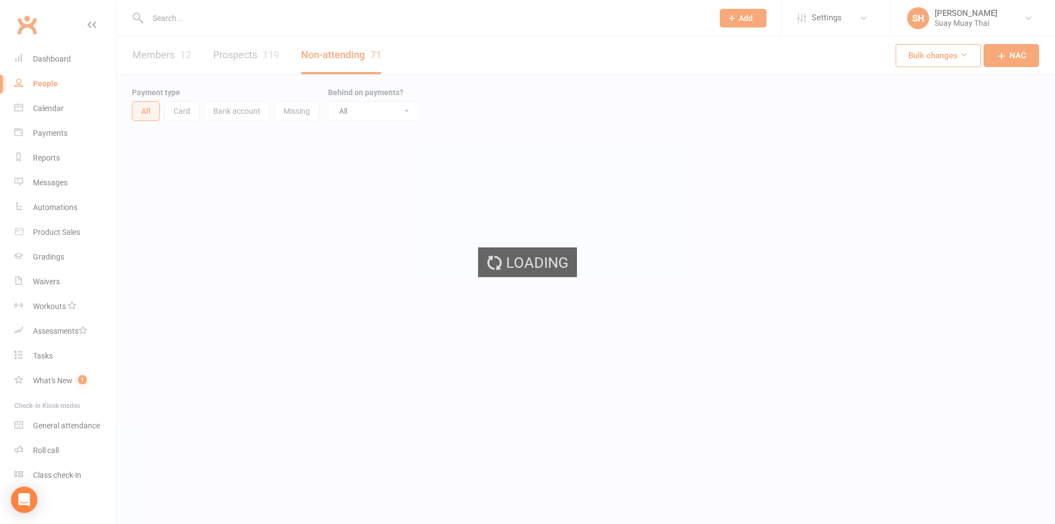
select select "100"
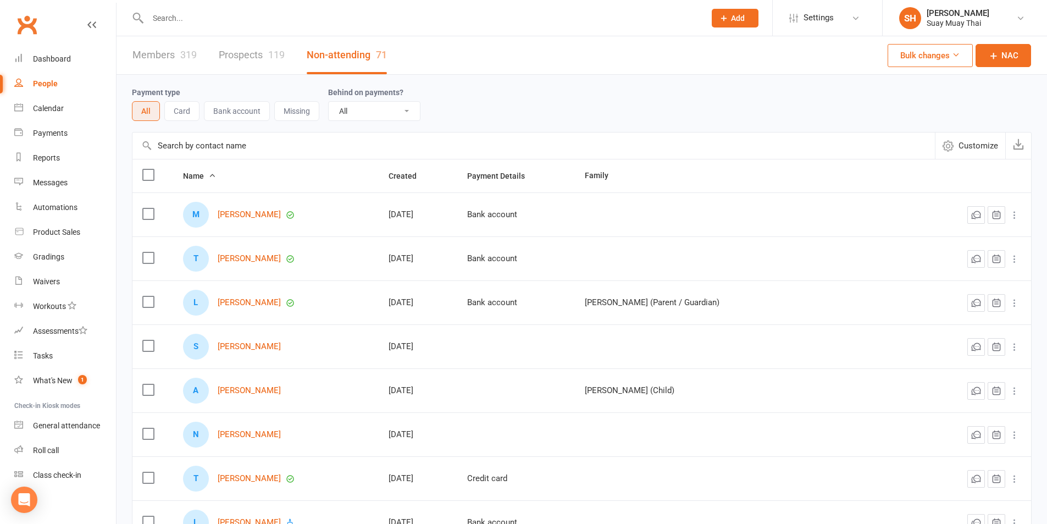
click at [182, 26] on div at bounding box center [414, 18] width 565 height 36
click at [167, 16] on input "text" at bounding box center [421, 17] width 553 height 15
type input "m"
drag, startPoint x: 457, startPoint y: 25, endPoint x: 460, endPoint y: 31, distance: 7.2
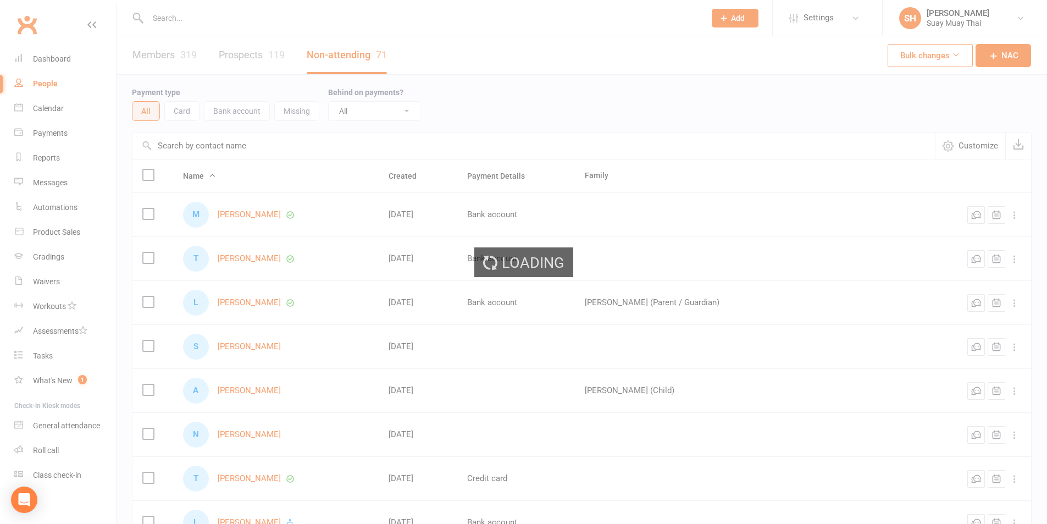
select select "true"
select select "100"
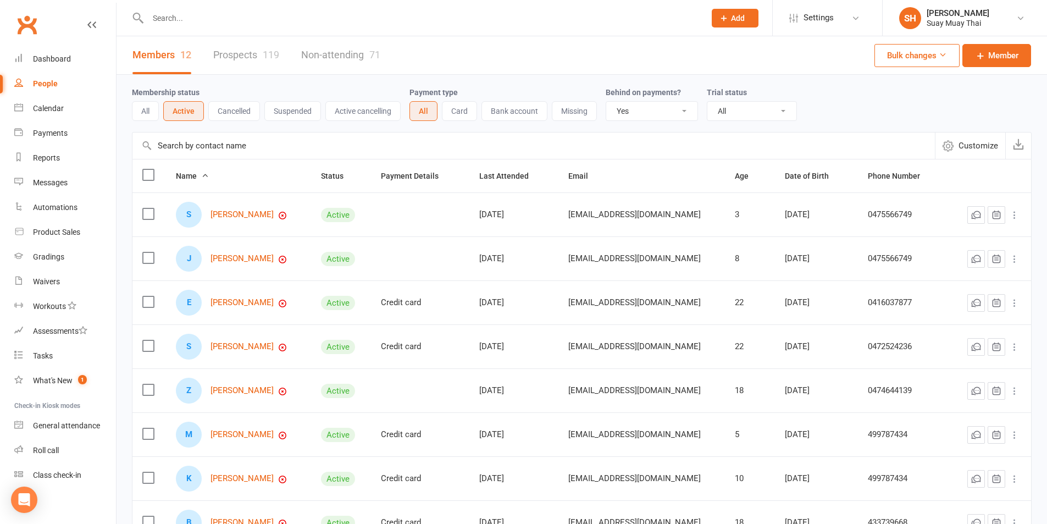
click at [47, 79] on div "People" at bounding box center [45, 83] width 25 height 9
click at [684, 108] on select "All No Yes" at bounding box center [651, 111] width 91 height 19
select select
click at [607, 102] on select "All No Yes" at bounding box center [651, 111] width 91 height 19
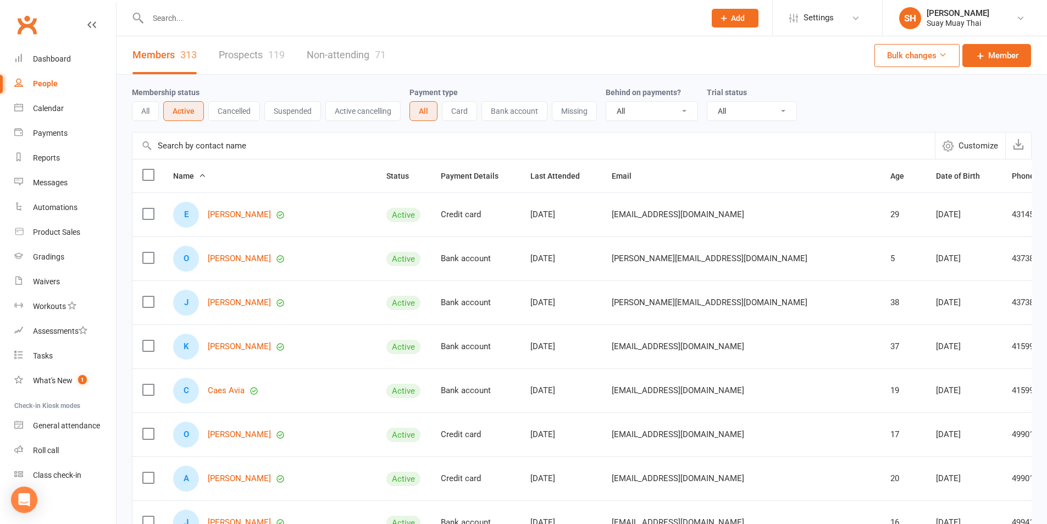
click at [206, 19] on input "text" at bounding box center [421, 17] width 553 height 15
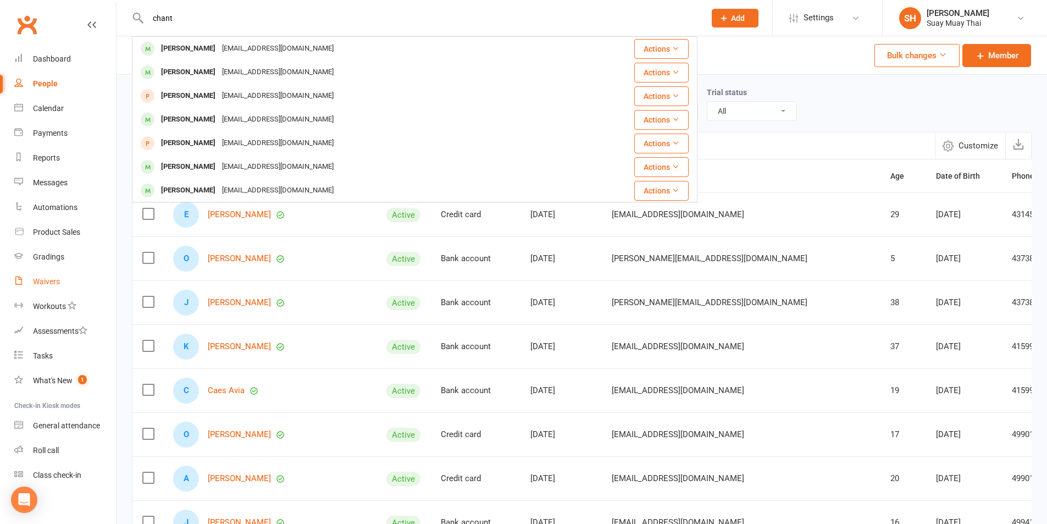
type input "chant"
click at [43, 276] on link "Waivers" at bounding box center [65, 281] width 102 height 25
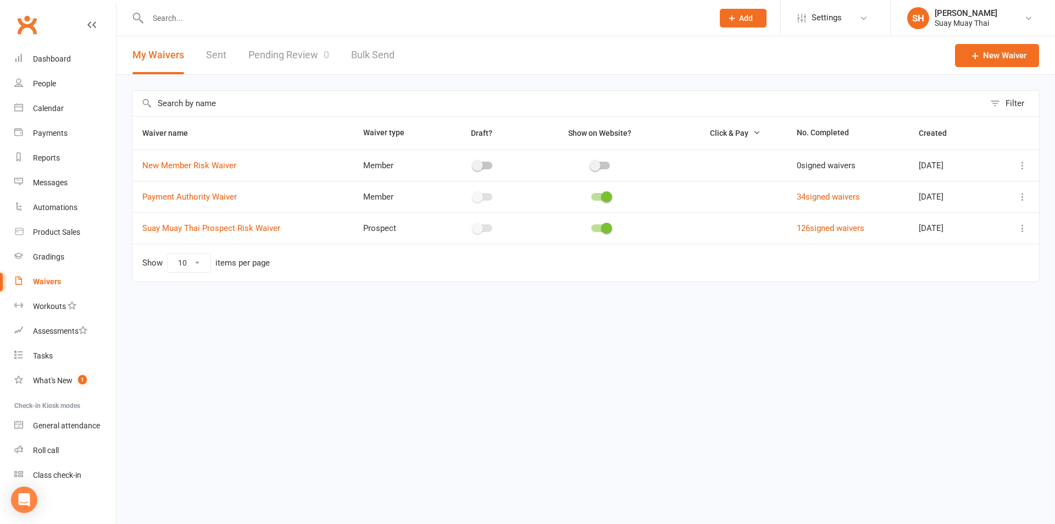
click at [291, 57] on link "Pending Review 0" at bounding box center [288, 55] width 81 height 38
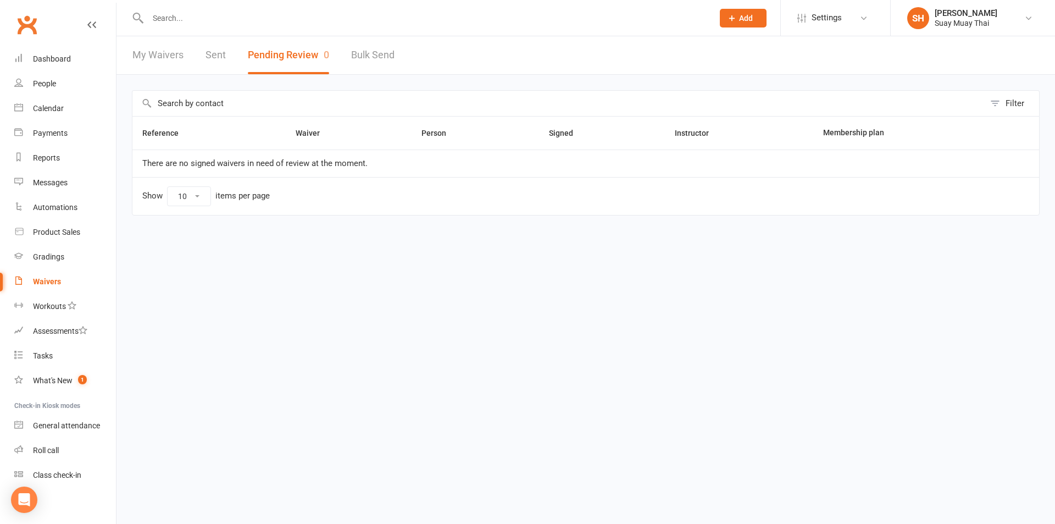
click at [170, 57] on link "My Waivers" at bounding box center [157, 55] width 51 height 38
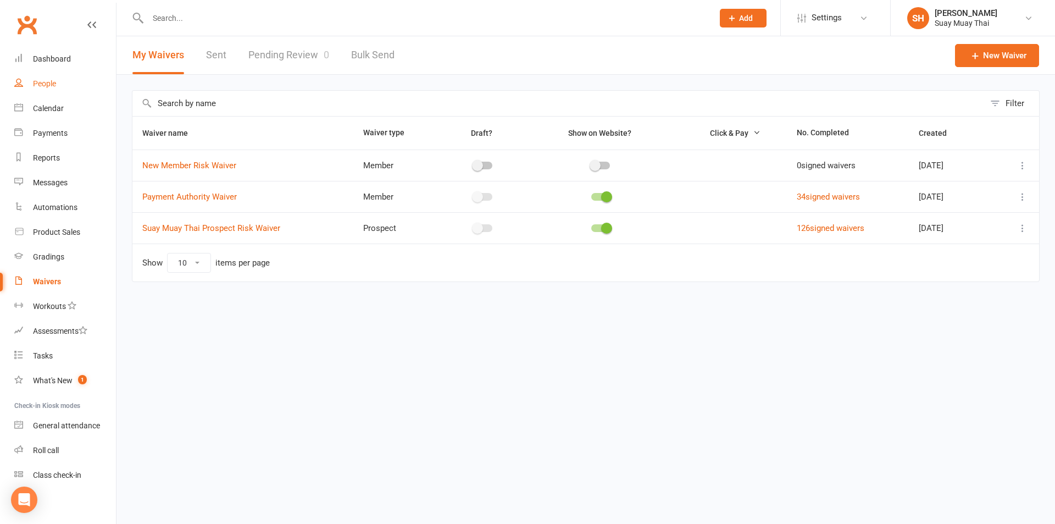
click at [49, 87] on div "People" at bounding box center [44, 83] width 23 height 9
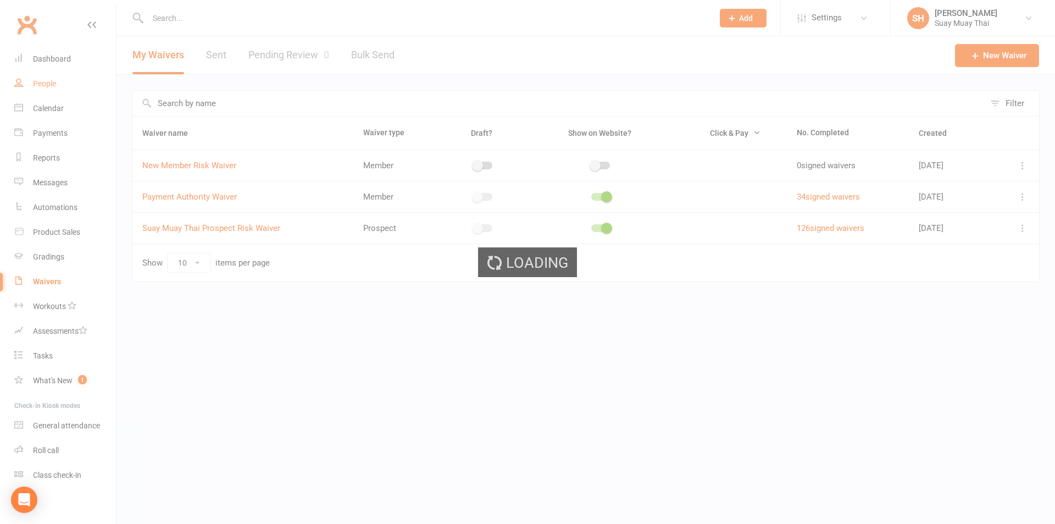
select select "100"
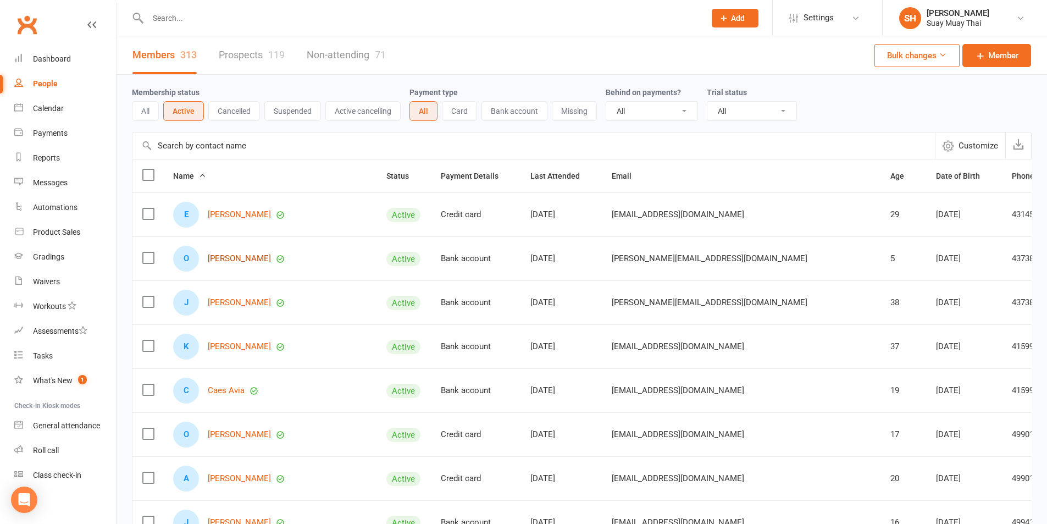
click at [237, 258] on link "Oliver Ashman" at bounding box center [239, 258] width 63 height 9
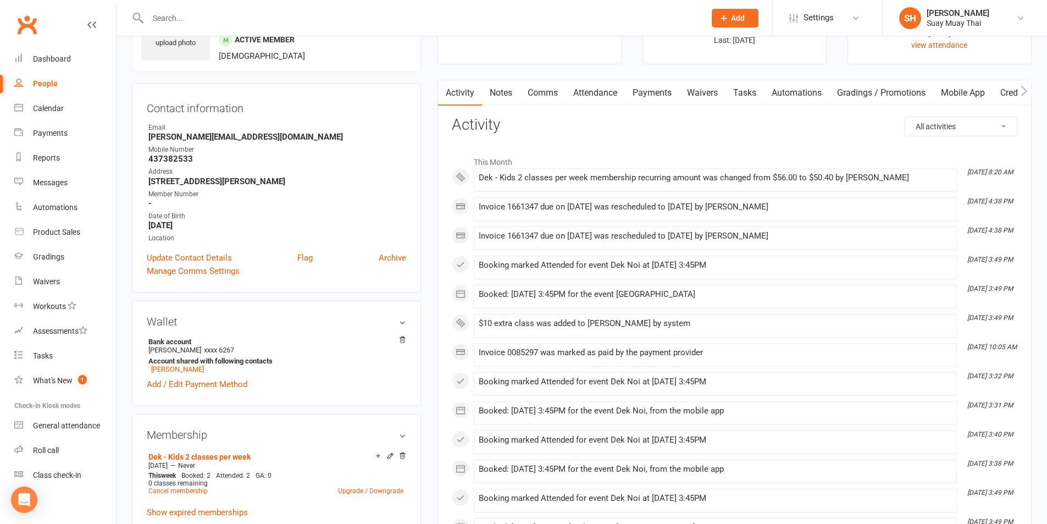
scroll to position [92, 0]
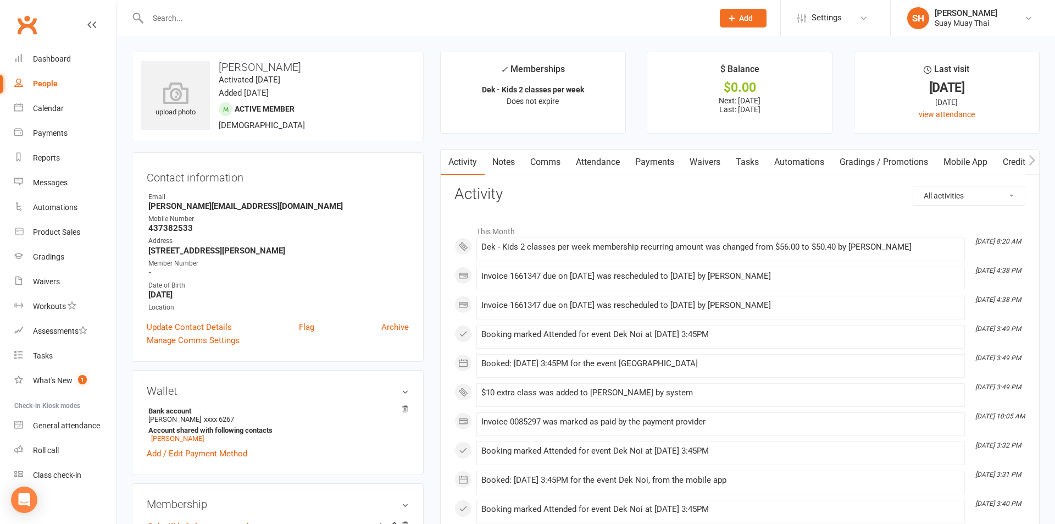
select select "100"
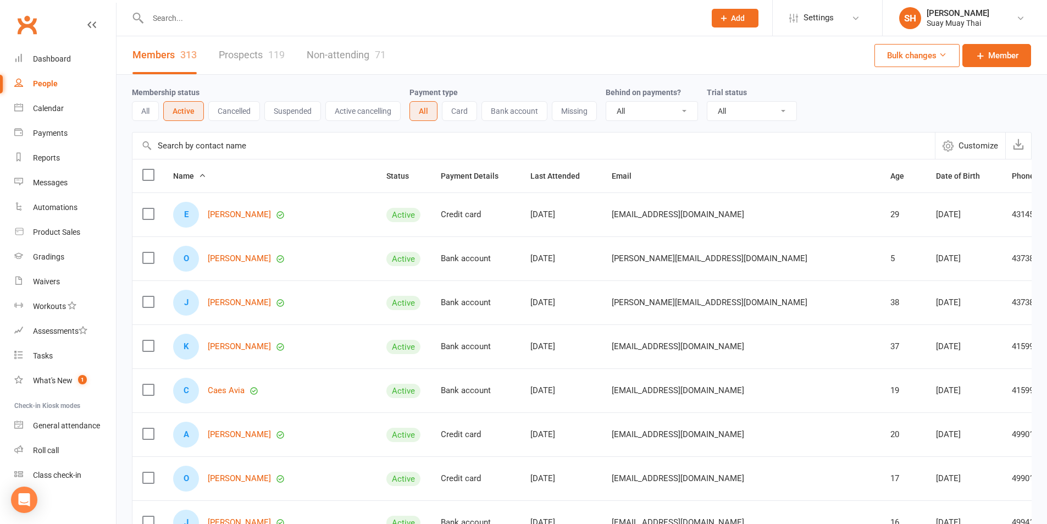
click at [969, 148] on span "Customize" at bounding box center [978, 145] width 40 height 13
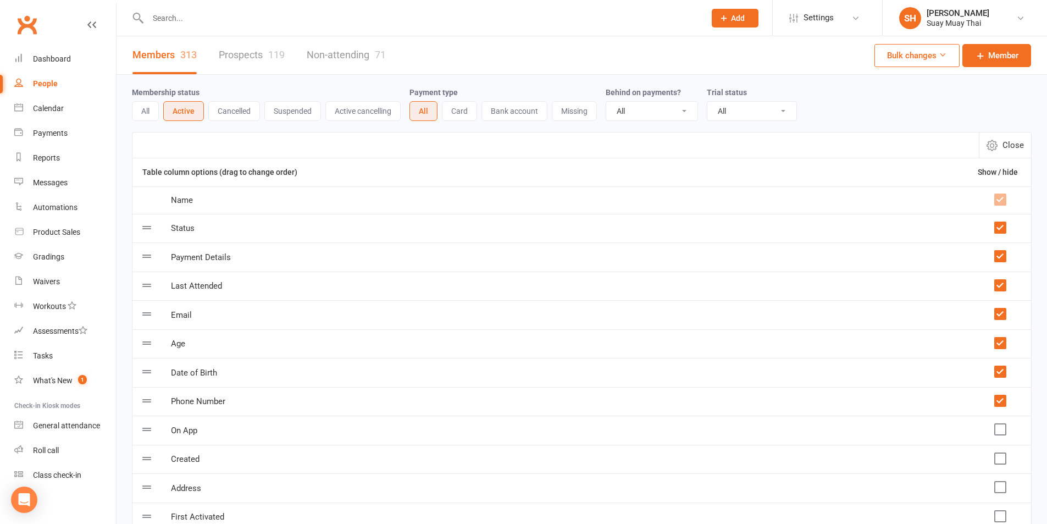
click at [1007, 146] on span "Close" at bounding box center [1012, 144] width 21 height 13
select select "100"
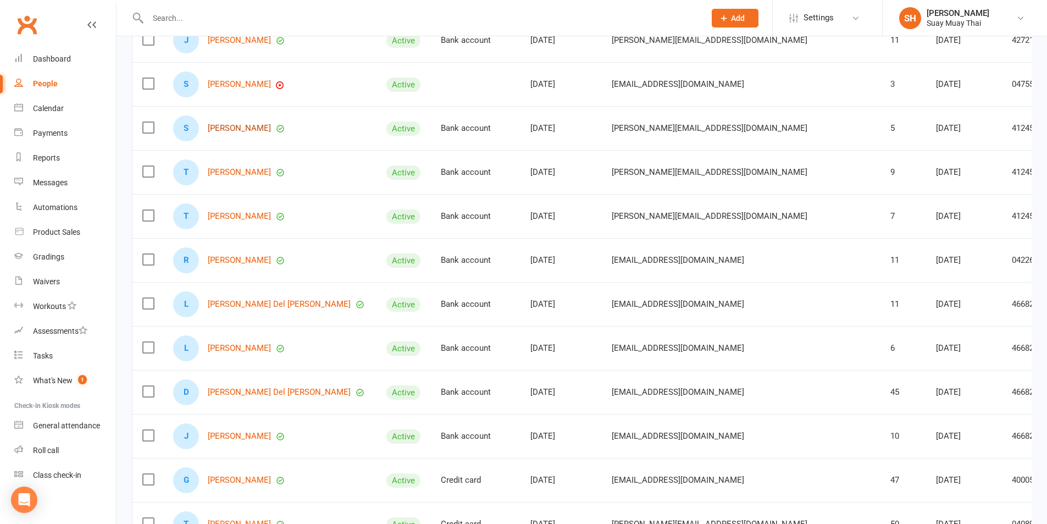
scroll to position [3114, 0]
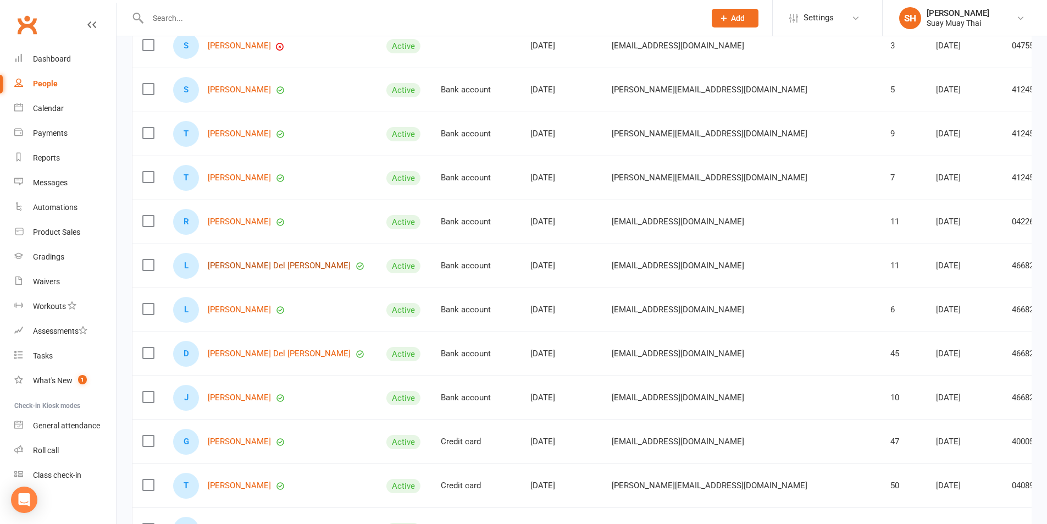
drag, startPoint x: 242, startPoint y: 259, endPoint x: 230, endPoint y: 269, distance: 14.8
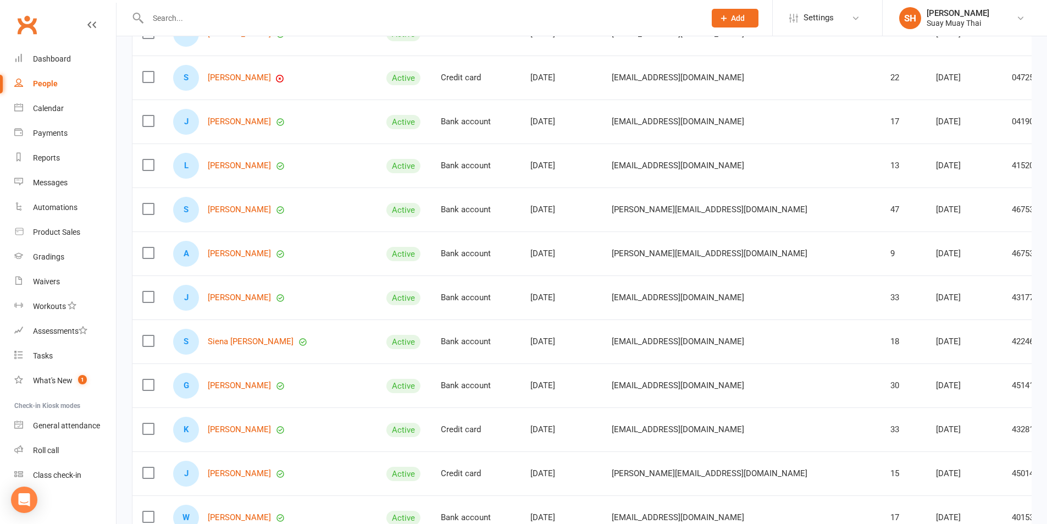
scroll to position [3938, 0]
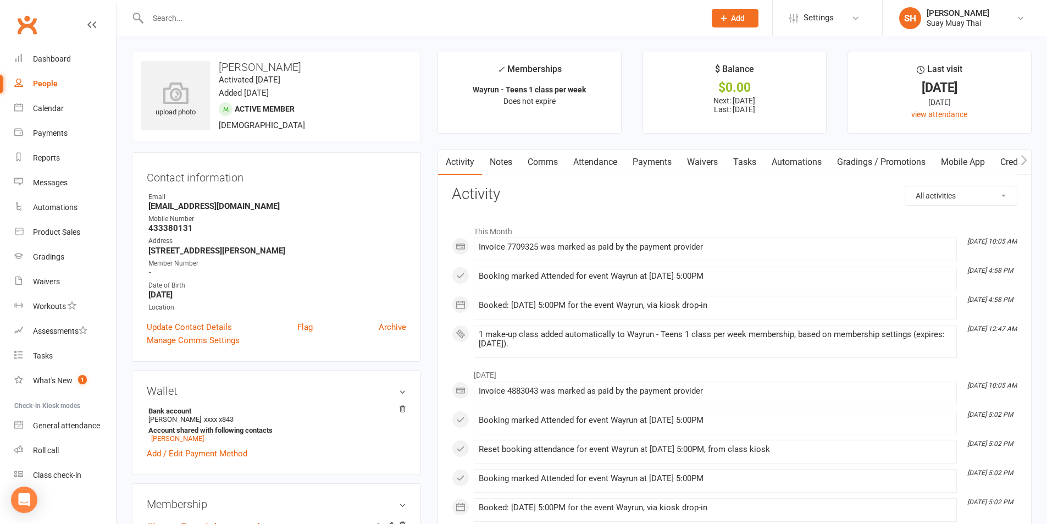
click at [642, 161] on link "Payments" at bounding box center [652, 161] width 54 height 25
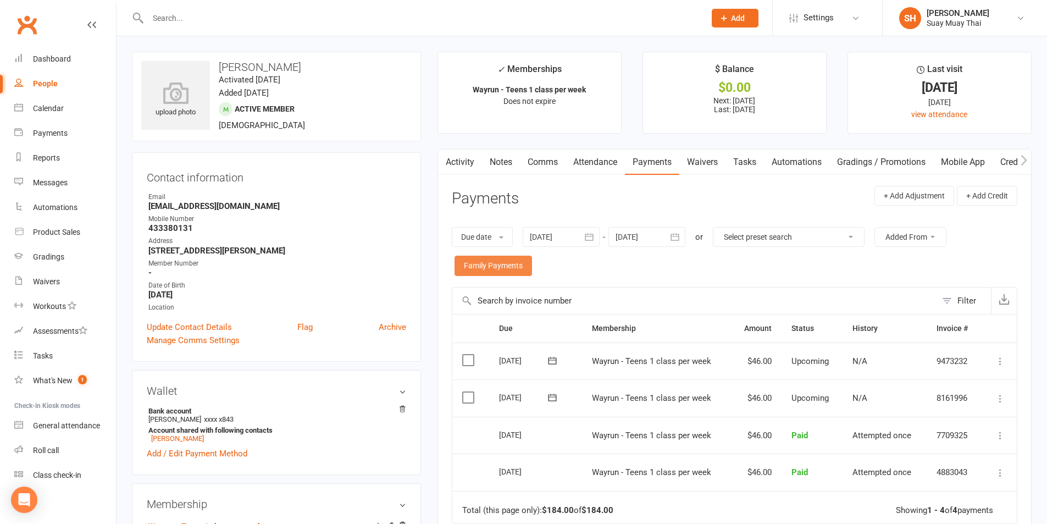
click at [505, 262] on link "Family Payments" at bounding box center [492, 265] width 77 height 20
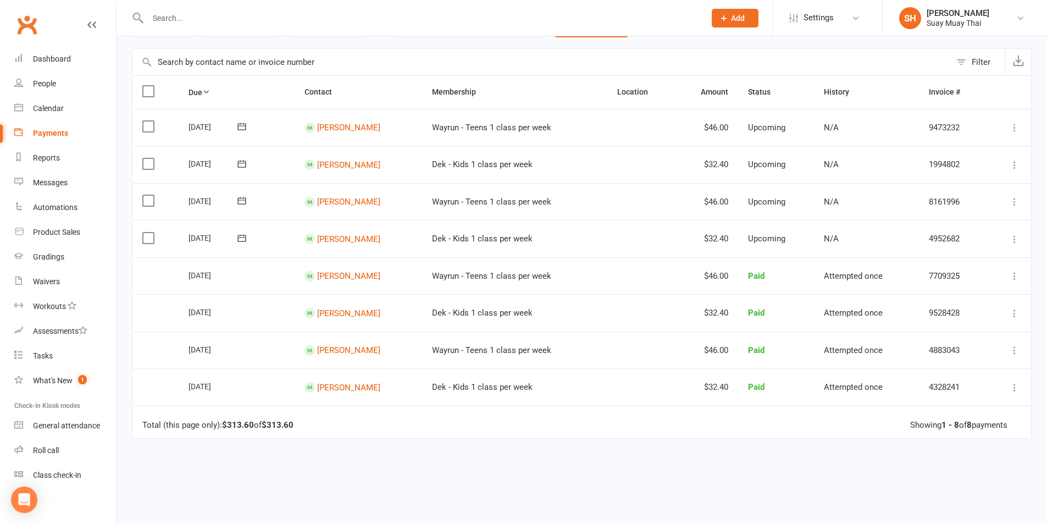
scroll to position [92, 0]
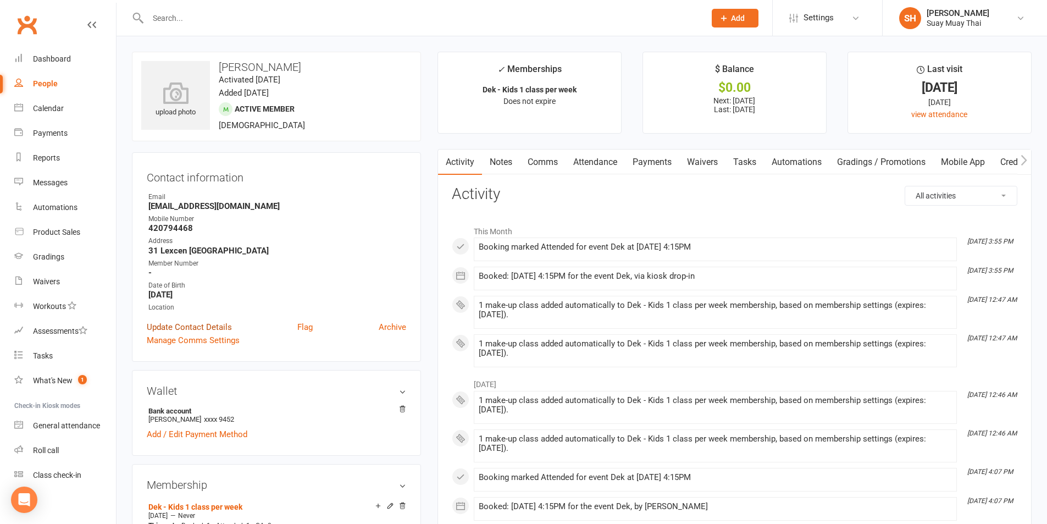
scroll to position [92, 0]
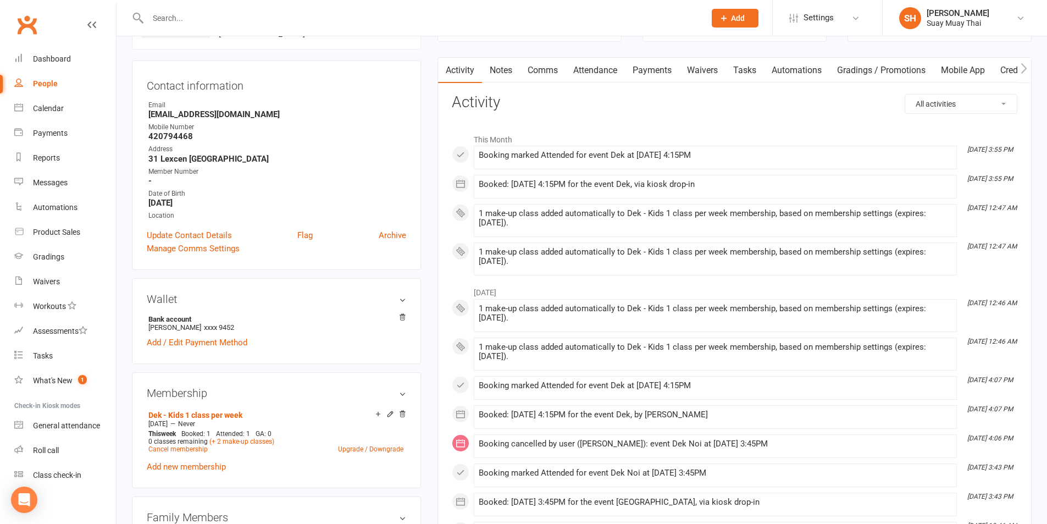
click at [655, 74] on link "Payments" at bounding box center [652, 70] width 54 height 25
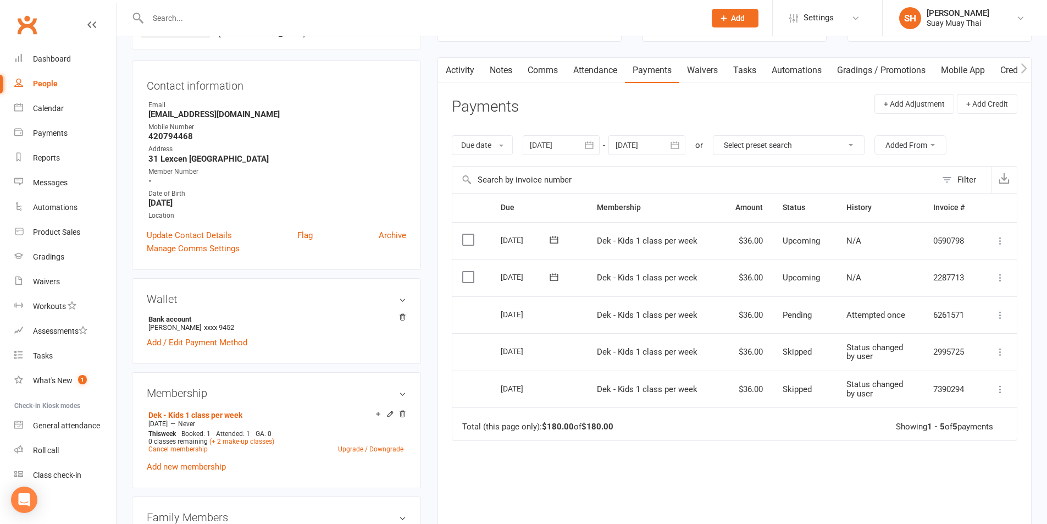
click at [493, 68] on link "Notes" at bounding box center [501, 70] width 38 height 25
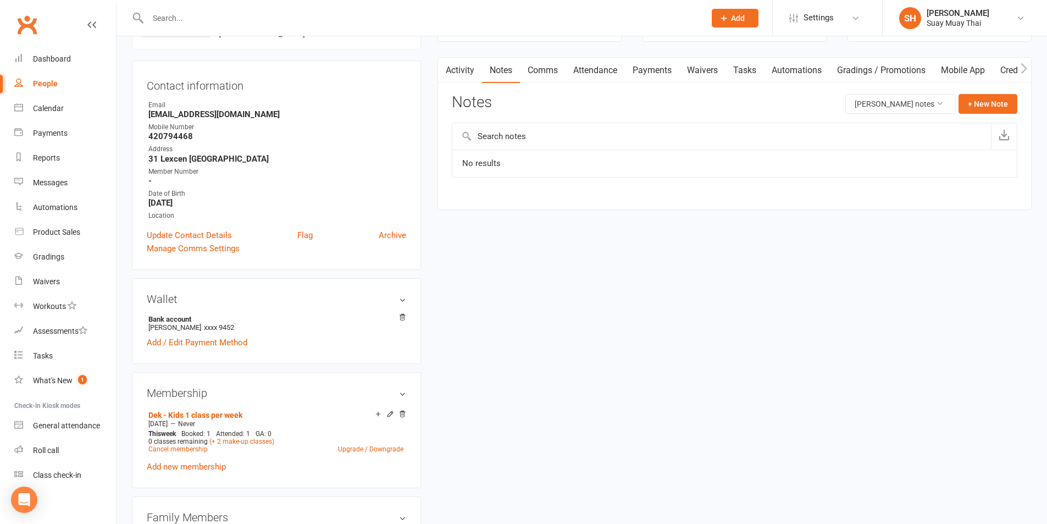
click at [661, 70] on link "Payments" at bounding box center [652, 70] width 54 height 25
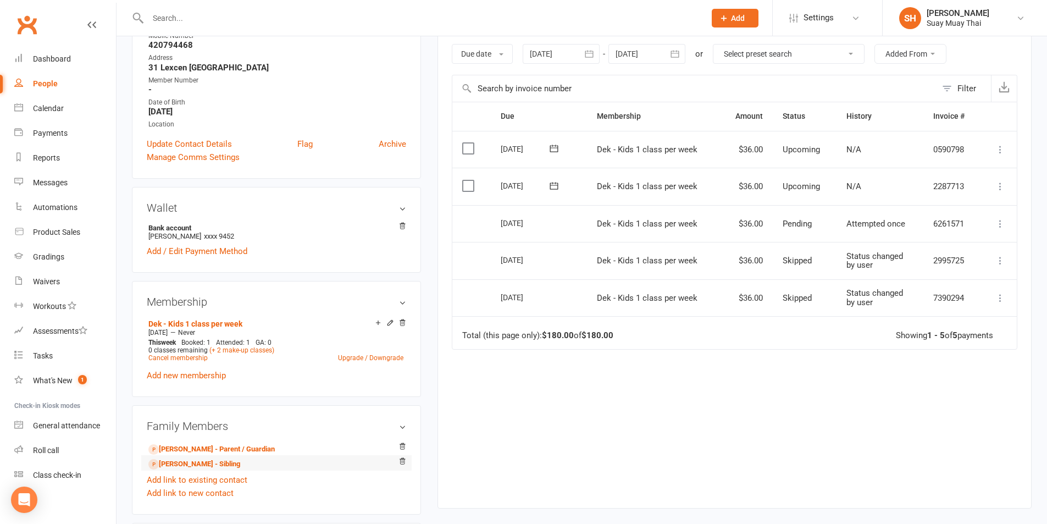
scroll to position [92, 0]
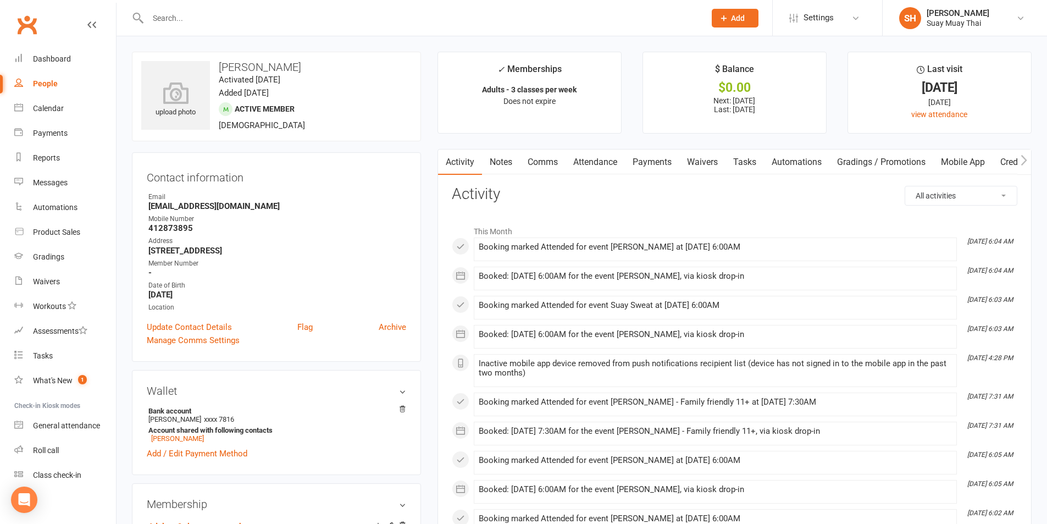
click at [657, 160] on link "Payments" at bounding box center [652, 161] width 54 height 25
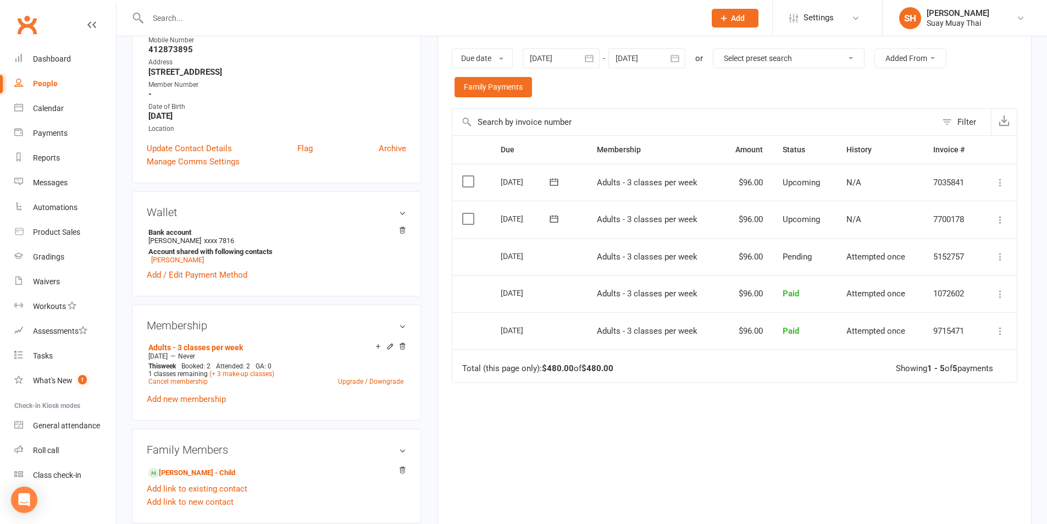
scroll to position [183, 0]
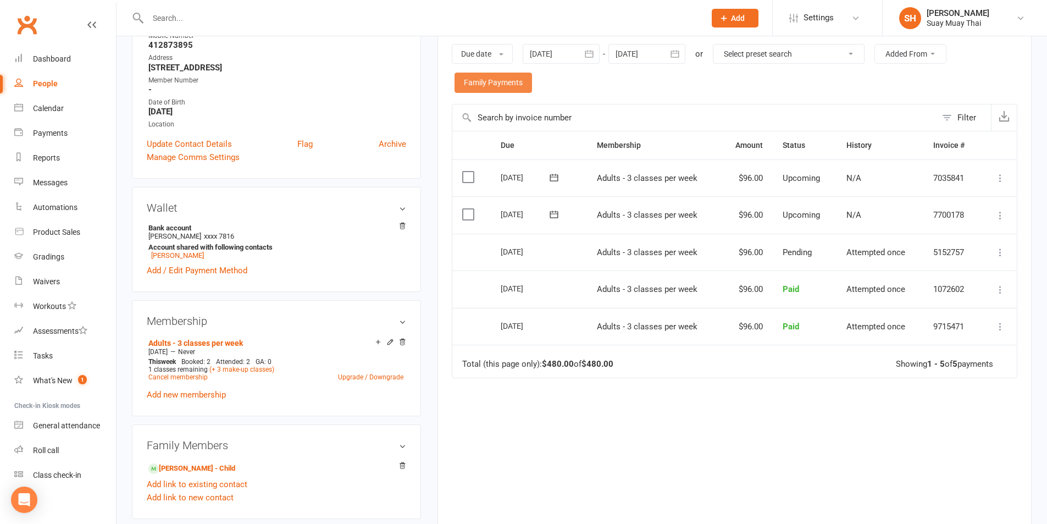
click at [514, 85] on link "Family Payments" at bounding box center [492, 83] width 77 height 20
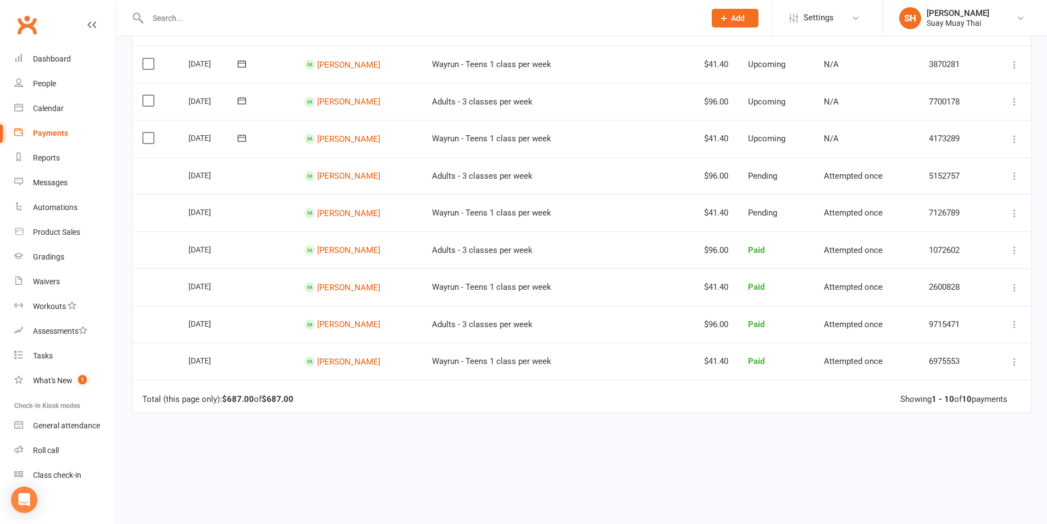
scroll to position [183, 0]
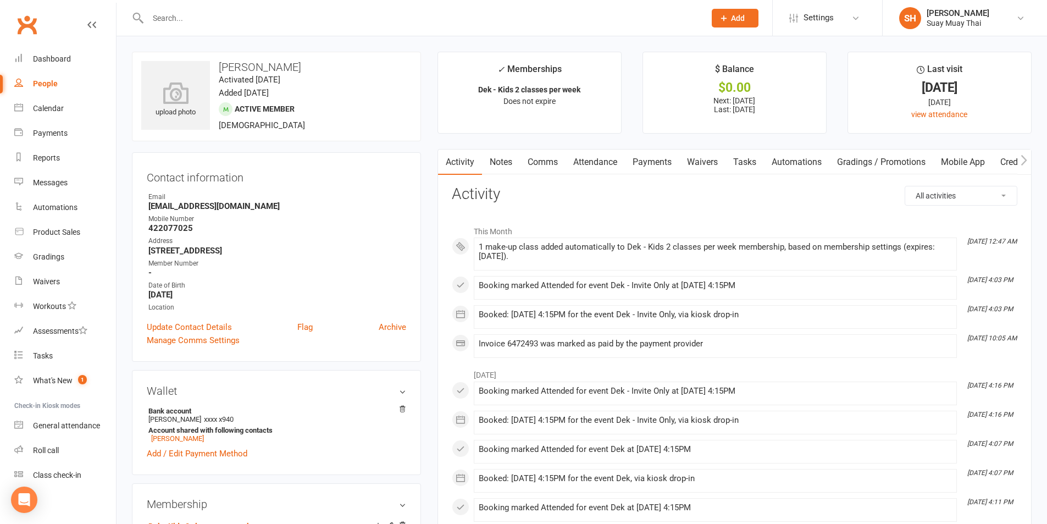
click at [653, 159] on link "Payments" at bounding box center [652, 161] width 54 height 25
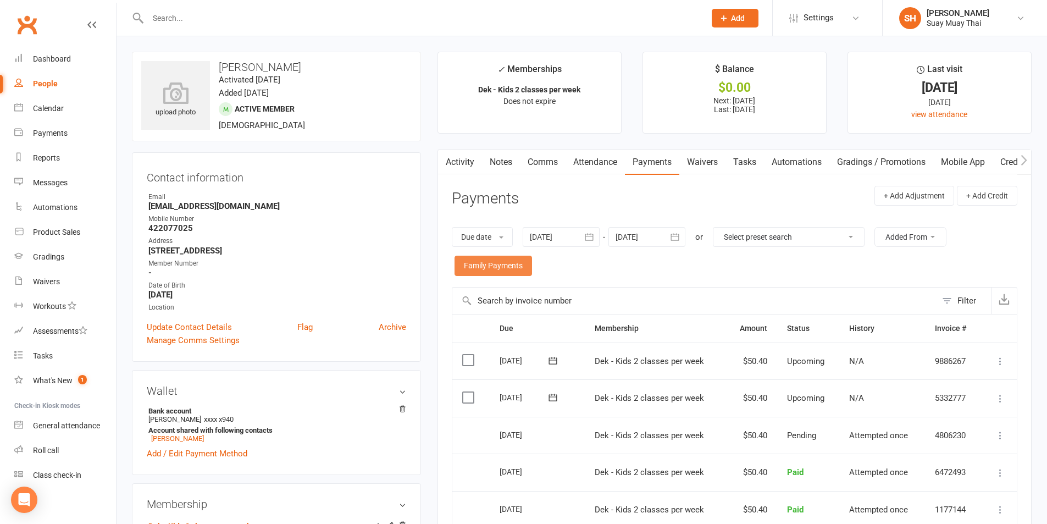
click at [496, 257] on link "Family Payments" at bounding box center [492, 265] width 77 height 20
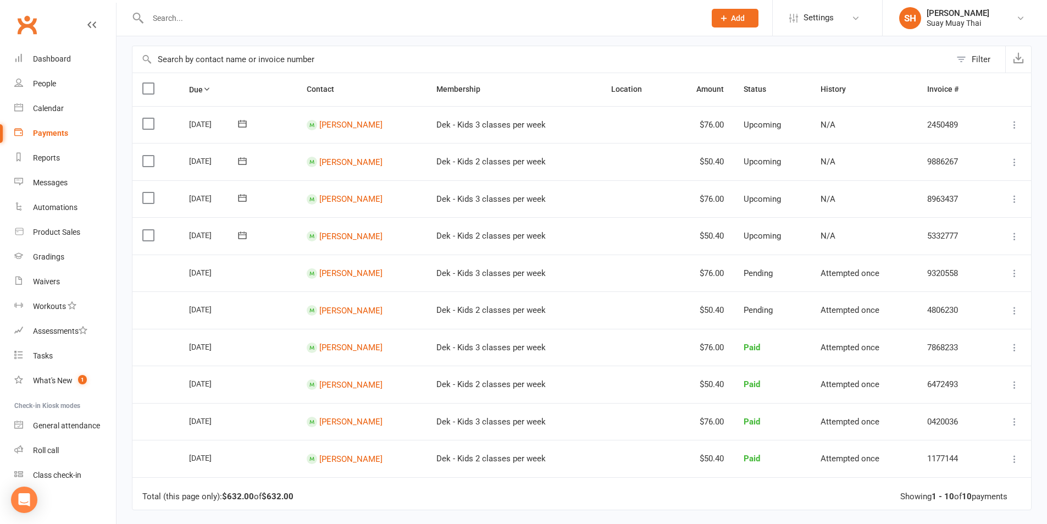
scroll to position [92, 0]
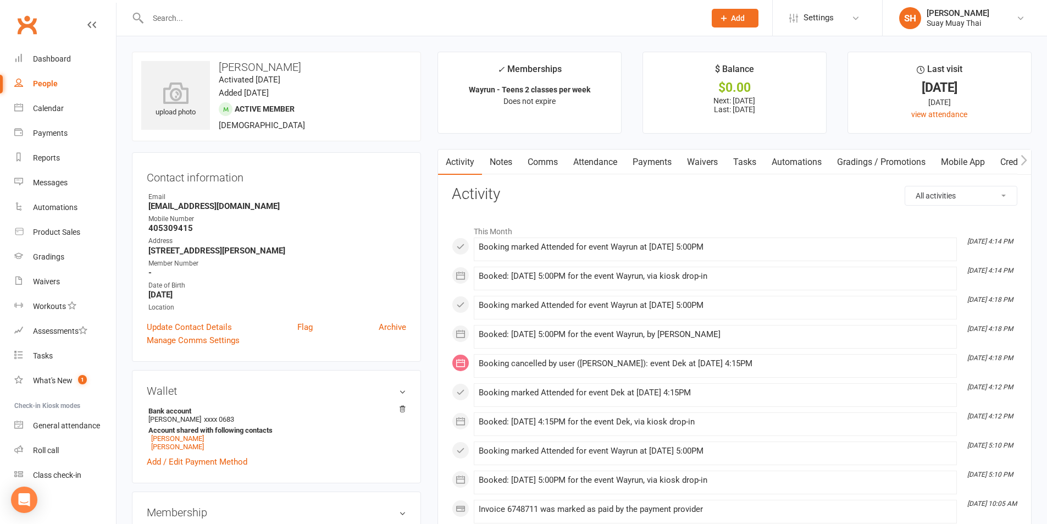
click at [656, 163] on link "Payments" at bounding box center [652, 161] width 54 height 25
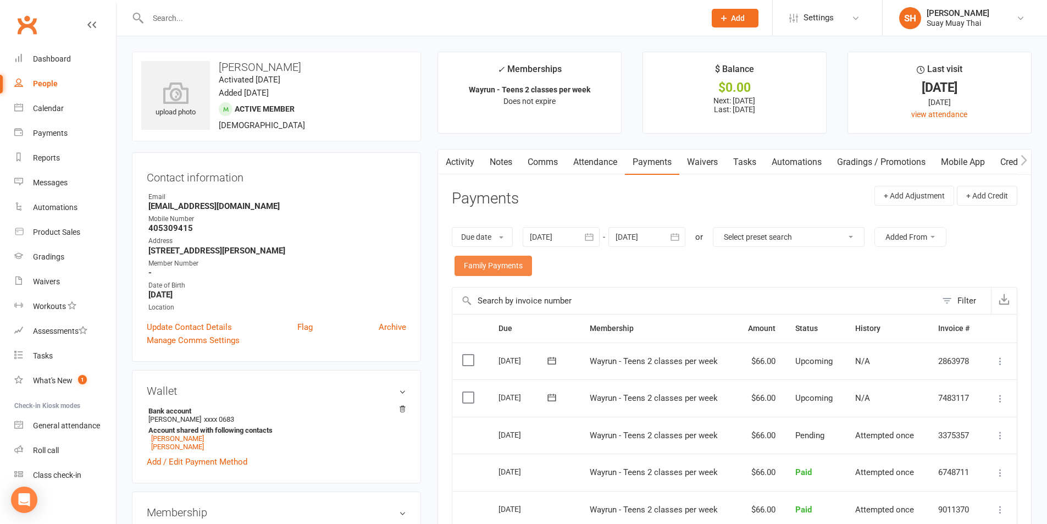
click at [504, 269] on link "Family Payments" at bounding box center [492, 265] width 77 height 20
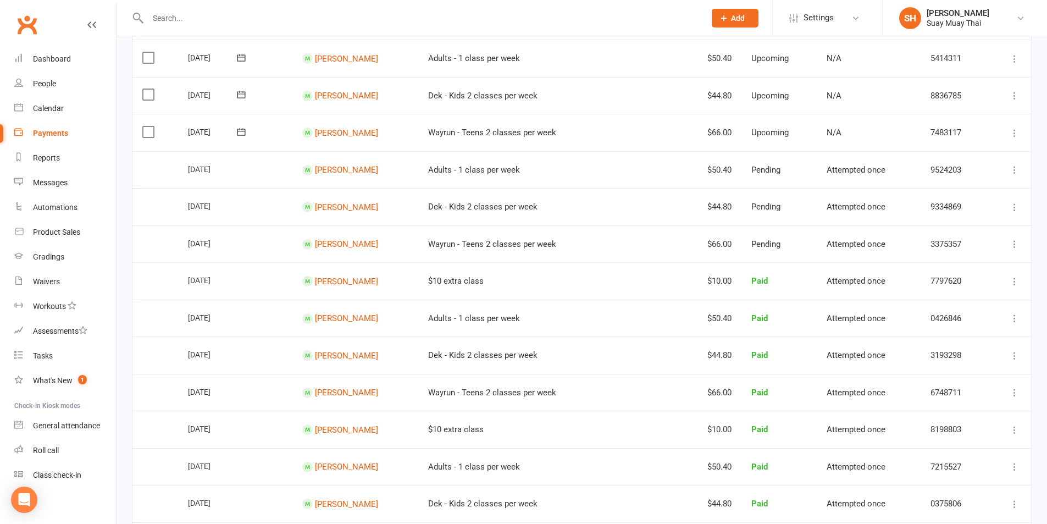
scroll to position [275, 0]
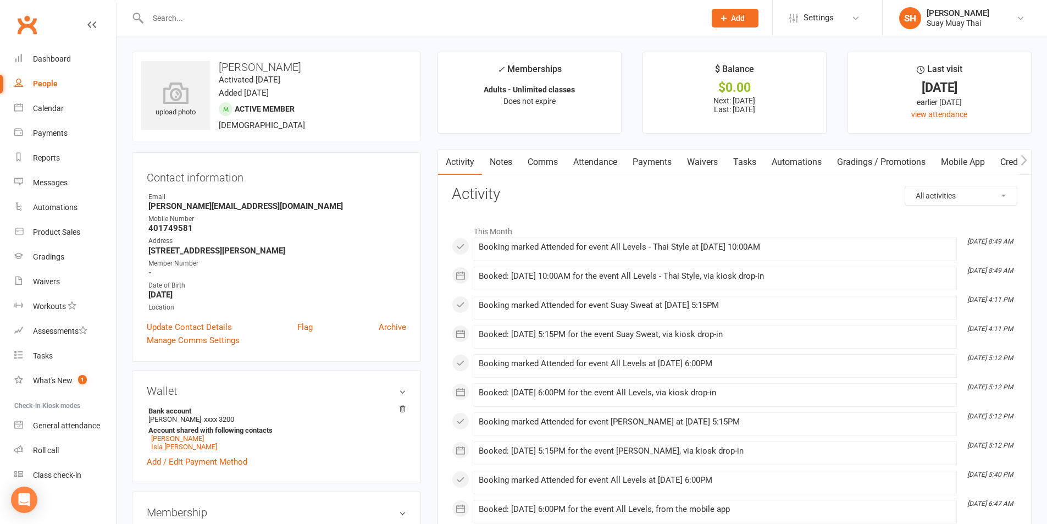
click at [664, 161] on link "Payments" at bounding box center [652, 161] width 54 height 25
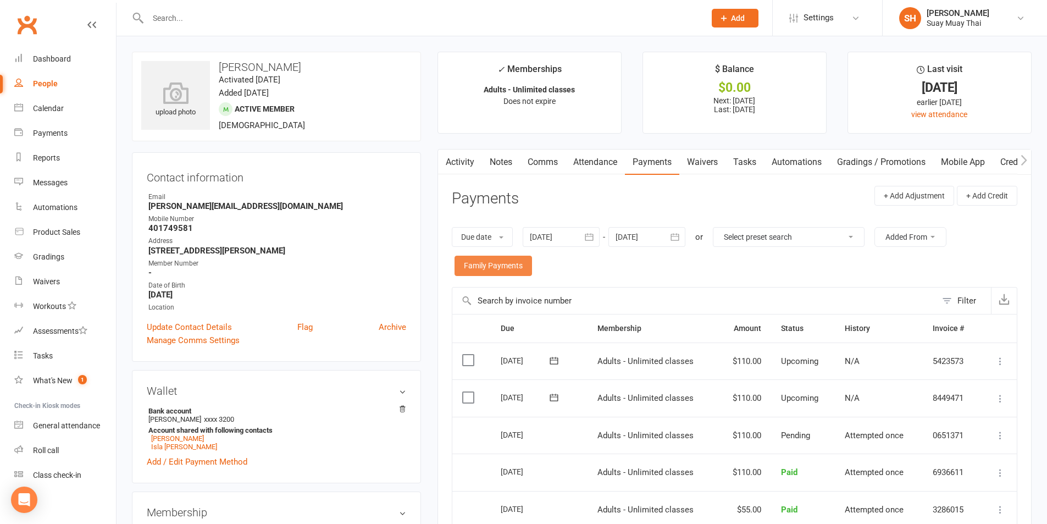
click at [512, 262] on link "Family Payments" at bounding box center [492, 265] width 77 height 20
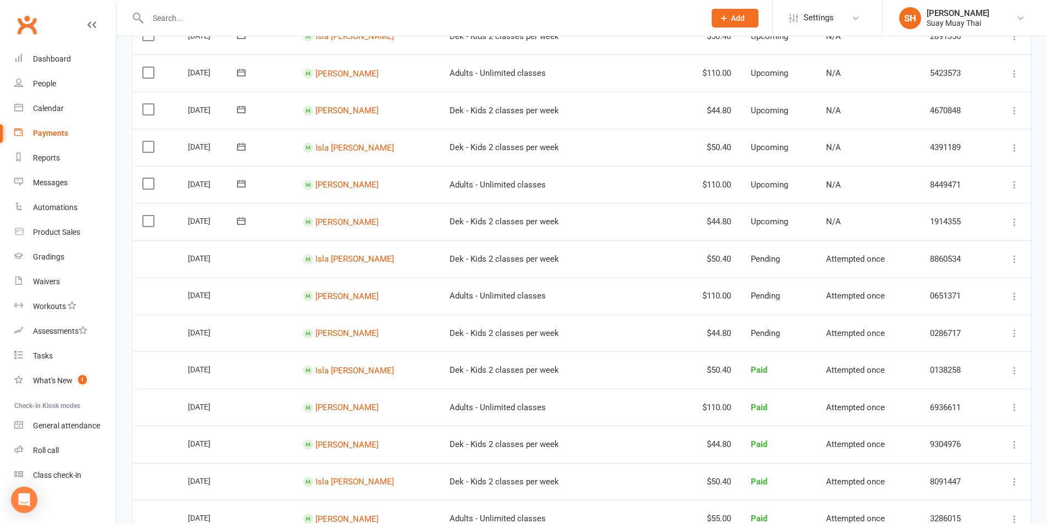
scroll to position [183, 0]
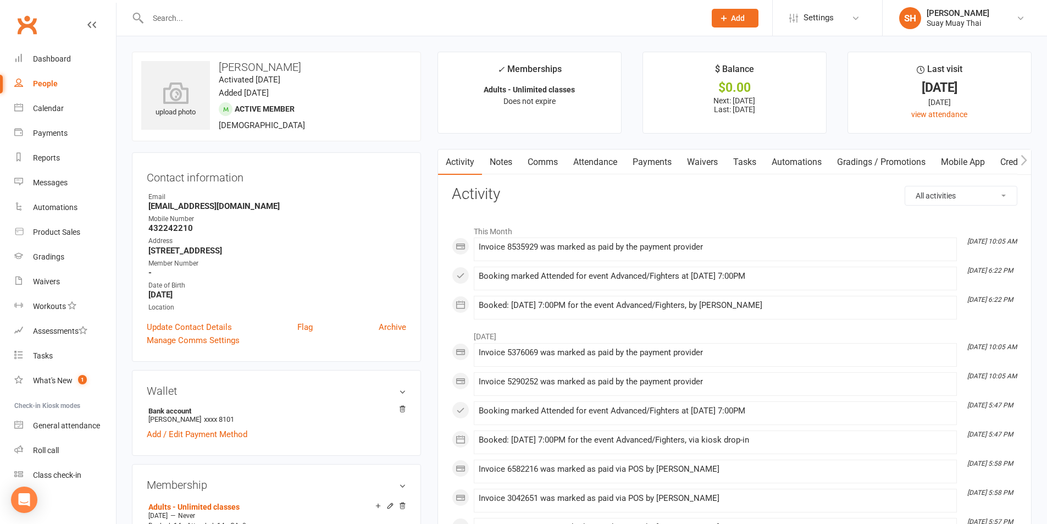
click at [668, 163] on link "Payments" at bounding box center [652, 161] width 54 height 25
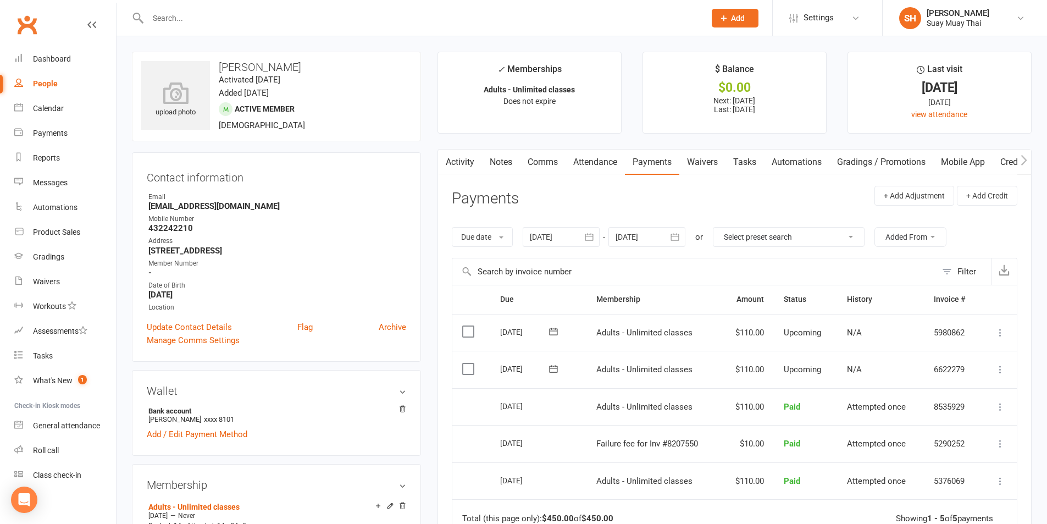
scroll to position [92, 0]
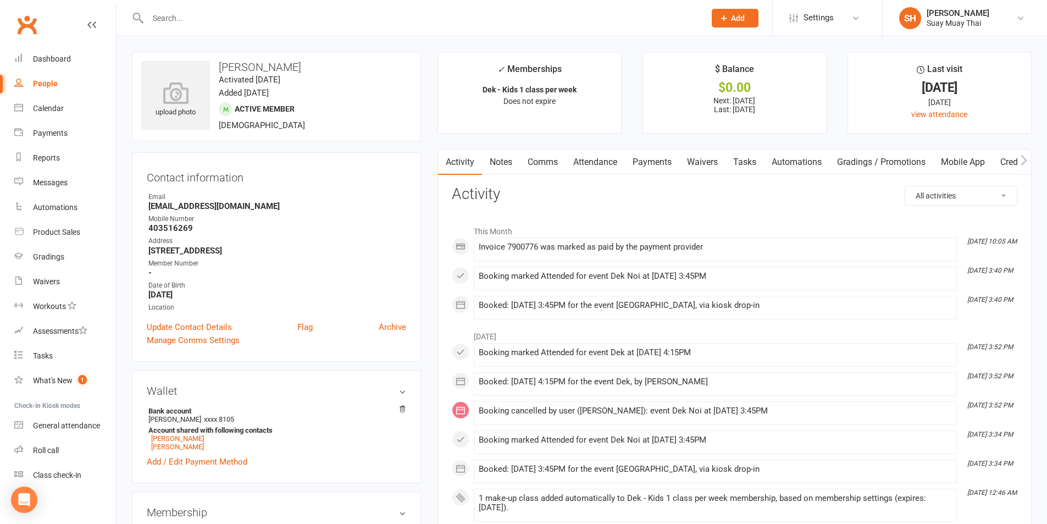
click at [637, 165] on link "Payments" at bounding box center [652, 161] width 54 height 25
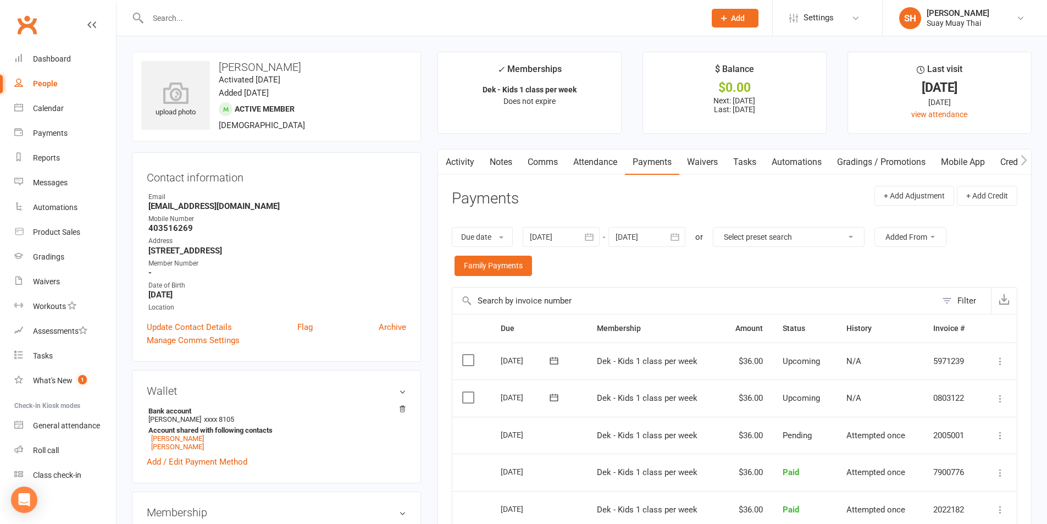
click at [495, 276] on div "Due date Due date Date paid Date failed Date settled [DATE] [DATE] Sun Mon Tue …" at bounding box center [734, 251] width 565 height 71
click at [498, 272] on link "Family Payments" at bounding box center [492, 265] width 77 height 20
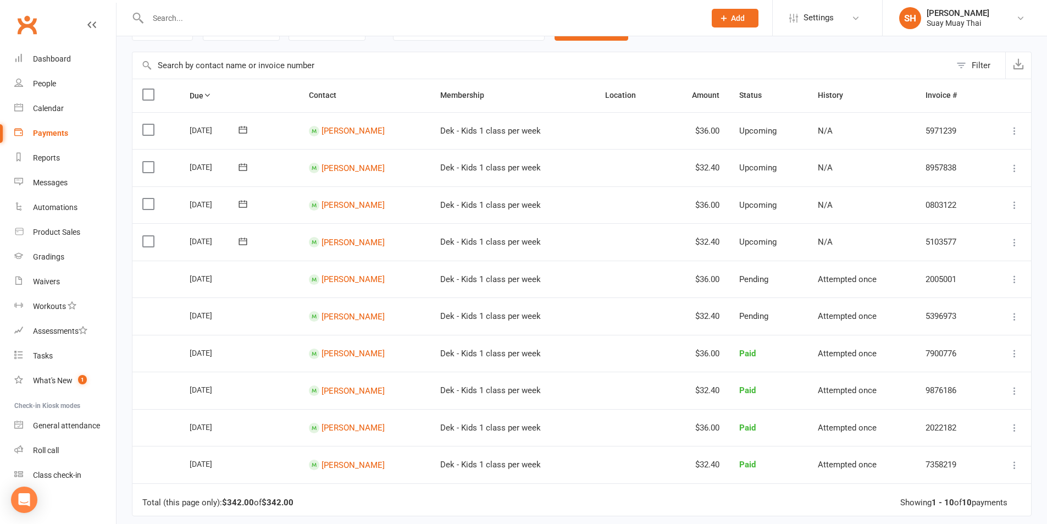
scroll to position [92, 0]
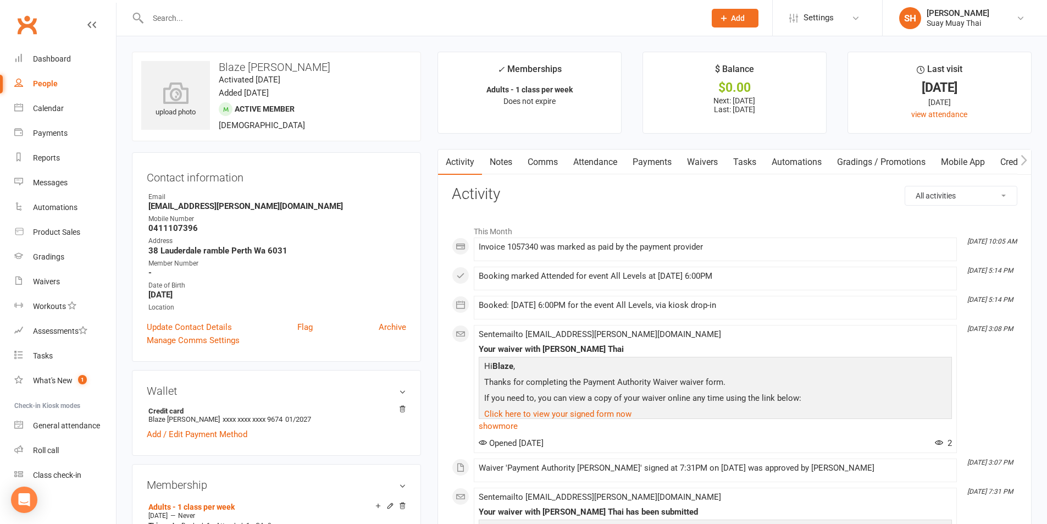
click at [655, 162] on link "Payments" at bounding box center [652, 161] width 54 height 25
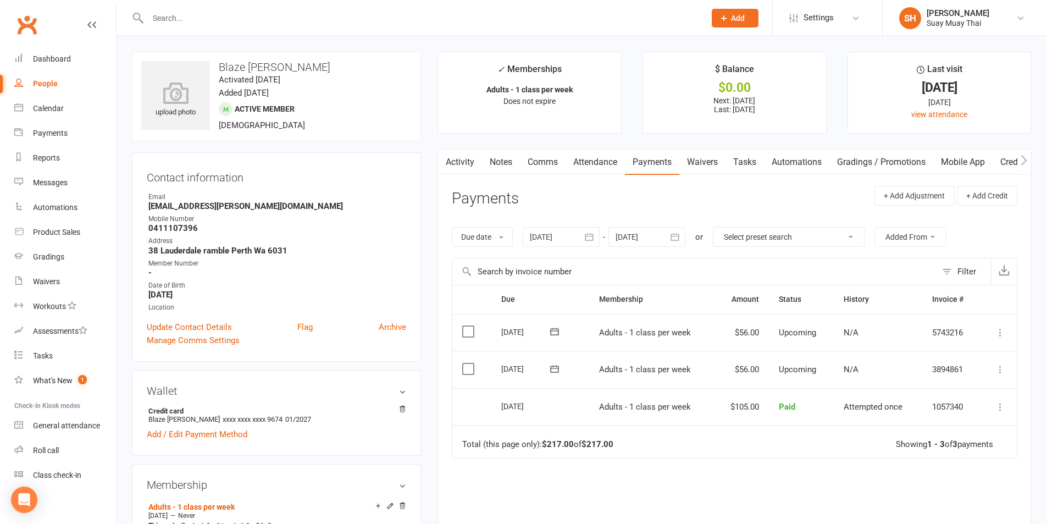
scroll to position [92, 0]
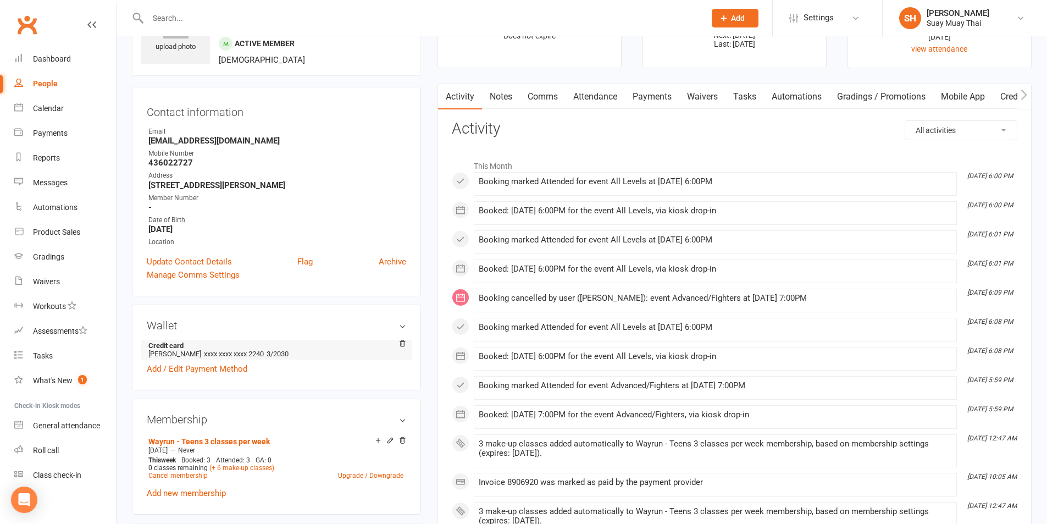
scroll to position [92, 0]
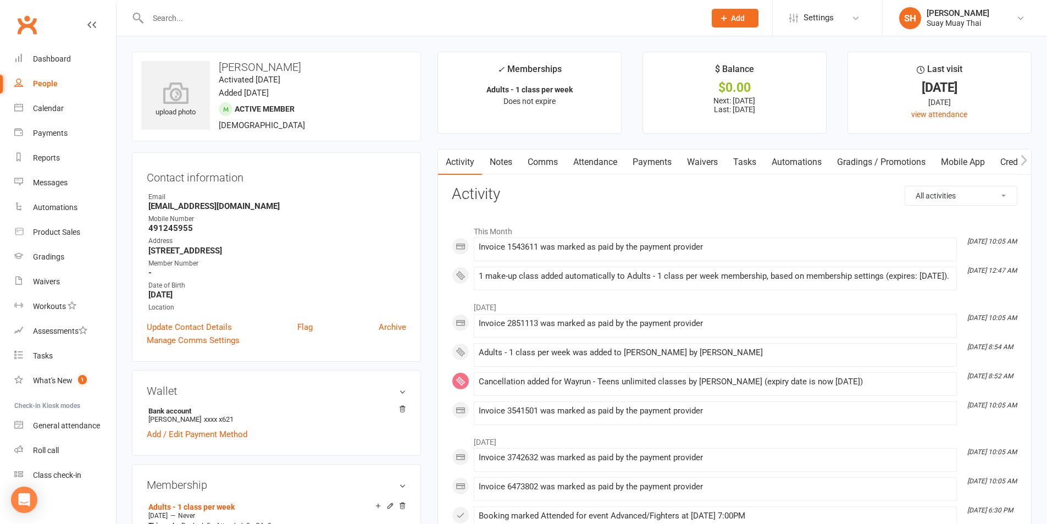
click at [648, 158] on link "Payments" at bounding box center [652, 161] width 54 height 25
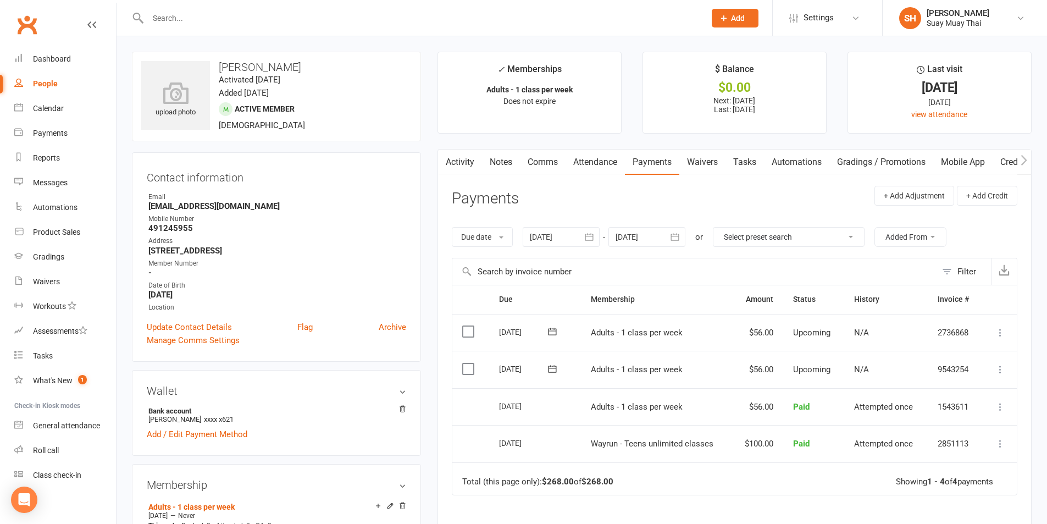
scroll to position [92, 0]
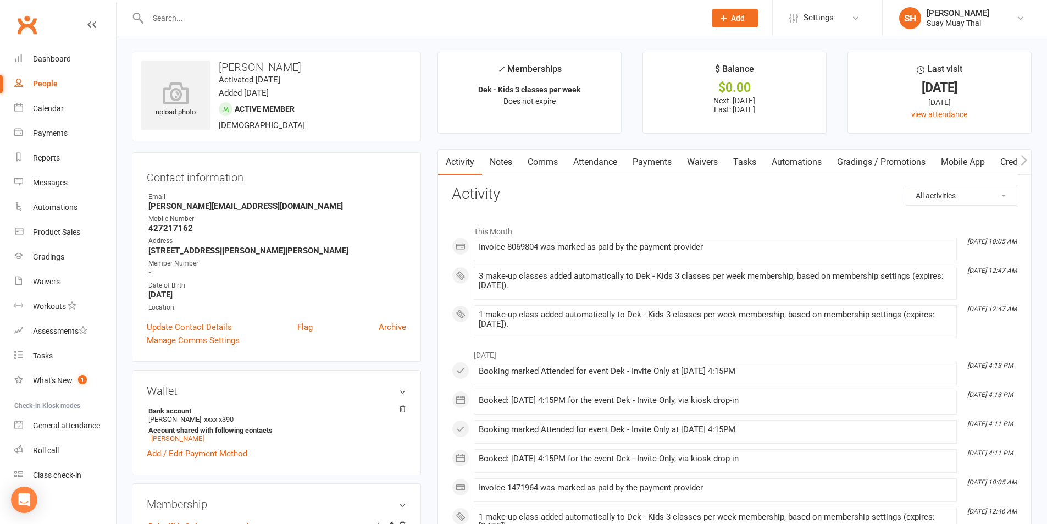
click at [642, 159] on link "Payments" at bounding box center [652, 161] width 54 height 25
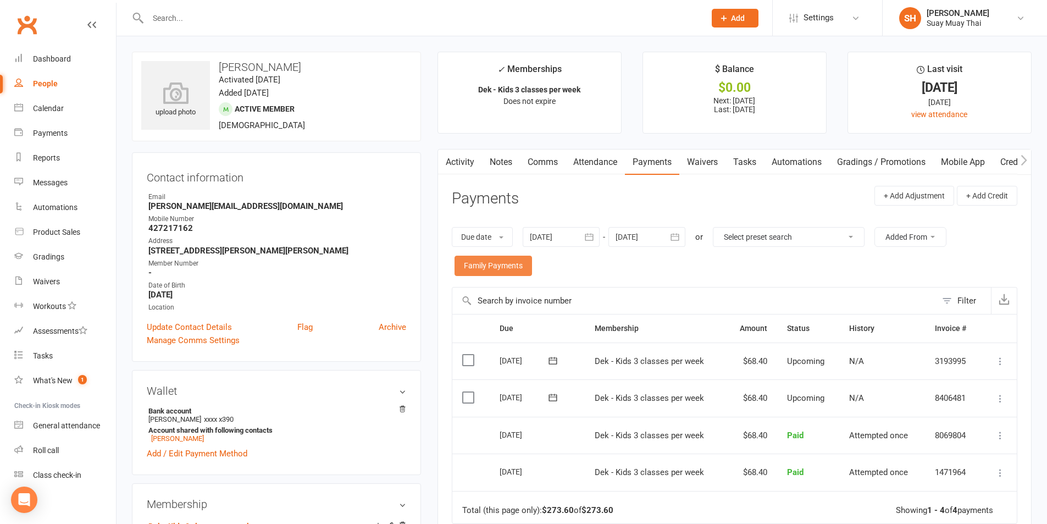
click at [493, 259] on link "Family Payments" at bounding box center [492, 265] width 77 height 20
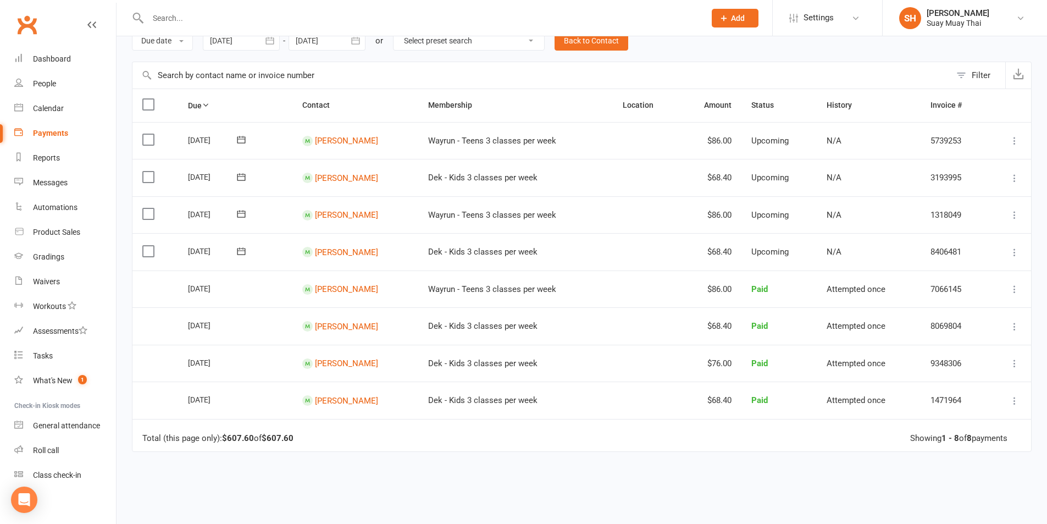
scroll to position [92, 0]
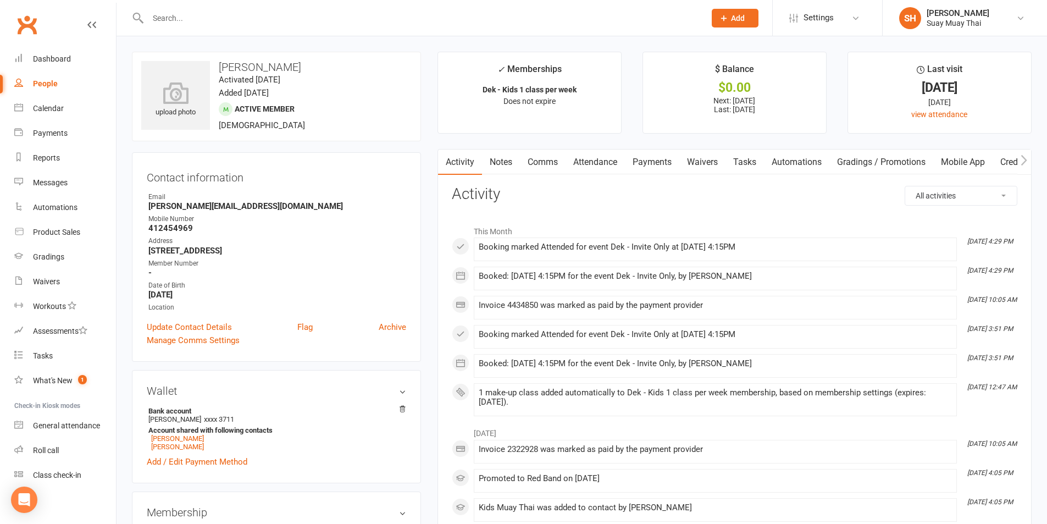
click at [654, 162] on link "Payments" at bounding box center [652, 161] width 54 height 25
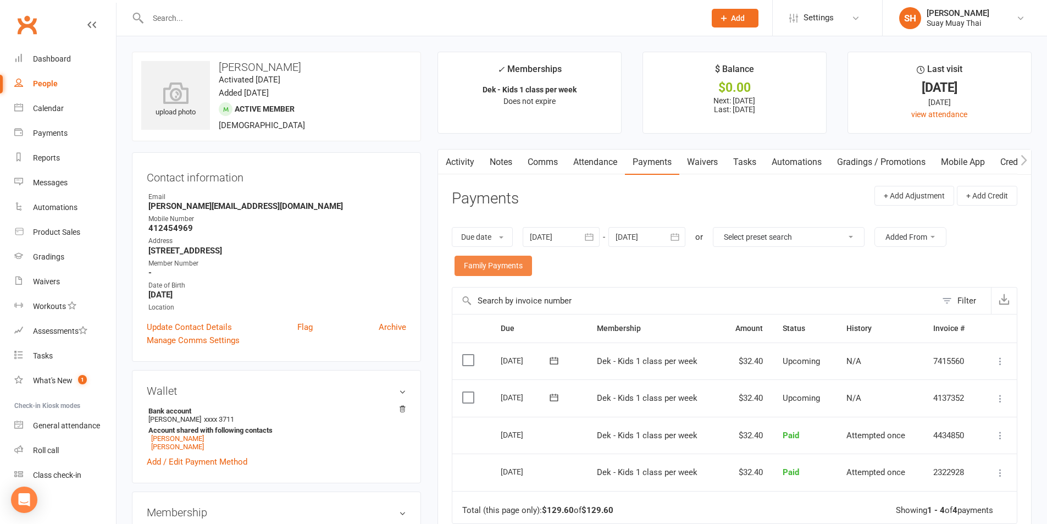
click at [487, 261] on link "Family Payments" at bounding box center [492, 265] width 77 height 20
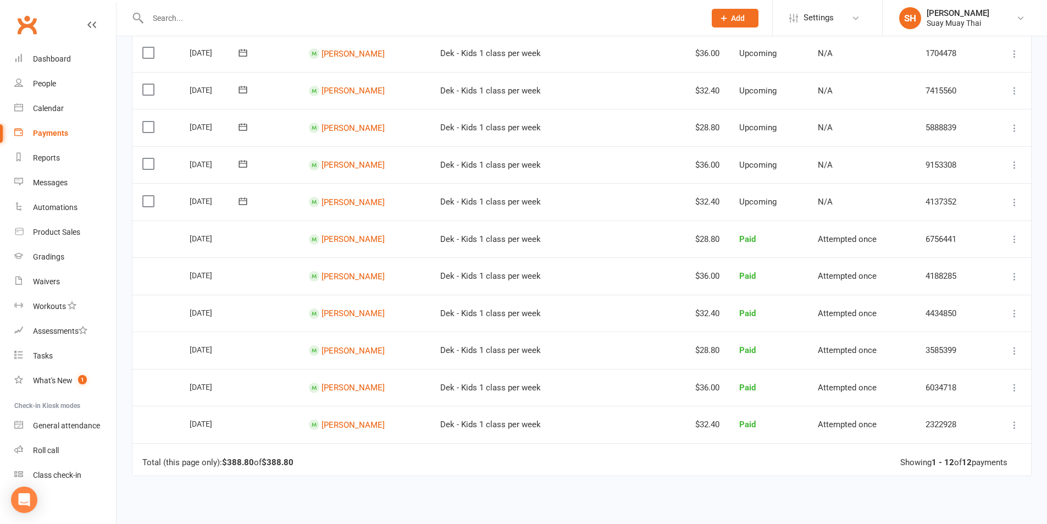
scroll to position [183, 0]
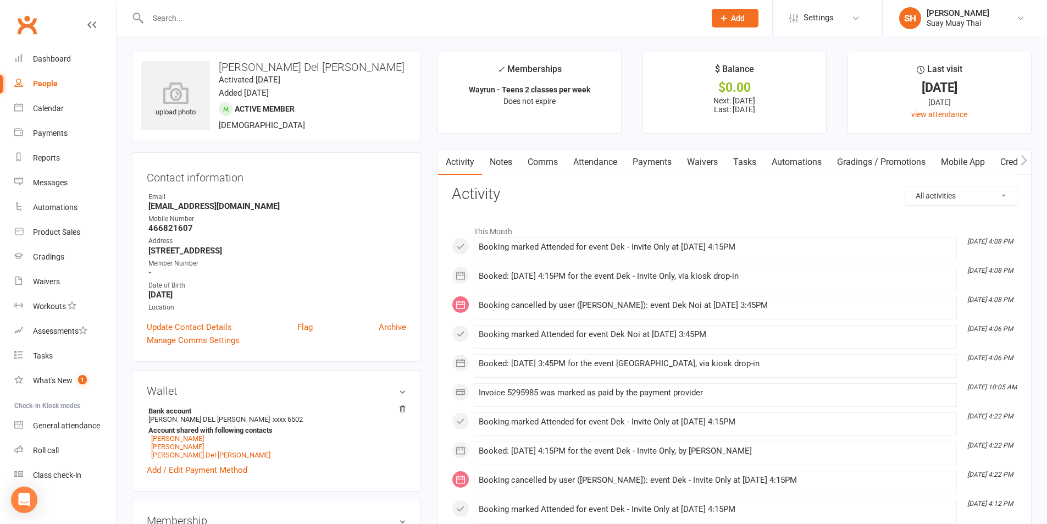
click at [668, 157] on link "Payments" at bounding box center [652, 161] width 54 height 25
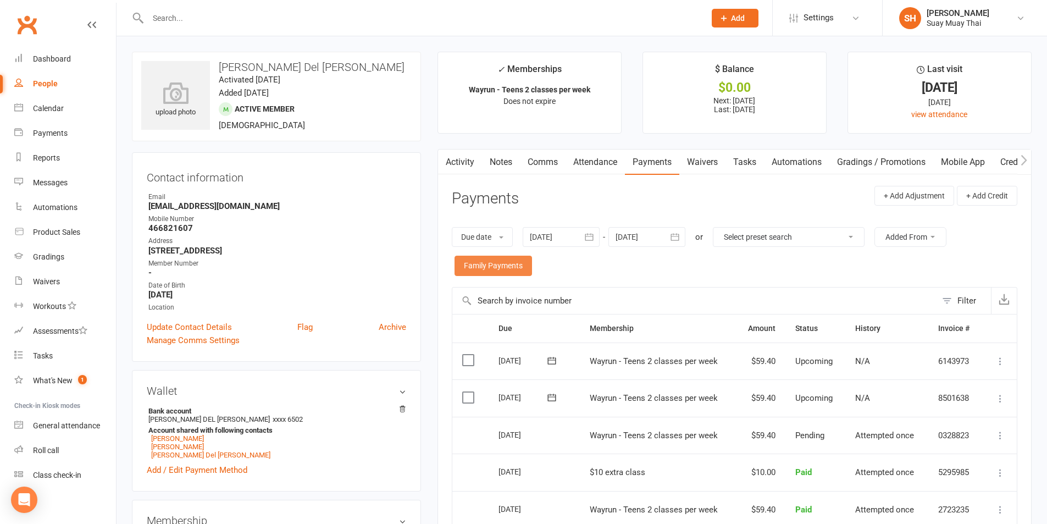
click at [493, 263] on link "Family Payments" at bounding box center [492, 265] width 77 height 20
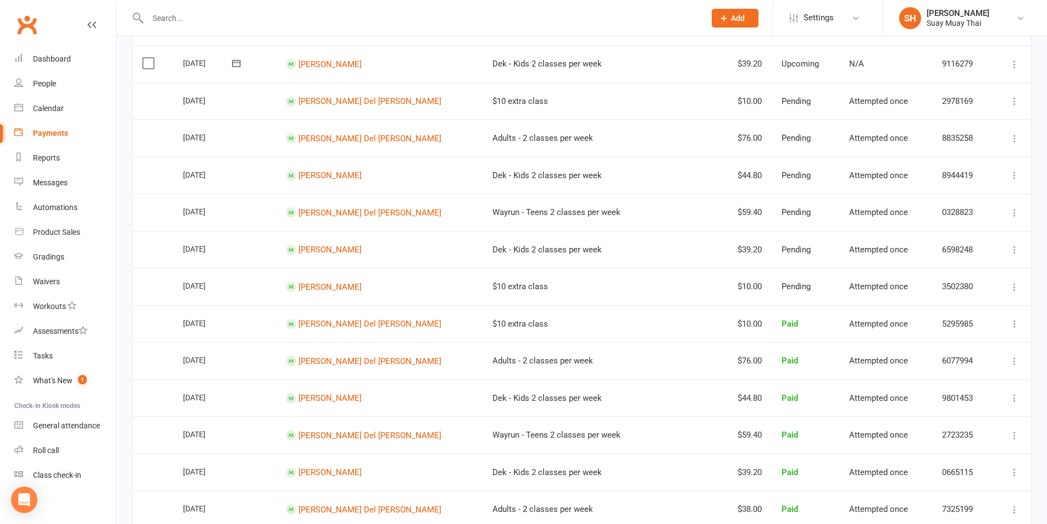
scroll to position [366, 0]
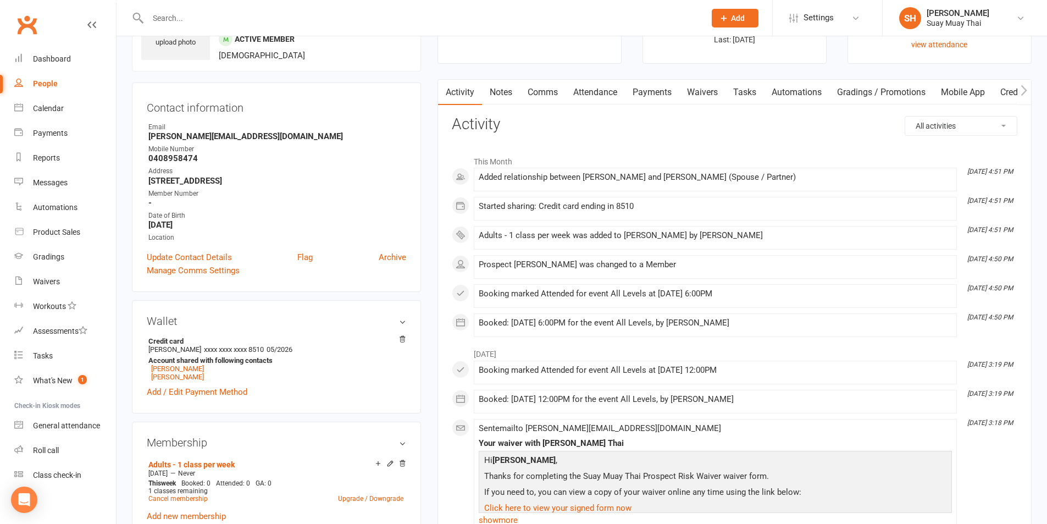
scroll to position [92, 0]
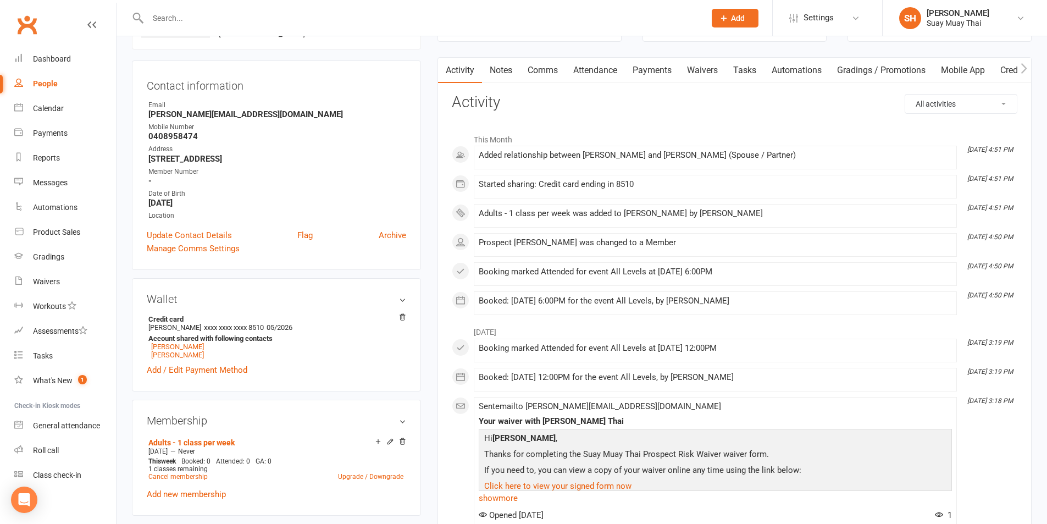
click at [659, 71] on link "Payments" at bounding box center [652, 70] width 54 height 25
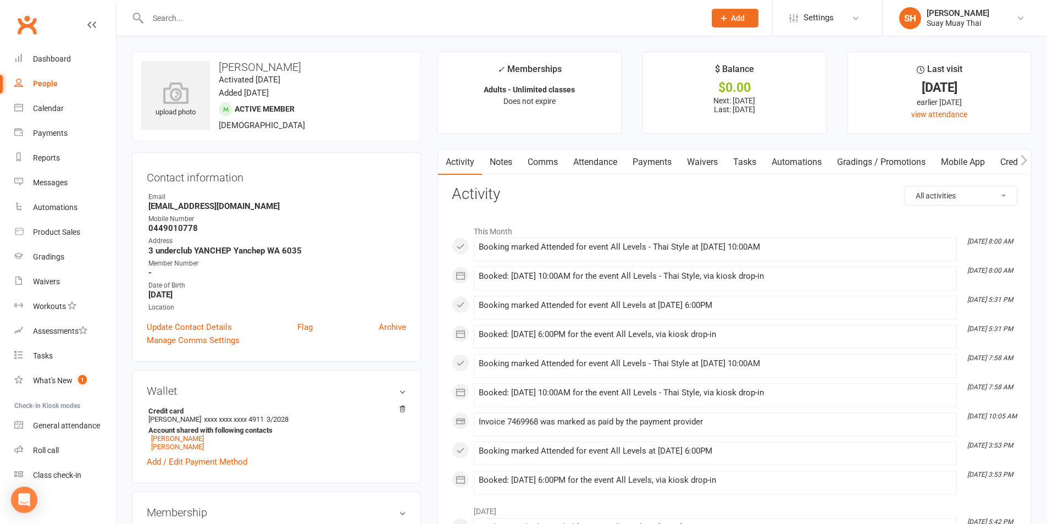
click at [659, 163] on link "Payments" at bounding box center [652, 161] width 54 height 25
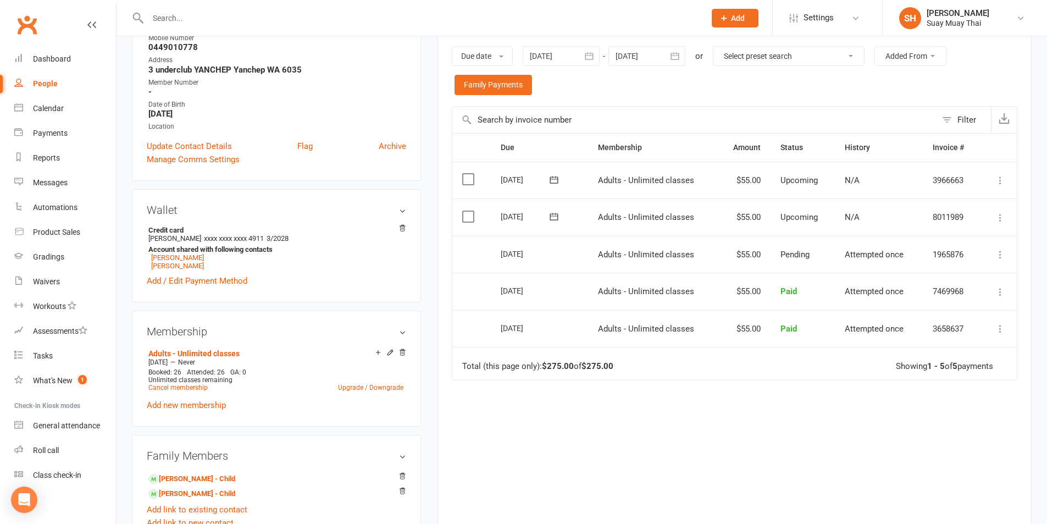
scroll to position [183, 0]
click at [513, 86] on link "Family Payments" at bounding box center [492, 83] width 77 height 20
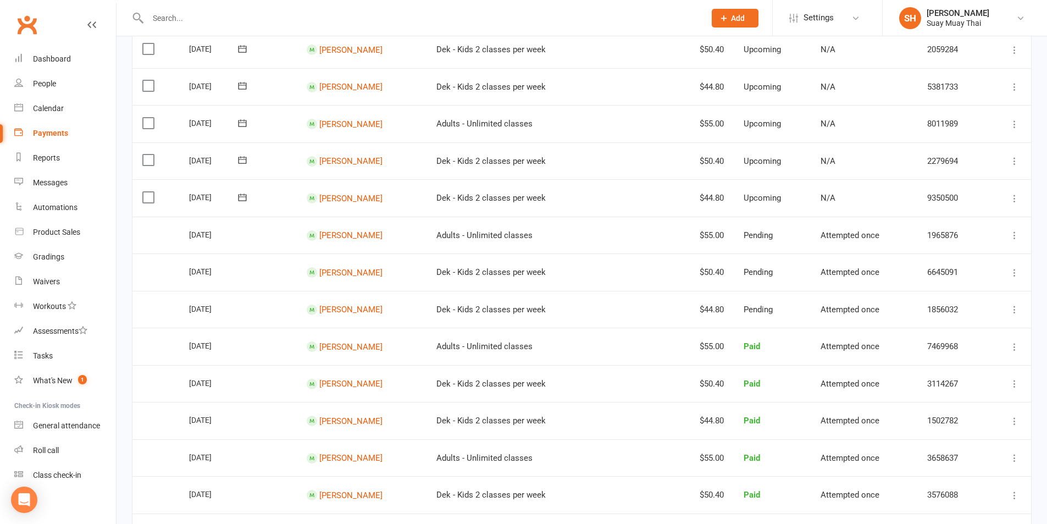
scroll to position [275, 0]
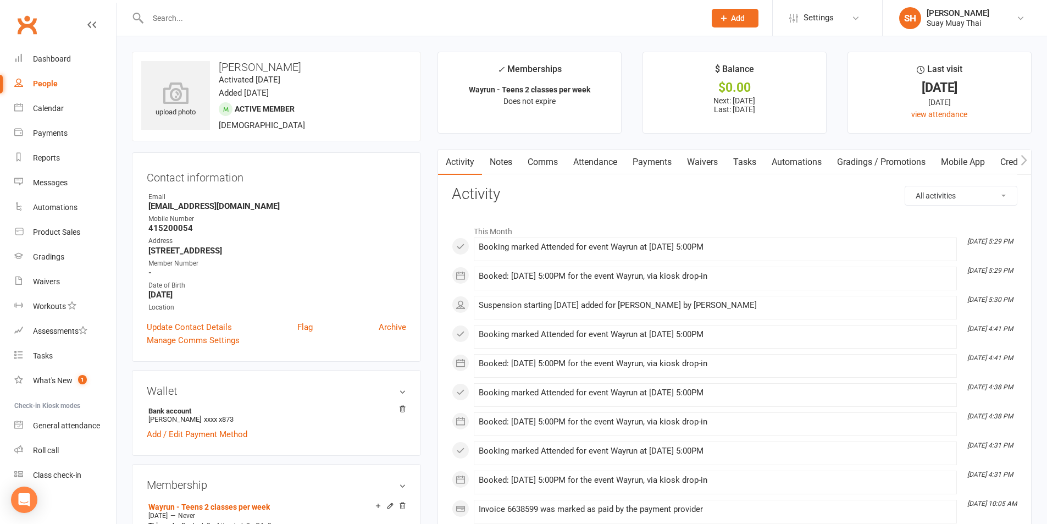
click at [654, 158] on link "Payments" at bounding box center [652, 161] width 54 height 25
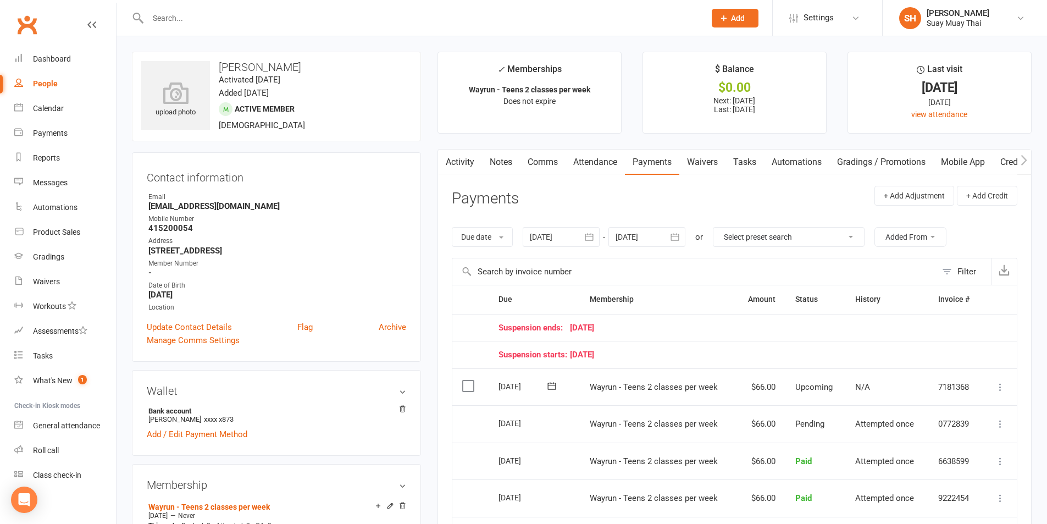
scroll to position [92, 0]
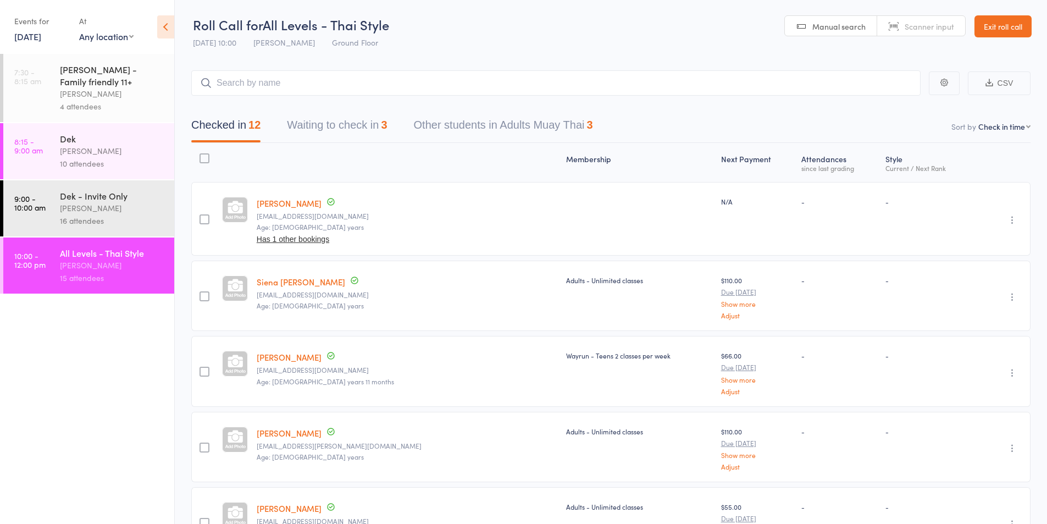
click at [331, 121] on button "Waiting to check in 3" at bounding box center [337, 127] width 100 height 29
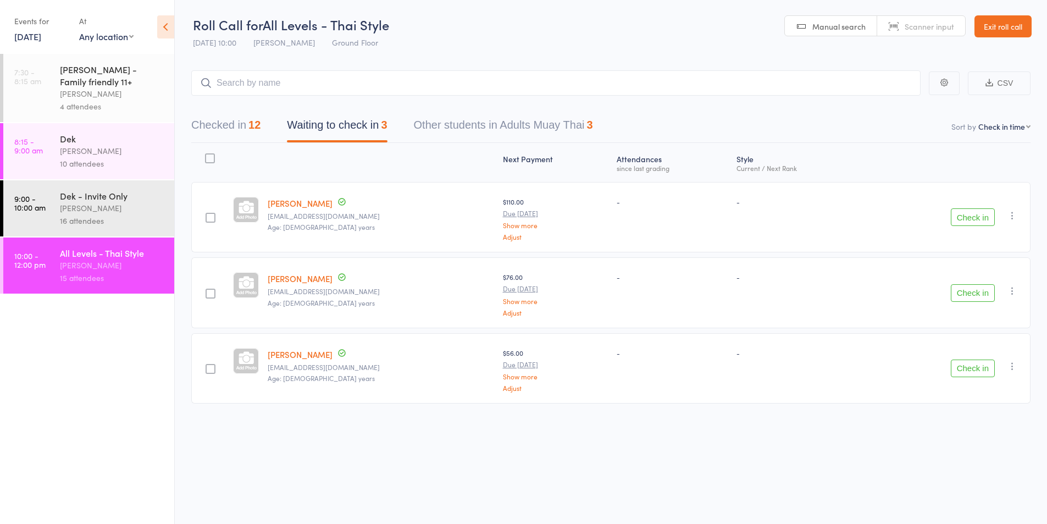
click at [227, 123] on button "Checked in 12" at bounding box center [225, 127] width 69 height 29
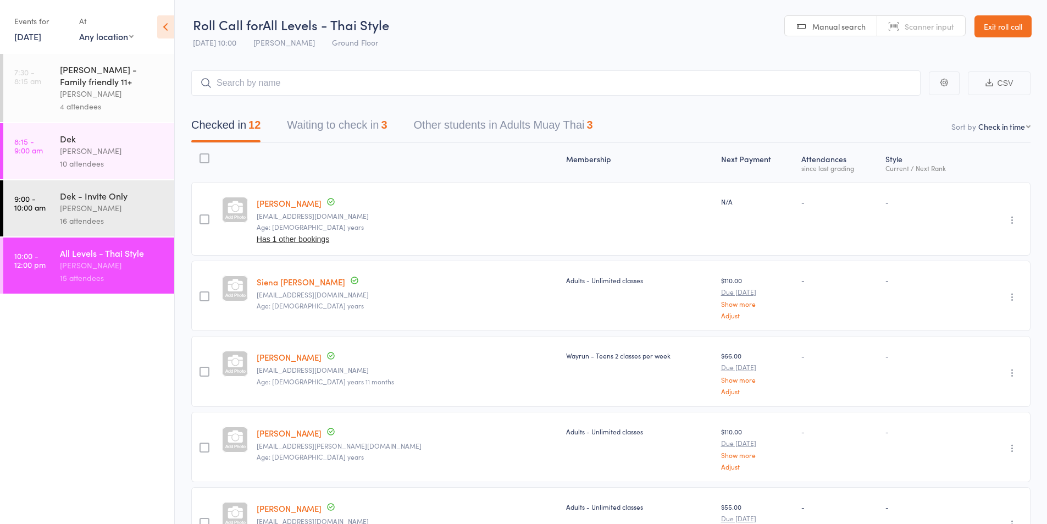
click at [126, 259] on div "Karl Puglia" at bounding box center [112, 265] width 105 height 13
click at [120, 219] on div "16 attendees" at bounding box center [112, 220] width 105 height 13
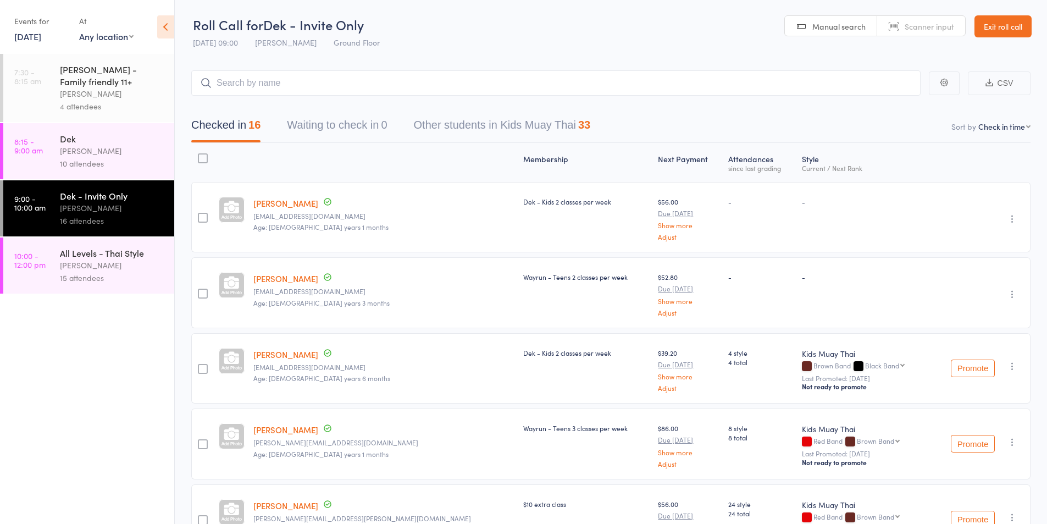
click at [122, 256] on div "All Levels - Thai Style" at bounding box center [112, 253] width 105 height 12
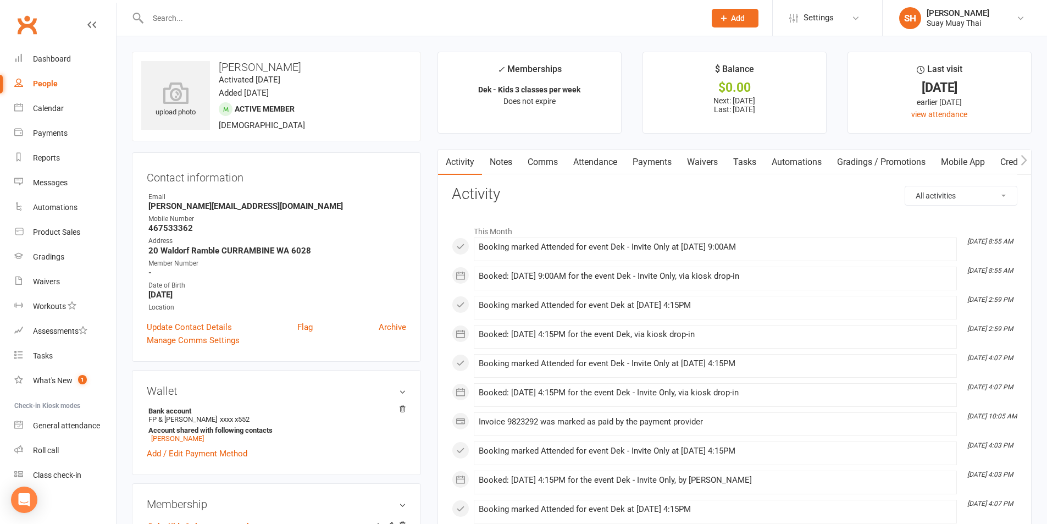
click at [647, 165] on link "Payments" at bounding box center [652, 161] width 54 height 25
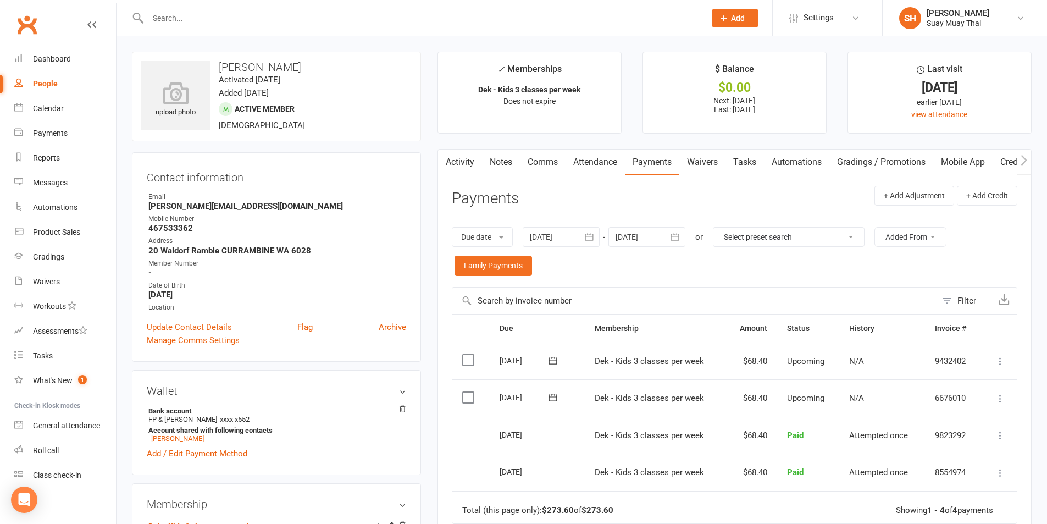
scroll to position [92, 0]
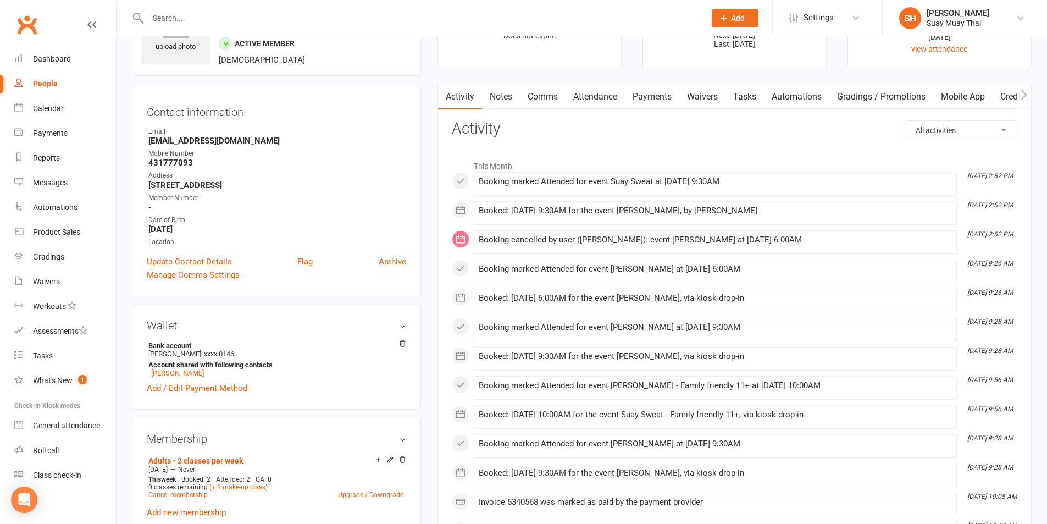
scroll to position [92, 0]
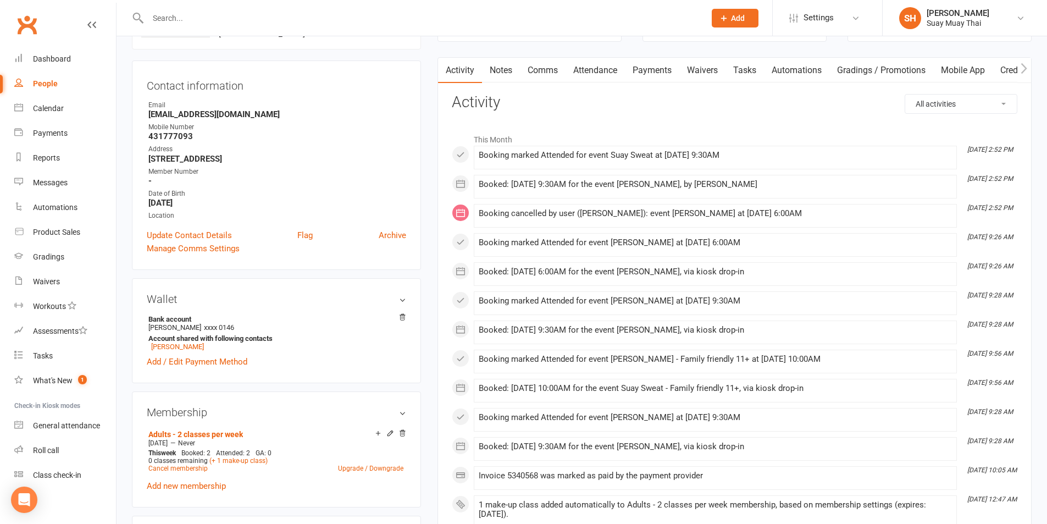
click at [664, 74] on link "Payments" at bounding box center [652, 70] width 54 height 25
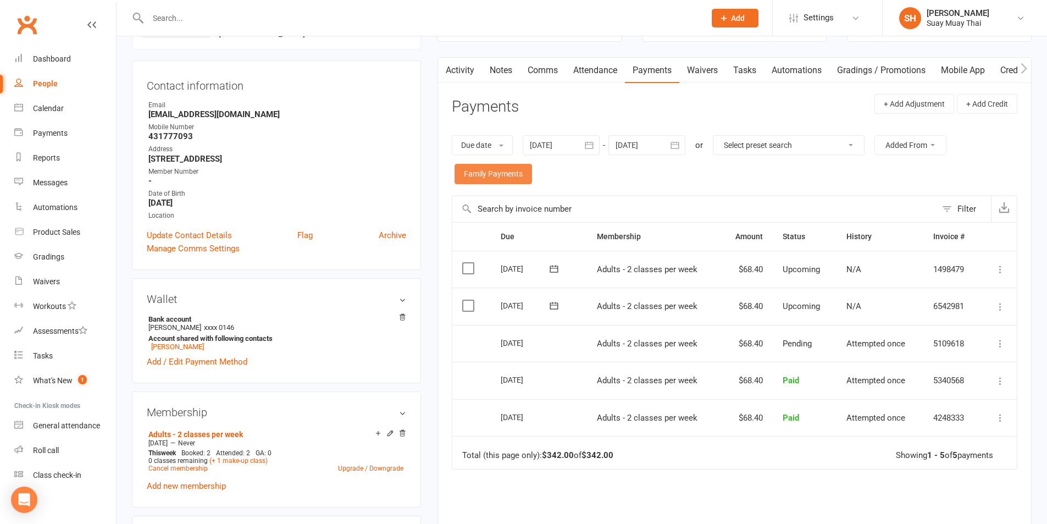
click at [485, 173] on link "Family Payments" at bounding box center [492, 174] width 77 height 20
